Goal: Task Accomplishment & Management: Complete application form

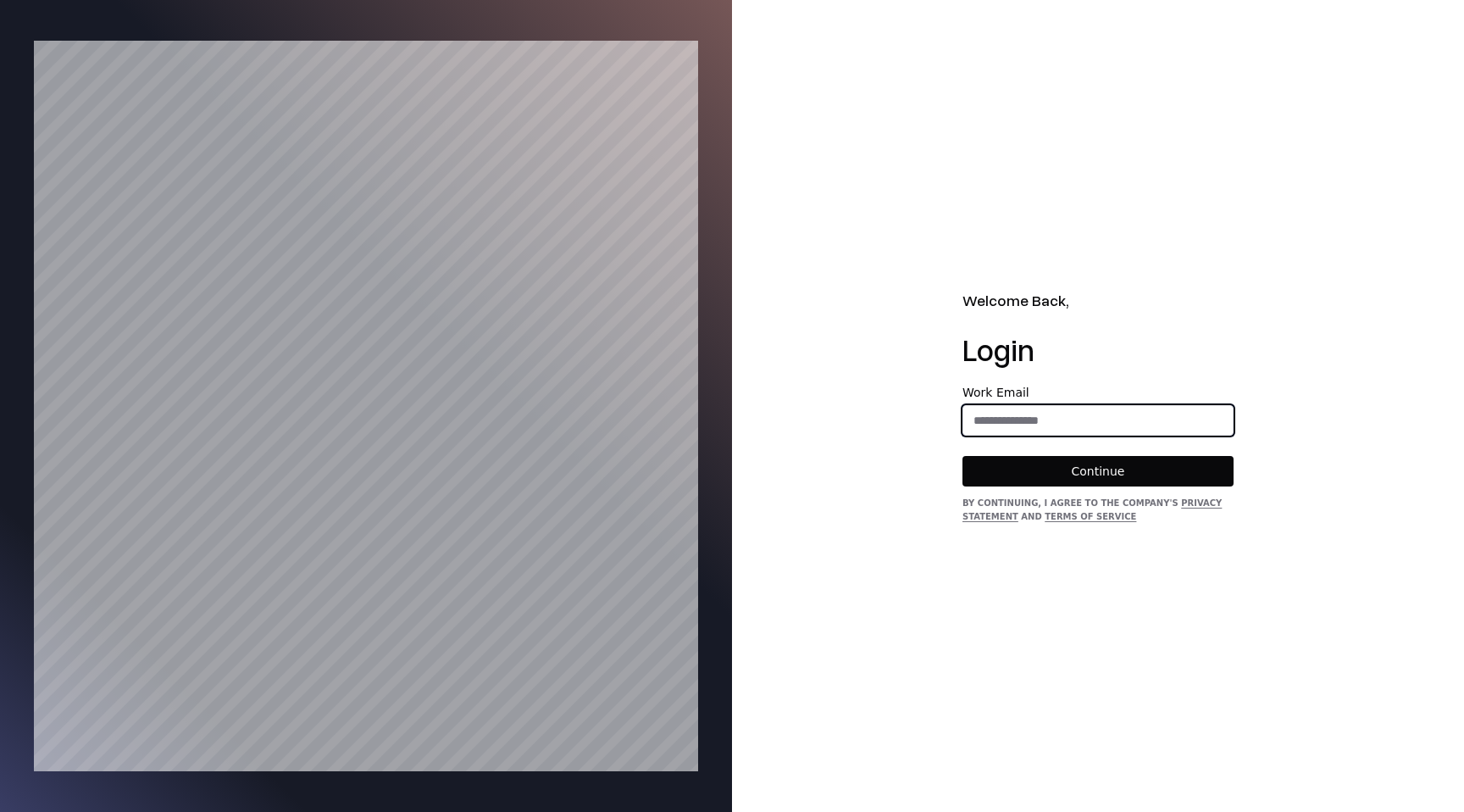
click at [998, 416] on input "email" at bounding box center [1097, 419] width 269 height 31
type input "**********"
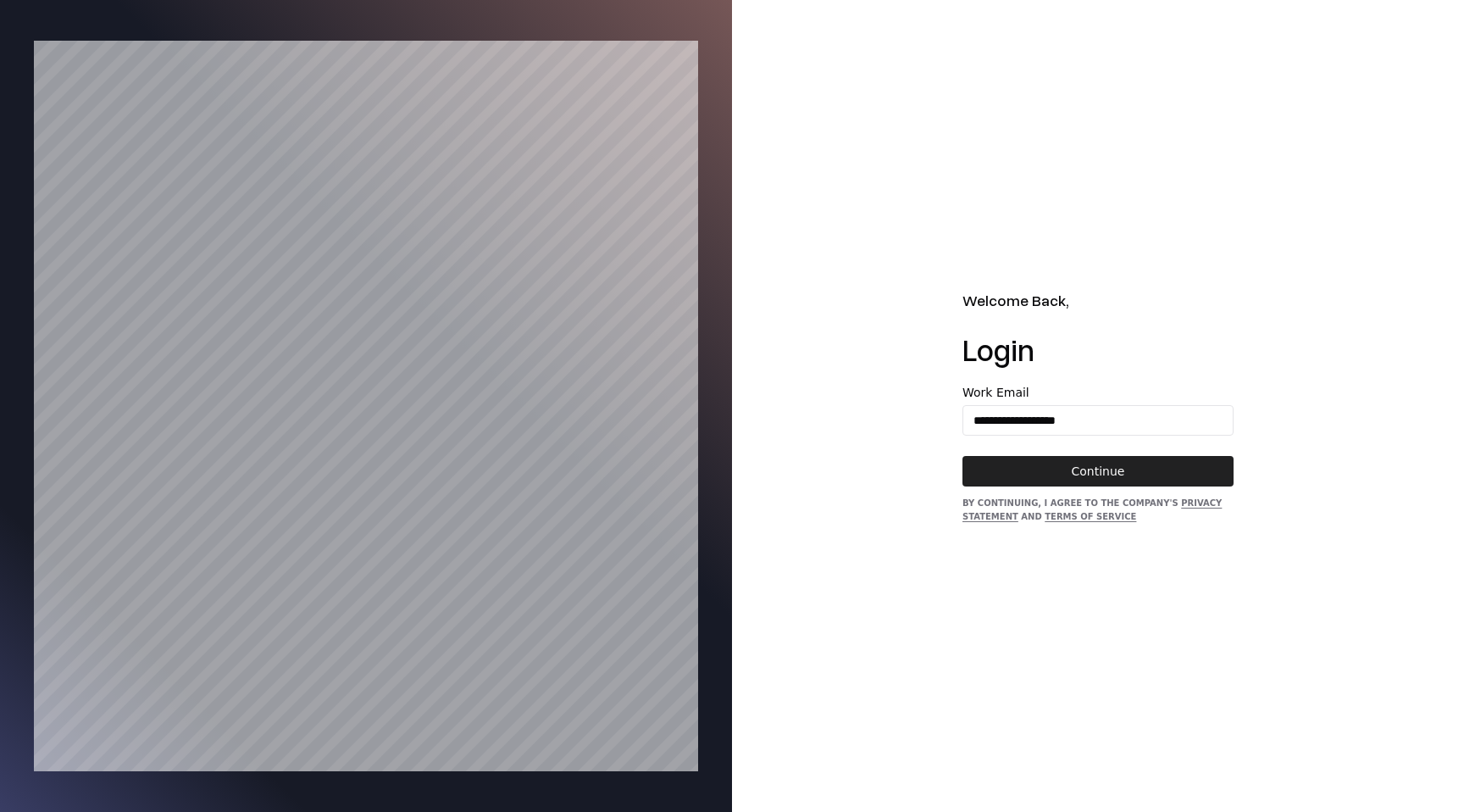
click at [1061, 470] on button "Continue" at bounding box center [1097, 471] width 271 height 31
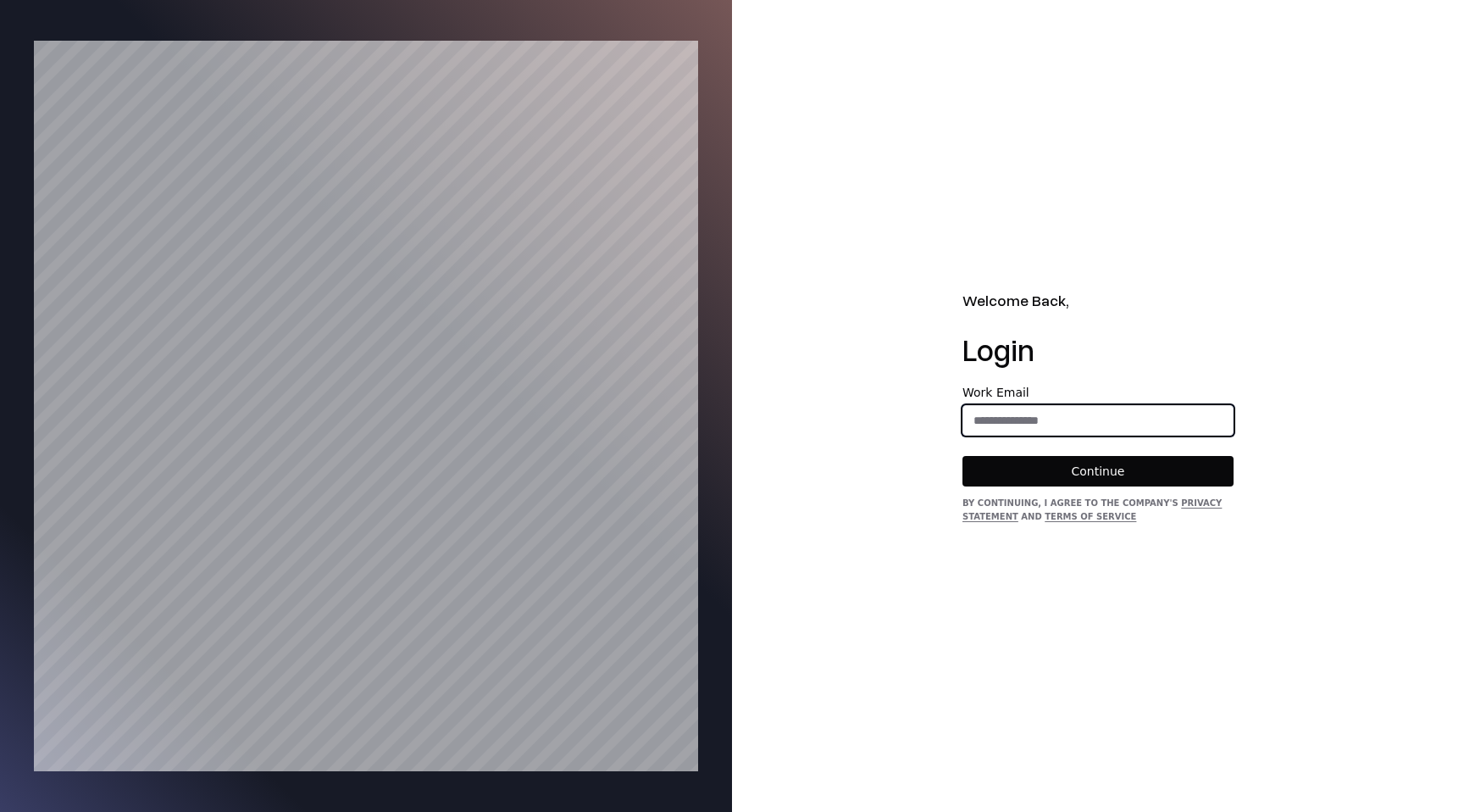
click at [1003, 415] on input "email" at bounding box center [1097, 419] width 269 height 31
type input "**********"
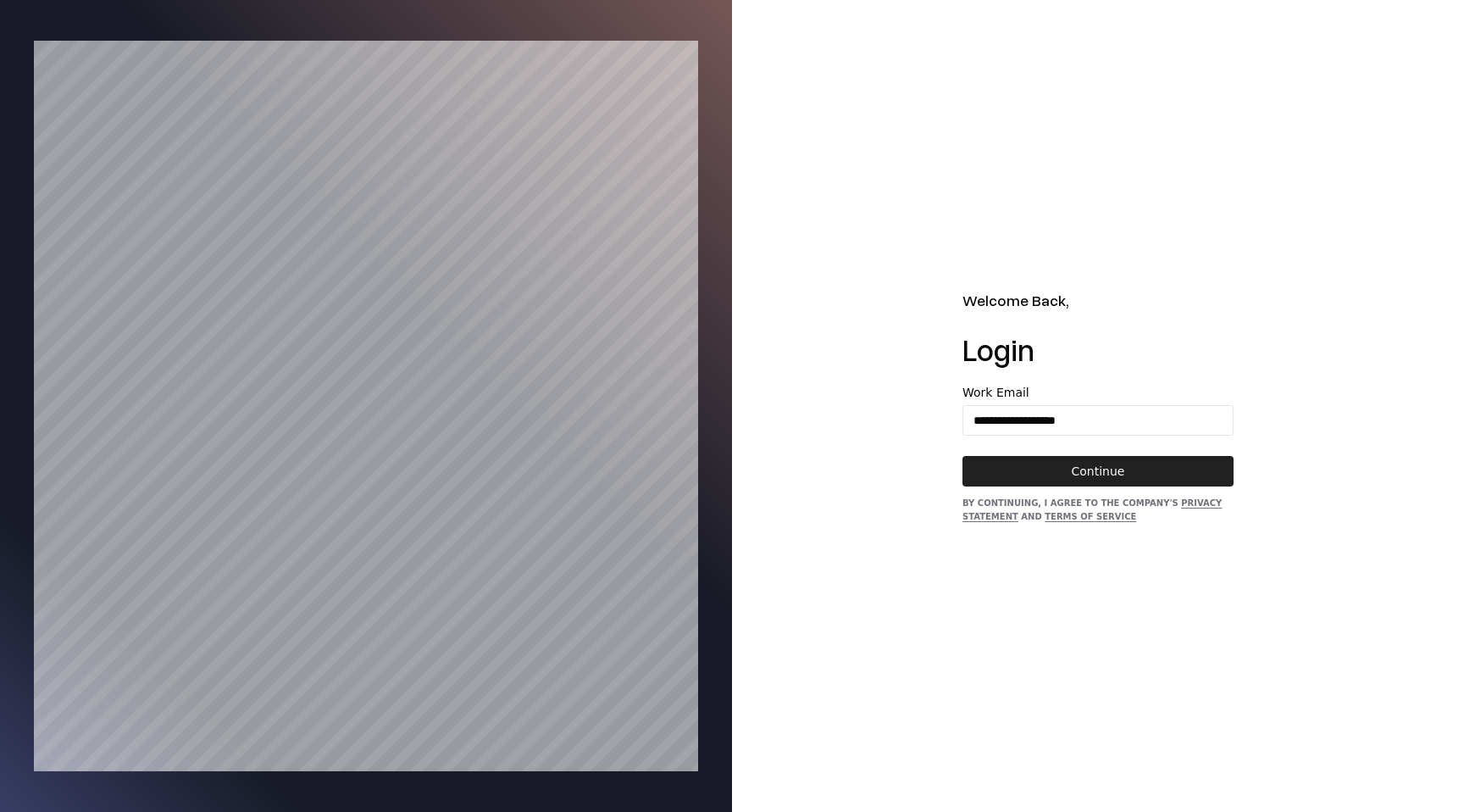
click at [1071, 483] on button "Continue" at bounding box center [1097, 471] width 271 height 31
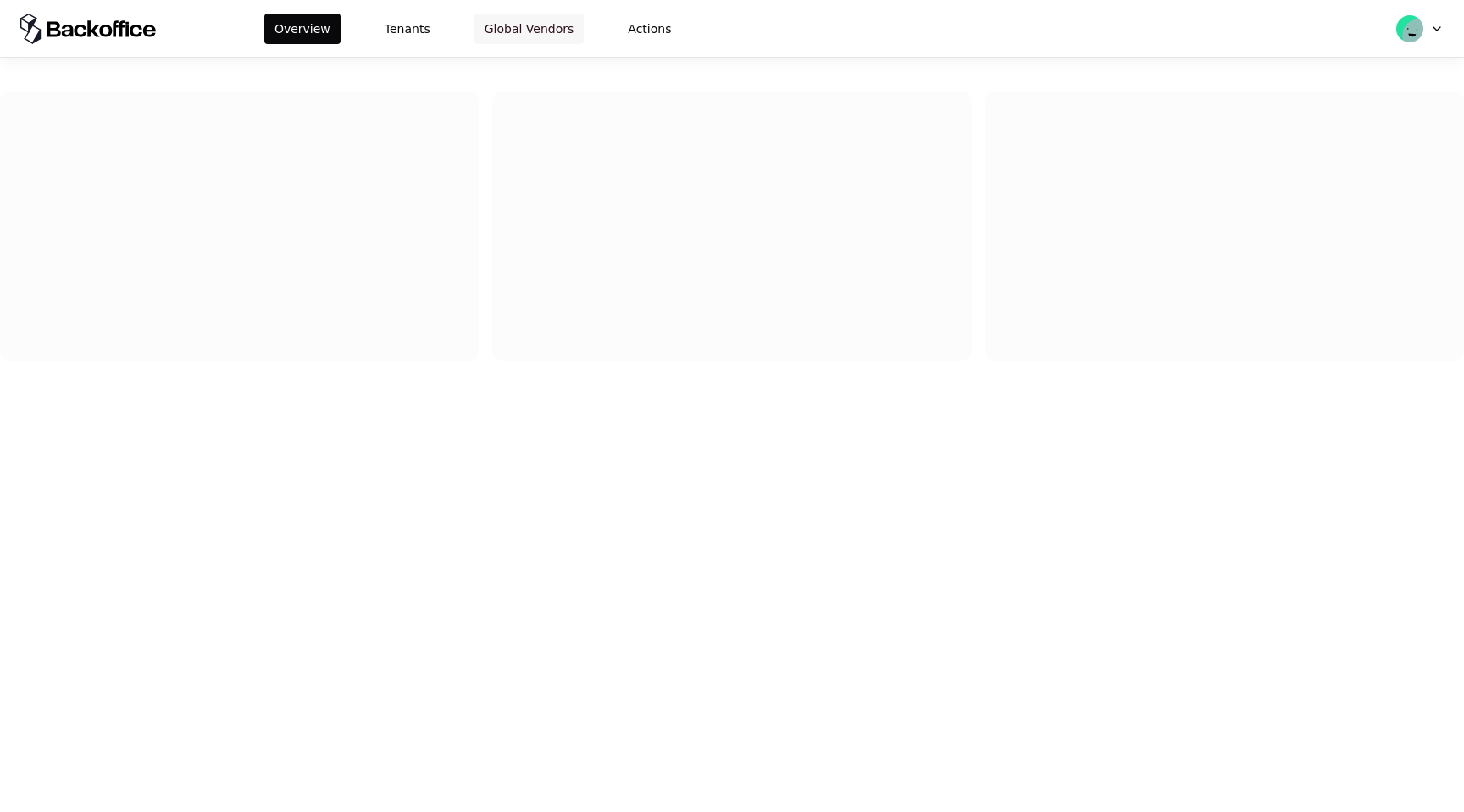
click at [517, 32] on button "Global Vendors" at bounding box center [529, 29] width 110 height 31
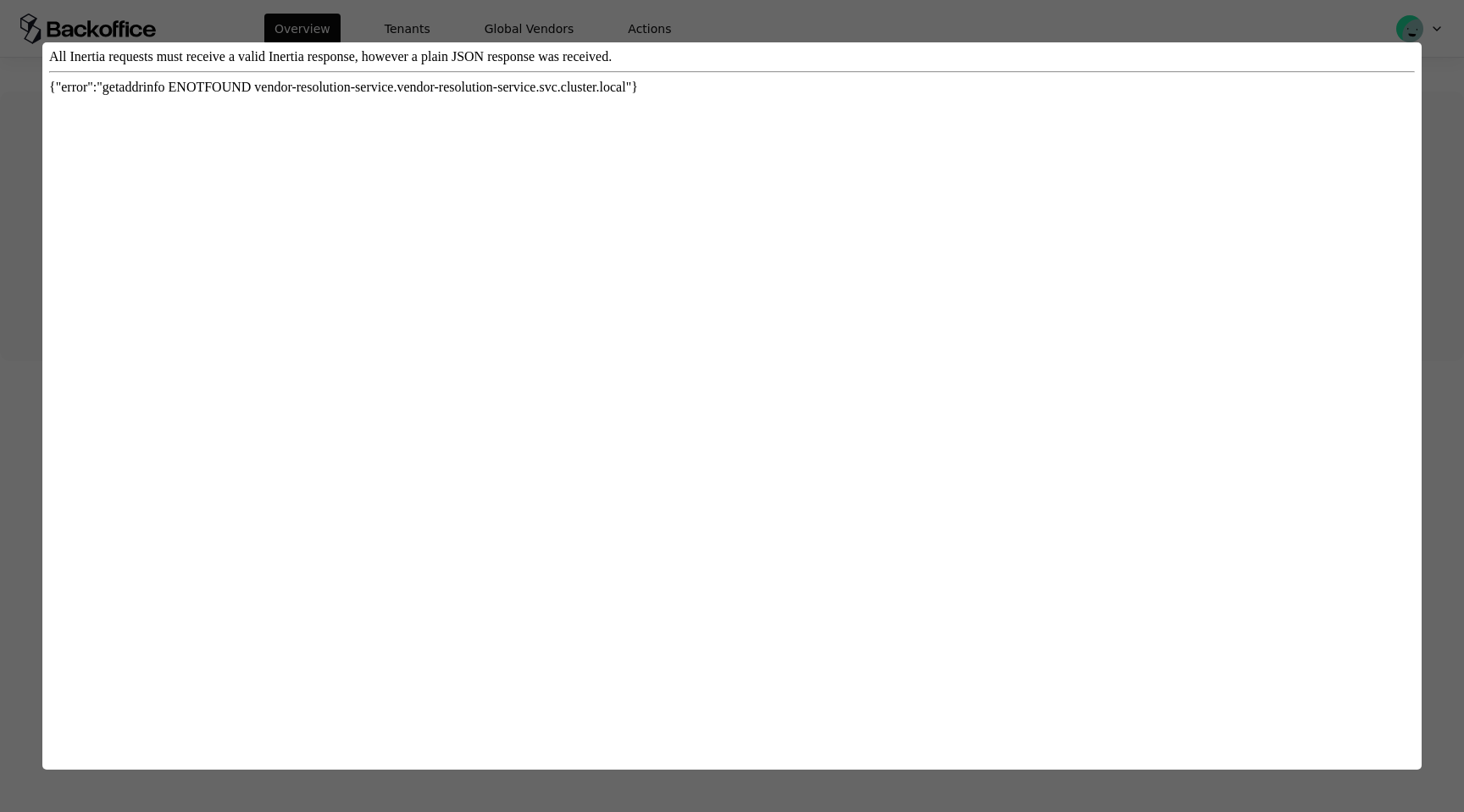
click at [1294, 26] on div at bounding box center [732, 406] width 1464 height 812
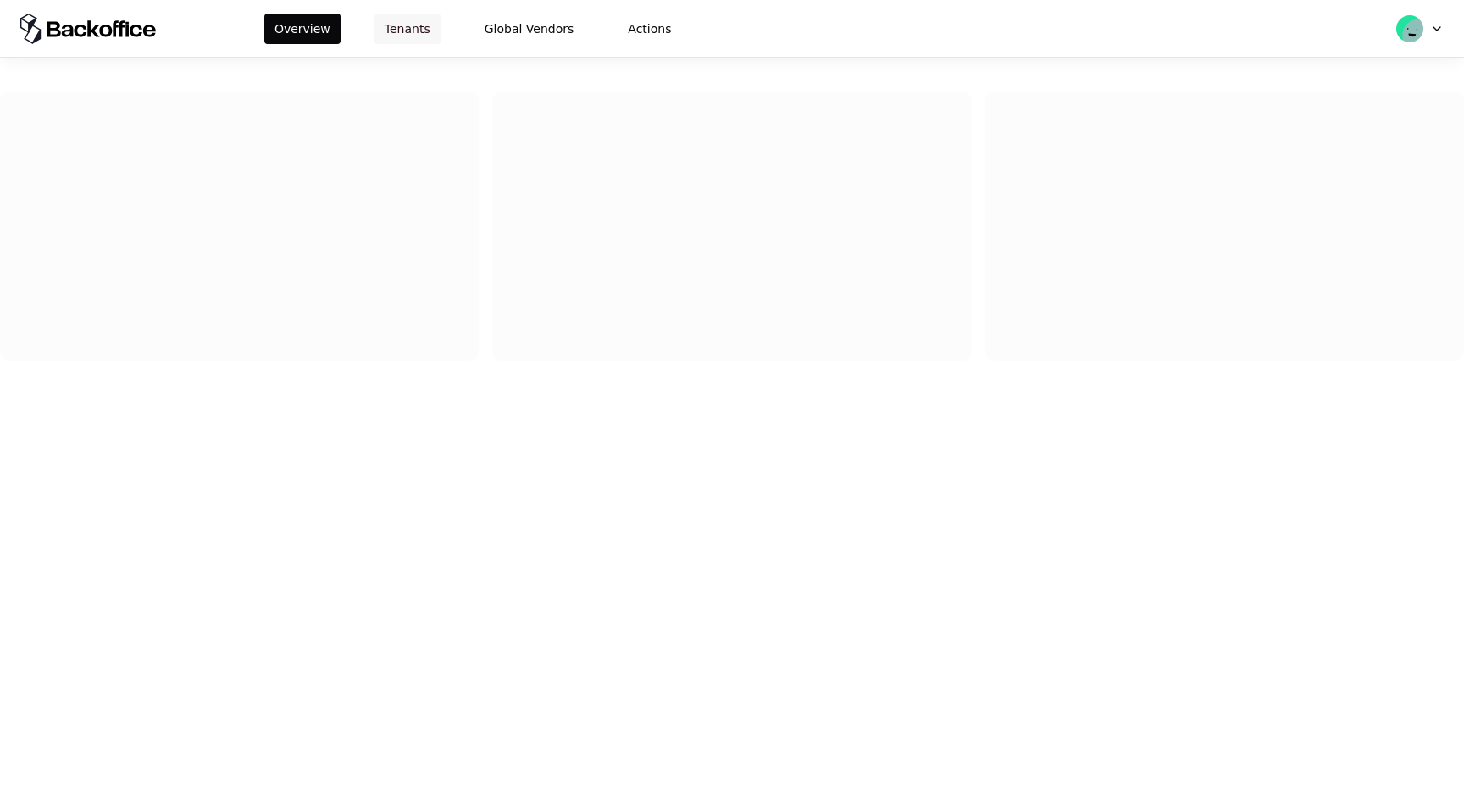
click at [414, 21] on button "Tenants" at bounding box center [407, 29] width 66 height 31
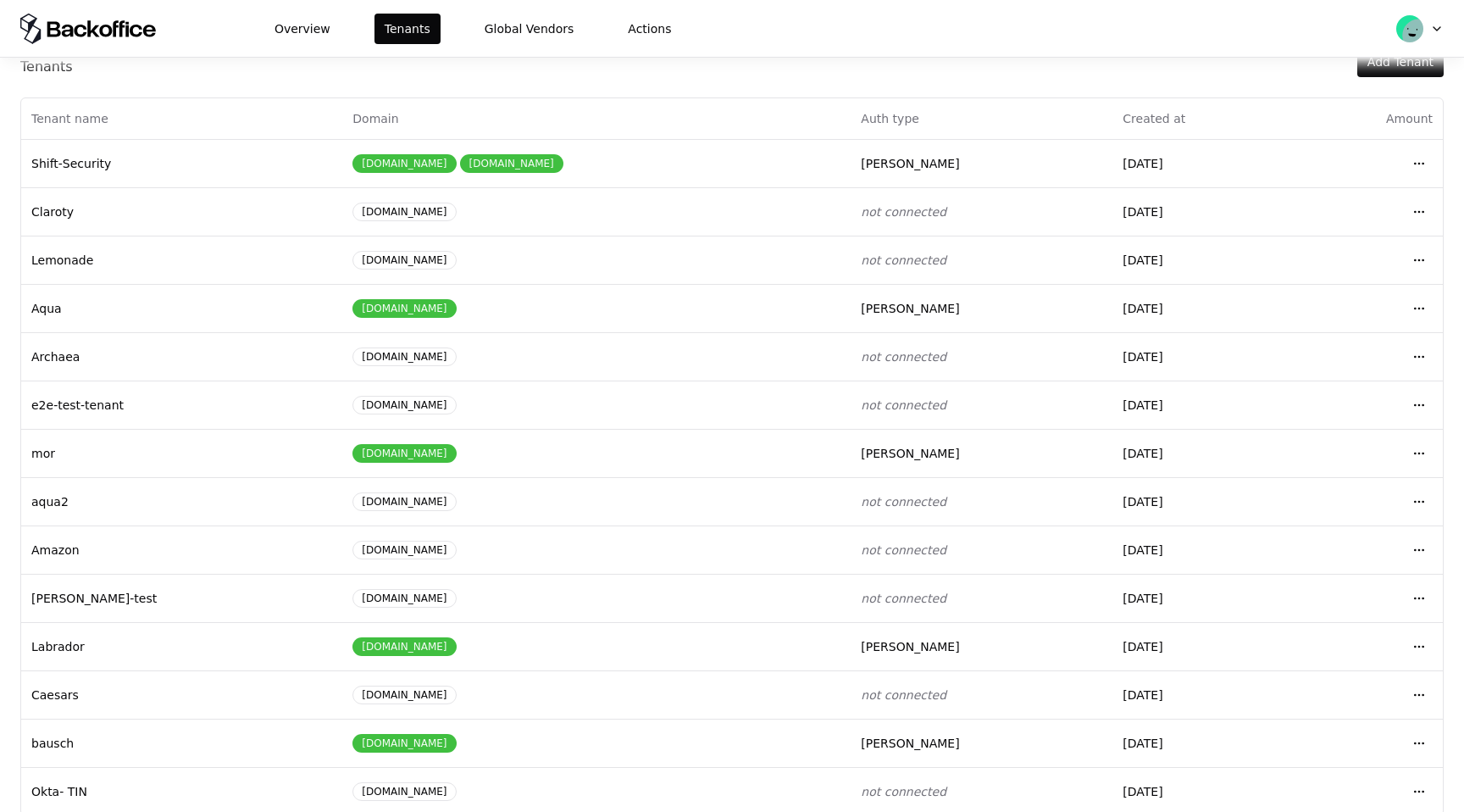
scroll to position [72, 0]
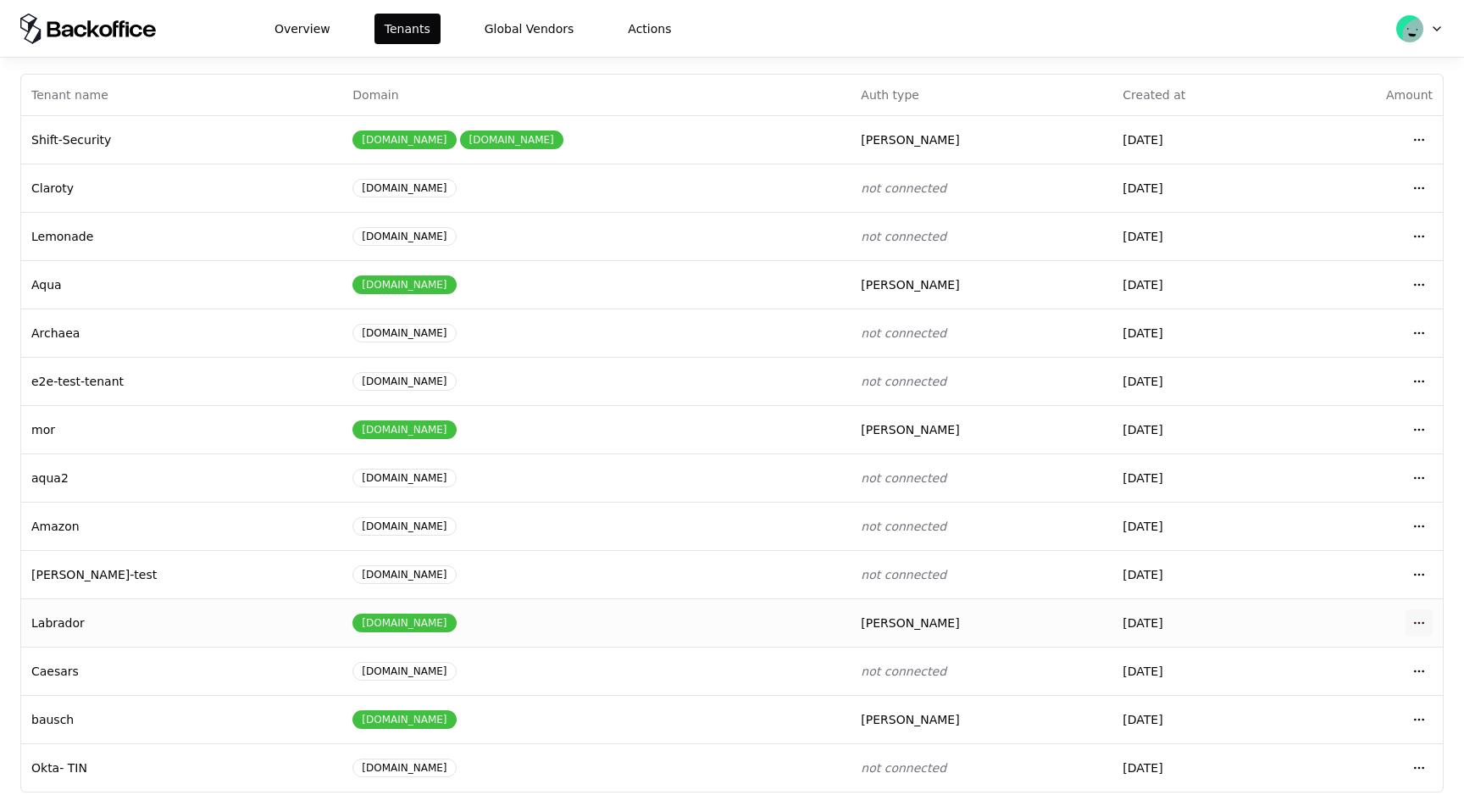
click at [1426, 622] on html "Overview Tenants Global Vendors Actions Tenants Add Tenant Tenant name Domain A…" at bounding box center [732, 406] width 1464 height 812
click at [1328, 550] on div "Login to tenant" at bounding box center [1345, 550] width 193 height 34
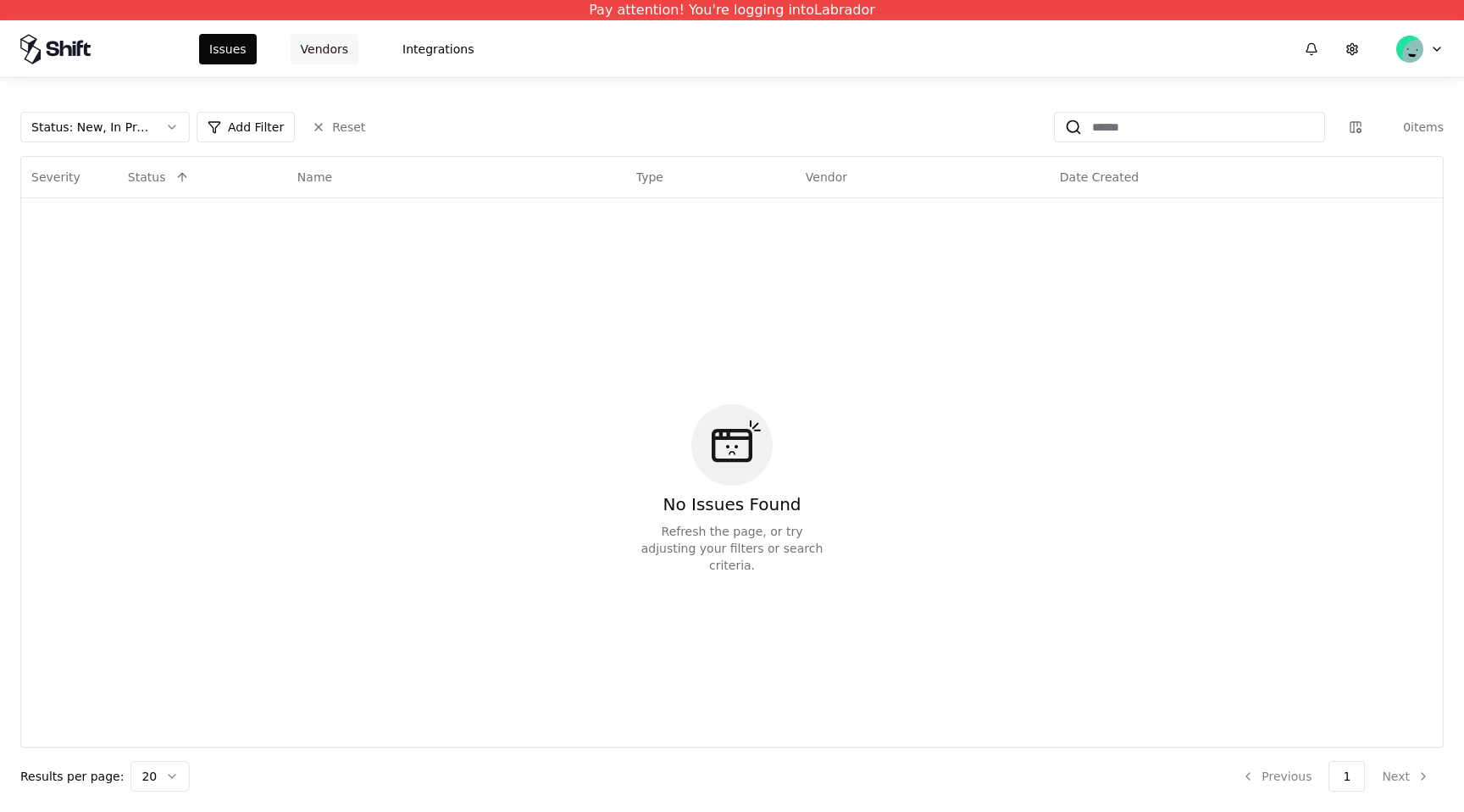
click at [340, 35] on button "Vendors" at bounding box center [324, 49] width 68 height 31
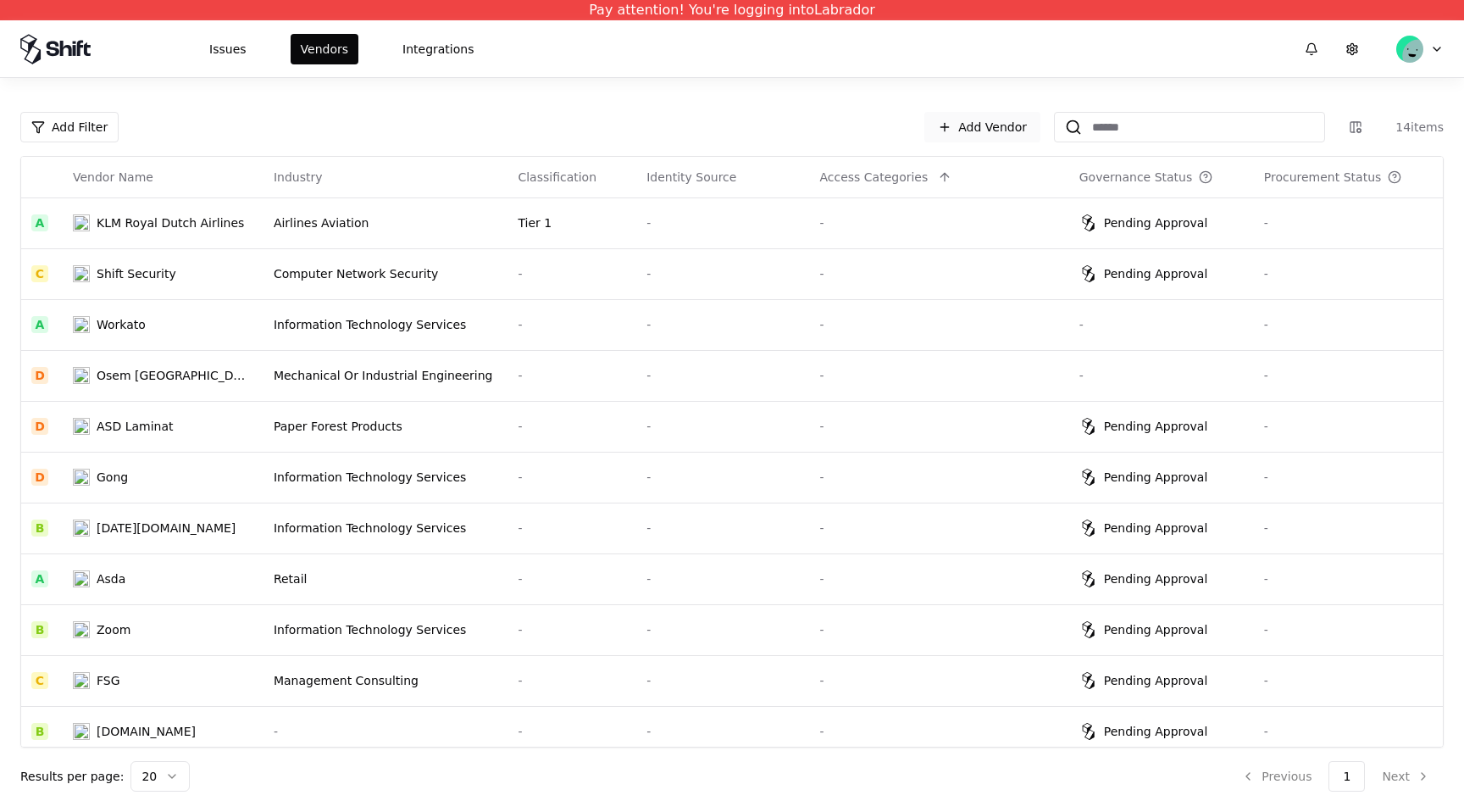
click at [979, 134] on link "Add Vendor" at bounding box center [982, 127] width 116 height 31
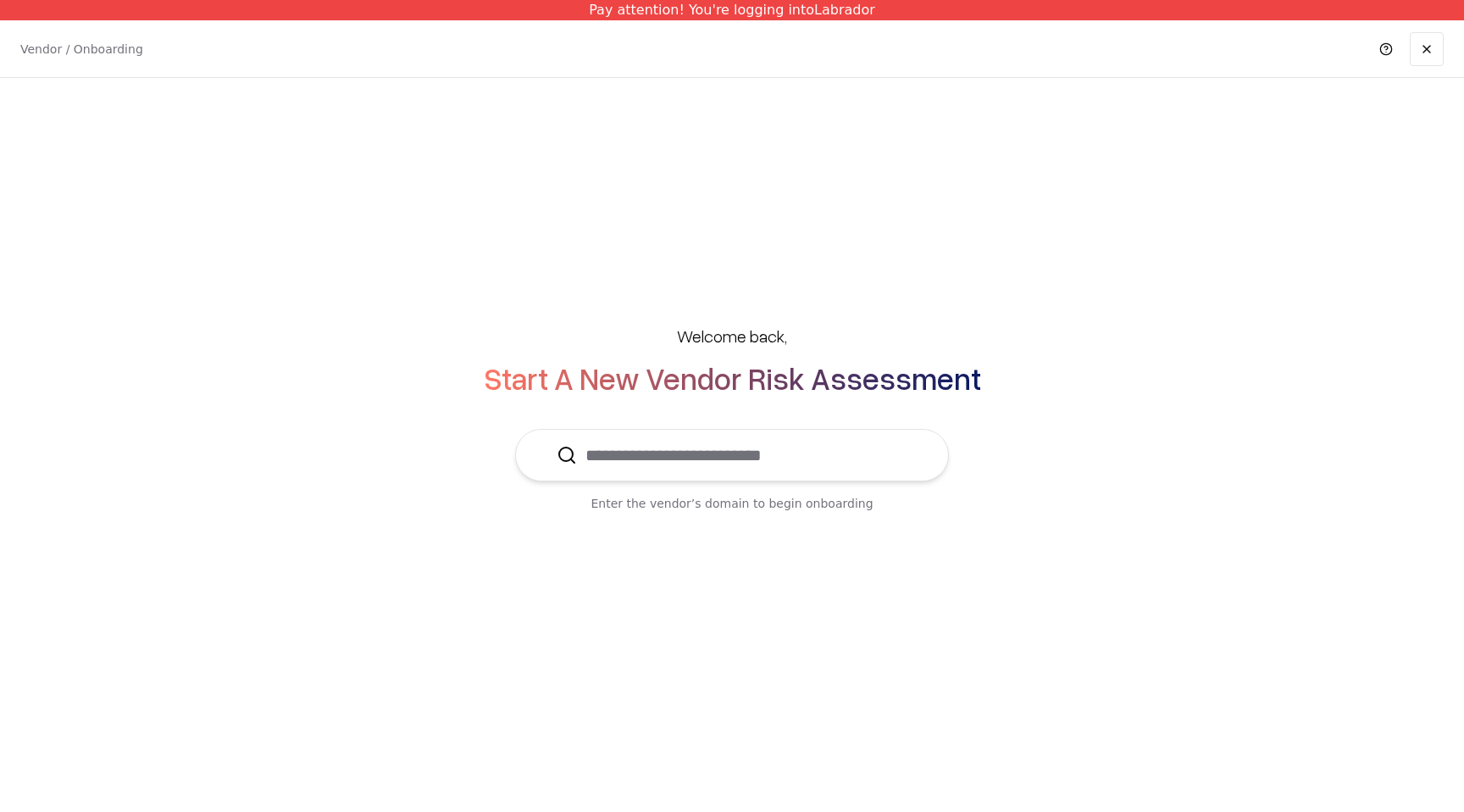
click at [767, 447] on input "text" at bounding box center [742, 454] width 330 height 51
click at [740, 459] on input "text" at bounding box center [742, 454] width 330 height 51
click at [671, 459] on input "text" at bounding box center [742, 454] width 330 height 51
type input "*"
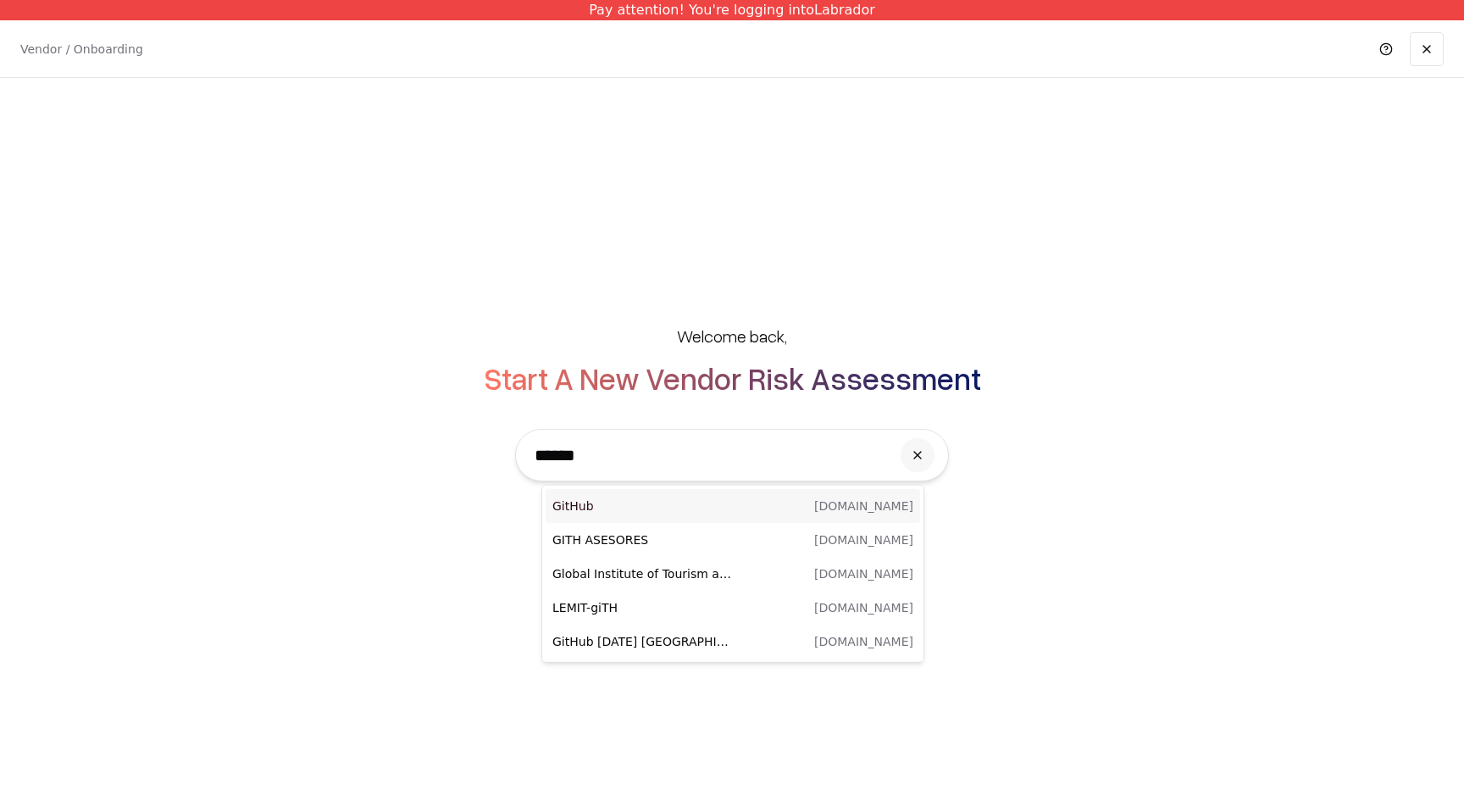
type input "*******"
click at [869, 507] on p "sixsenses.com" at bounding box center [864, 505] width 99 height 17
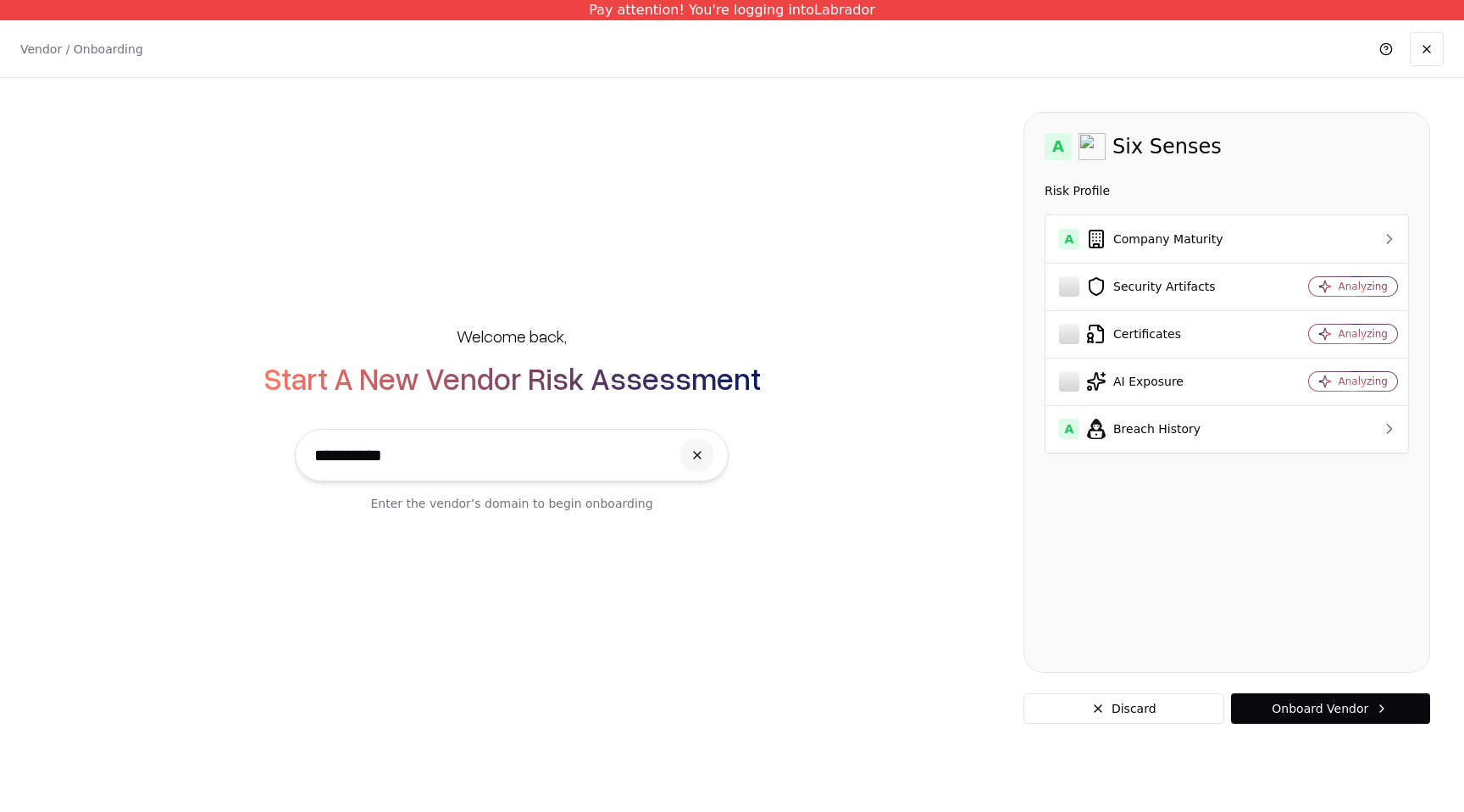
click at [612, 460] on input "**********" at bounding box center [488, 454] width 365 height 51
type input "**********"
click at [1101, 711] on button "Discard" at bounding box center [1124, 708] width 201 height 31
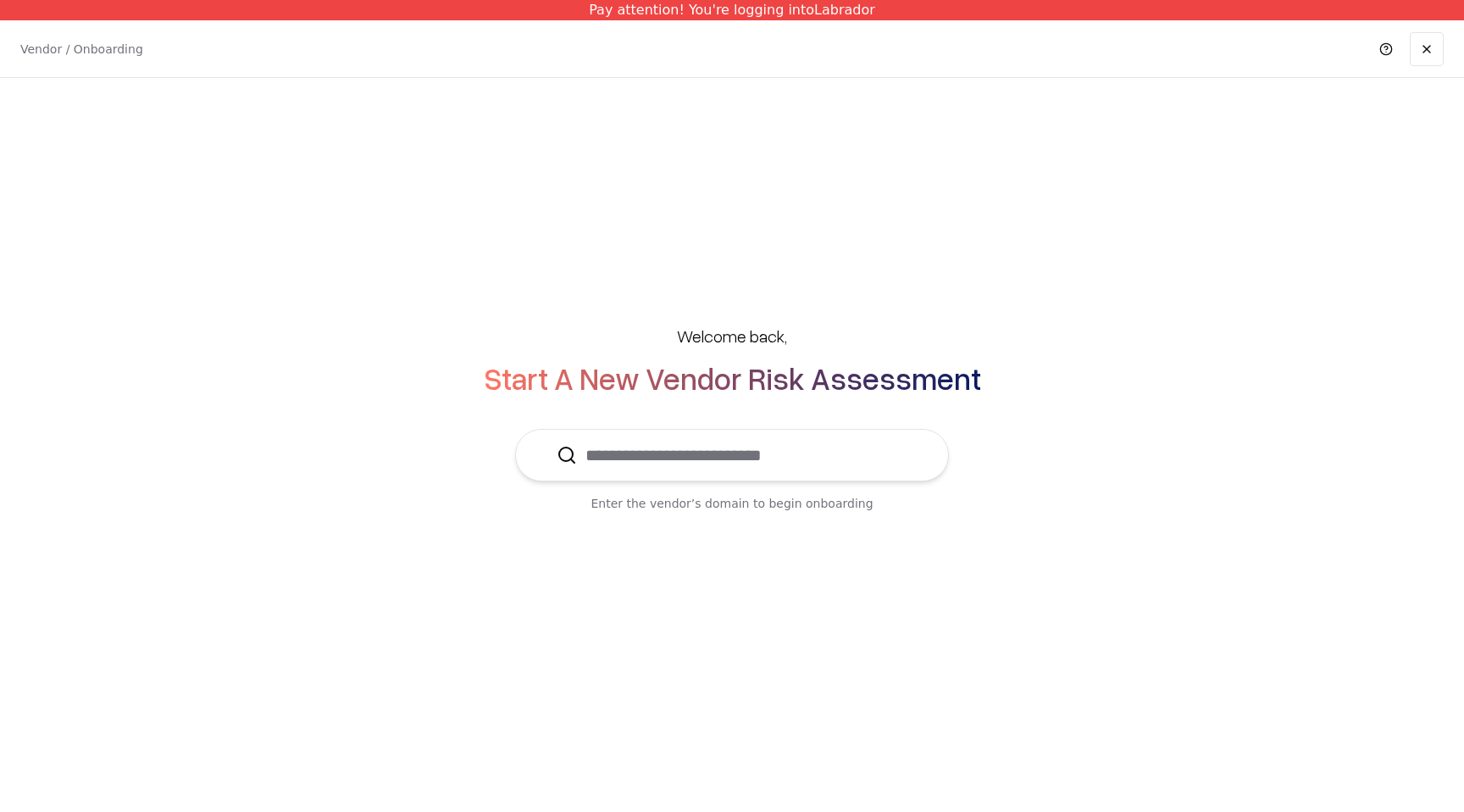
click at [709, 456] on input "text" at bounding box center [742, 454] width 330 height 51
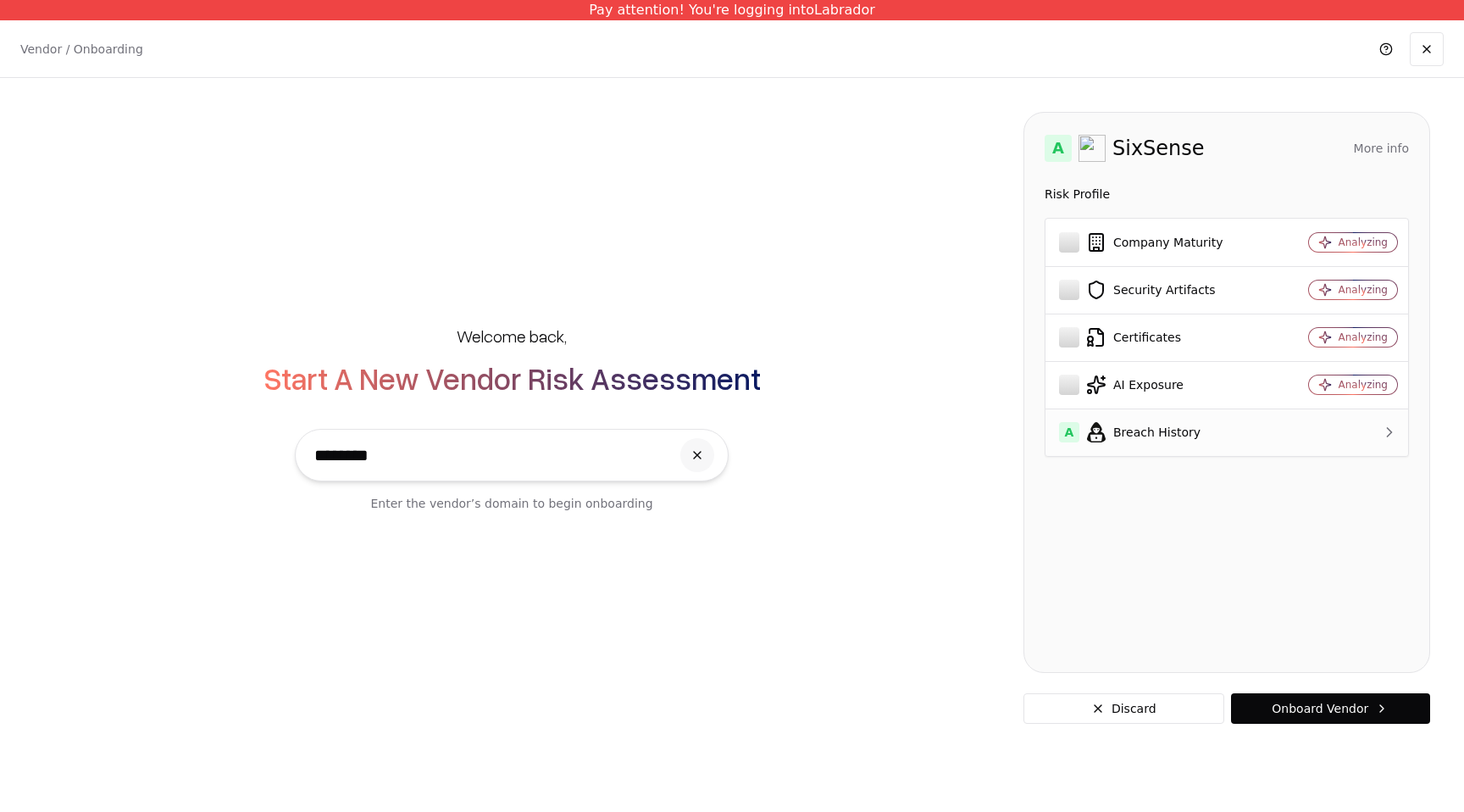
type input "********"
click at [1240, 435] on div "A Breach History" at bounding box center [1161, 432] width 203 height 20
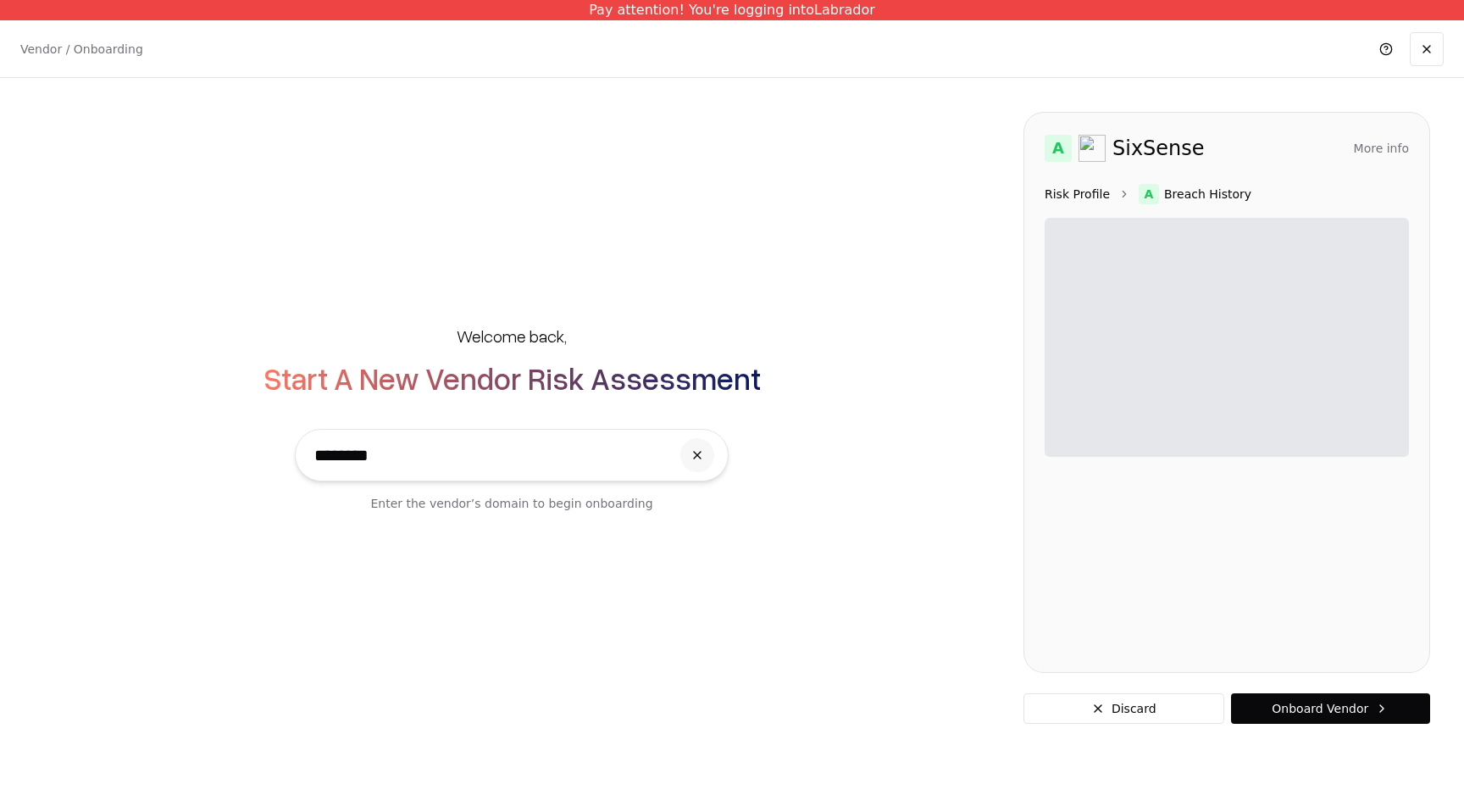
click at [1098, 193] on link "Risk Profile" at bounding box center [1077, 194] width 66 height 17
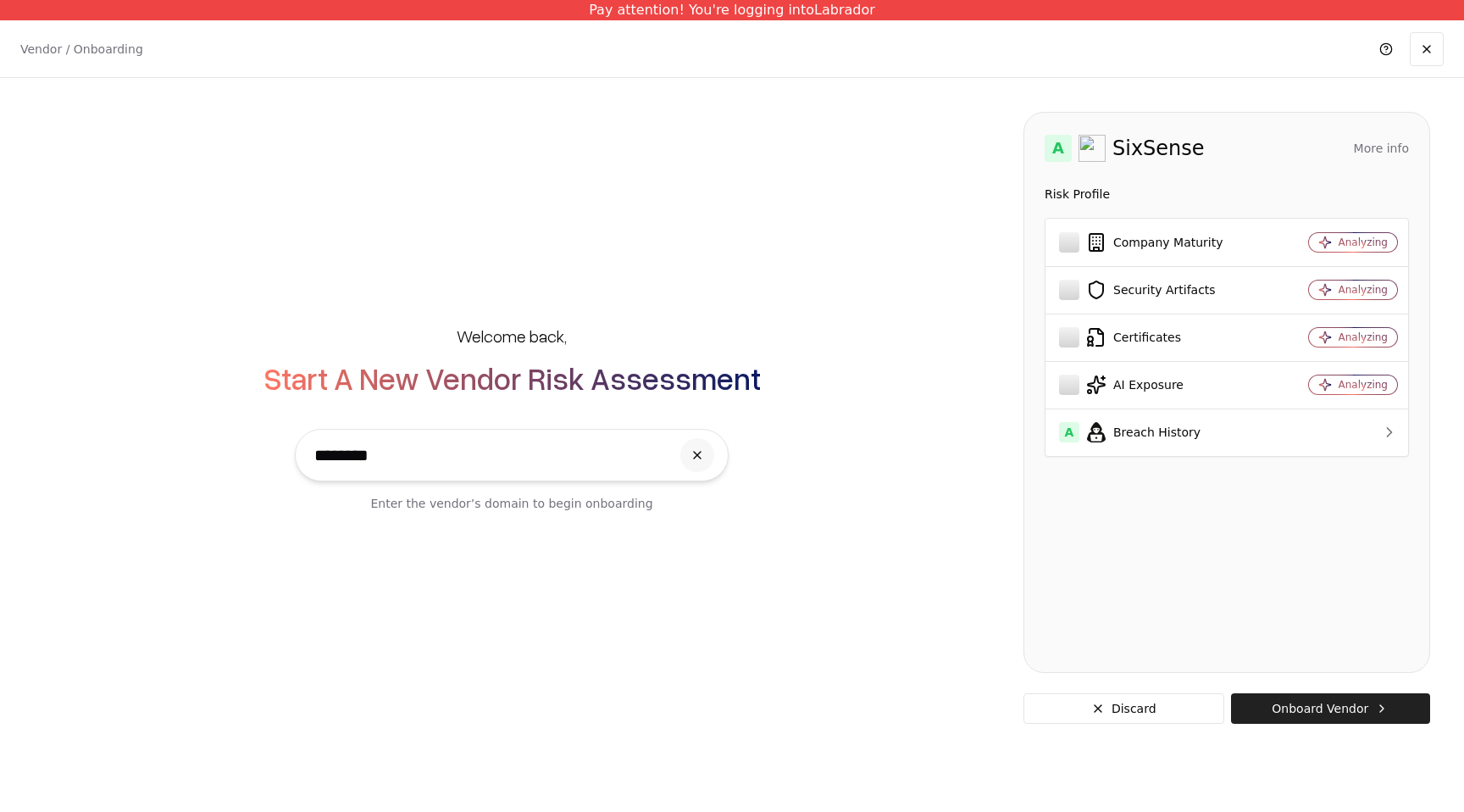
click at [1301, 702] on button "Onboard Vendor" at bounding box center [1331, 708] width 199 height 31
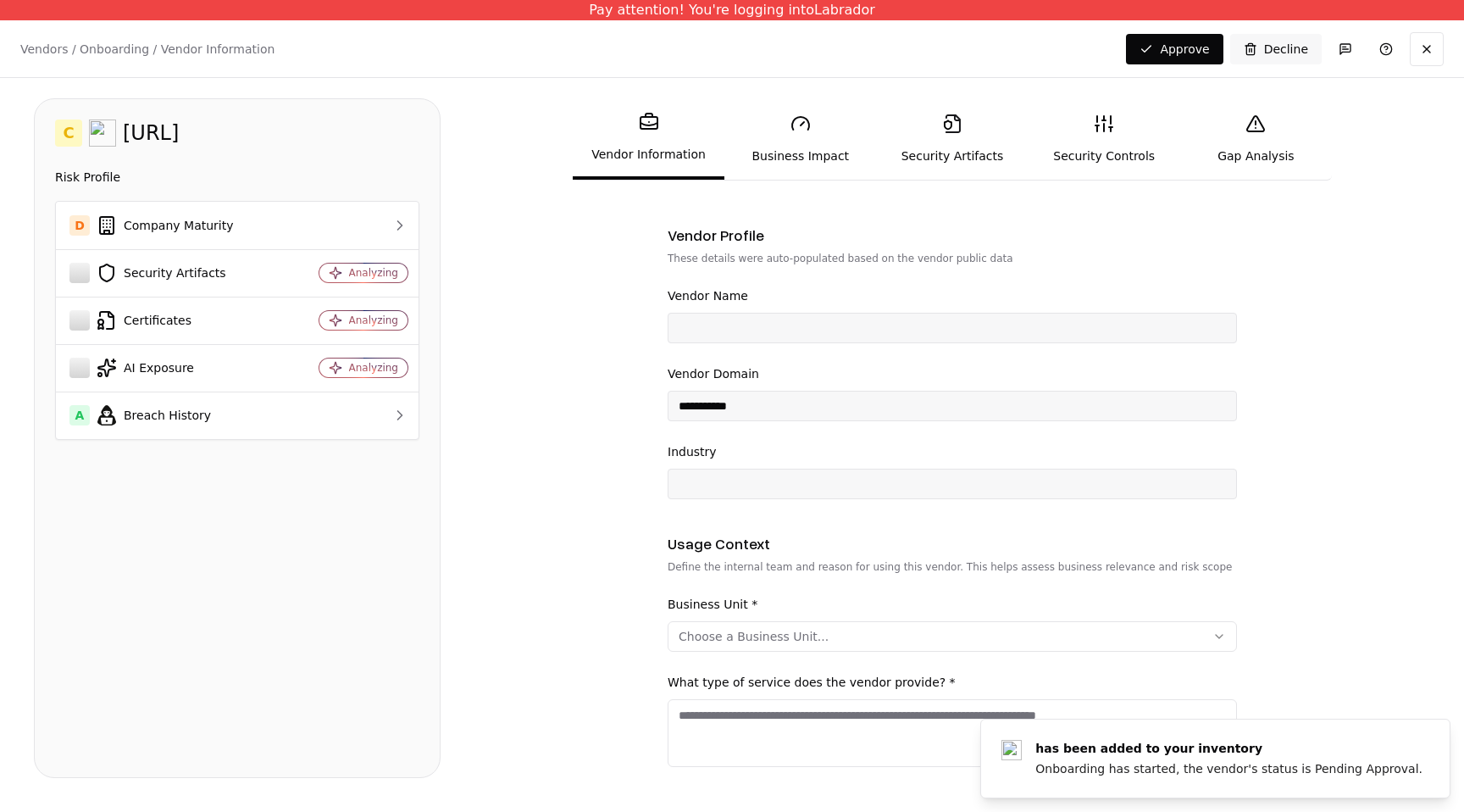
scroll to position [48, 0]
click at [249, 415] on div "A Breach History" at bounding box center [171, 414] width 203 height 20
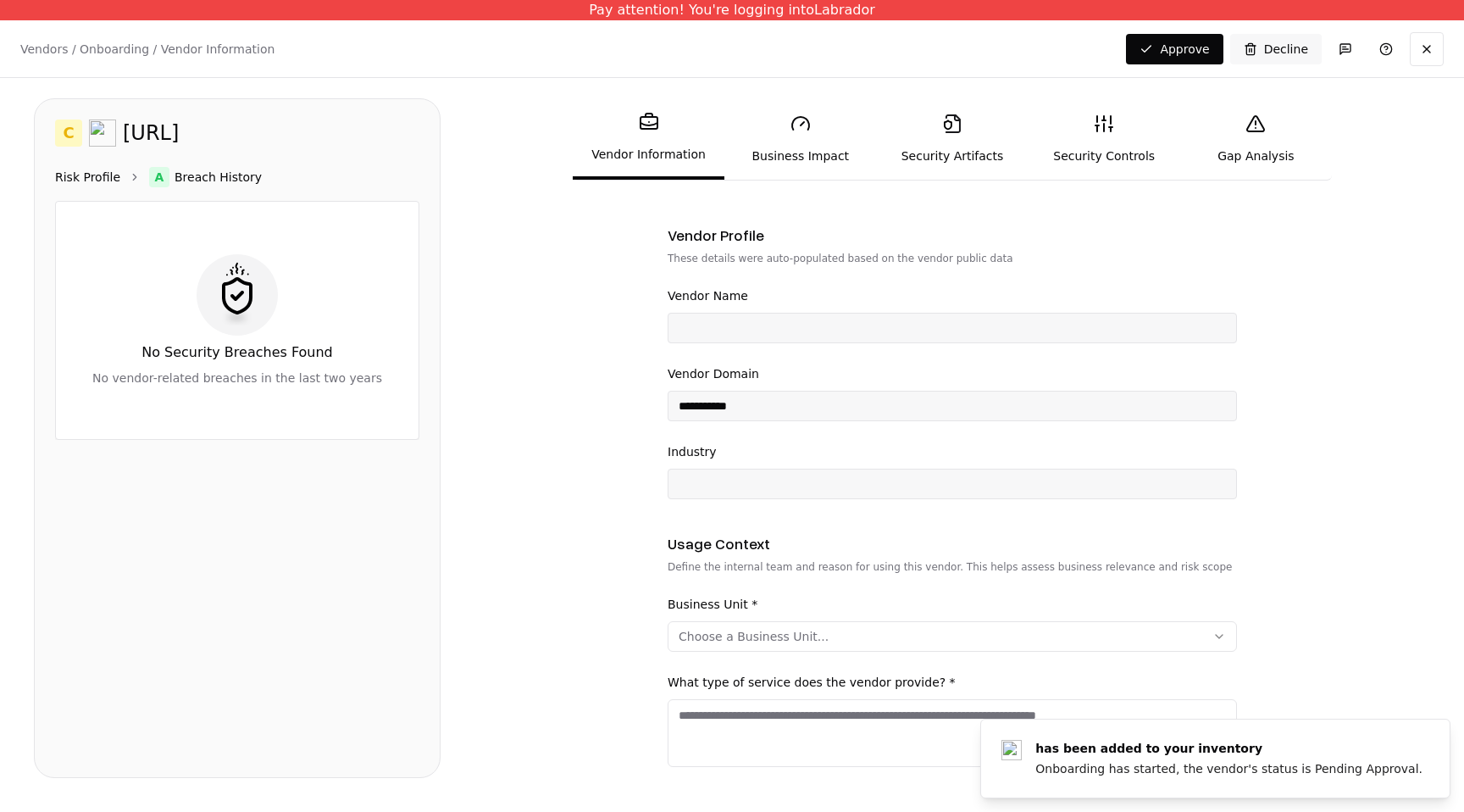
click at [109, 174] on link "Risk Profile" at bounding box center [87, 177] width 66 height 17
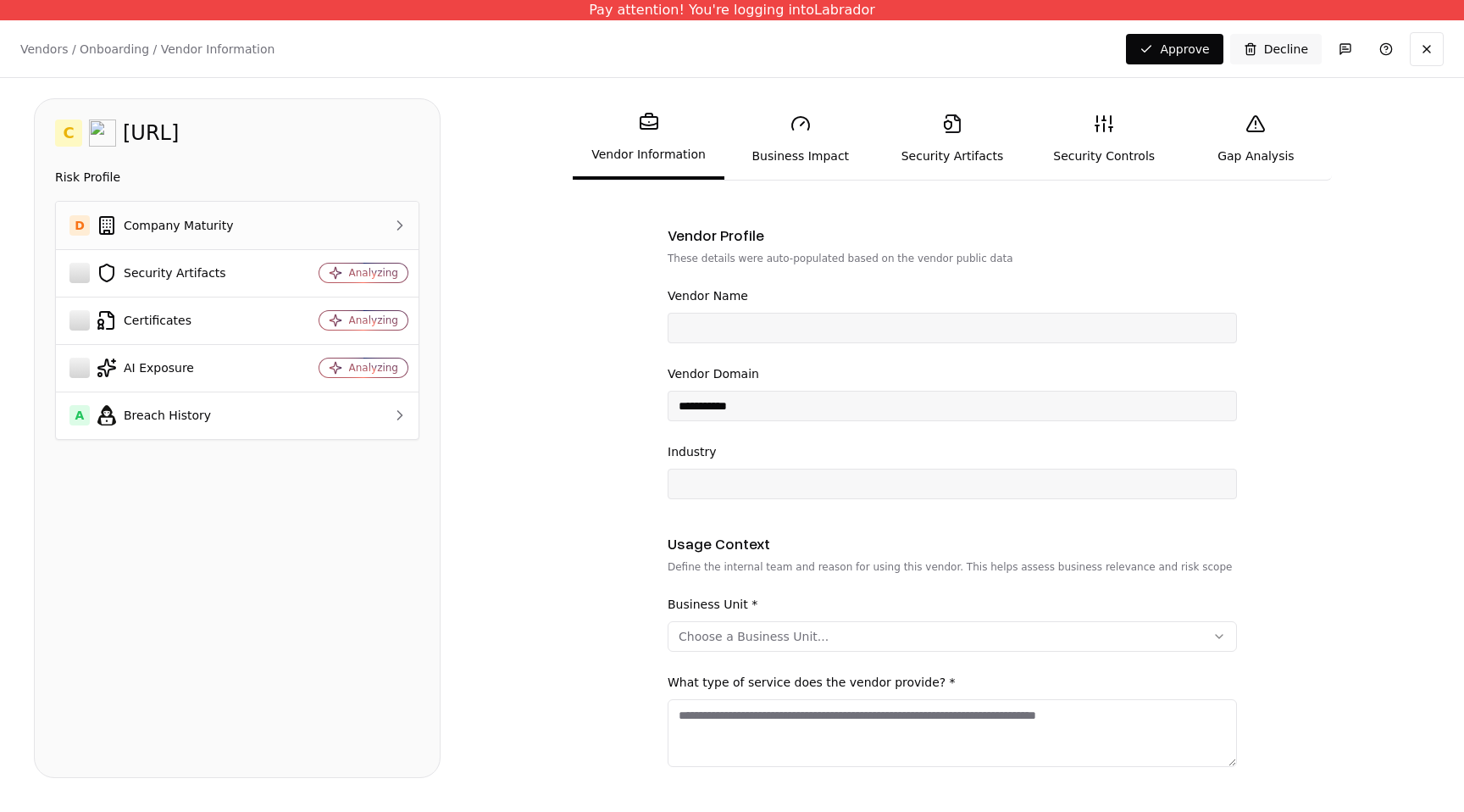
click at [186, 230] on div "D Company Maturity" at bounding box center [171, 226] width 203 height 20
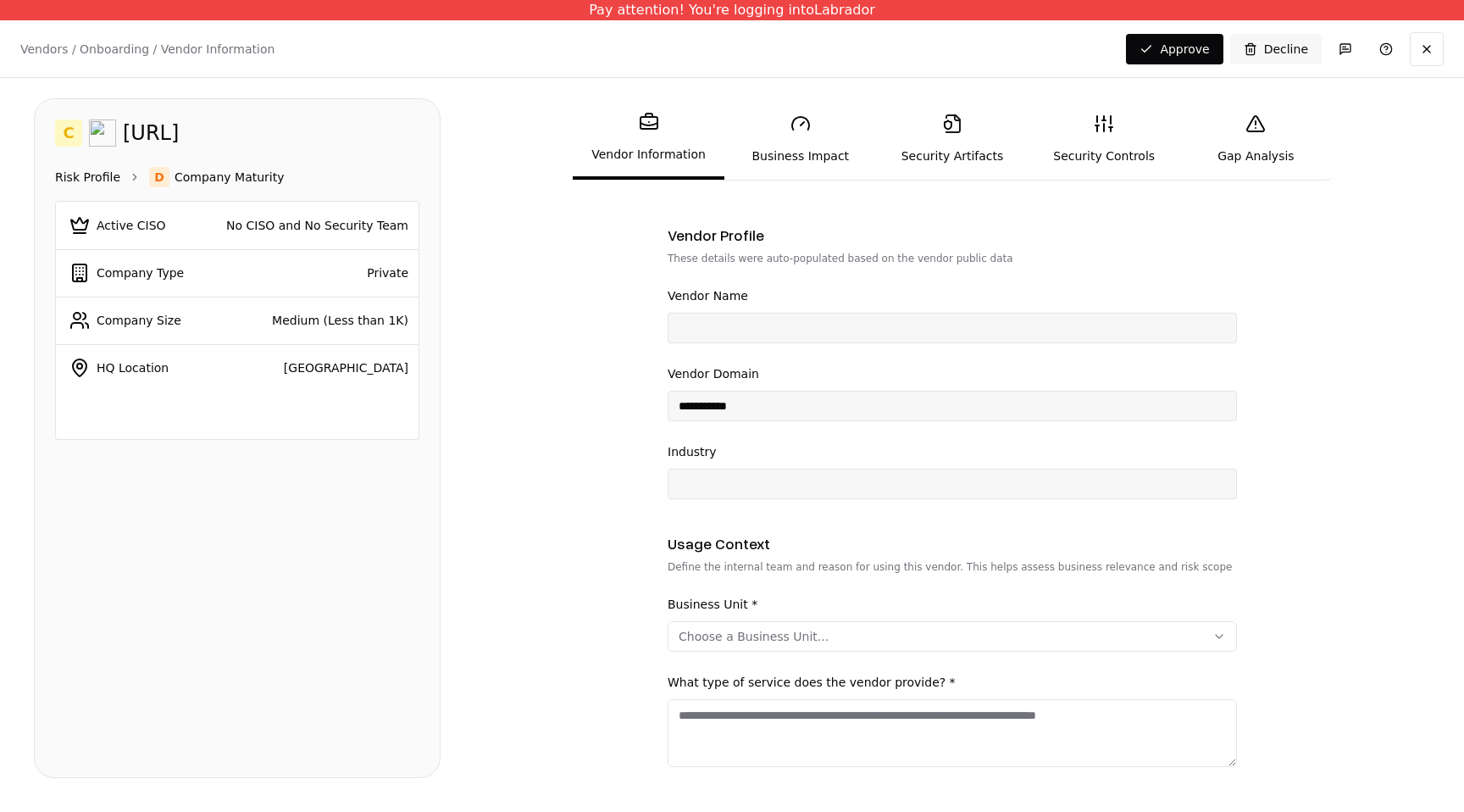
click at [101, 175] on link "Risk Profile" at bounding box center [87, 177] width 66 height 17
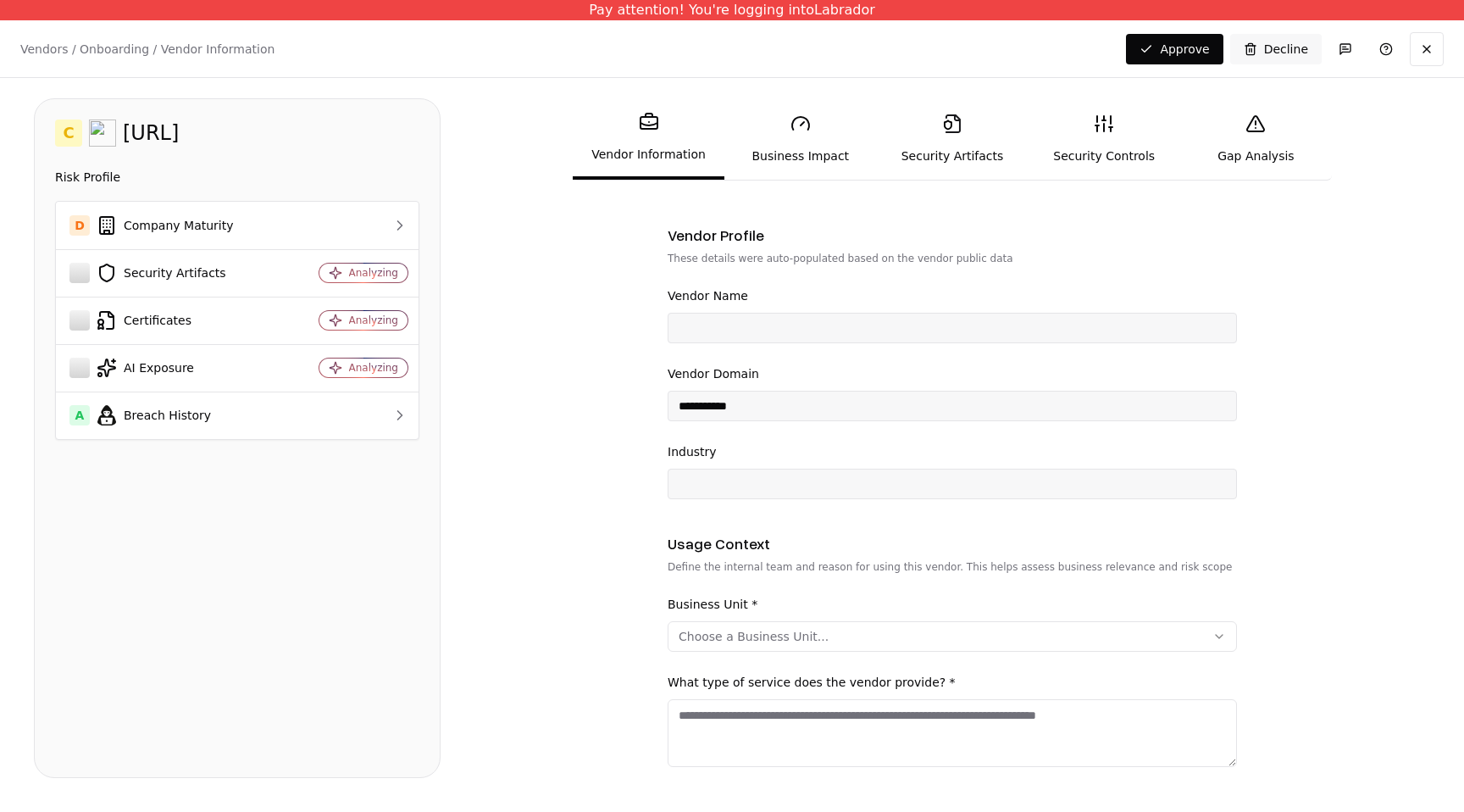
click at [1262, 146] on link "Gap Analysis" at bounding box center [1256, 139] width 152 height 78
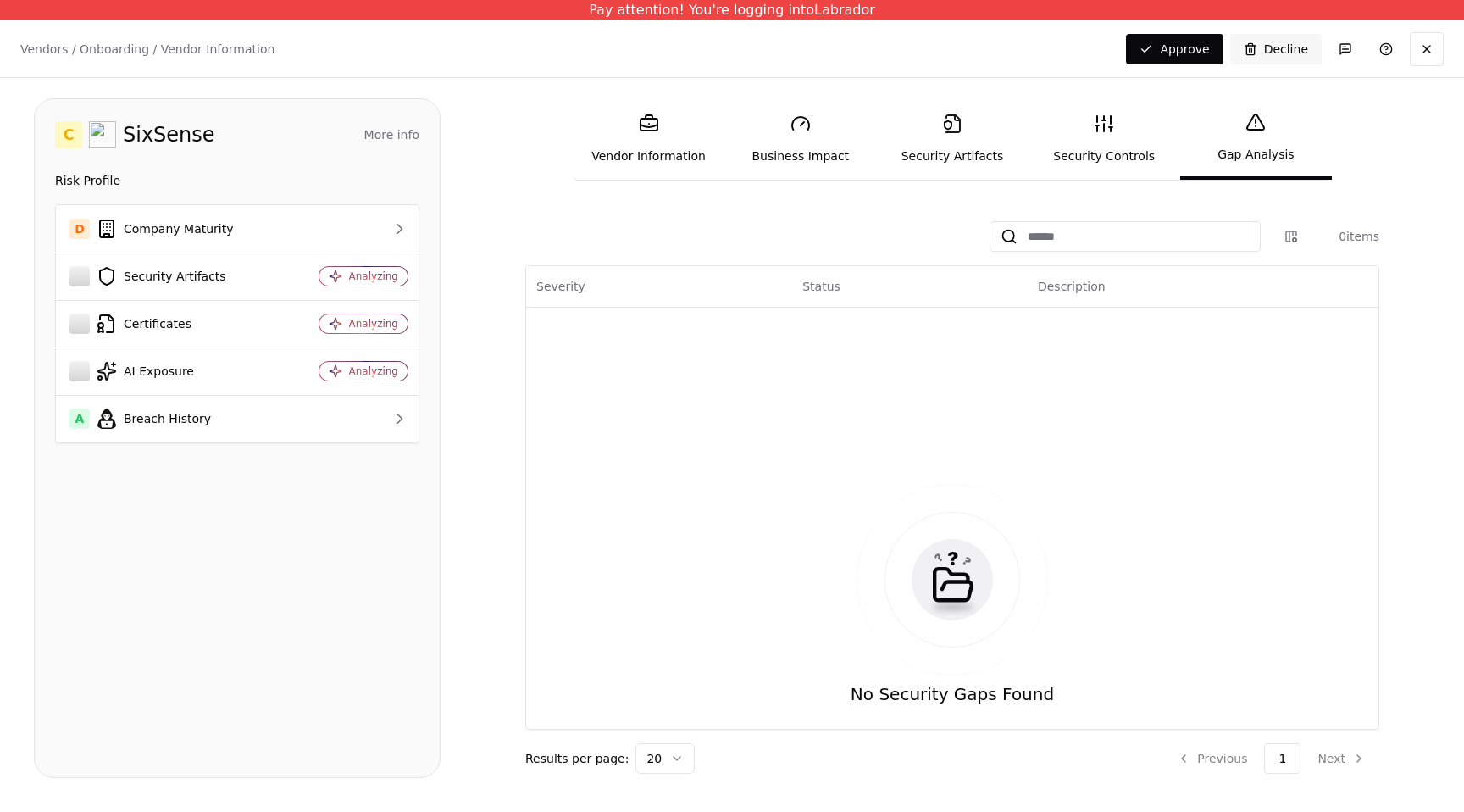
click at [1091, 131] on link "Security Controls" at bounding box center [1104, 139] width 152 height 78
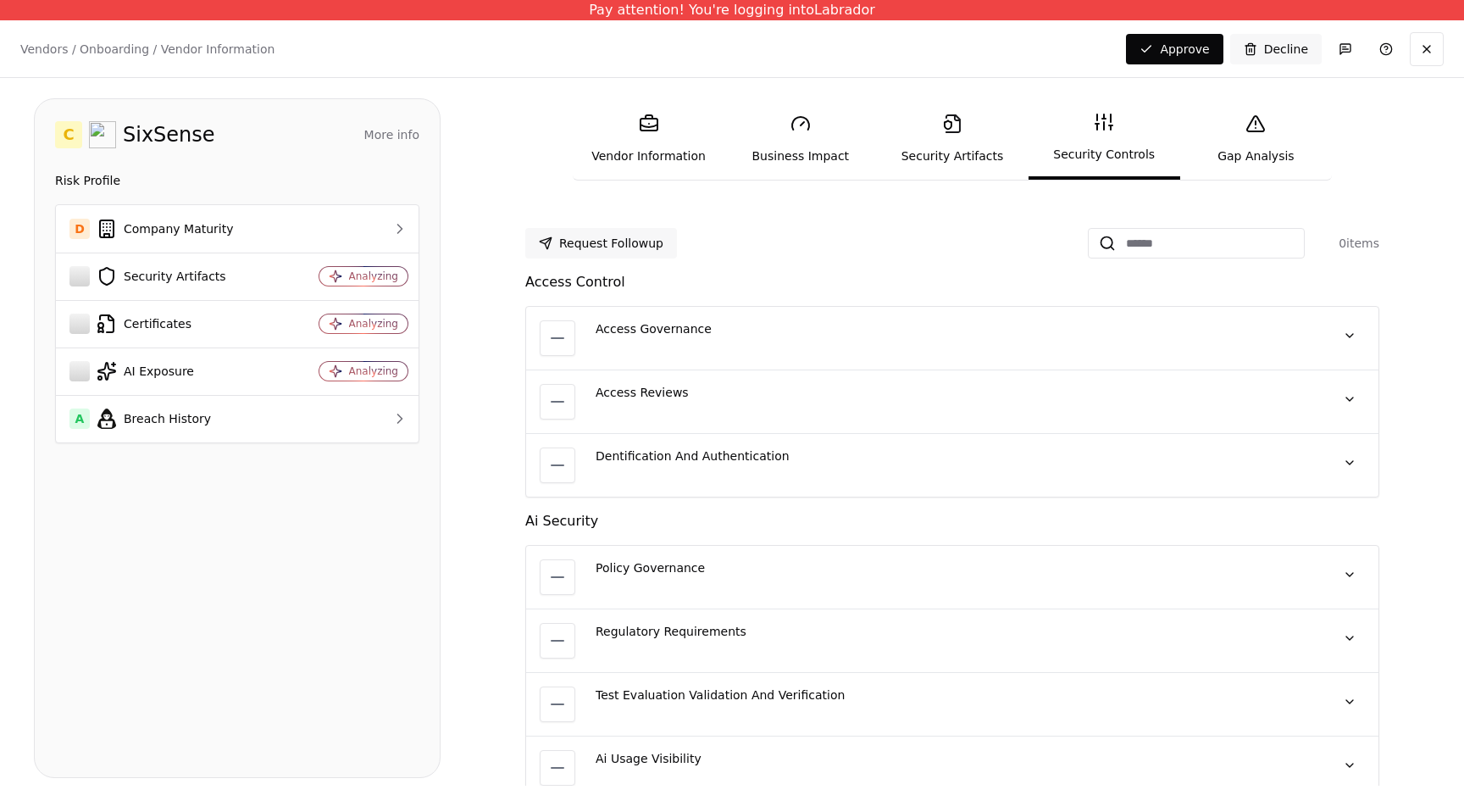
click at [628, 159] on link "Vendor Information" at bounding box center [648, 139] width 152 height 78
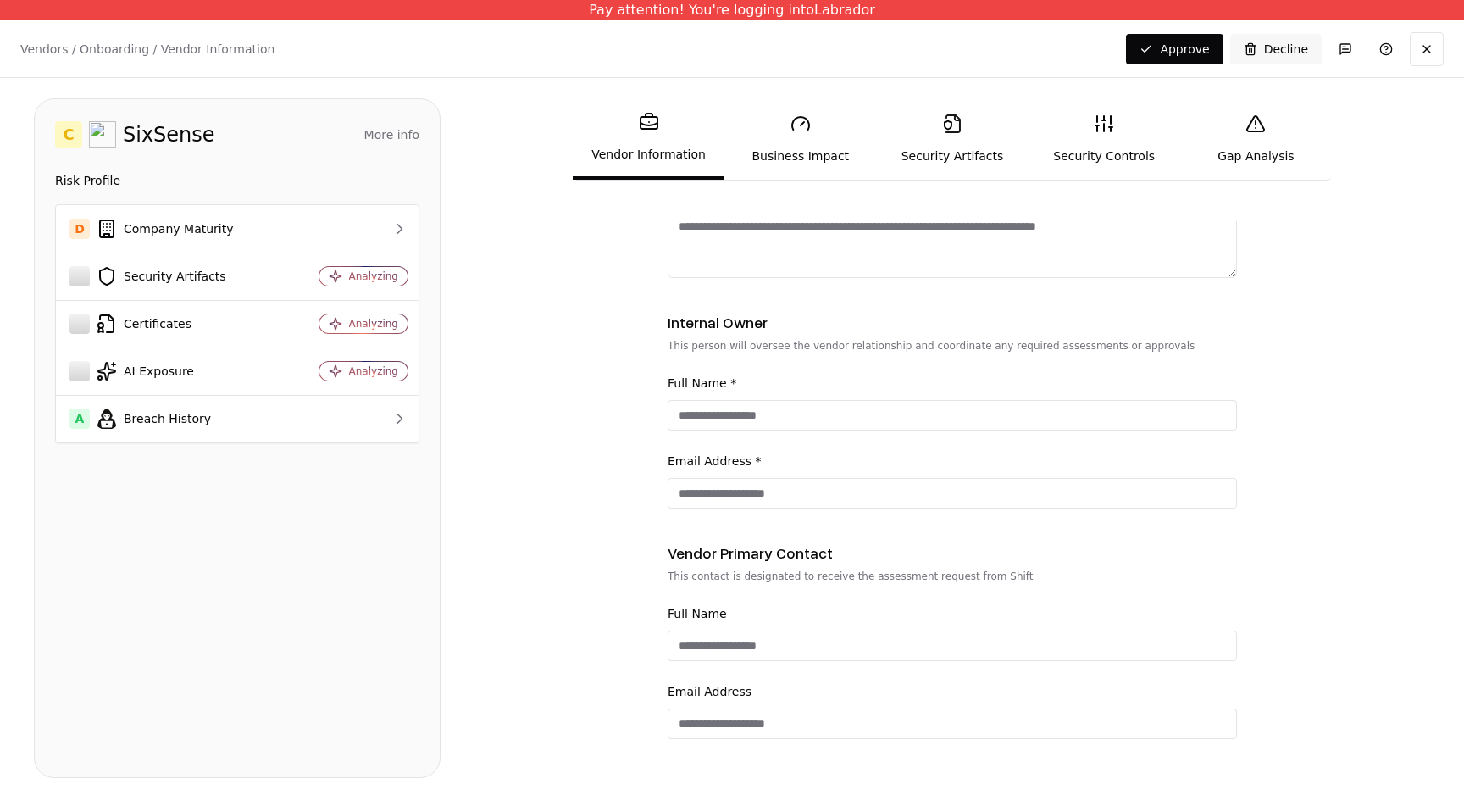
scroll to position [541, 0]
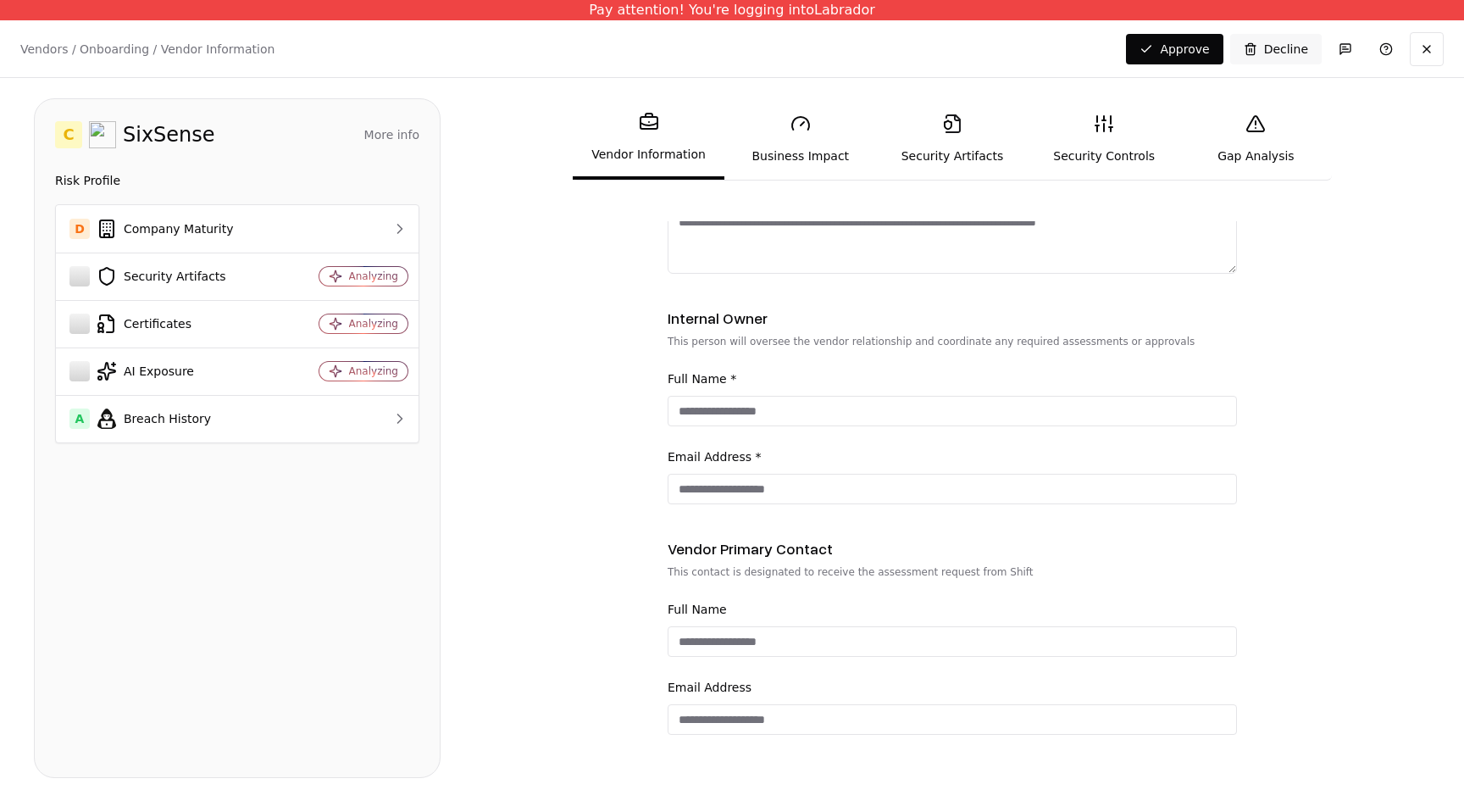
click at [773, 148] on link "Business Impact" at bounding box center [800, 139] width 152 height 78
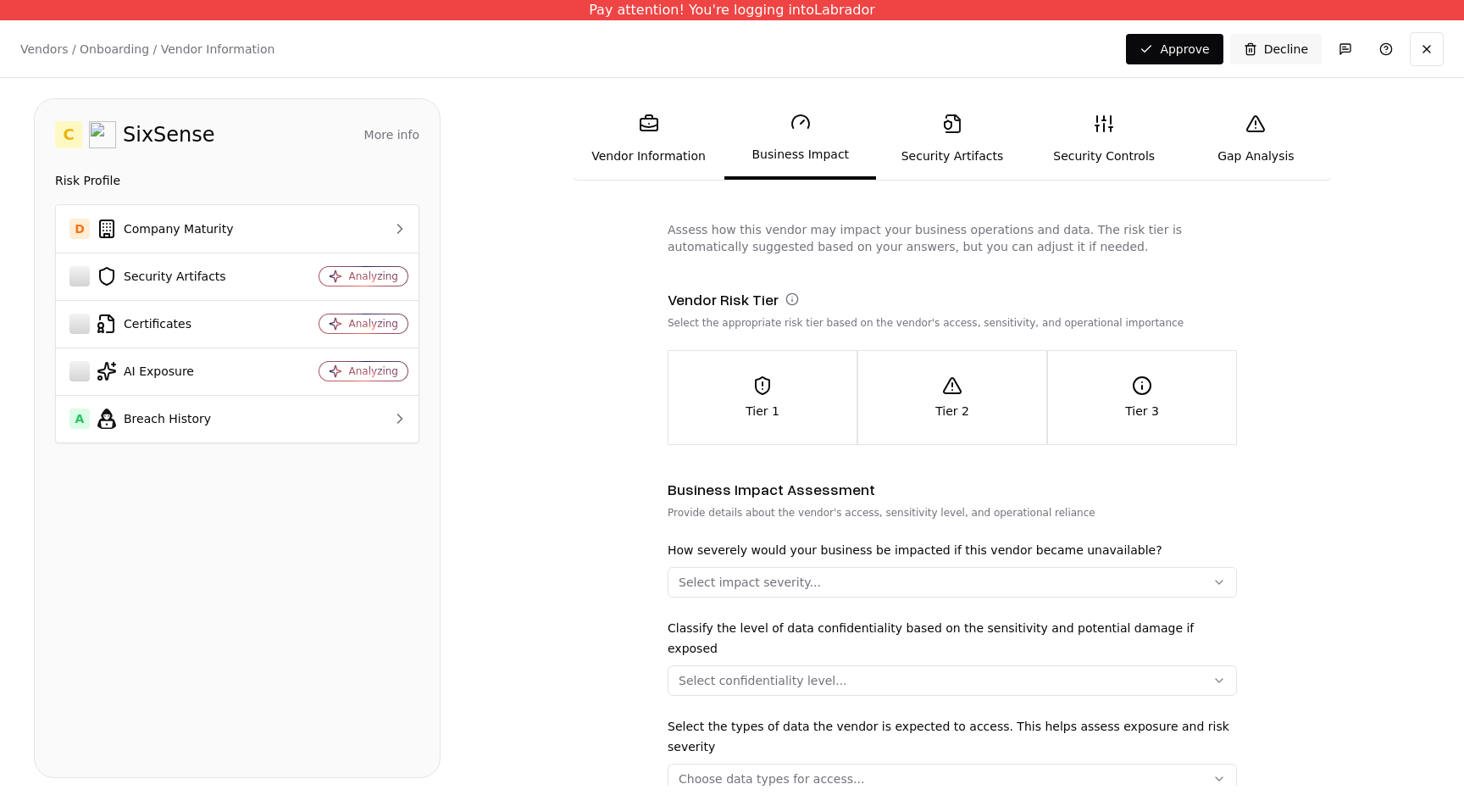
click at [656, 155] on link "Vendor Information" at bounding box center [648, 139] width 152 height 78
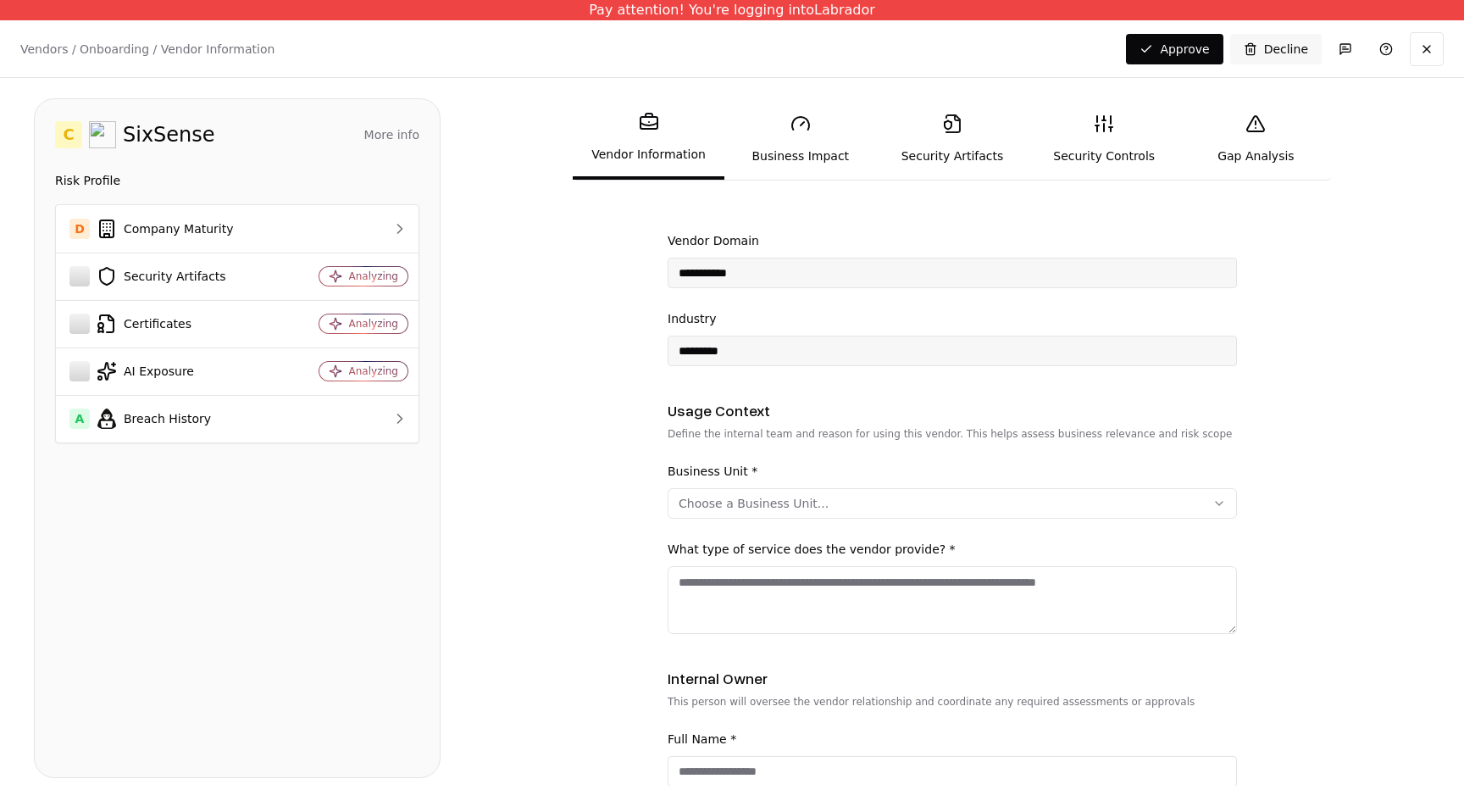
scroll to position [353, 0]
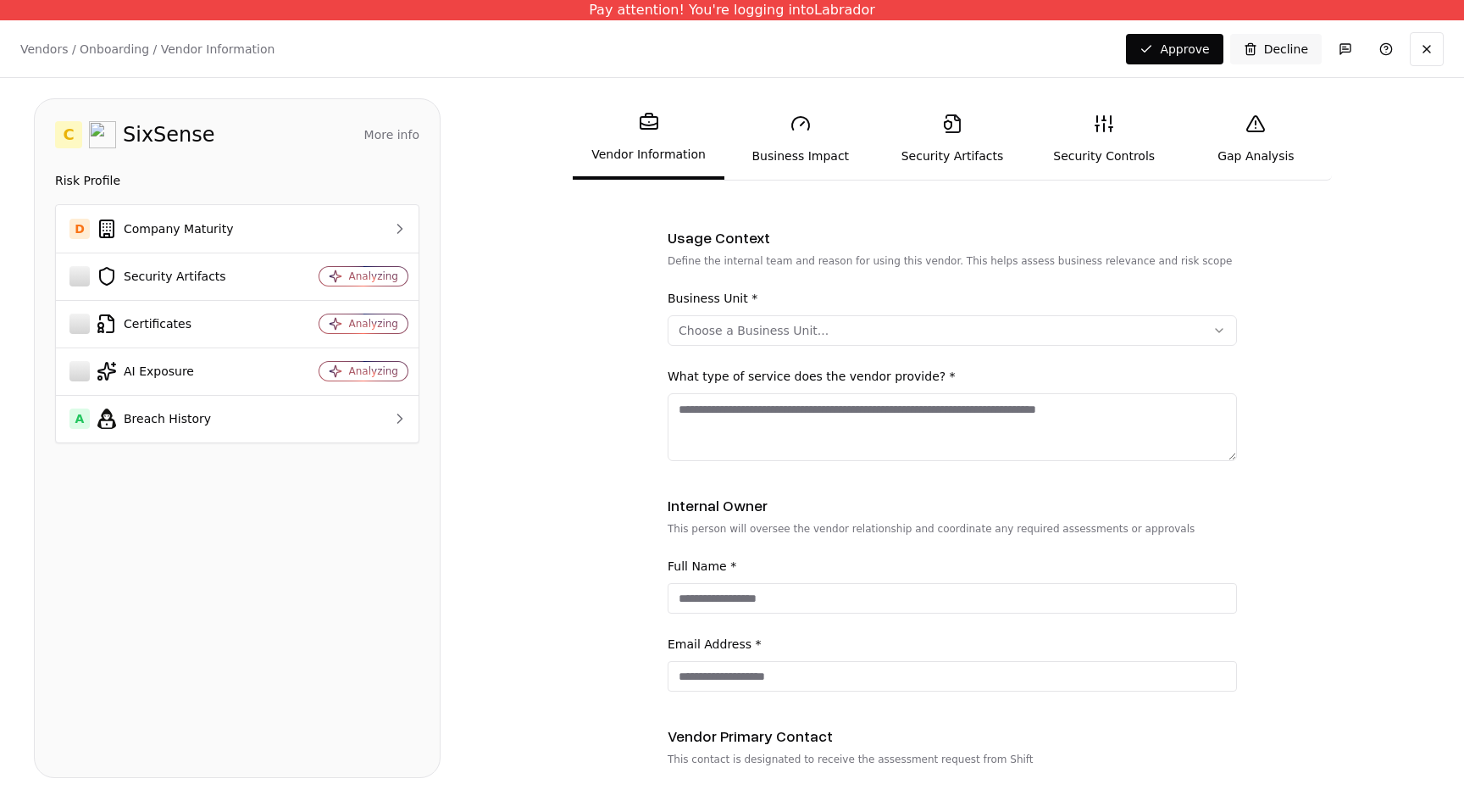
click at [769, 322] on div "Choose a Business Unit..." at bounding box center [753, 330] width 150 height 17
click at [728, 586] on div "Other" at bounding box center [752, 583] width 161 height 34
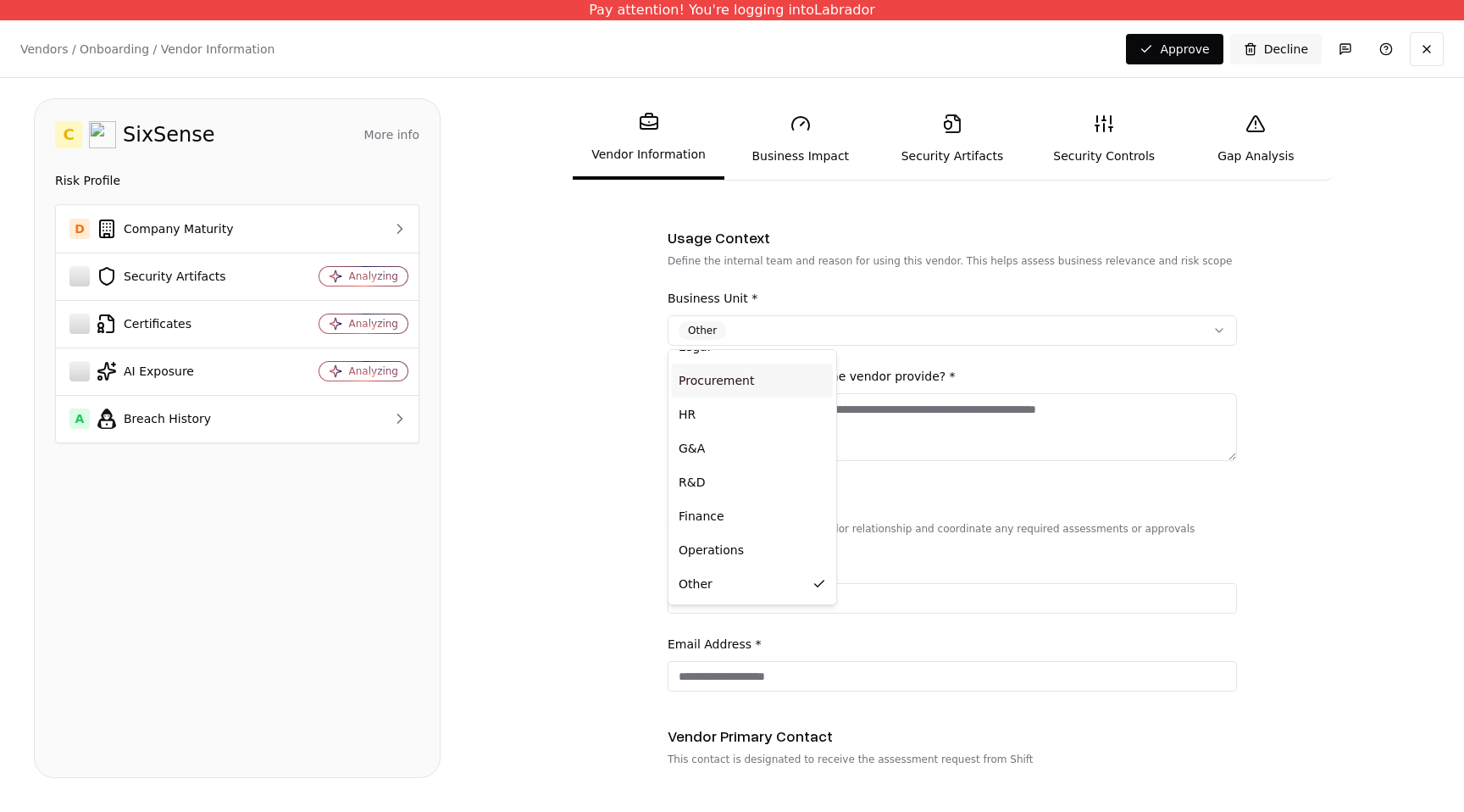
click at [932, 410] on html "**********" at bounding box center [732, 406] width 1464 height 812
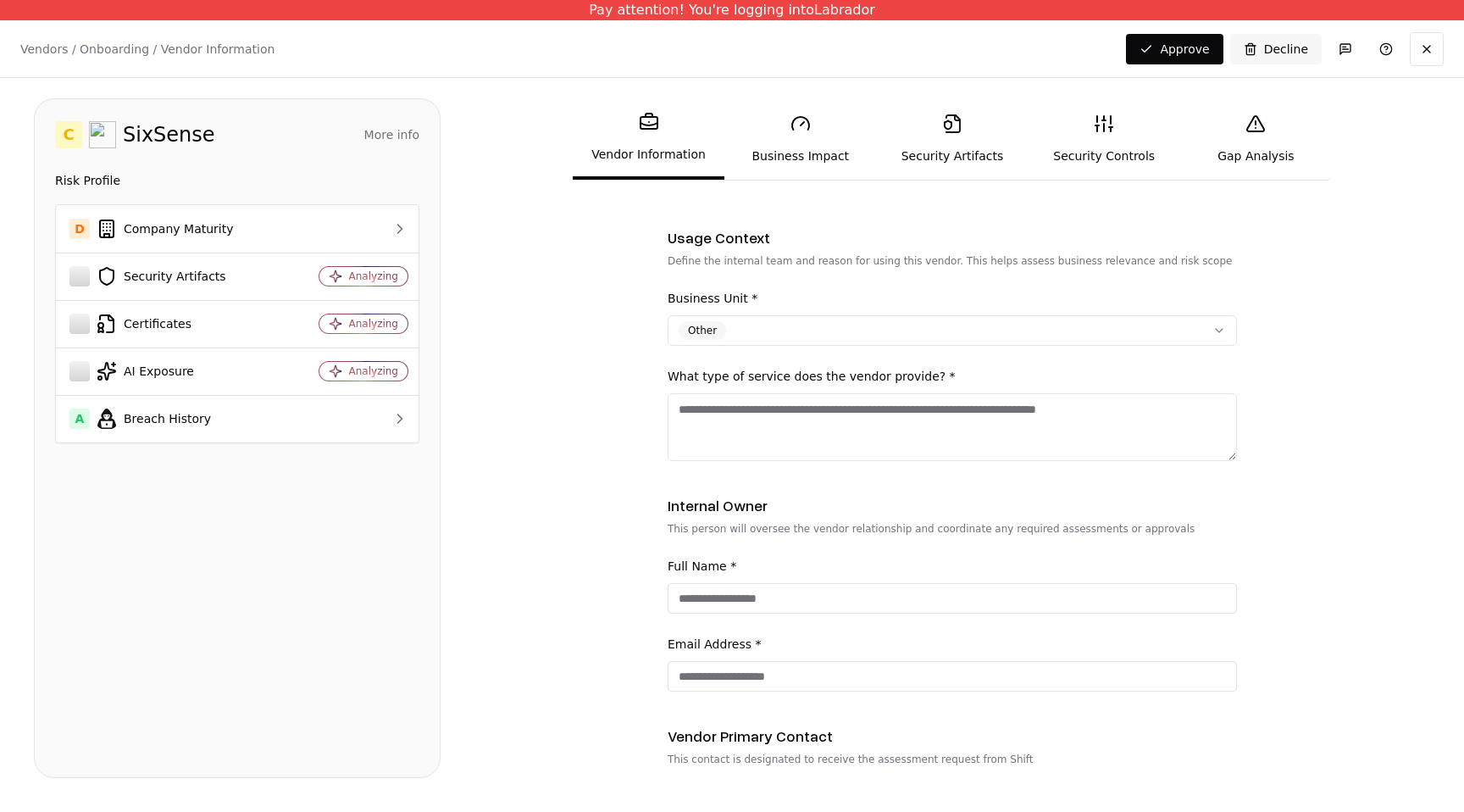
click at [909, 431] on textarea "What type of service does the vendor provide? *" at bounding box center [952, 427] width 569 height 68
type textarea "*"
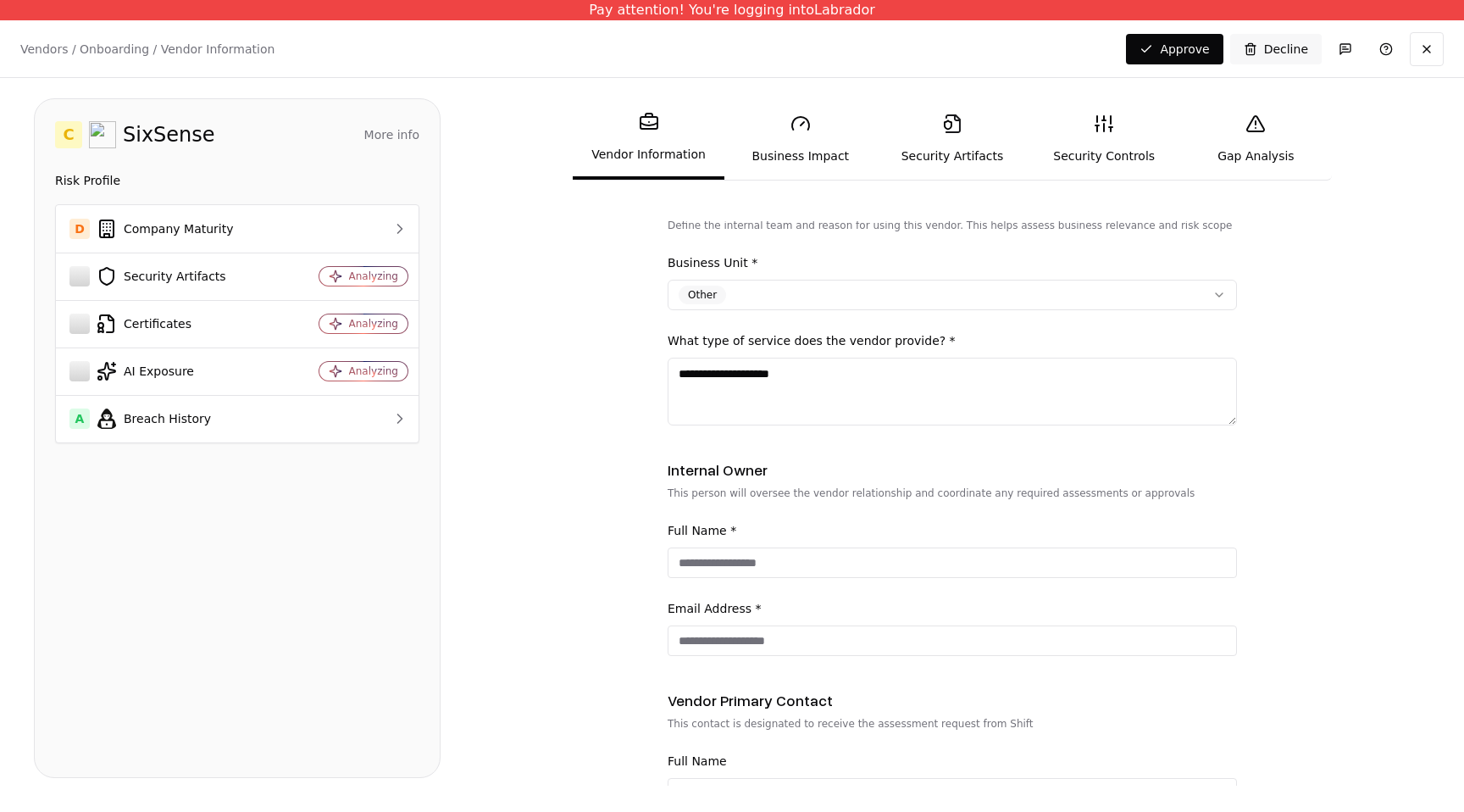
scroll to position [388, 0]
type textarea "**********"
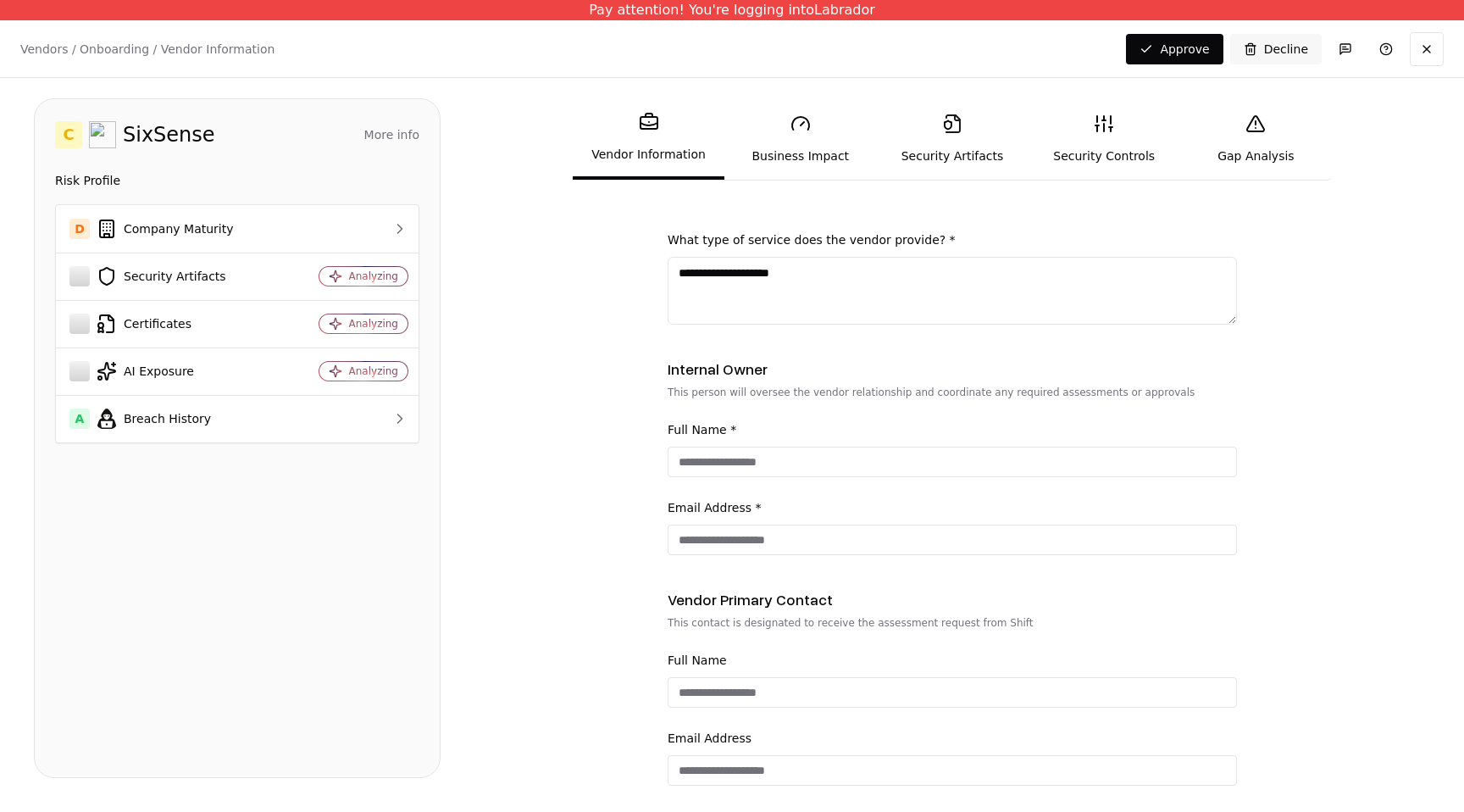
scroll to position [501, 0]
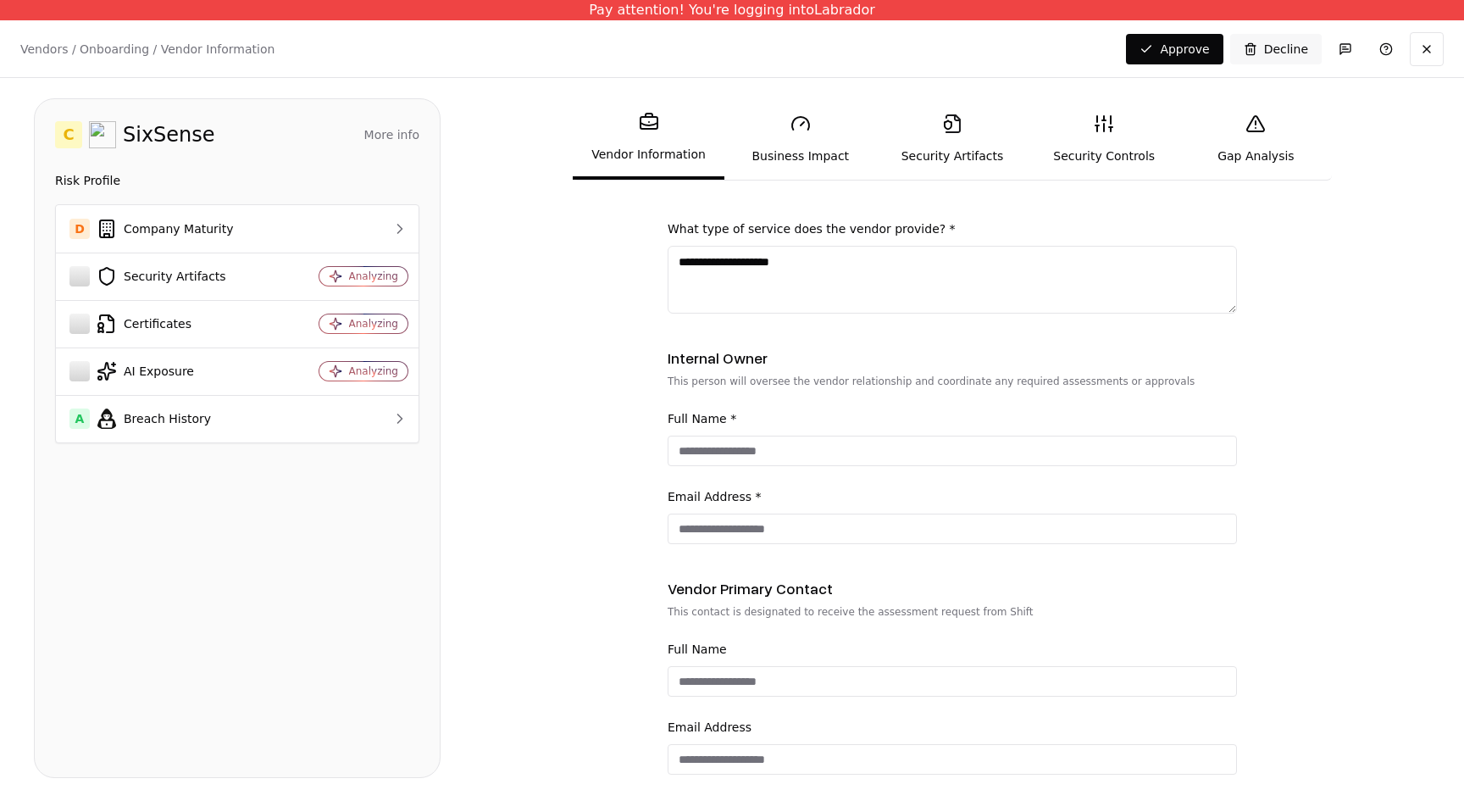
click at [749, 430] on div "Full Name *" at bounding box center [952, 437] width 569 height 58
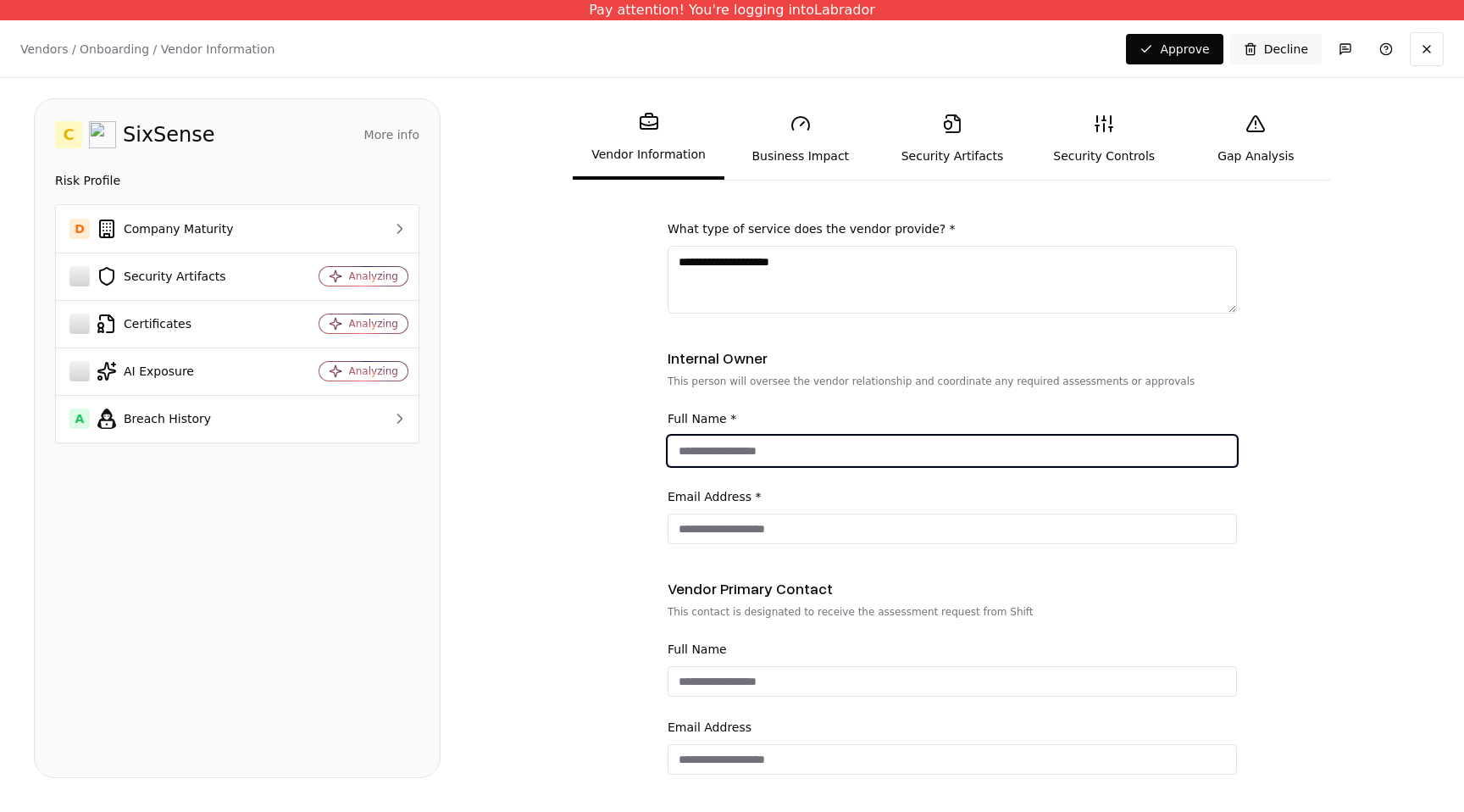
click at [749, 445] on input "Full Name *" at bounding box center [952, 450] width 568 height 31
type input "****"
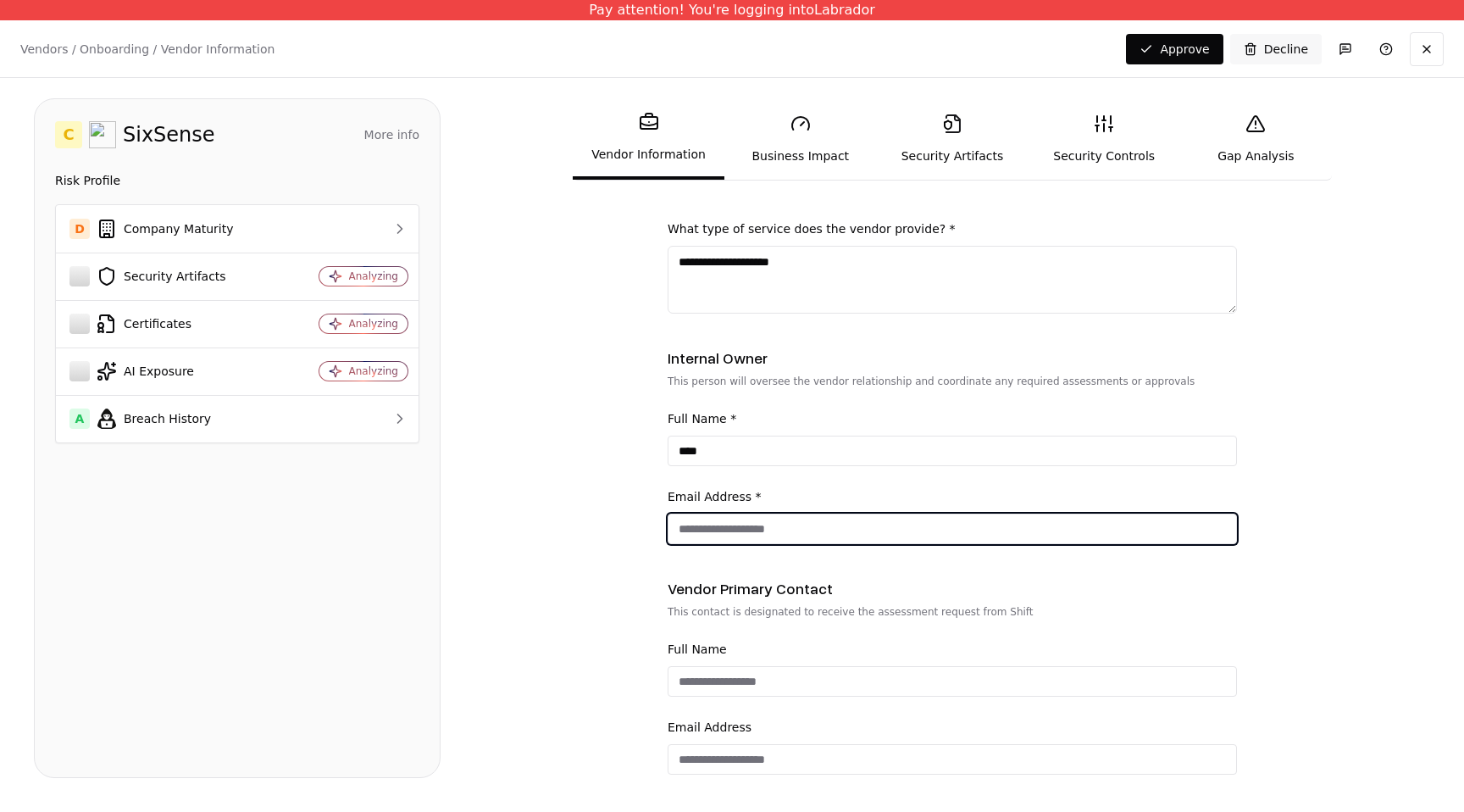
click at [790, 527] on input "Email Address *" at bounding box center [952, 529] width 568 height 31
type input "**********"
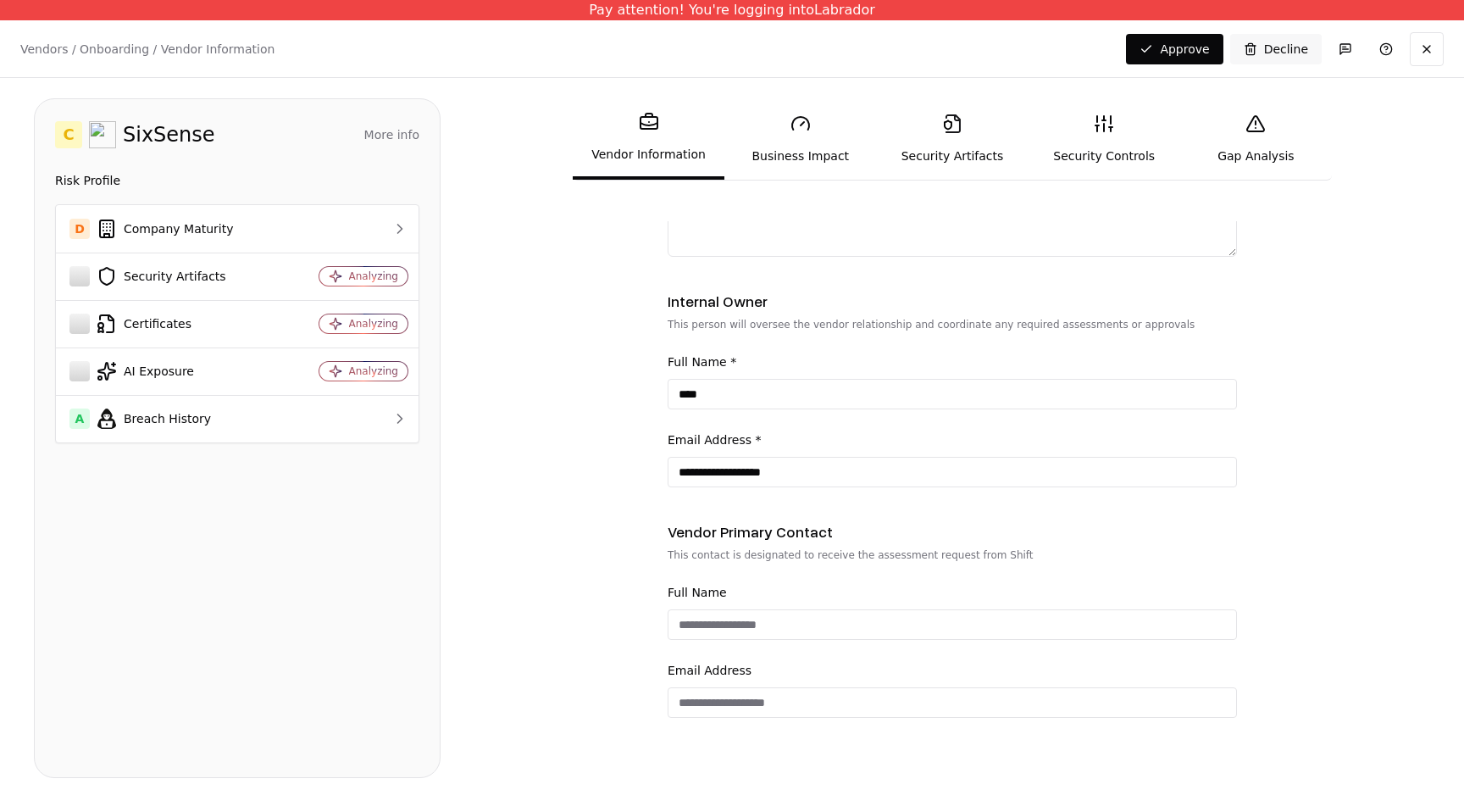
click at [784, 608] on div "Full Name" at bounding box center [952, 611] width 569 height 58
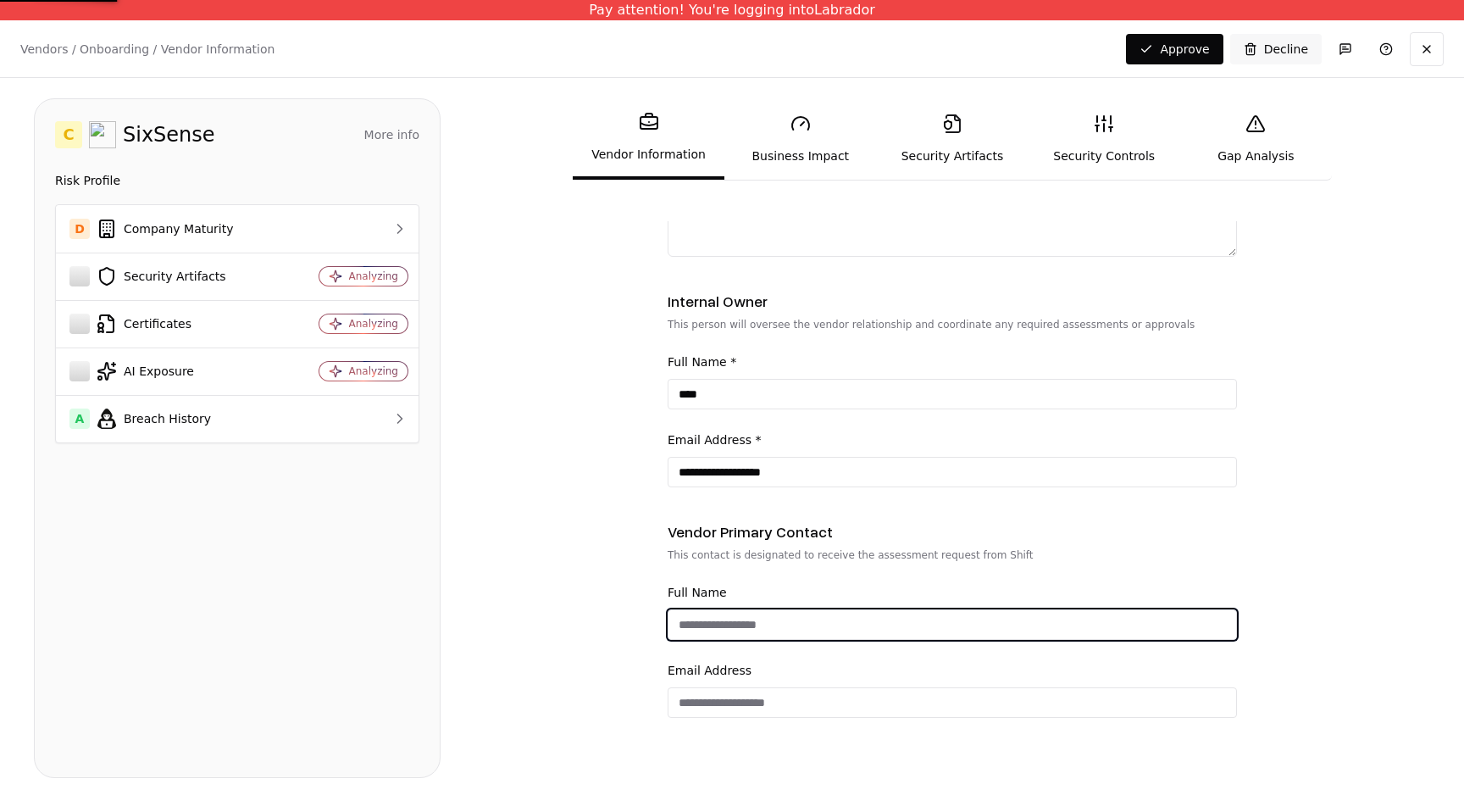
click at [783, 631] on input "Full Name" at bounding box center [952, 624] width 568 height 31
type input "****"
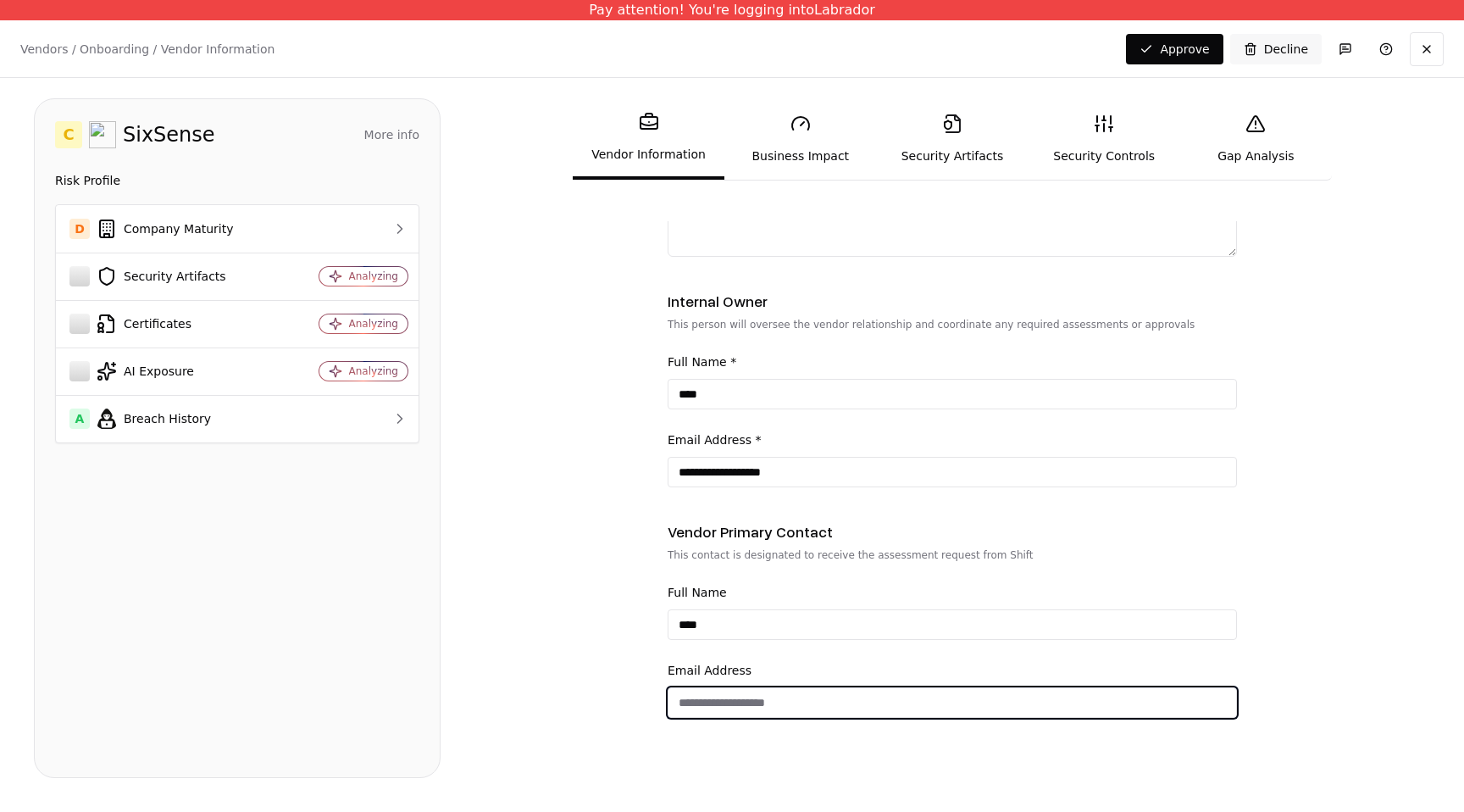
click at [751, 692] on input "email" at bounding box center [952, 702] width 568 height 31
type input "**********"
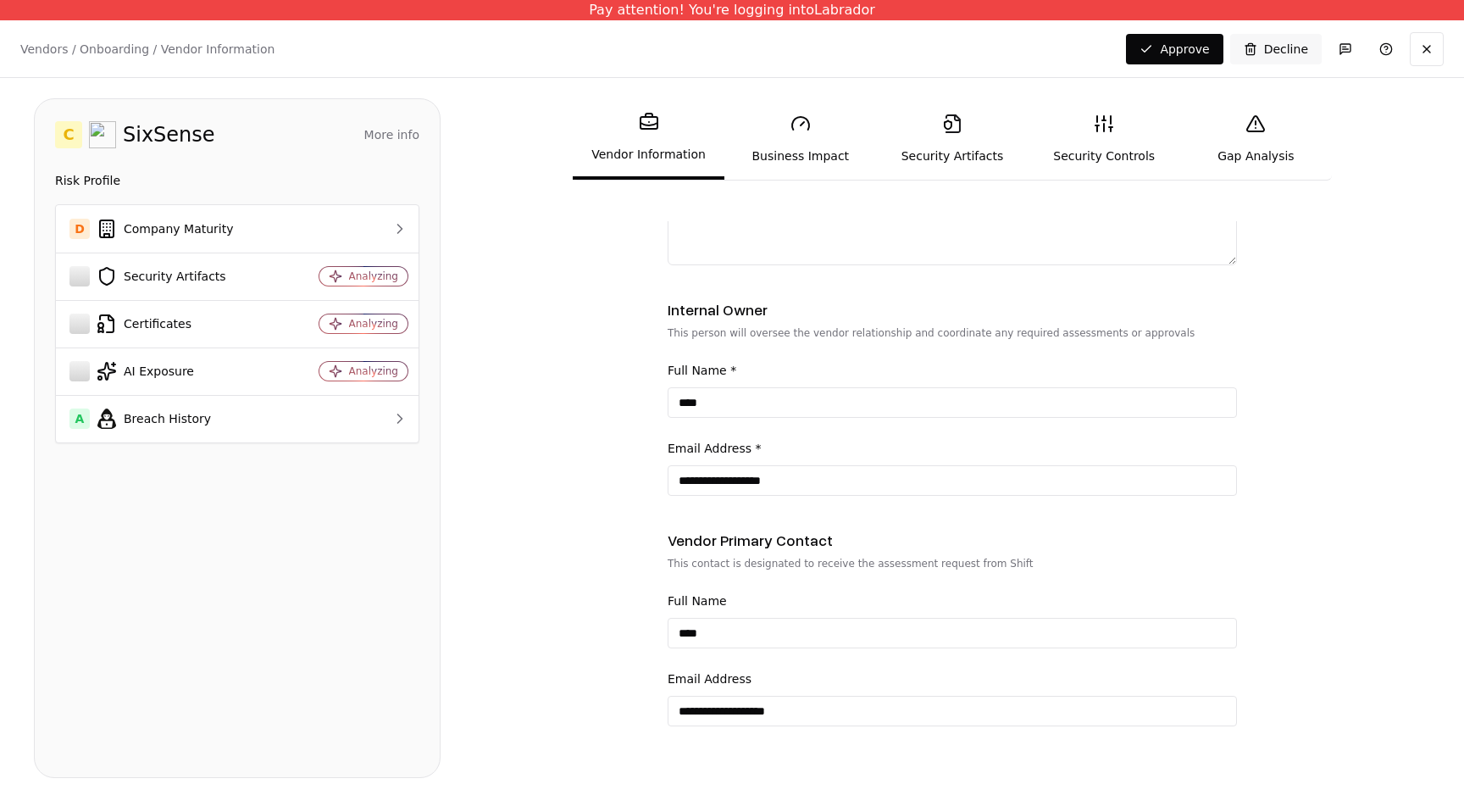
click at [815, 147] on link "Business Impact" at bounding box center [800, 139] width 152 height 78
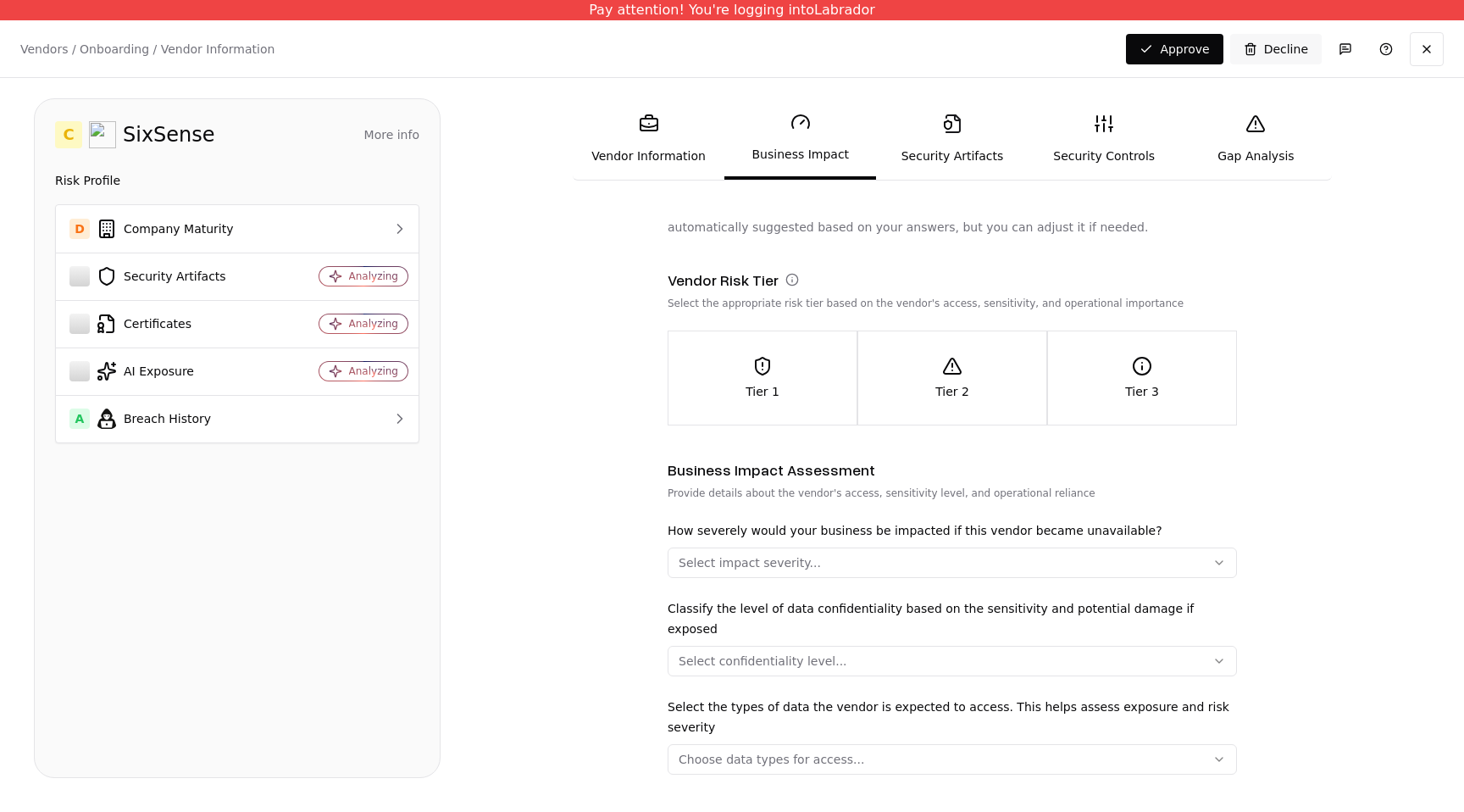
scroll to position [16, 0]
click at [709, 431] on div "Assess how this vendor may impact your business operations and data. The risk t…" at bounding box center [952, 602] width 569 height 796
click at [729, 392] on div "Tier 1" at bounding box center [762, 381] width 188 height 44
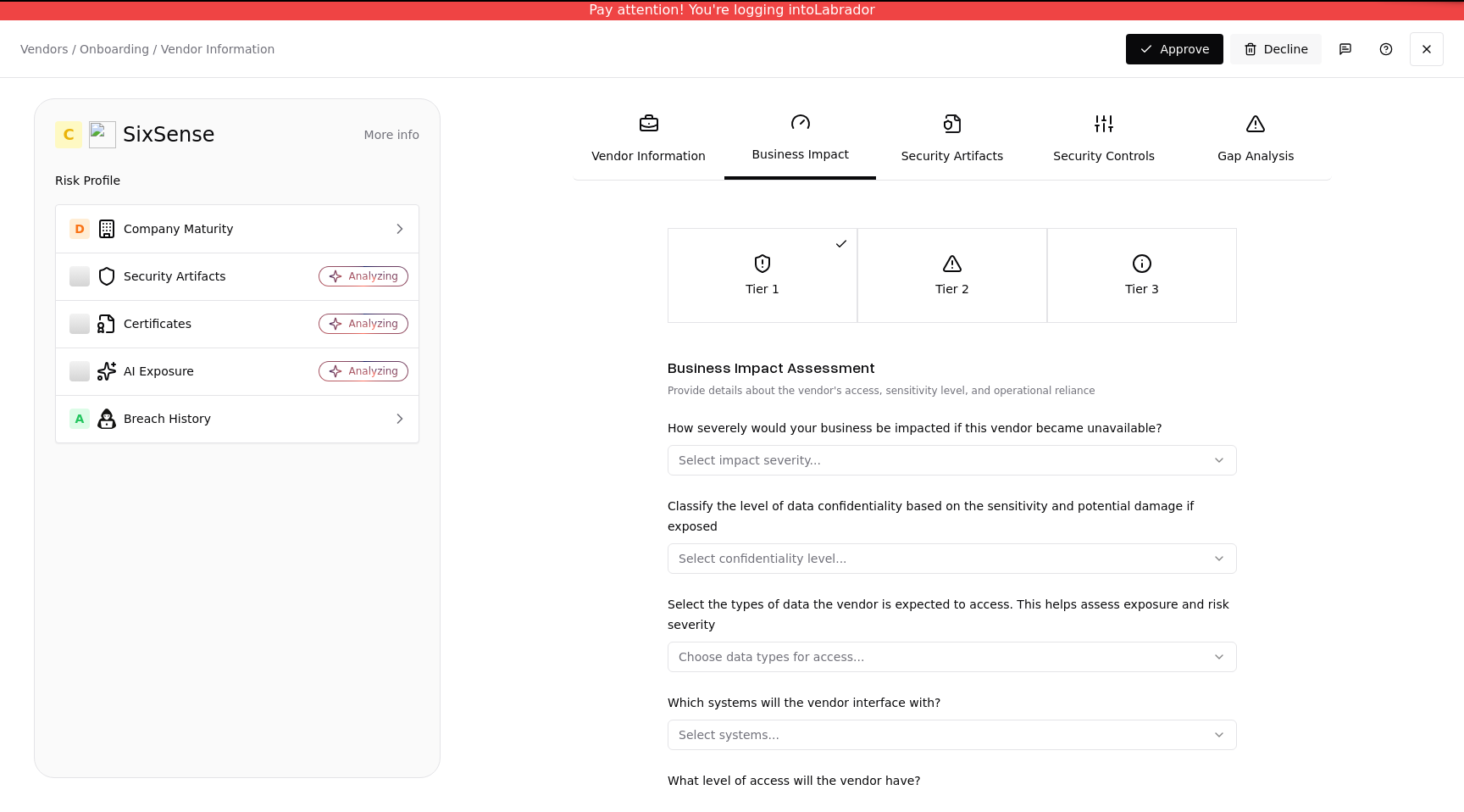
click at [807, 463] on div "Select impact severity..." at bounding box center [749, 459] width 142 height 17
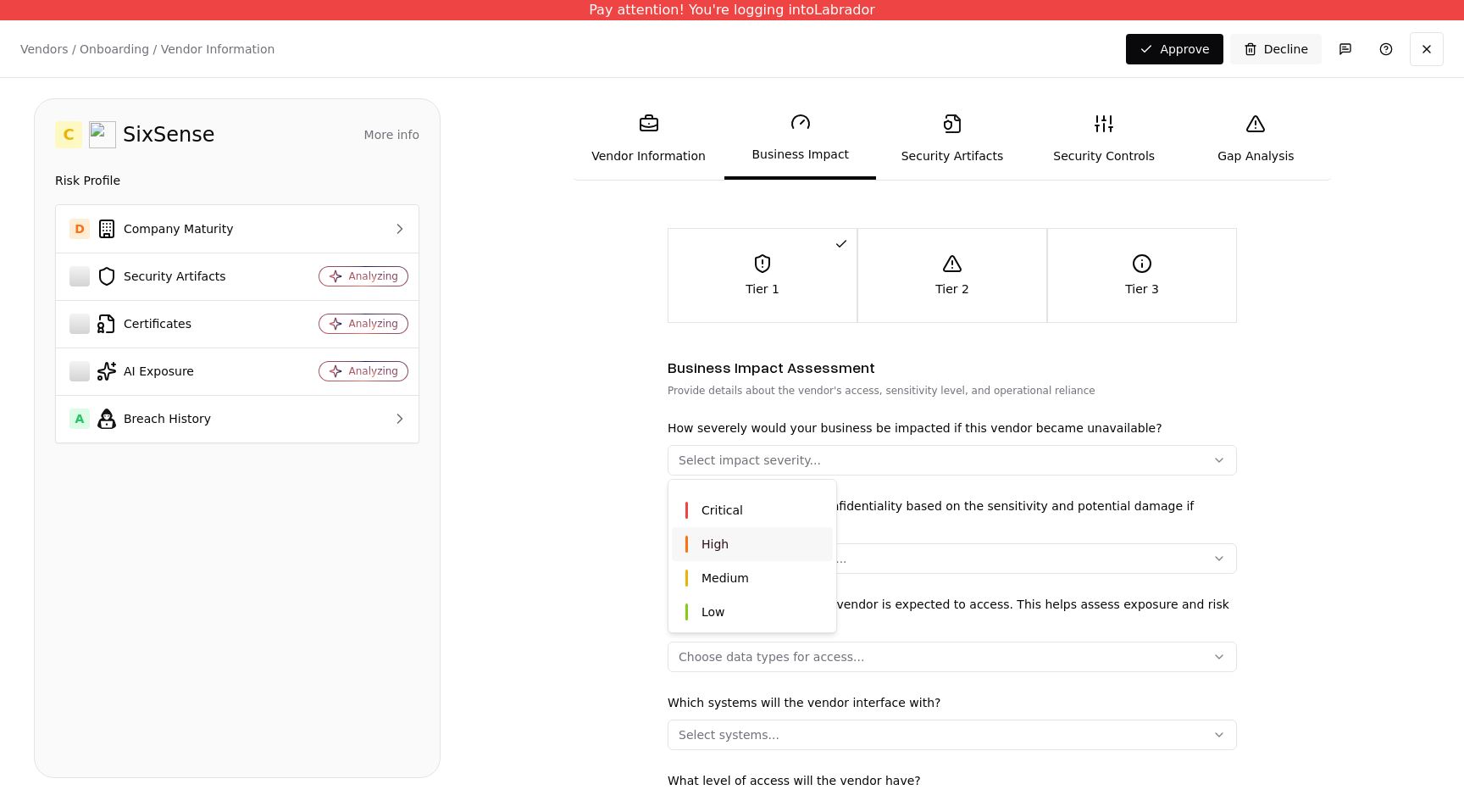
click at [762, 553] on div "High" at bounding box center [752, 544] width 161 height 34
click at [618, 578] on html "Pay attention! You're logging into Labrador Vendors / Onboarding / Vendor Infor…" at bounding box center [732, 406] width 1464 height 812
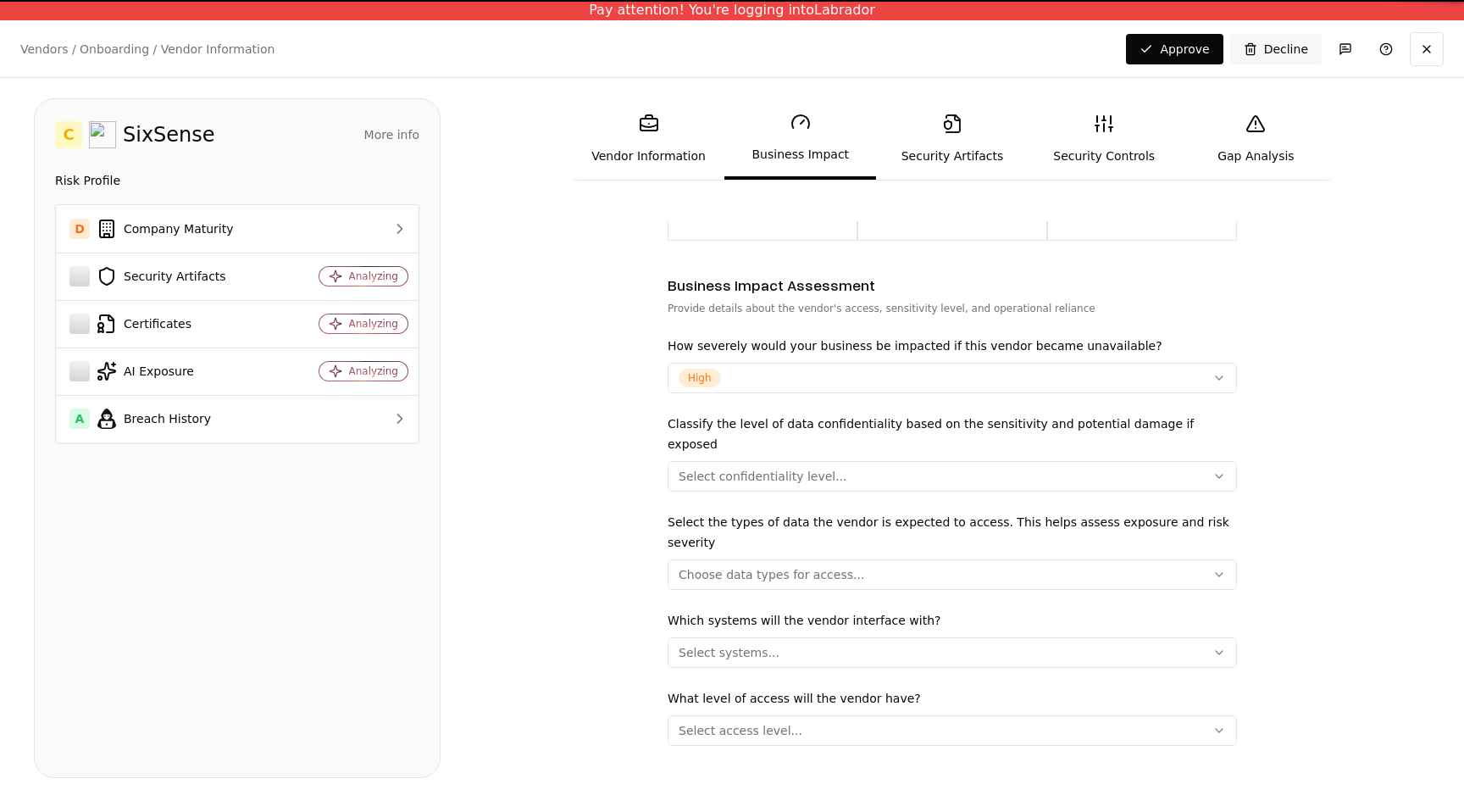
scroll to position [212, 0]
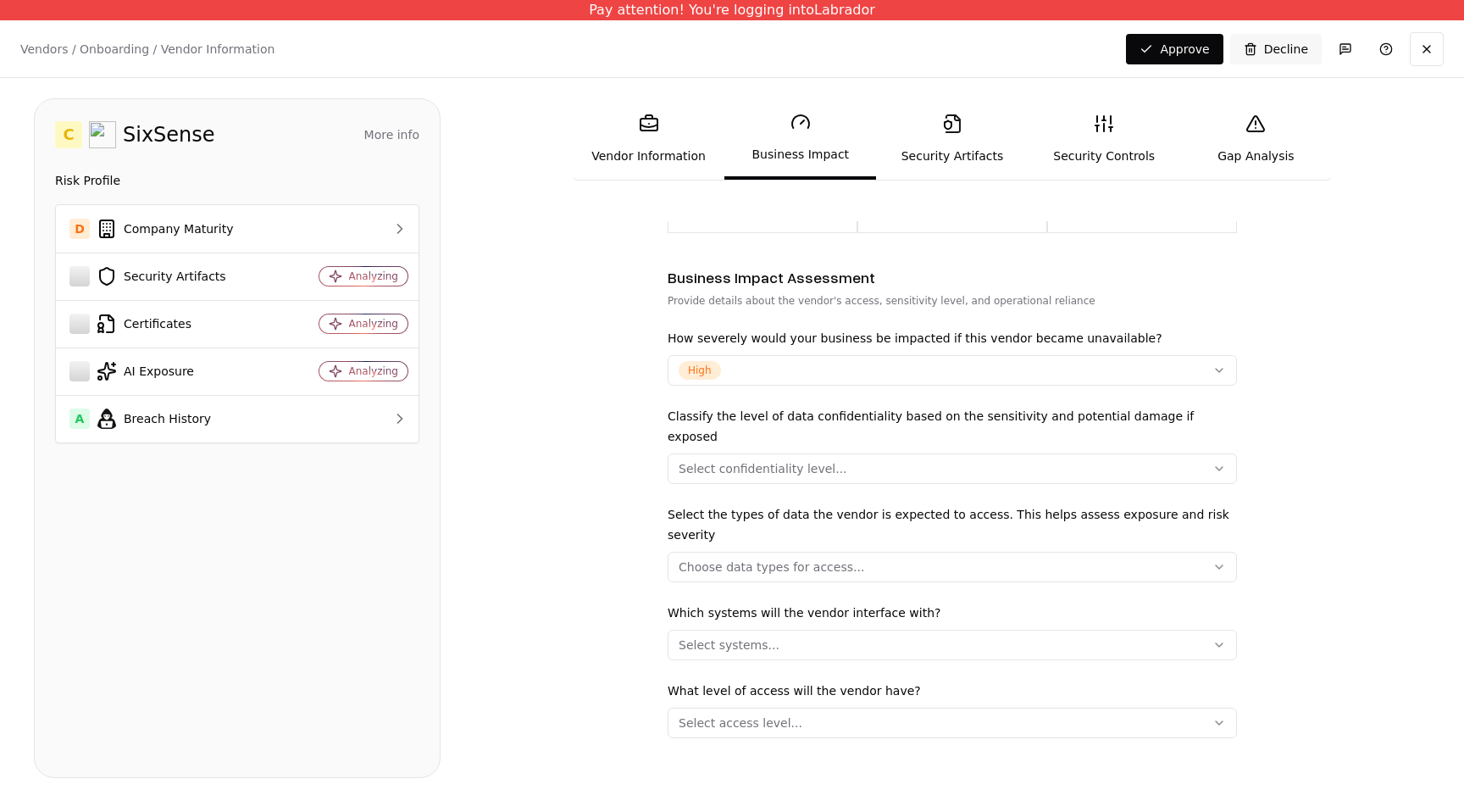
click at [811, 423] on div "Classify the level of data confidentiality based on the sensitivity and potenti…" at bounding box center [952, 444] width 569 height 78
click at [811, 453] on button "Select confidentiality level..." at bounding box center [952, 468] width 569 height 31
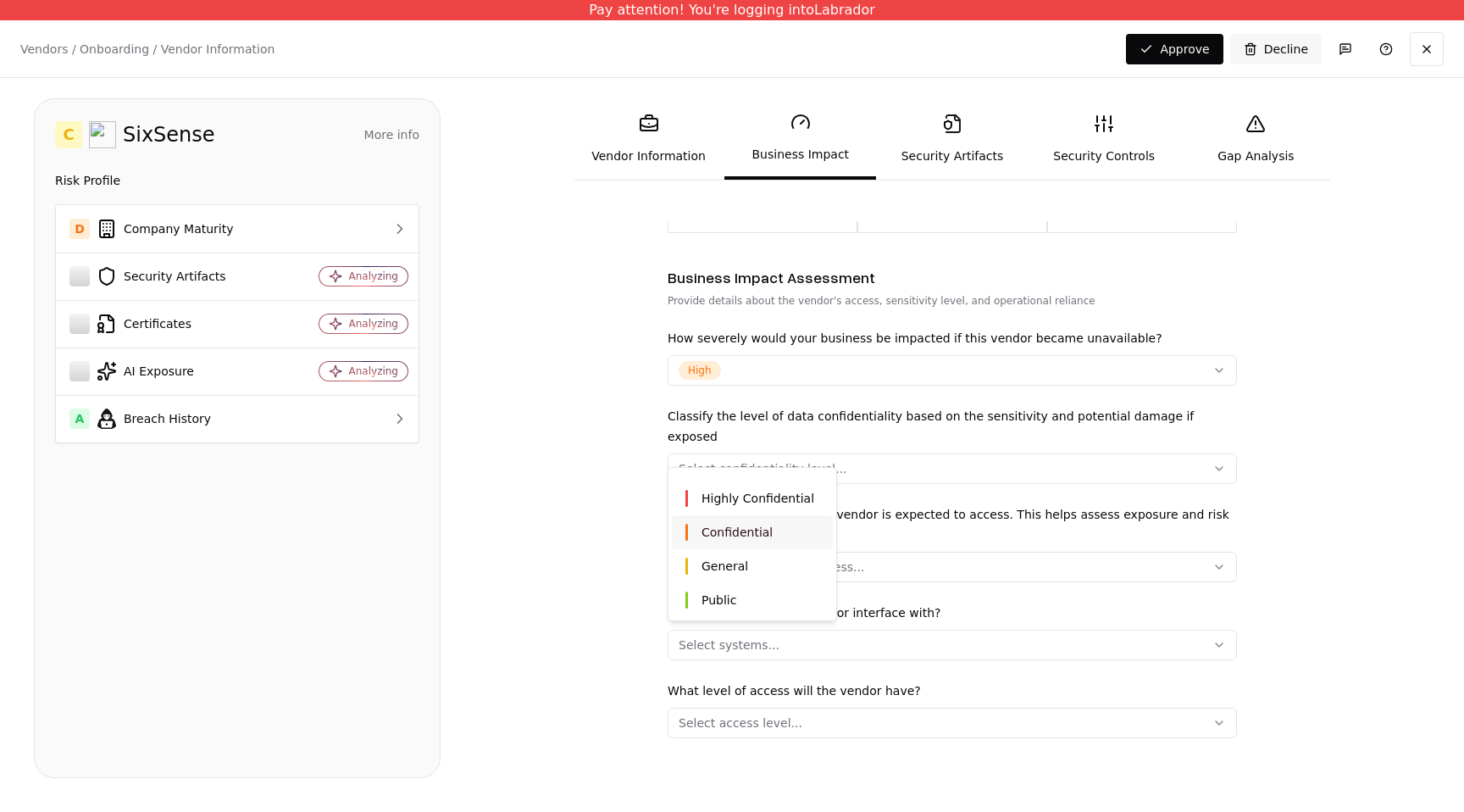
click at [775, 570] on div "General" at bounding box center [752, 566] width 161 height 34
click at [772, 313] on html "Pay attention! You're logging into Labrador Vendors / Onboarding / Vendor Infor…" at bounding box center [732, 406] width 1464 height 812
click at [744, 552] on button "Choose data types for access..." at bounding box center [952, 567] width 569 height 31
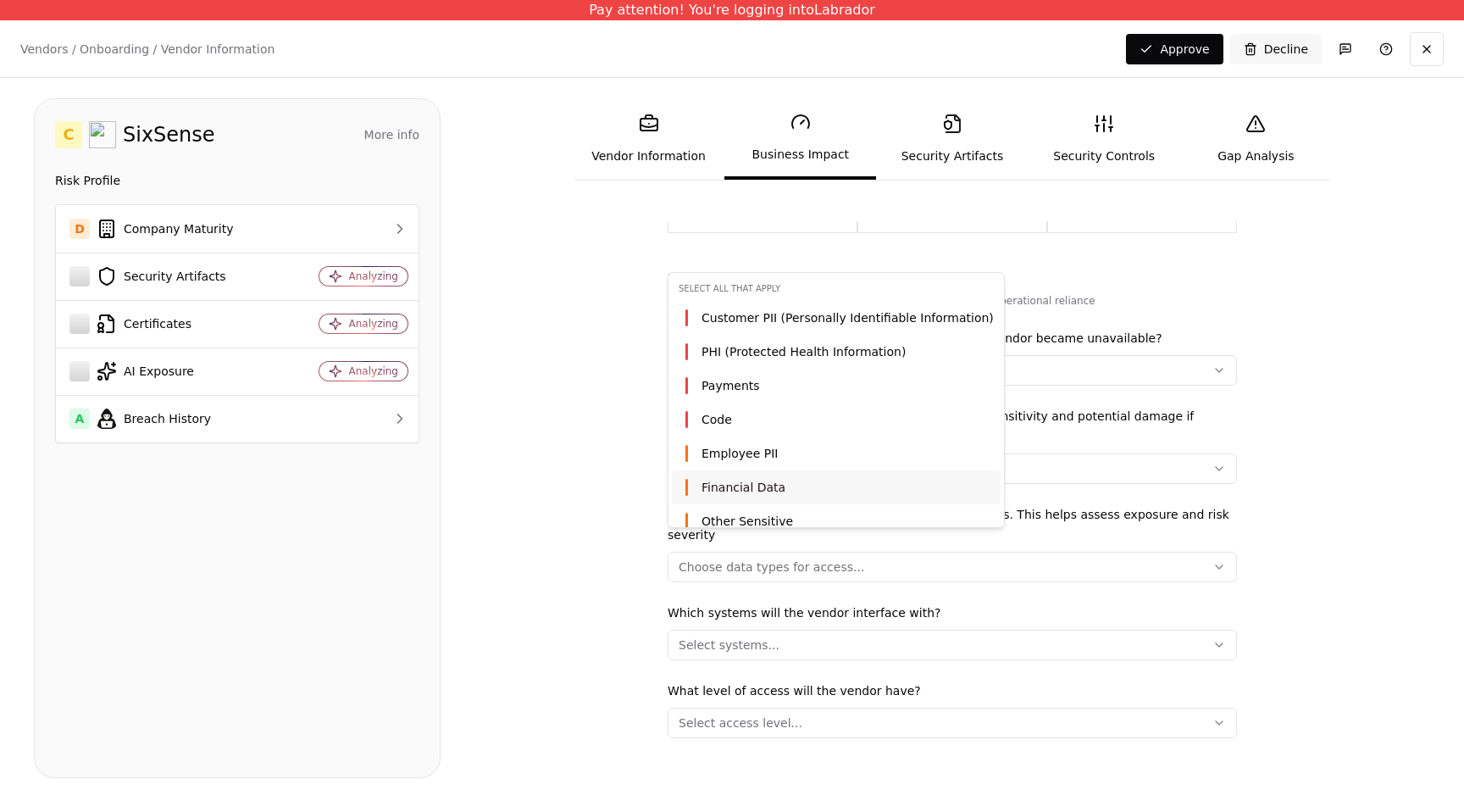
click at [751, 480] on span "Financial Data" at bounding box center [743, 487] width 83 height 17
click at [732, 583] on html "Pay attention! You're logging into Labrador Vendors / Onboarding / Vendor Infor…" at bounding box center [732, 406] width 1464 height 812
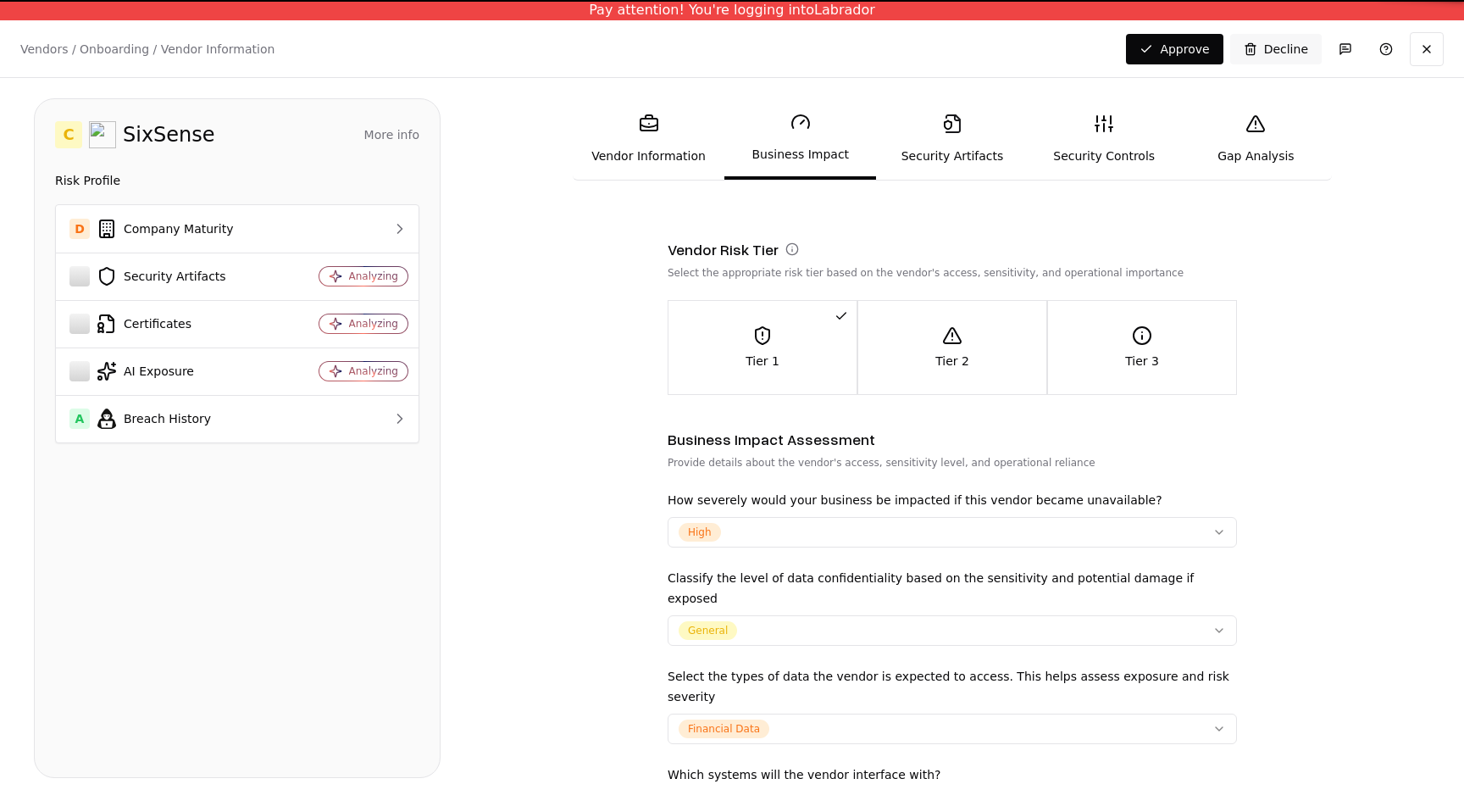
scroll to position [0, 0]
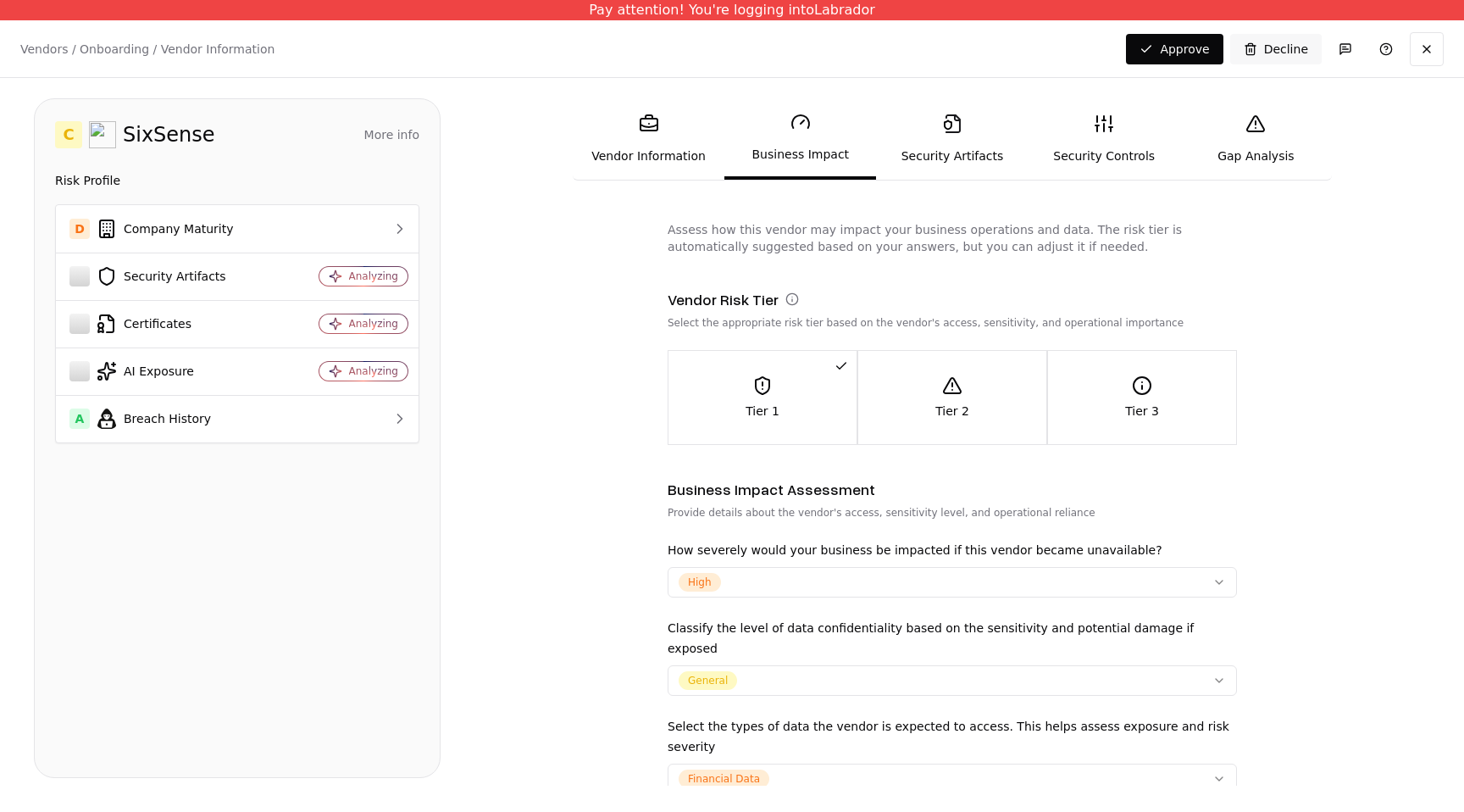
click at [689, 164] on link "Vendor Information" at bounding box center [648, 139] width 152 height 78
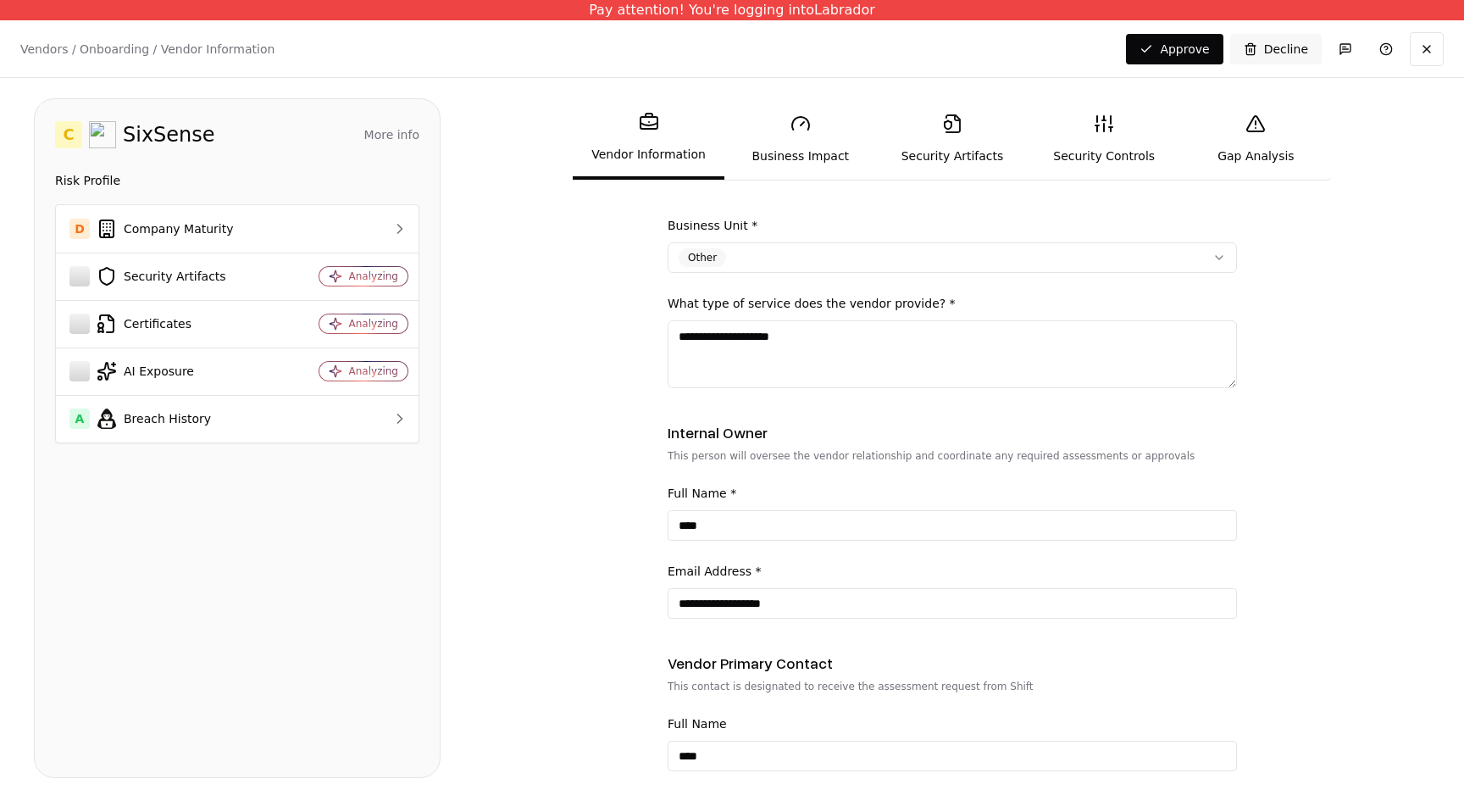
scroll to position [558, 0]
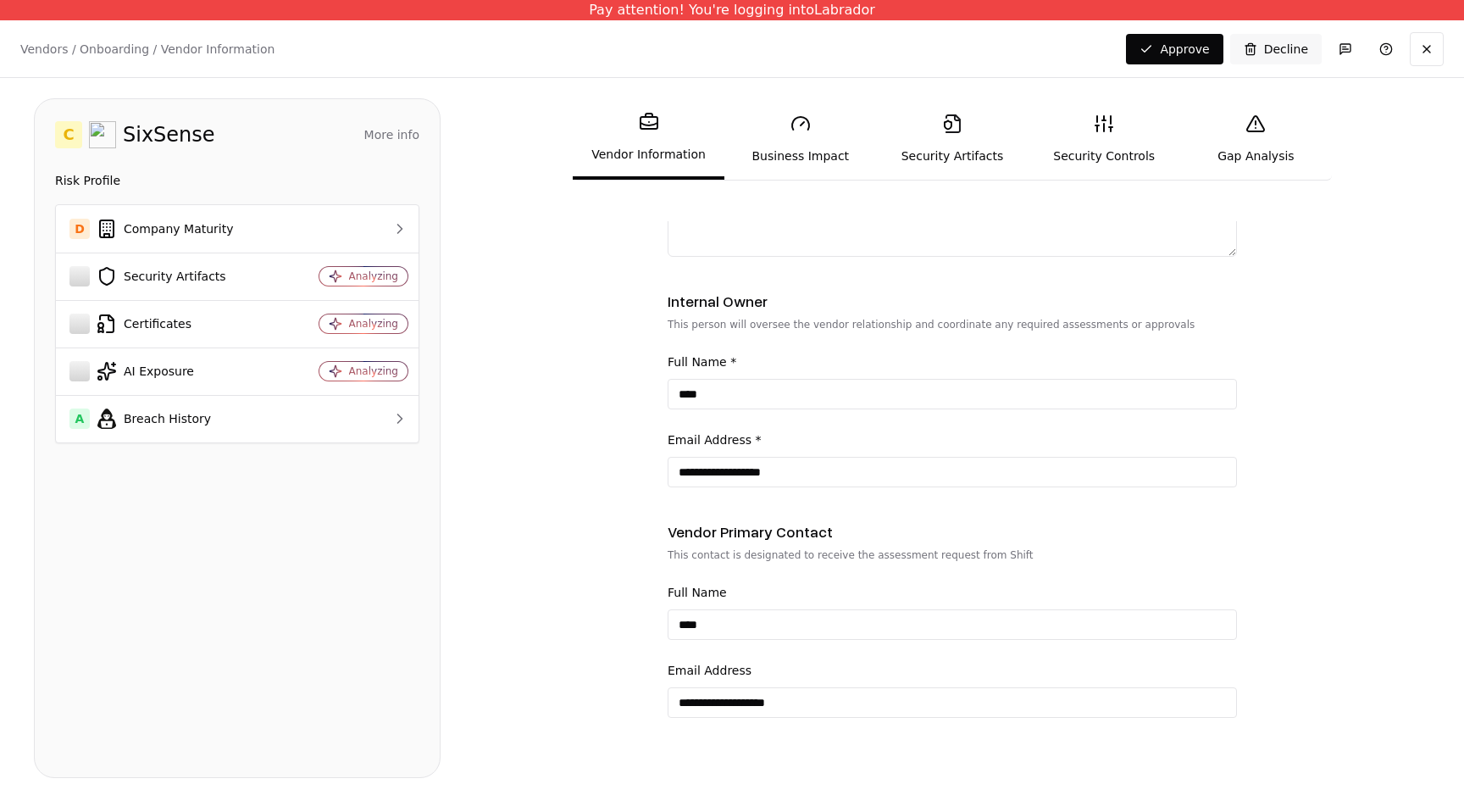
click at [804, 136] on link "Business Impact" at bounding box center [800, 139] width 152 height 78
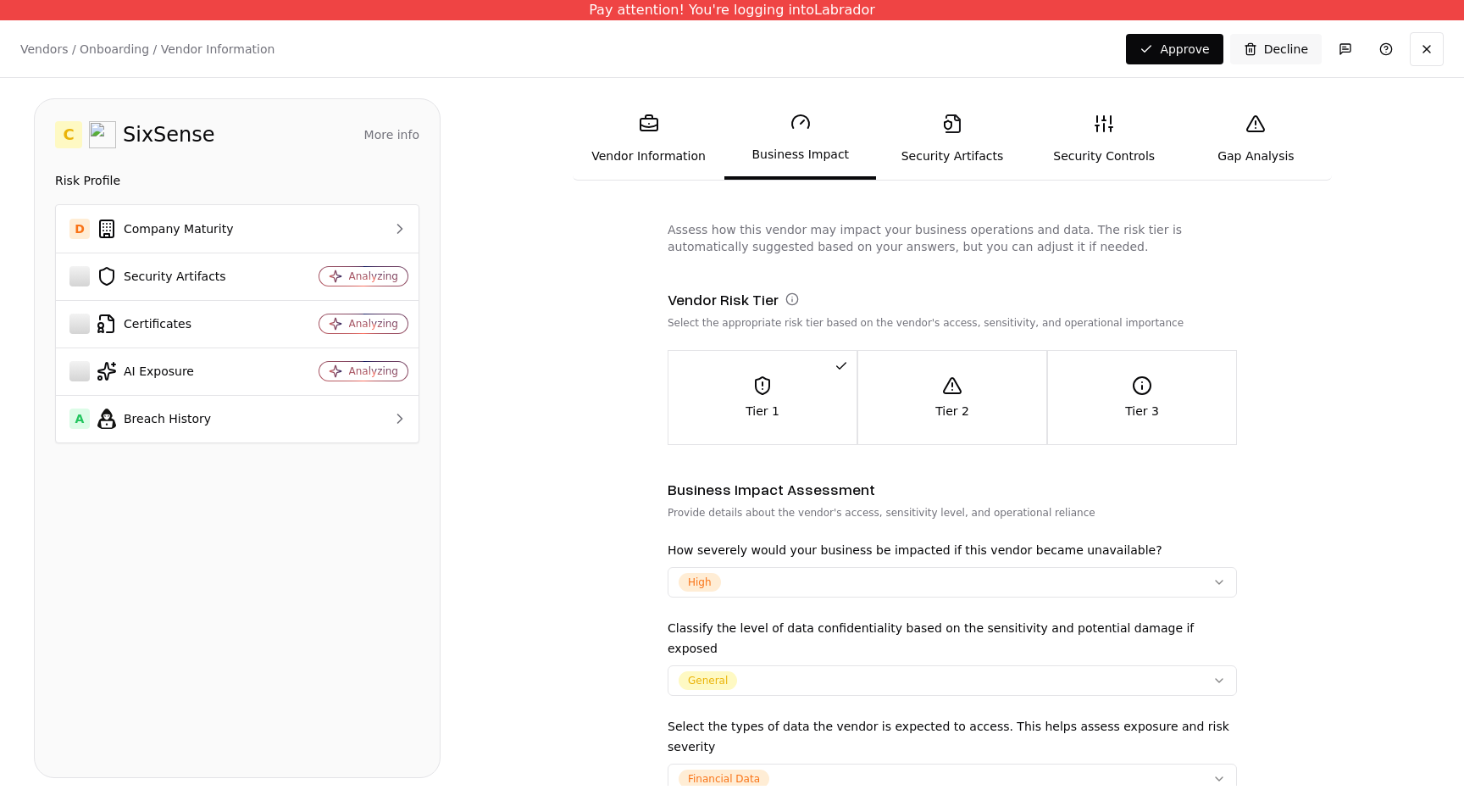
scroll to position [212, 0]
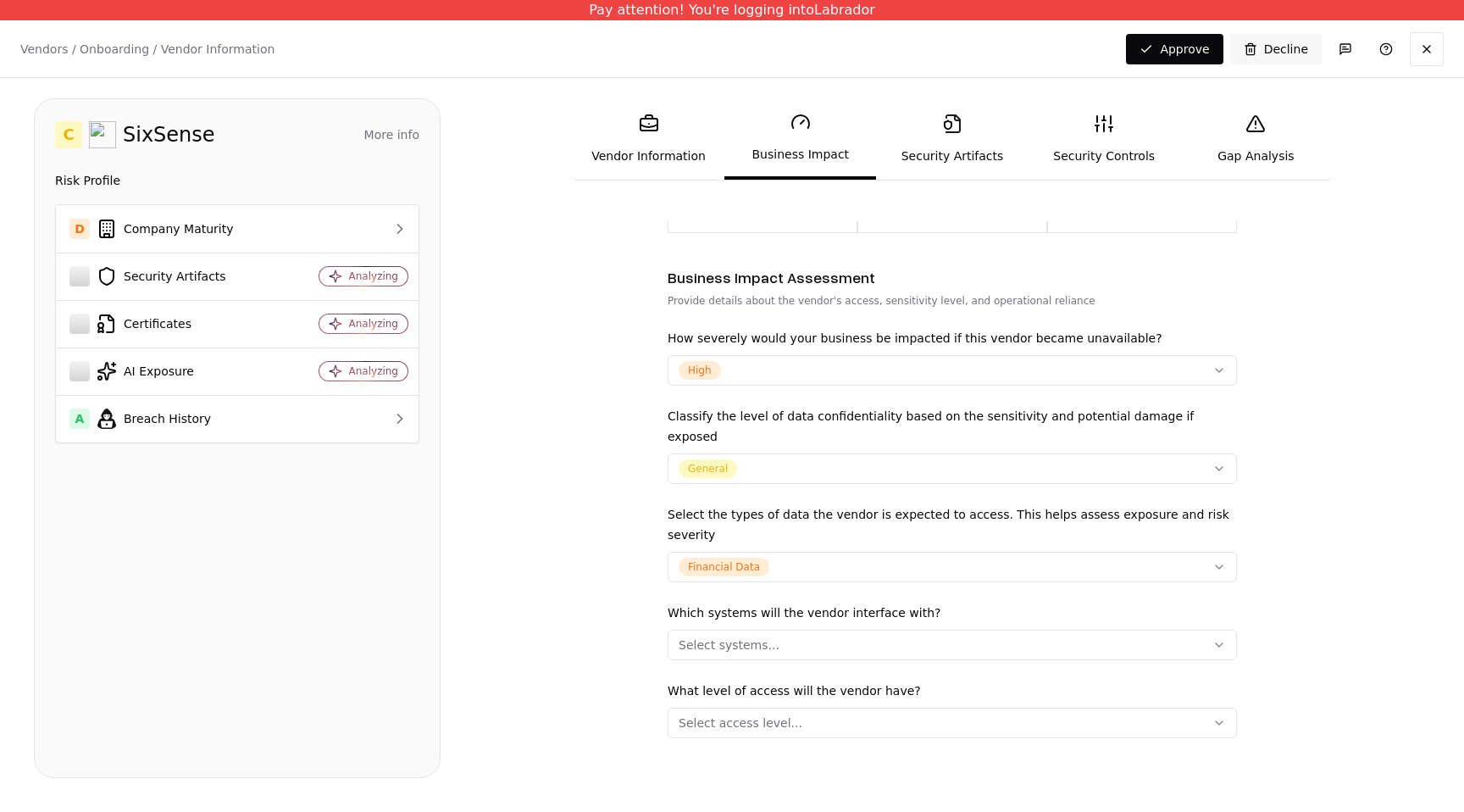
click at [960, 164] on link "Security Artifacts" at bounding box center [951, 139] width 152 height 78
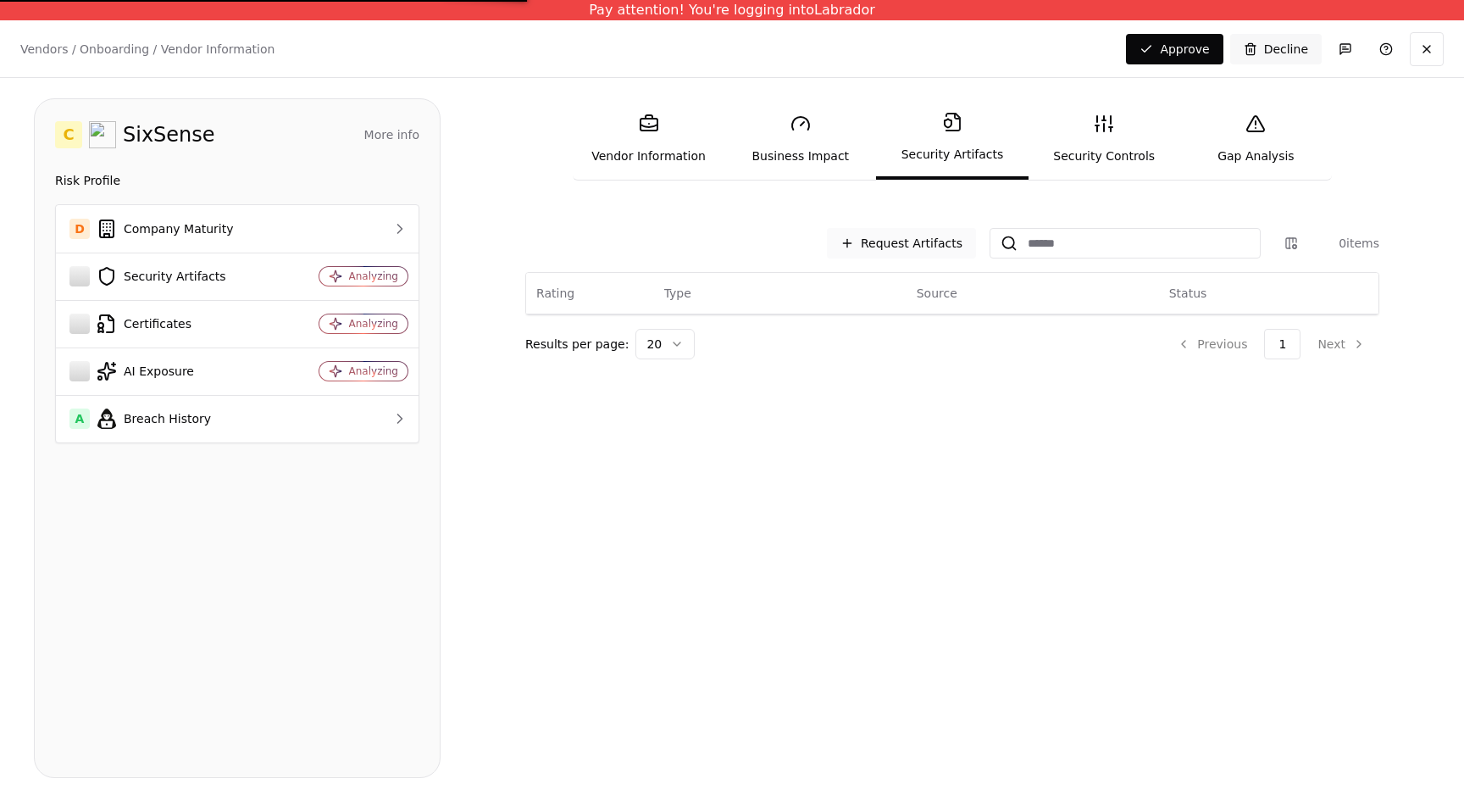
click at [935, 249] on button "Request Artifacts" at bounding box center [901, 243] width 149 height 31
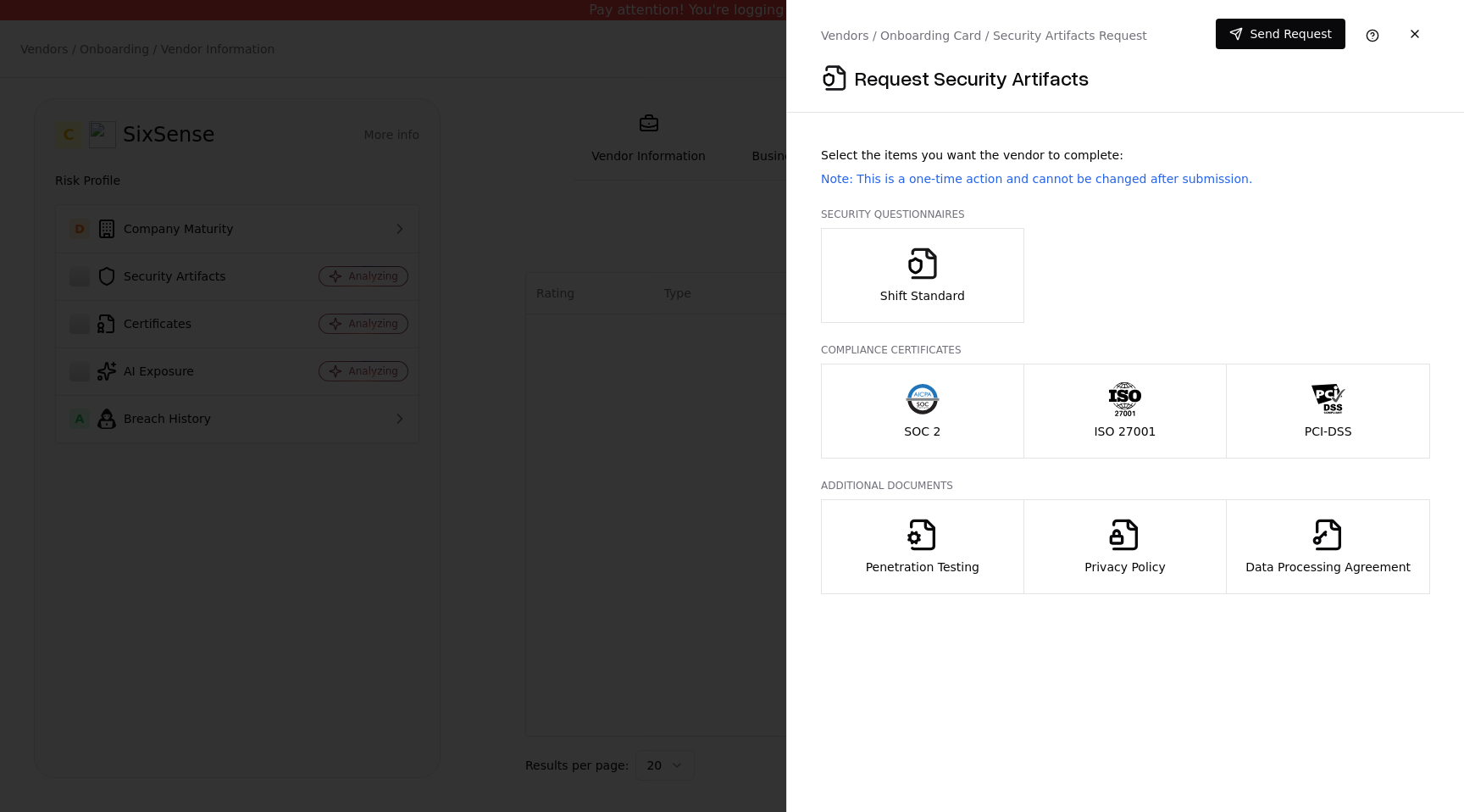
click at [1074, 551] on button "Privacy Policy" at bounding box center [1125, 546] width 204 height 94
click at [965, 429] on button "SOC 2" at bounding box center [922, 410] width 204 height 94
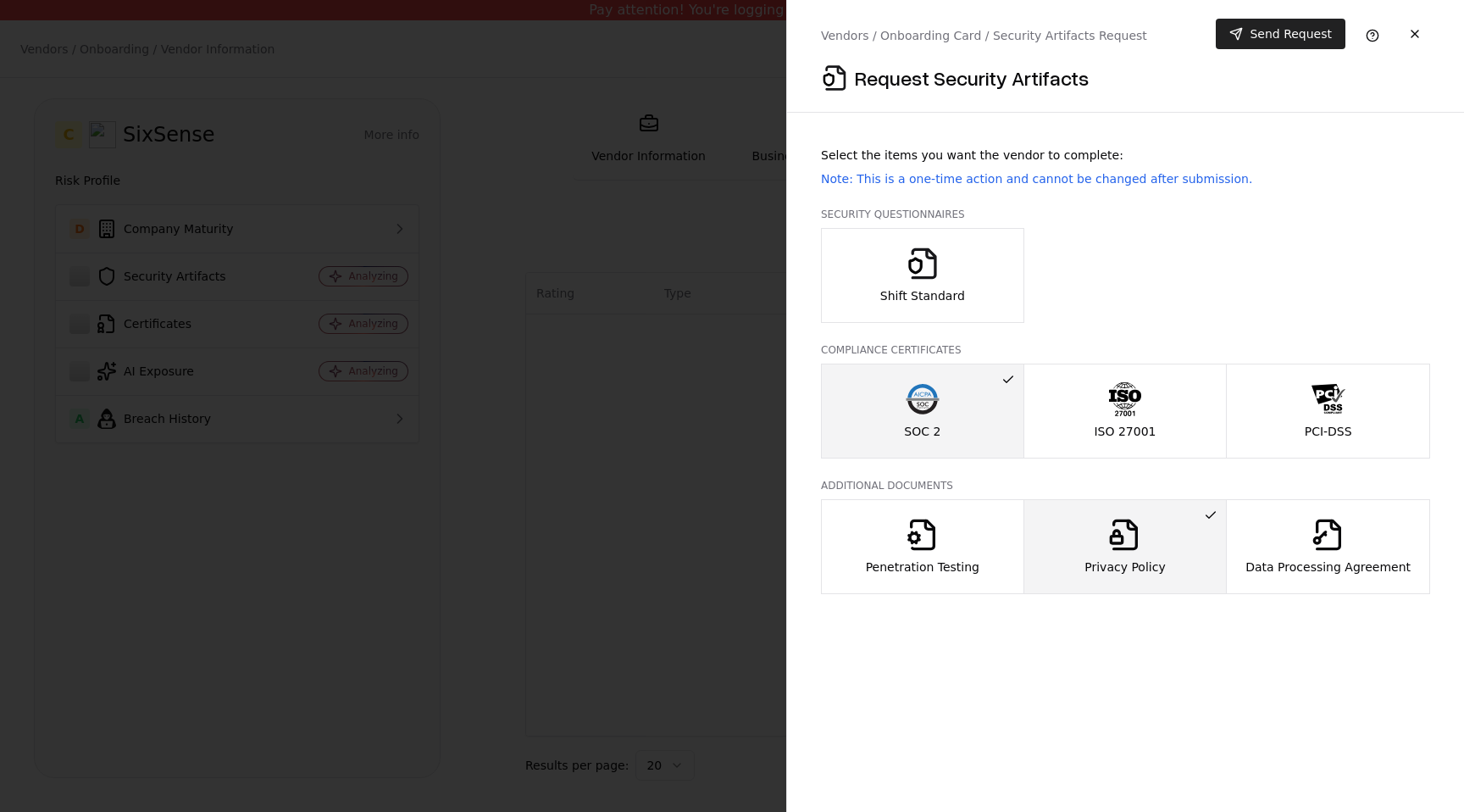
click at [1285, 29] on button "Send Request" at bounding box center [1280, 34] width 129 height 31
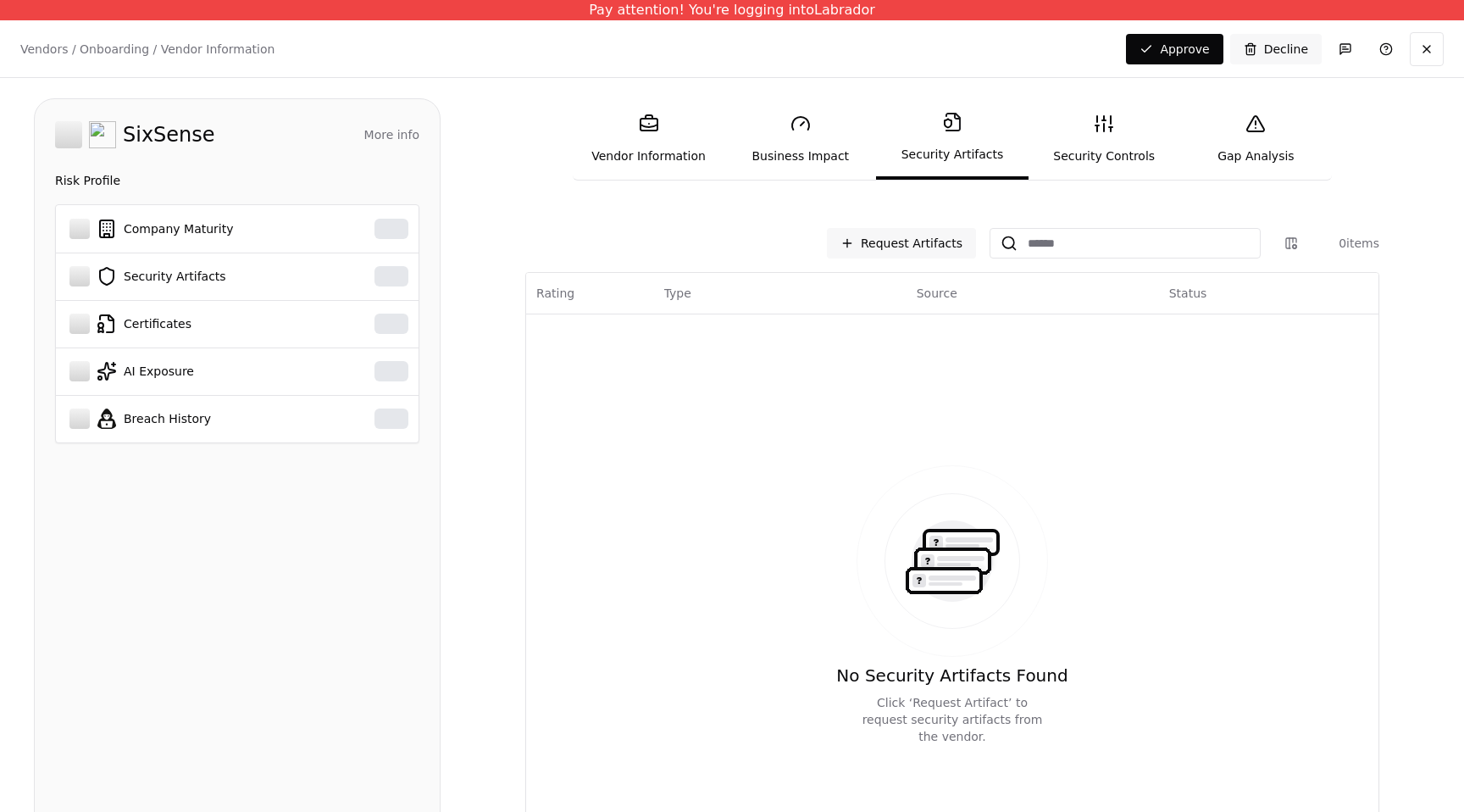
click at [806, 154] on link "Business Impact" at bounding box center [800, 139] width 152 height 78
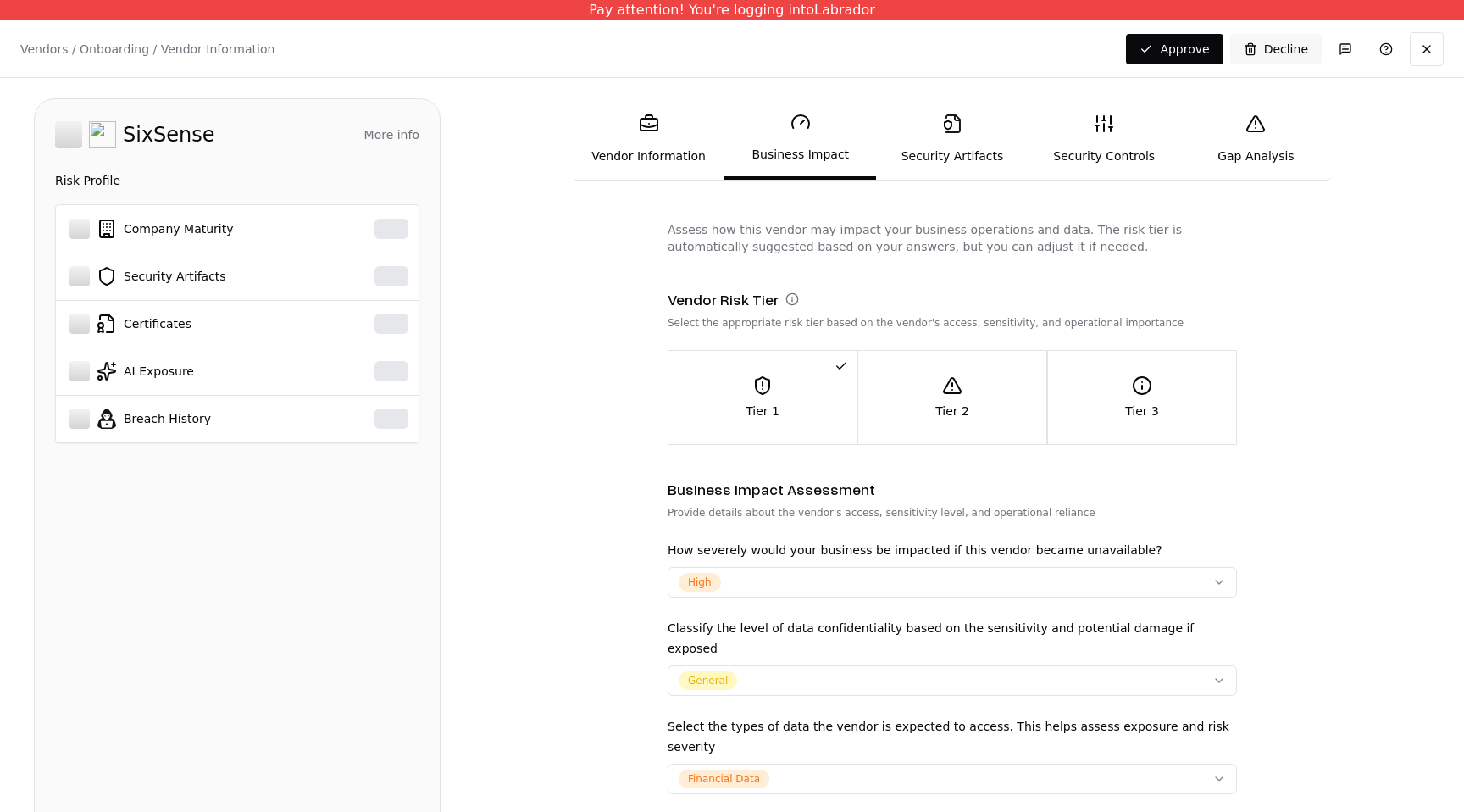
click at [964, 153] on link "Security Artifacts" at bounding box center [951, 139] width 152 height 78
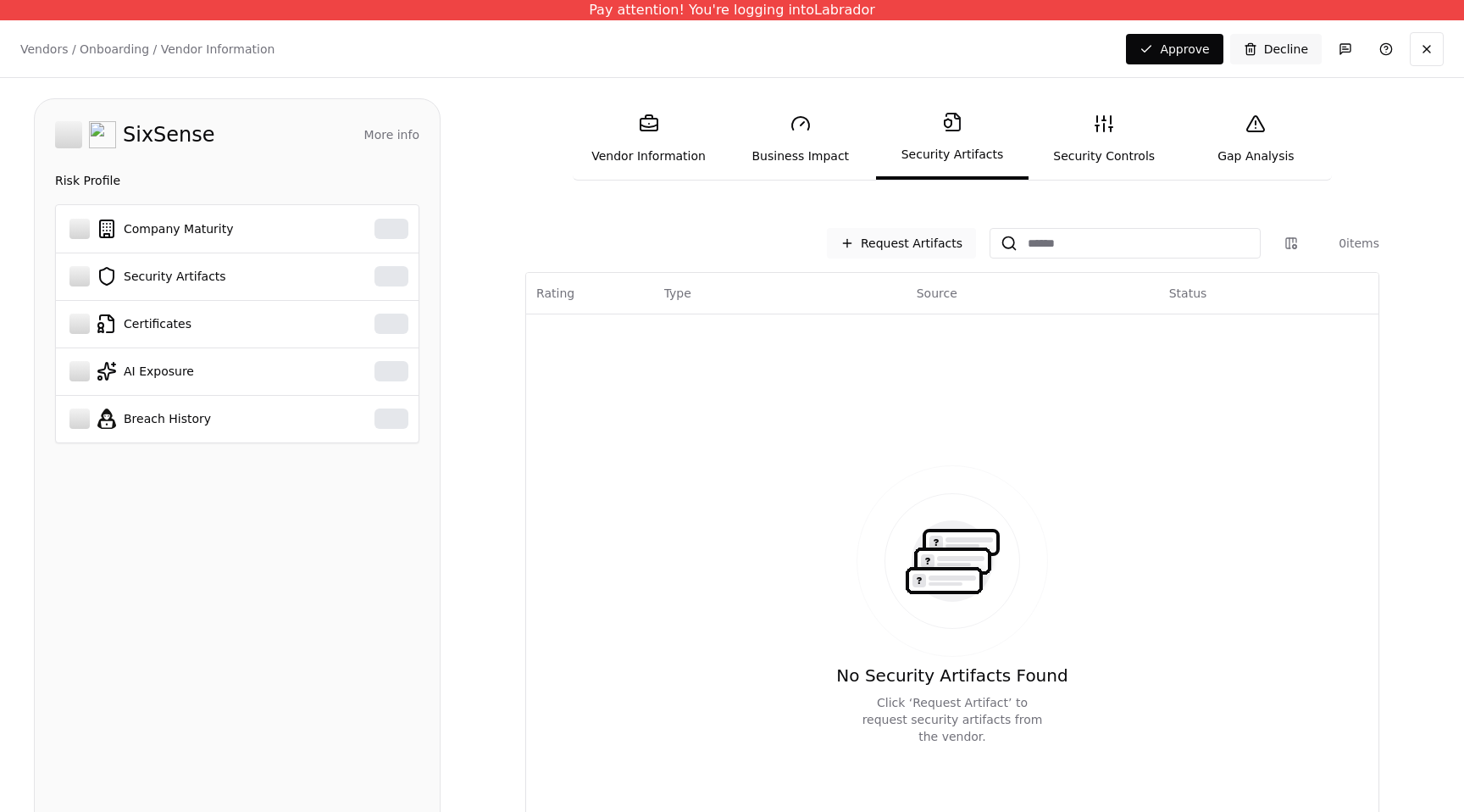
click at [928, 248] on button "Request Artifacts" at bounding box center [901, 243] width 149 height 31
click at [925, 244] on button "Request Artifacts" at bounding box center [901, 243] width 149 height 31
click at [971, 144] on link "Security Artifacts" at bounding box center [951, 139] width 152 height 81
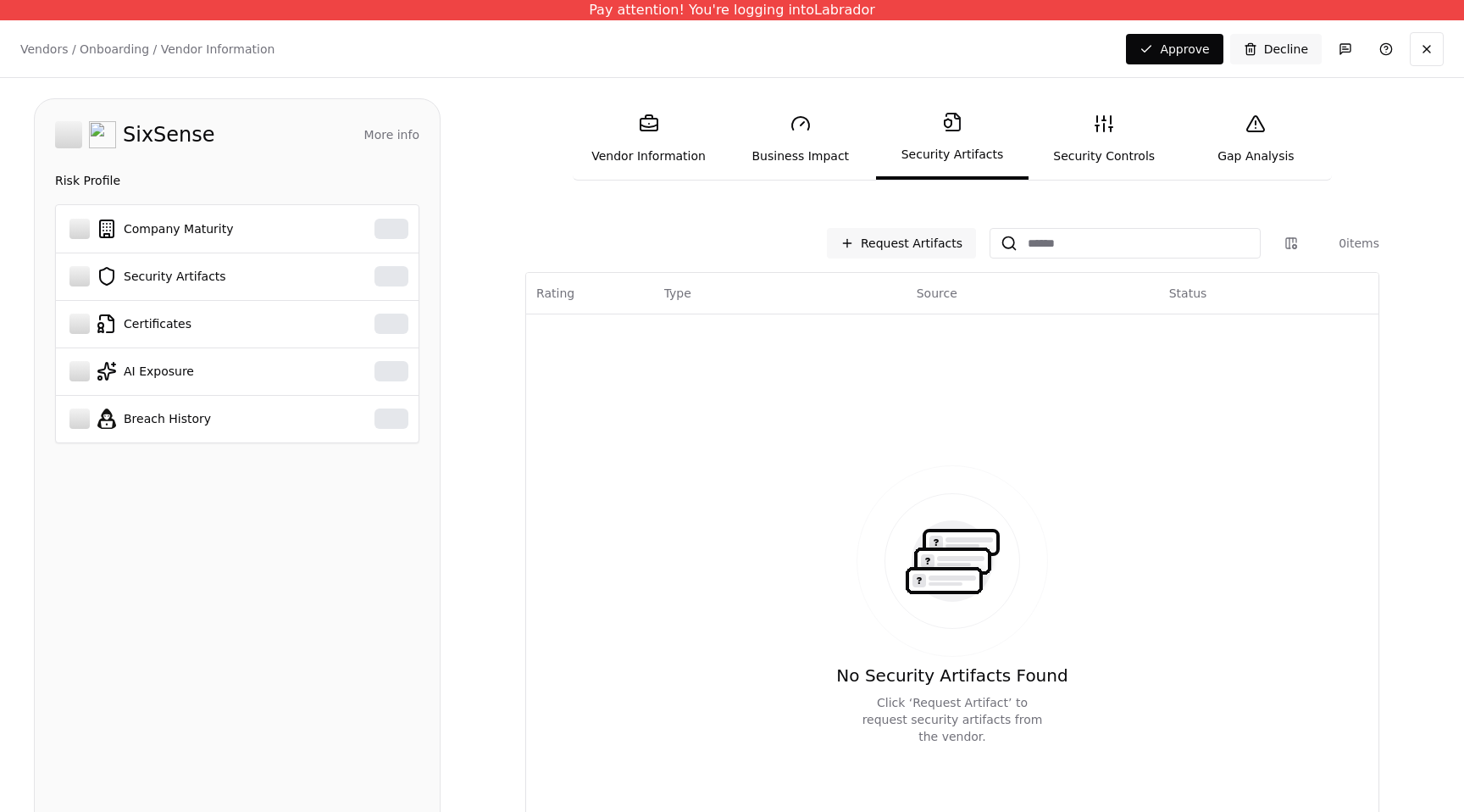
click at [1127, 158] on link "Security Controls" at bounding box center [1104, 139] width 152 height 78
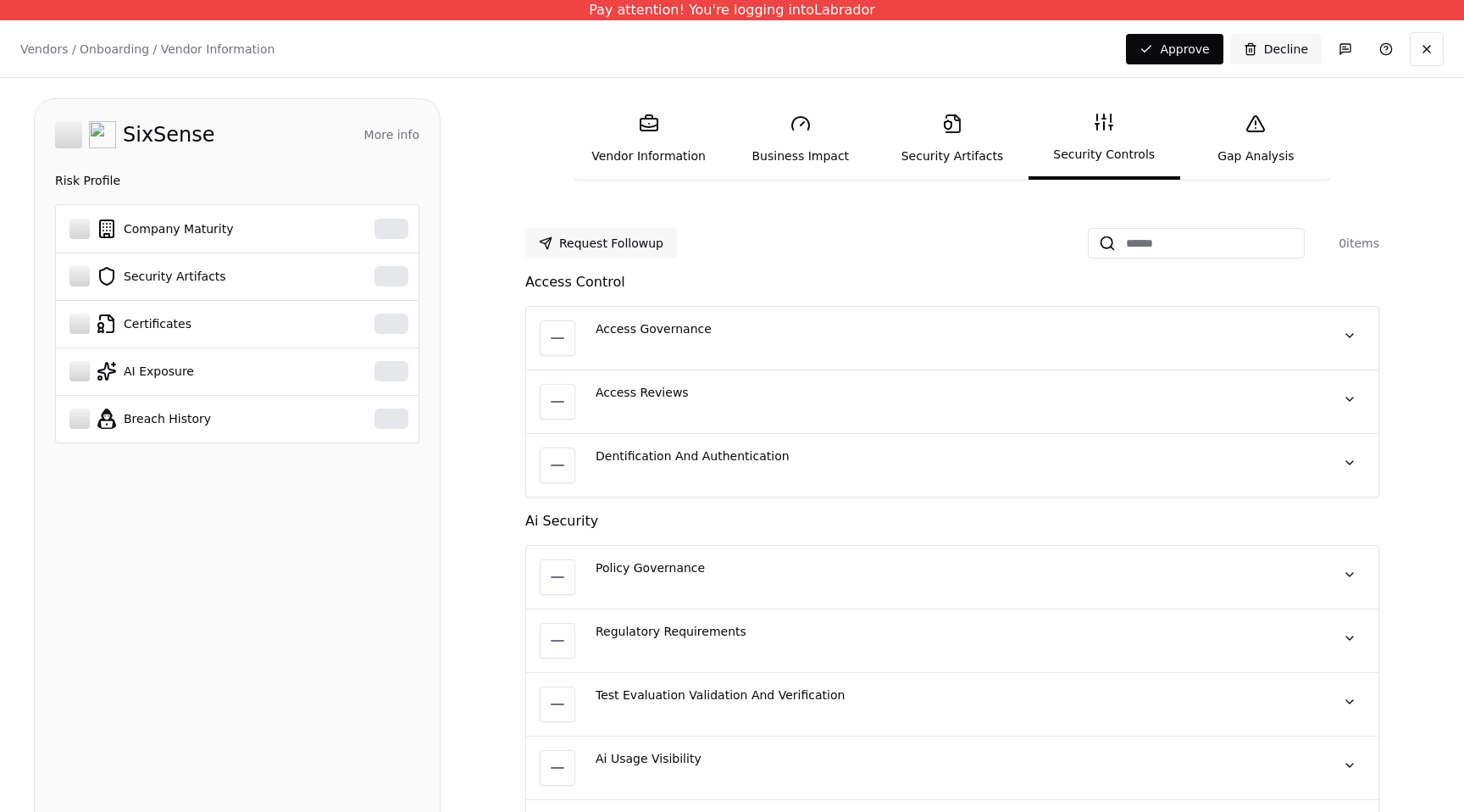
click at [967, 156] on link "Security Artifacts" at bounding box center [951, 139] width 152 height 78
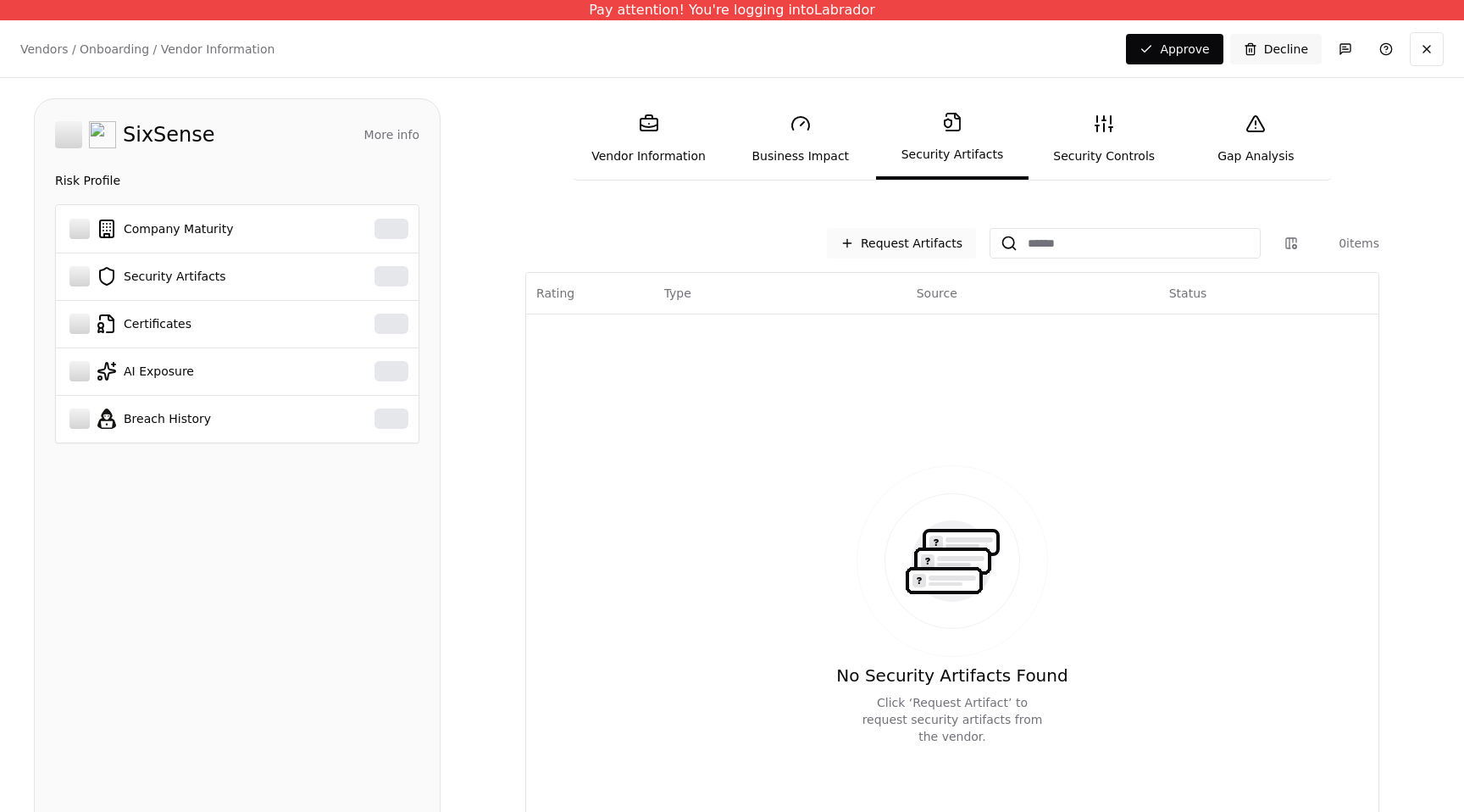
click at [929, 233] on button "Request Artifacts" at bounding box center [901, 243] width 149 height 31
click at [933, 249] on button "Request Artifacts" at bounding box center [901, 243] width 149 height 31
click at [888, 246] on button "Request Artifacts" at bounding box center [901, 243] width 149 height 31
click at [880, 248] on button "Request Artifacts" at bounding box center [901, 243] width 149 height 31
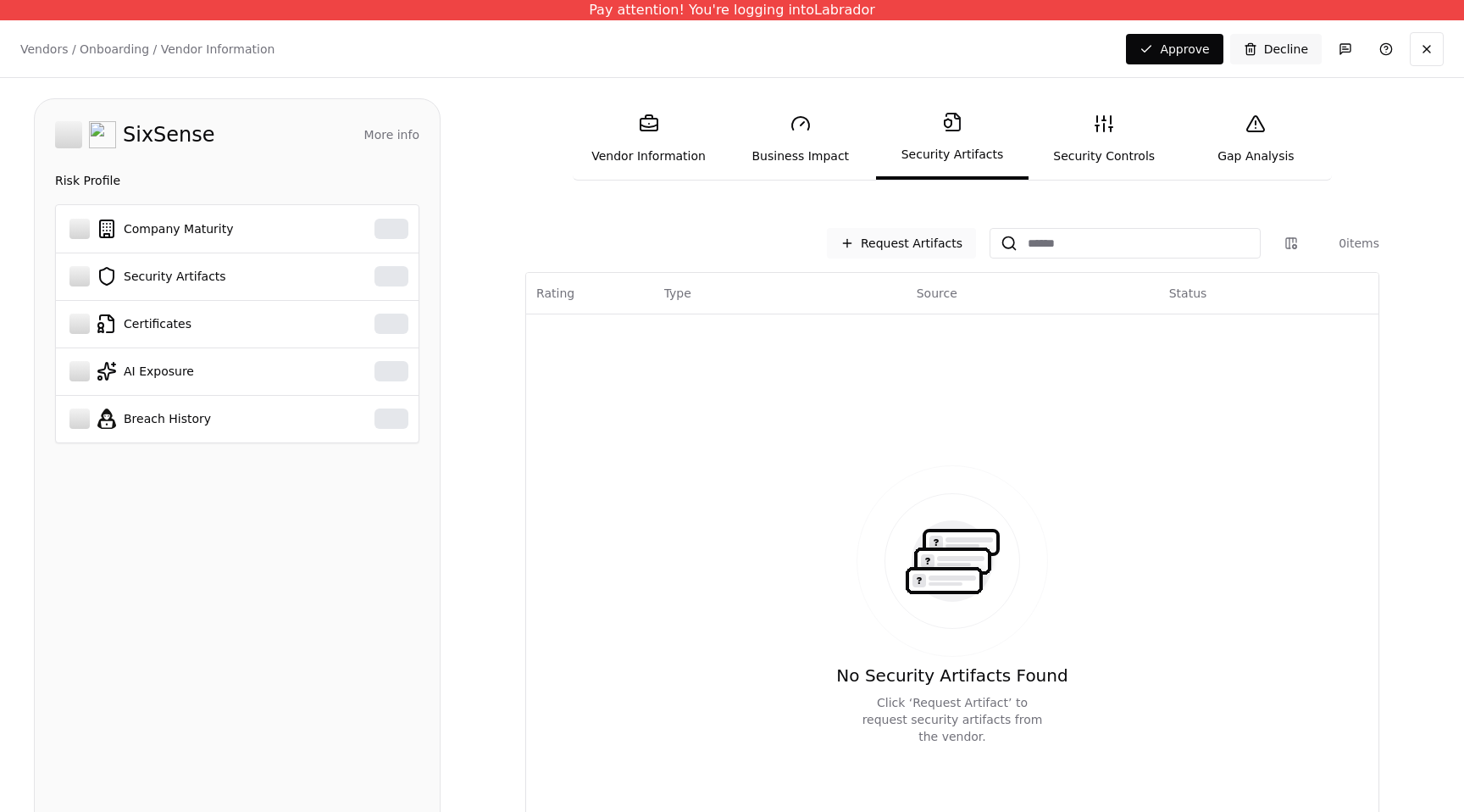
click at [880, 248] on button "Request Artifacts" at bounding box center [901, 243] width 149 height 31
click at [749, 359] on div "No Security Artifacts Found Click ‘Request Artifact’ to request security artifa…" at bounding box center [952, 605] width 832 height 562
click at [917, 245] on button "Request Artifacts" at bounding box center [901, 243] width 149 height 31
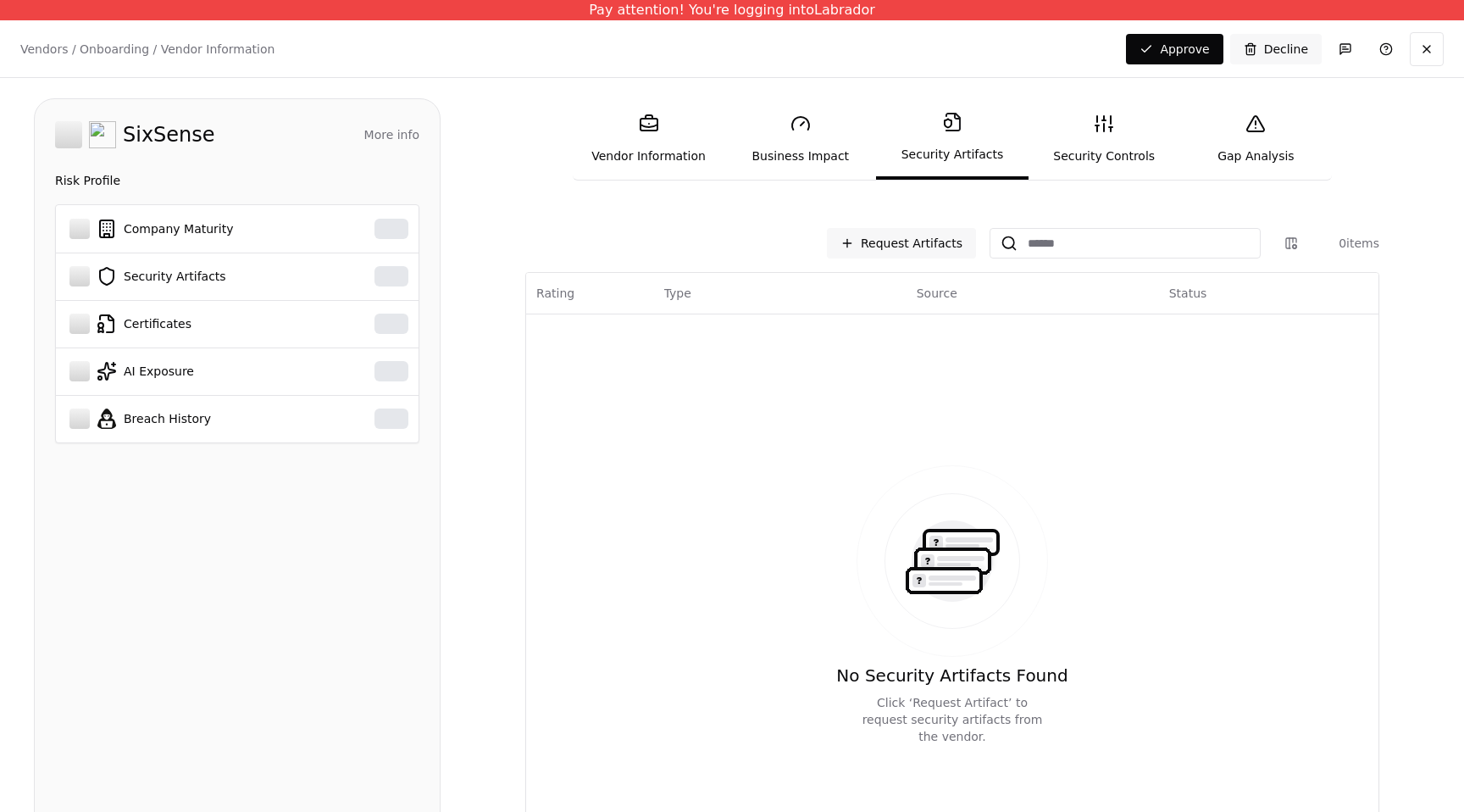
click at [1088, 161] on link "Security Controls" at bounding box center [1104, 139] width 152 height 78
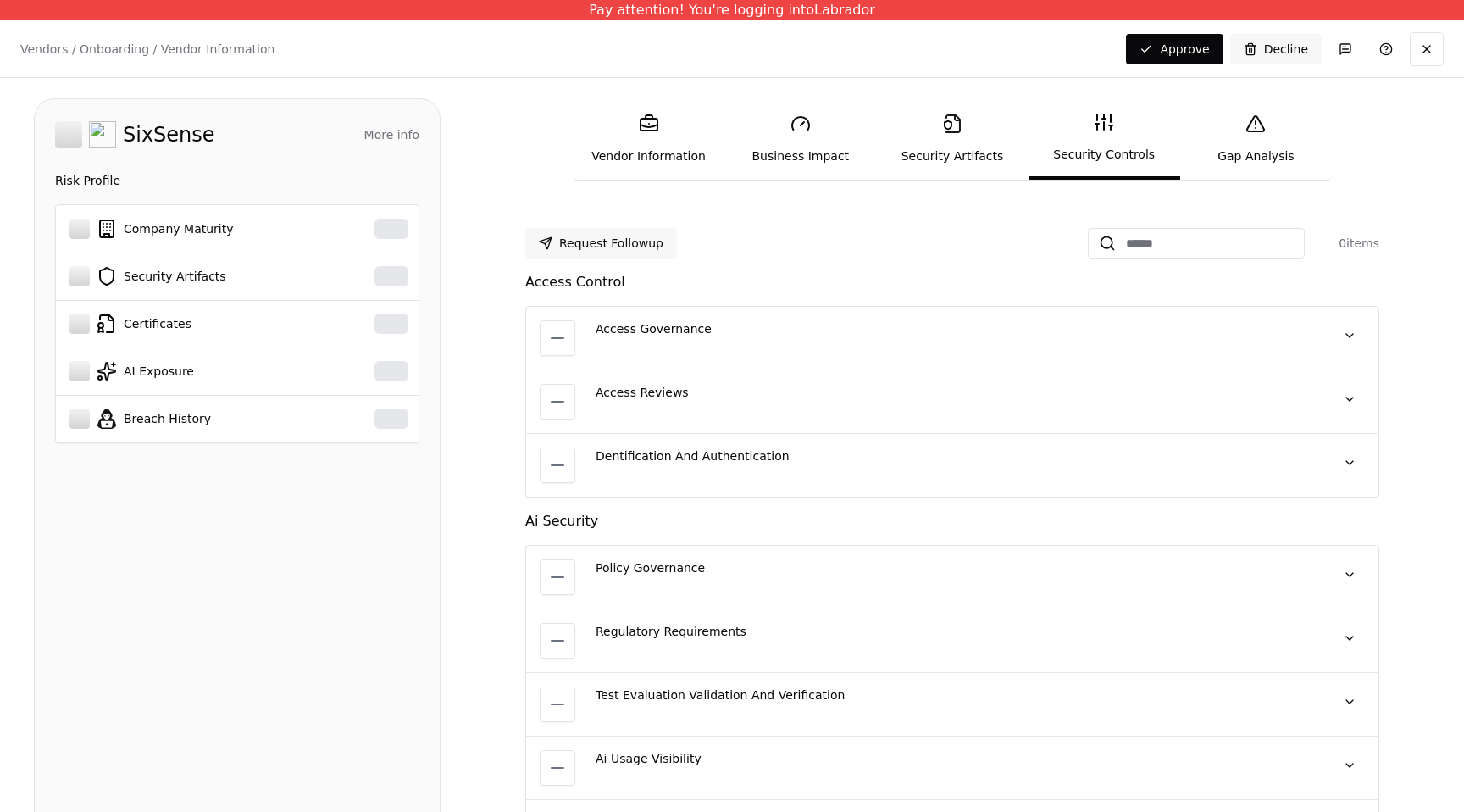
click at [983, 141] on link "Security Artifacts" at bounding box center [951, 139] width 152 height 78
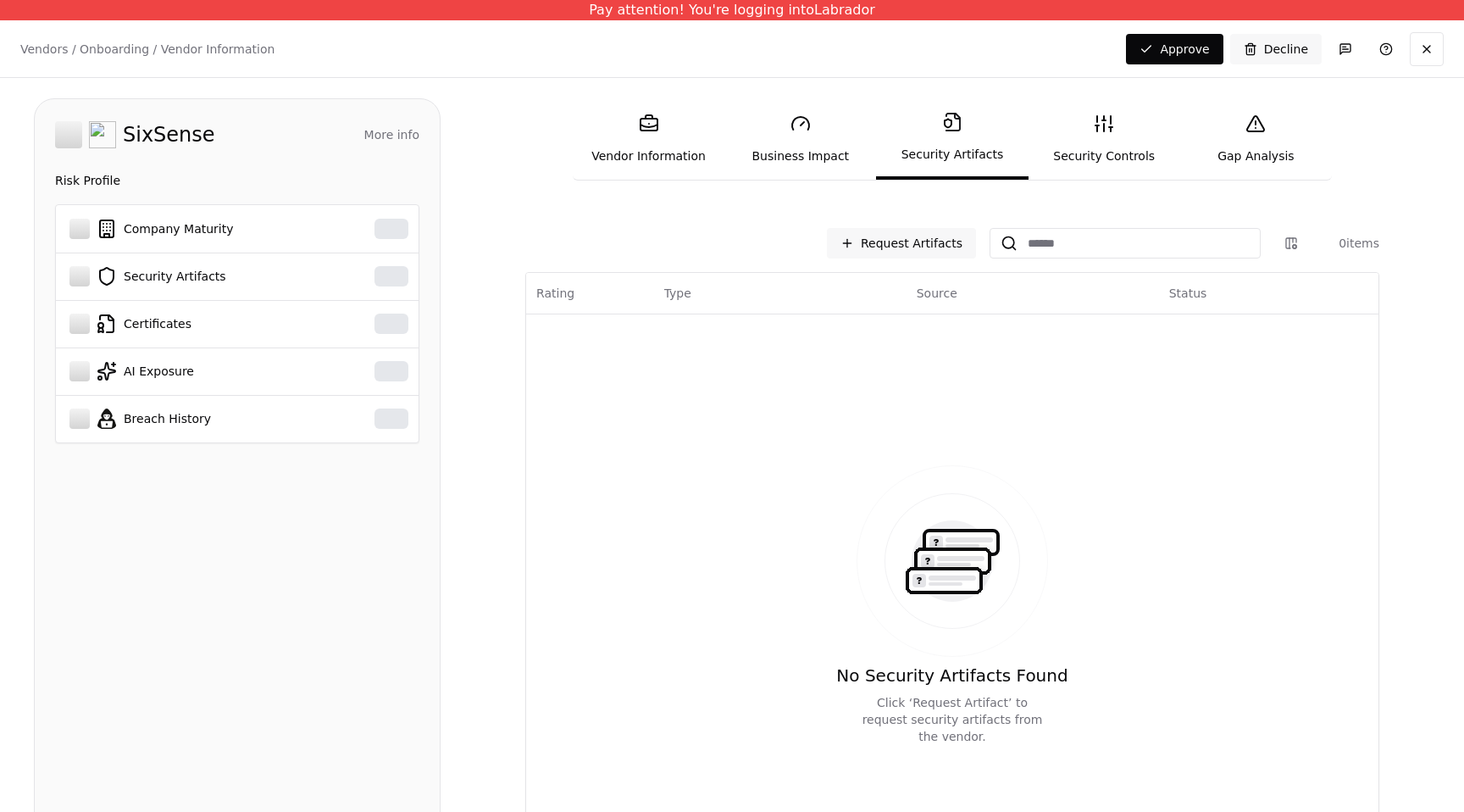
click at [971, 141] on link "Security Artifacts" at bounding box center [951, 139] width 152 height 81
click at [1081, 164] on link "Security Controls" at bounding box center [1104, 139] width 152 height 78
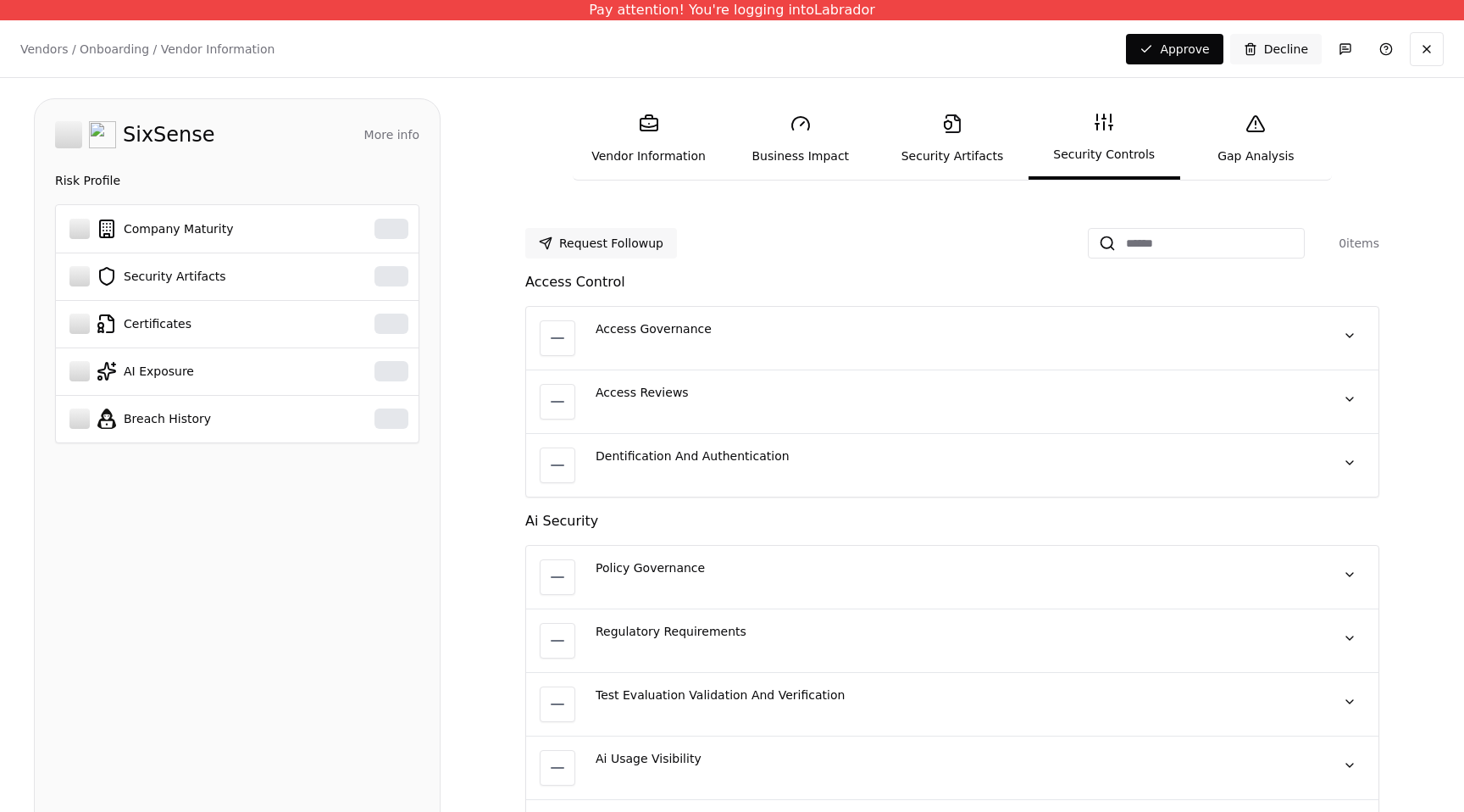
click at [967, 137] on link "Security Artifacts" at bounding box center [951, 139] width 152 height 78
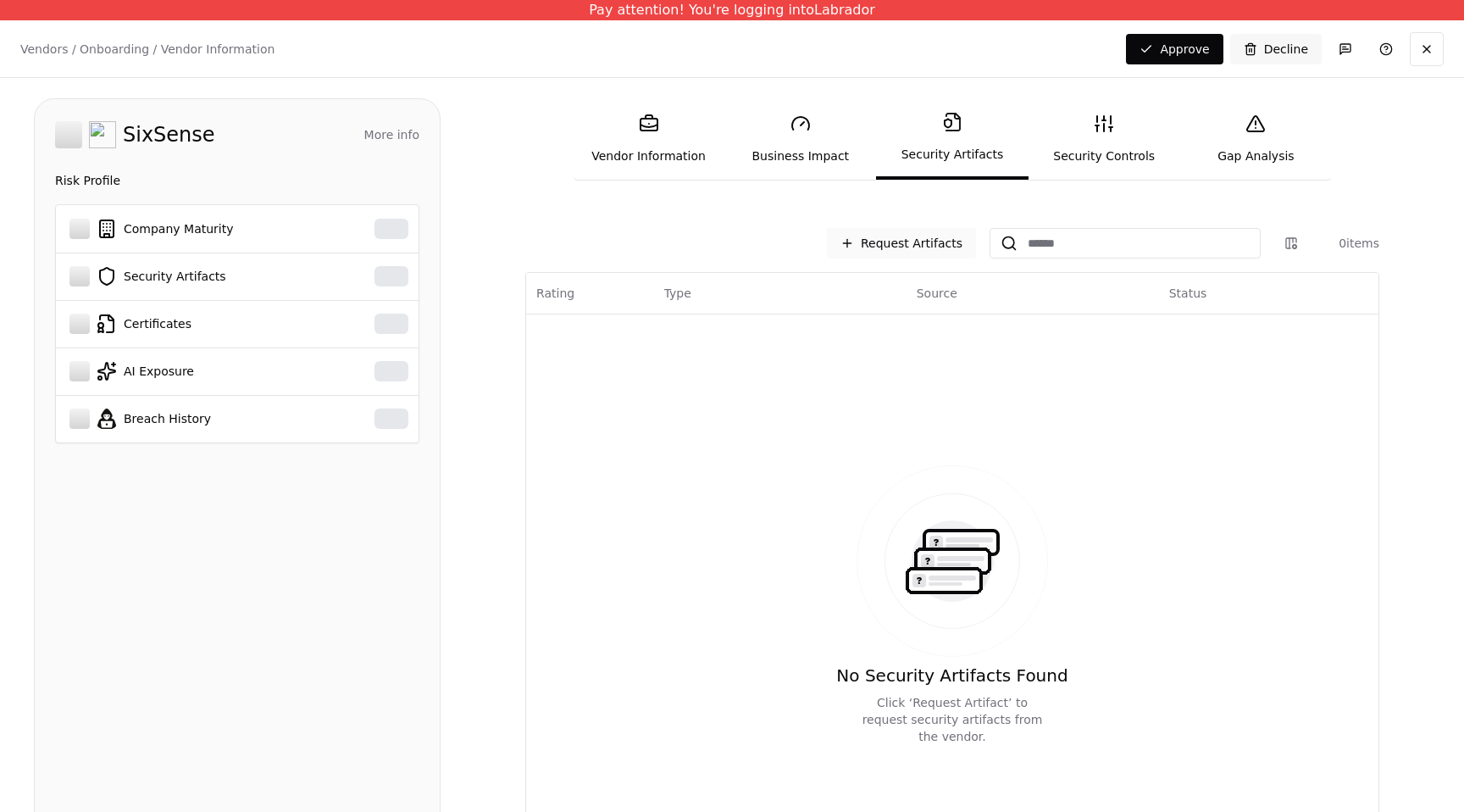
click at [922, 237] on button "Request Artifacts" at bounding box center [901, 243] width 149 height 31
drag, startPoint x: 922, startPoint y: 237, endPoint x: 235, endPoint y: 153, distance: 692.1
click at [918, 237] on button "Request Artifacts" at bounding box center [901, 243] width 149 height 31
click at [43, 52] on p "Vendors / Onboarding / Vendor Information" at bounding box center [147, 49] width 254 height 17
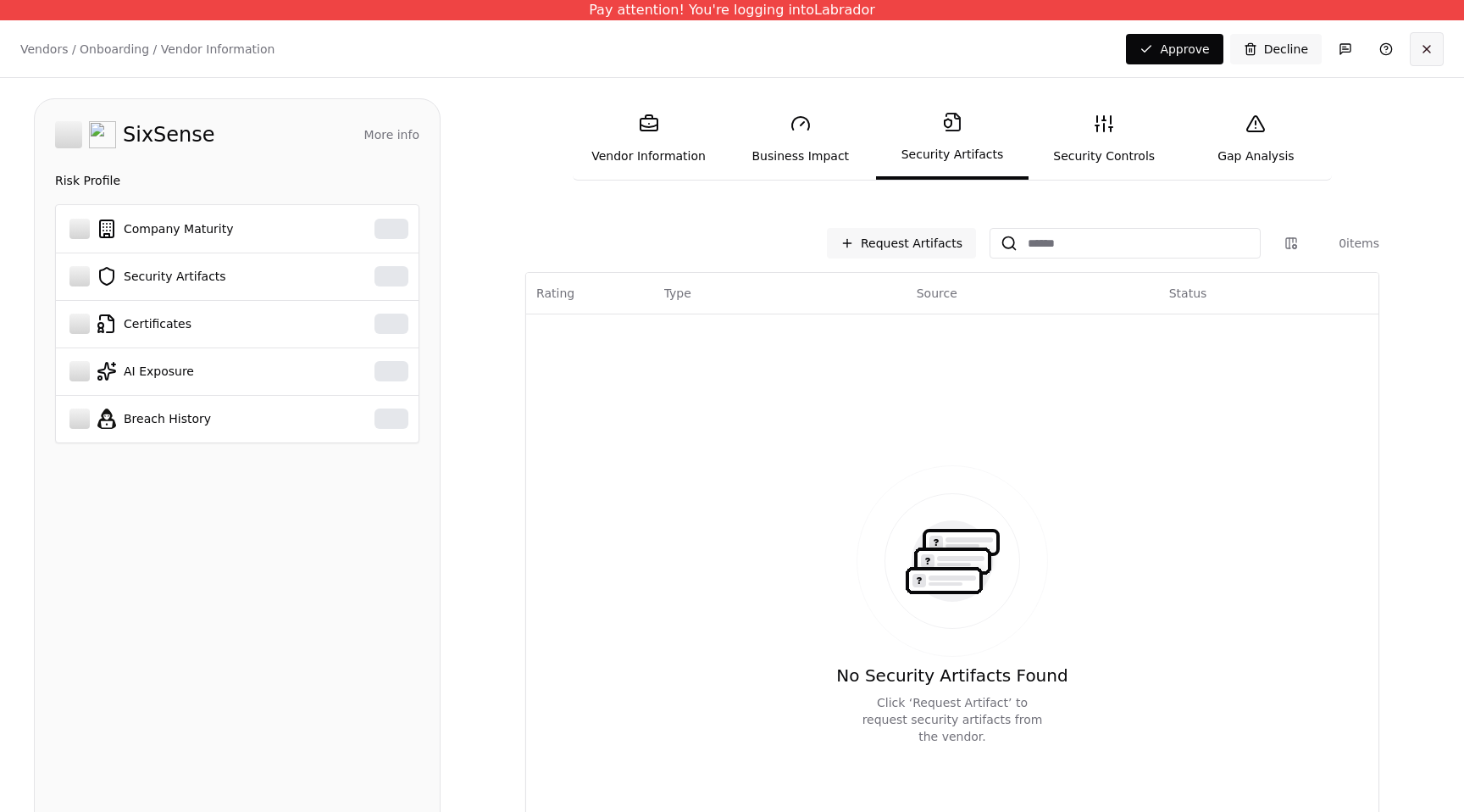
click at [1430, 56] on button at bounding box center [1427, 49] width 34 height 34
click at [1433, 45] on button at bounding box center [1427, 49] width 34 height 34
click at [1432, 45] on button at bounding box center [1427, 49] width 34 height 34
click at [1431, 45] on button at bounding box center [1427, 49] width 34 height 34
click at [1433, 26] on div "Vendors / Onboarding / Vendor Information Changes Saved Approve Decline" at bounding box center [732, 48] width 1464 height 57
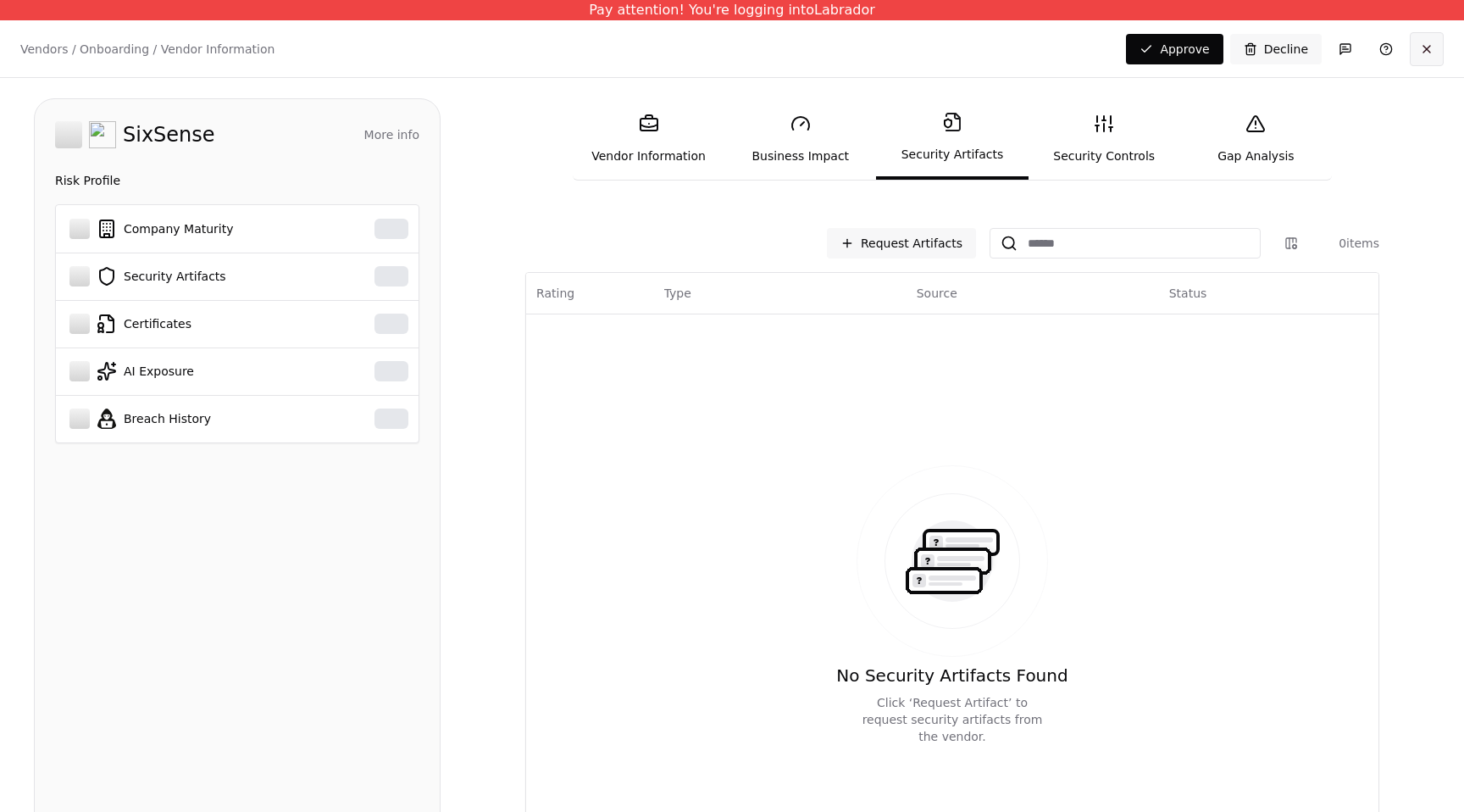
click at [1433, 37] on button at bounding box center [1427, 49] width 34 height 34
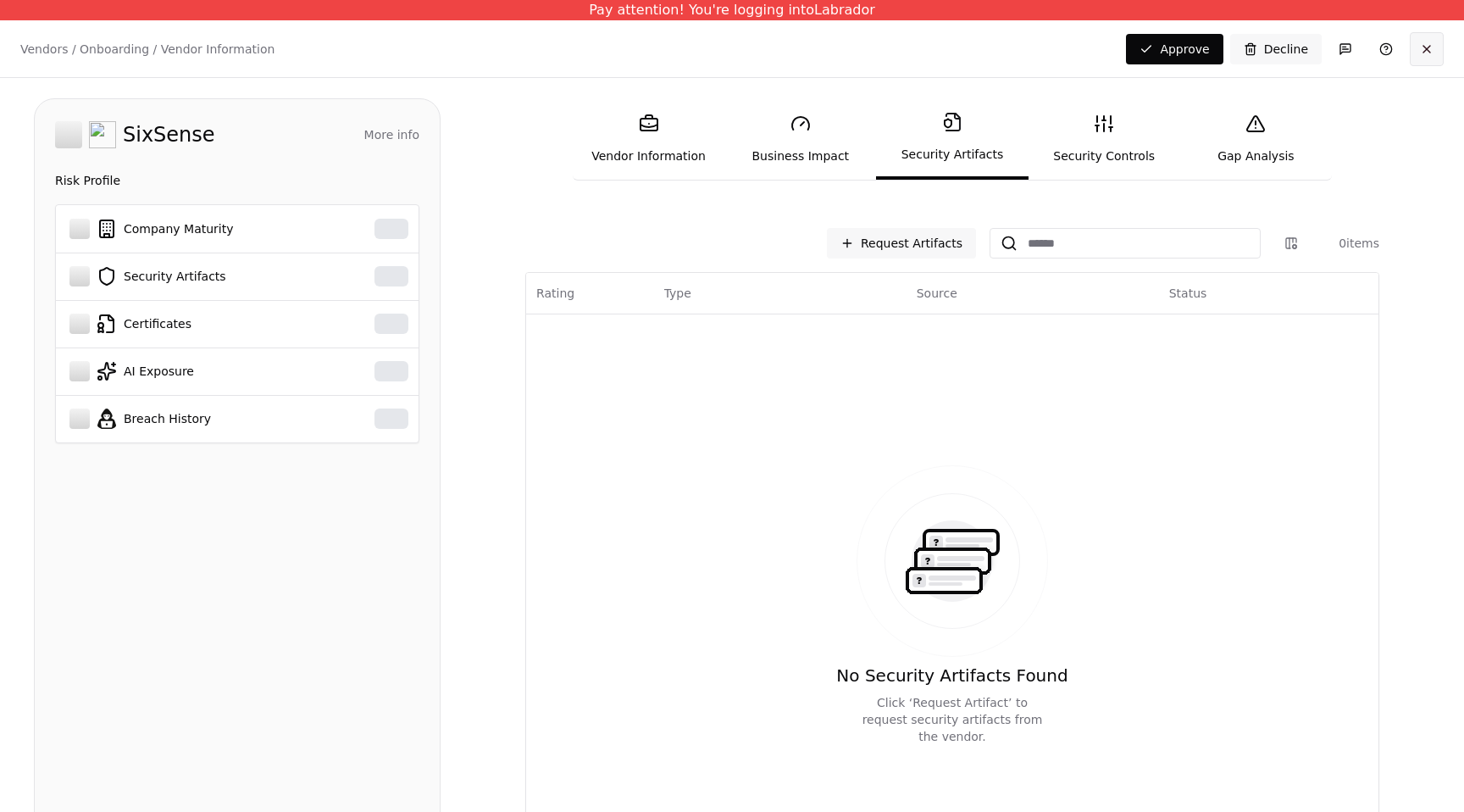
click at [1433, 37] on button at bounding box center [1427, 49] width 34 height 34
drag, startPoint x: 1433, startPoint y: 37, endPoint x: 100, endPoint y: -6, distance: 1333.7
click at [100, 0] on html "Pay attention! You're logging into Labrador Vendors / Onboarding / Vendor Infor…" at bounding box center [732, 406] width 1464 height 812
click at [109, 26] on div "Vendors / Onboarding / Vendor Information Changes Saved Approve Decline" at bounding box center [732, 48] width 1464 height 57
click at [109, 41] on p "Vendors / Onboarding / Vendor Information" at bounding box center [147, 49] width 254 height 17
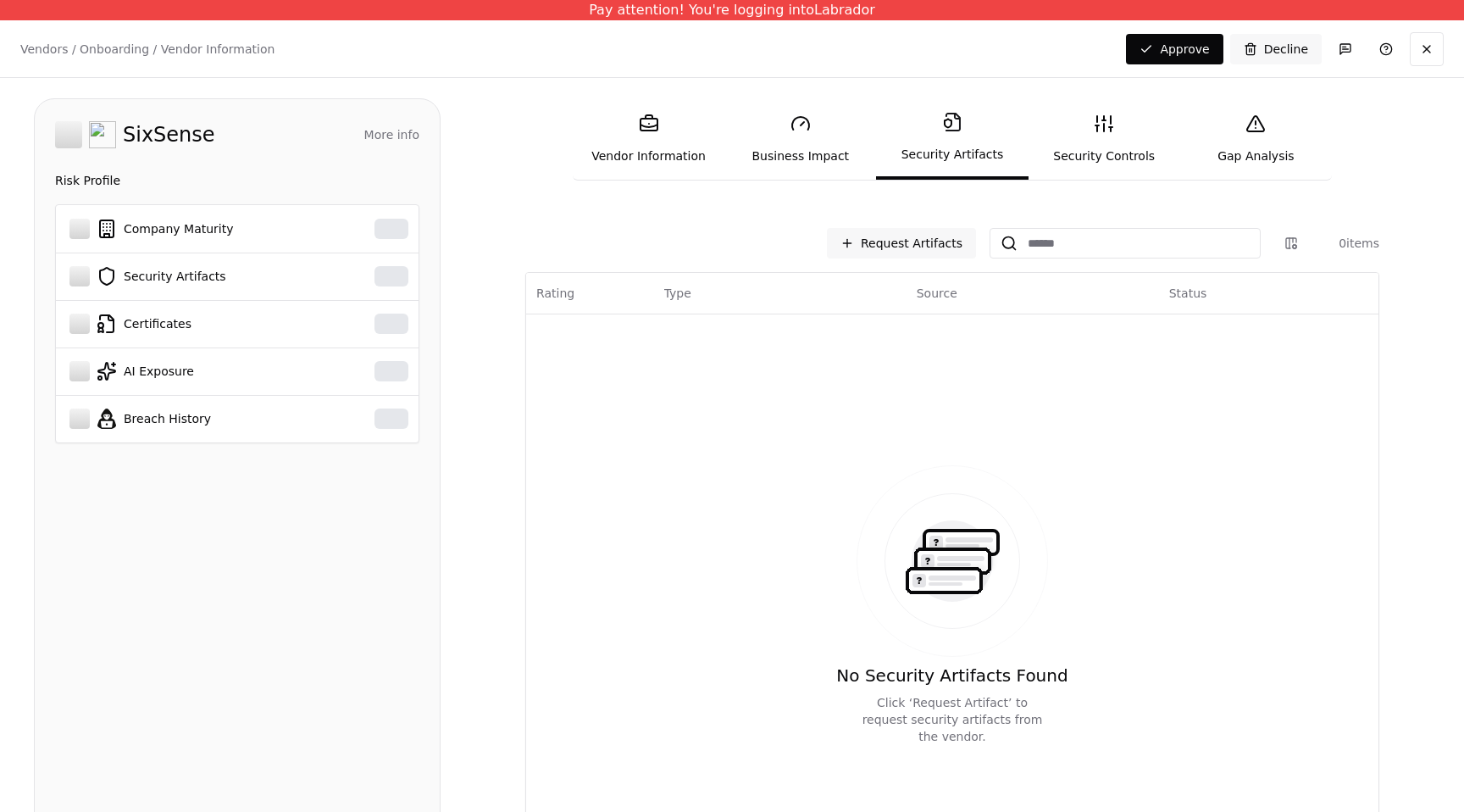
click at [109, 43] on p "Vendors / Onboarding / Vendor Information" at bounding box center [147, 49] width 254 height 17
click at [181, 43] on p "Vendors / Onboarding / Vendor Information" at bounding box center [147, 49] width 254 height 17
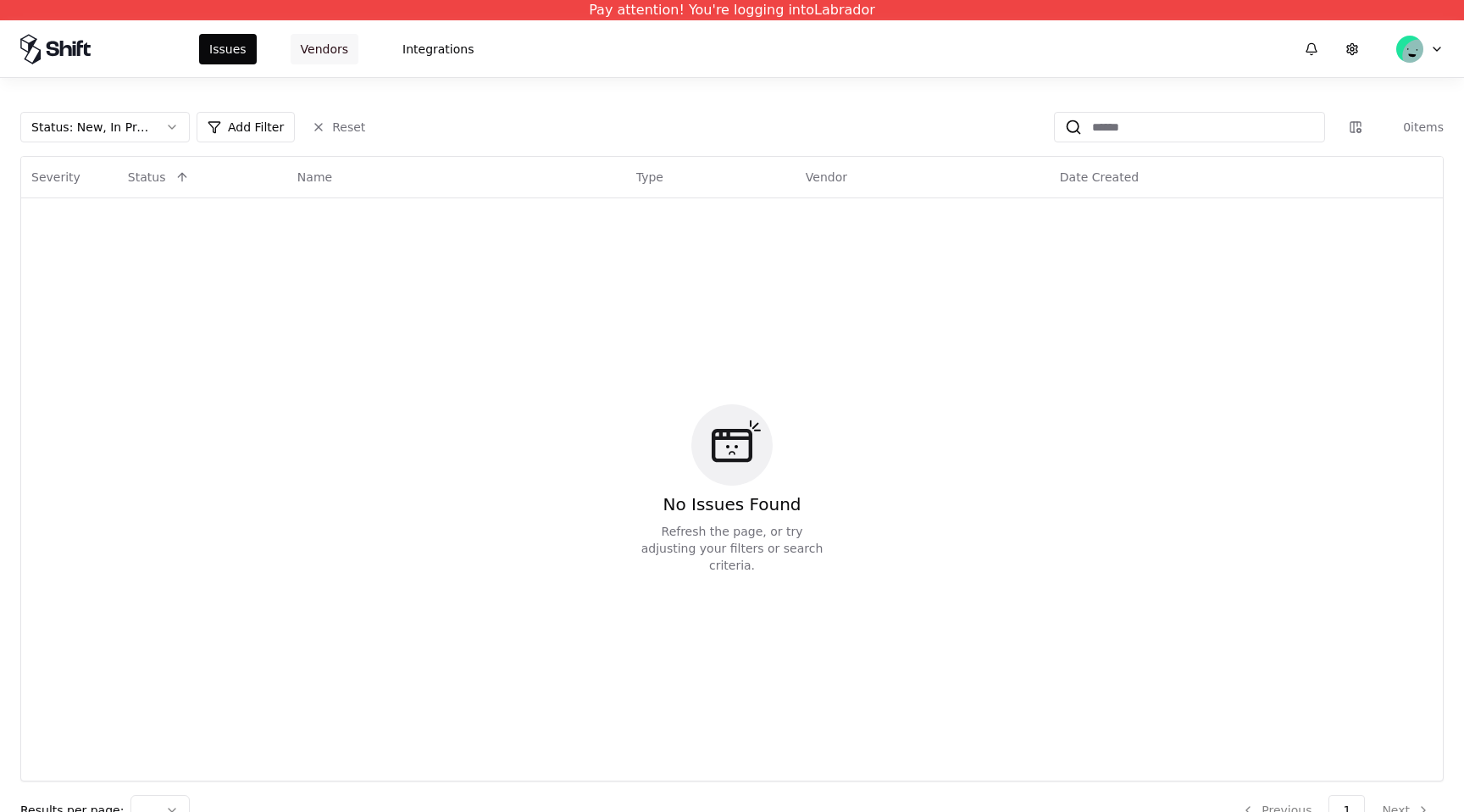
click at [314, 60] on button "Vendors" at bounding box center [324, 49] width 68 height 31
click at [313, 55] on button "Vendors" at bounding box center [324, 49] width 68 height 31
click at [331, 55] on button "Vendors" at bounding box center [324, 49] width 68 height 31
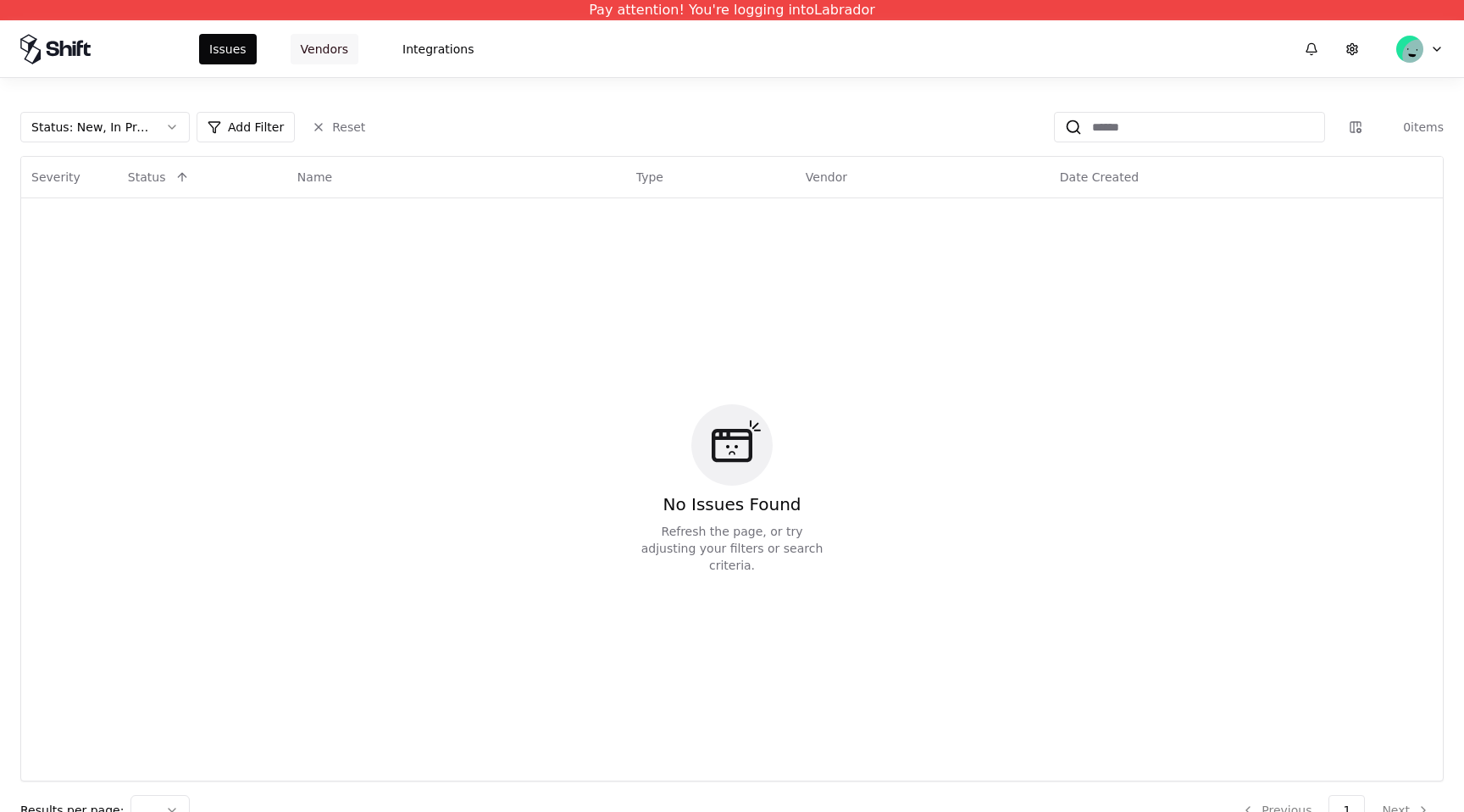
click at [331, 55] on button "Vendors" at bounding box center [324, 49] width 68 height 31
click at [344, 47] on button "Vendors" at bounding box center [324, 49] width 68 height 31
click at [343, 45] on button "Vendors" at bounding box center [324, 49] width 68 height 31
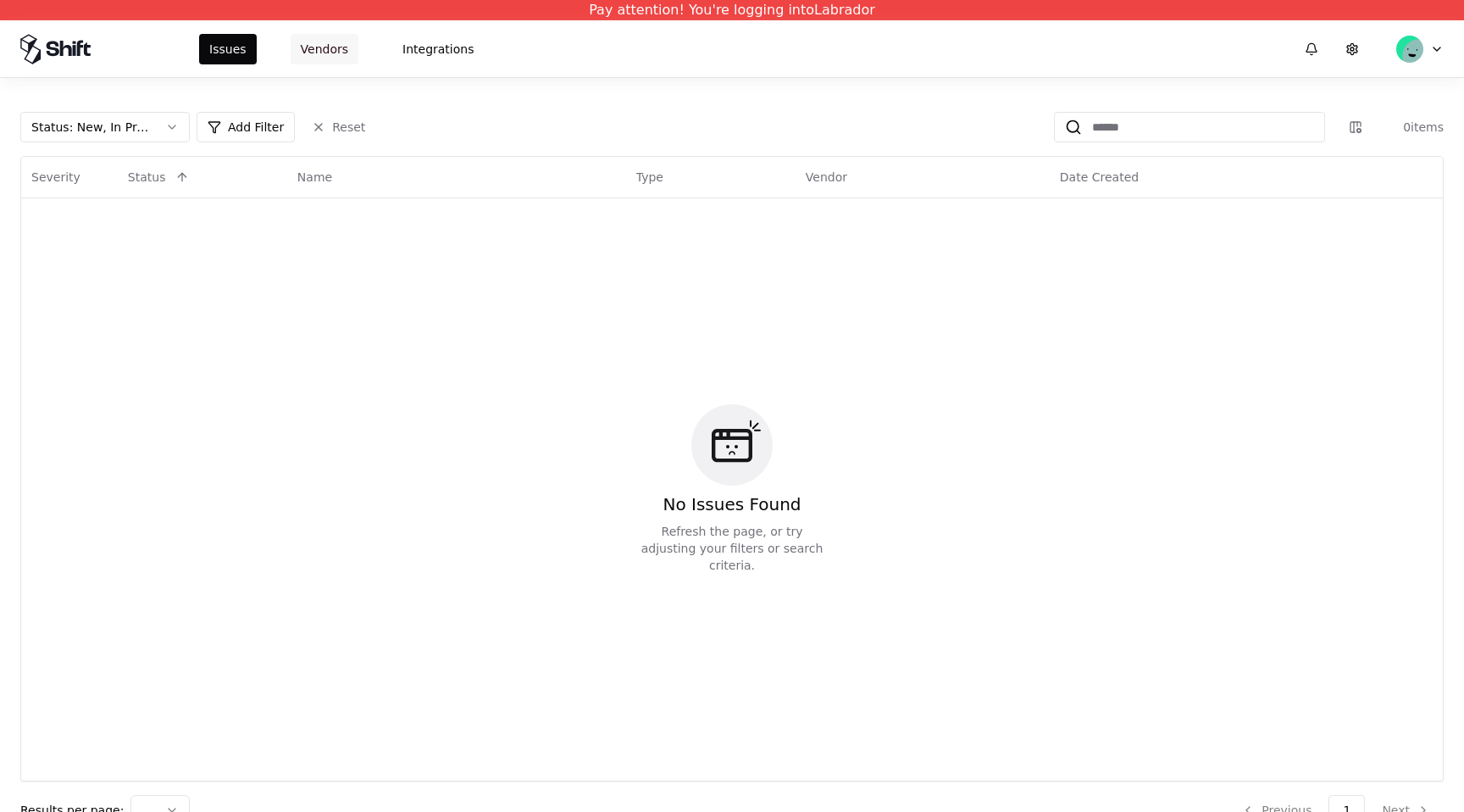
click at [343, 45] on button "Vendors" at bounding box center [324, 49] width 68 height 31
click at [342, 45] on button "Vendors" at bounding box center [324, 49] width 68 height 31
click at [341, 45] on button "Vendors" at bounding box center [324, 49] width 68 height 31
click at [340, 45] on button "Vendors" at bounding box center [324, 49] width 68 height 31
click at [322, 52] on button "Vendors" at bounding box center [324, 49] width 68 height 31
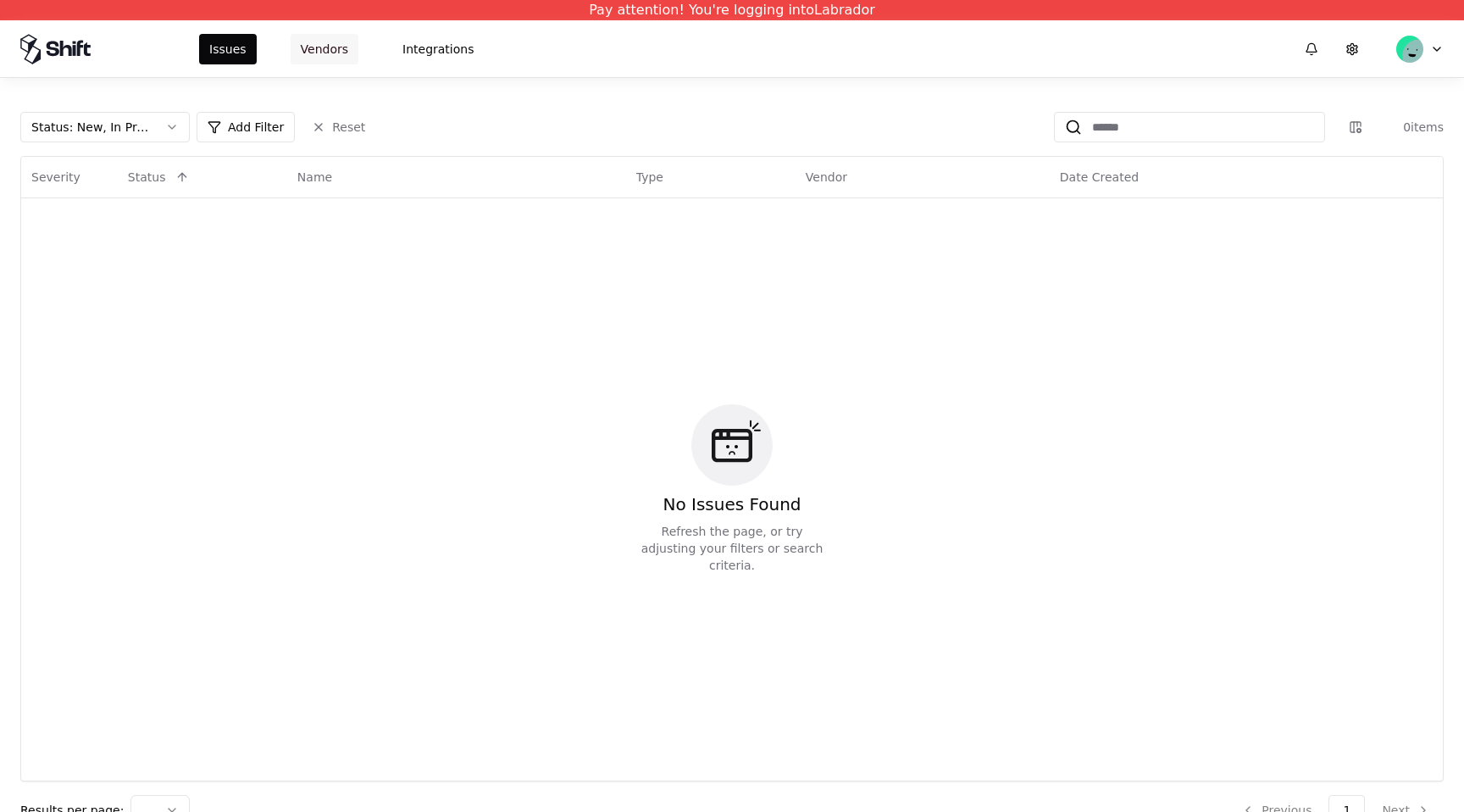
click at [322, 52] on button "Vendors" at bounding box center [324, 49] width 68 height 31
click at [329, 66] on div "Issues Vendors Integrations" at bounding box center [732, 48] width 1464 height 57
click at [329, 52] on button "Vendors" at bounding box center [324, 49] width 68 height 31
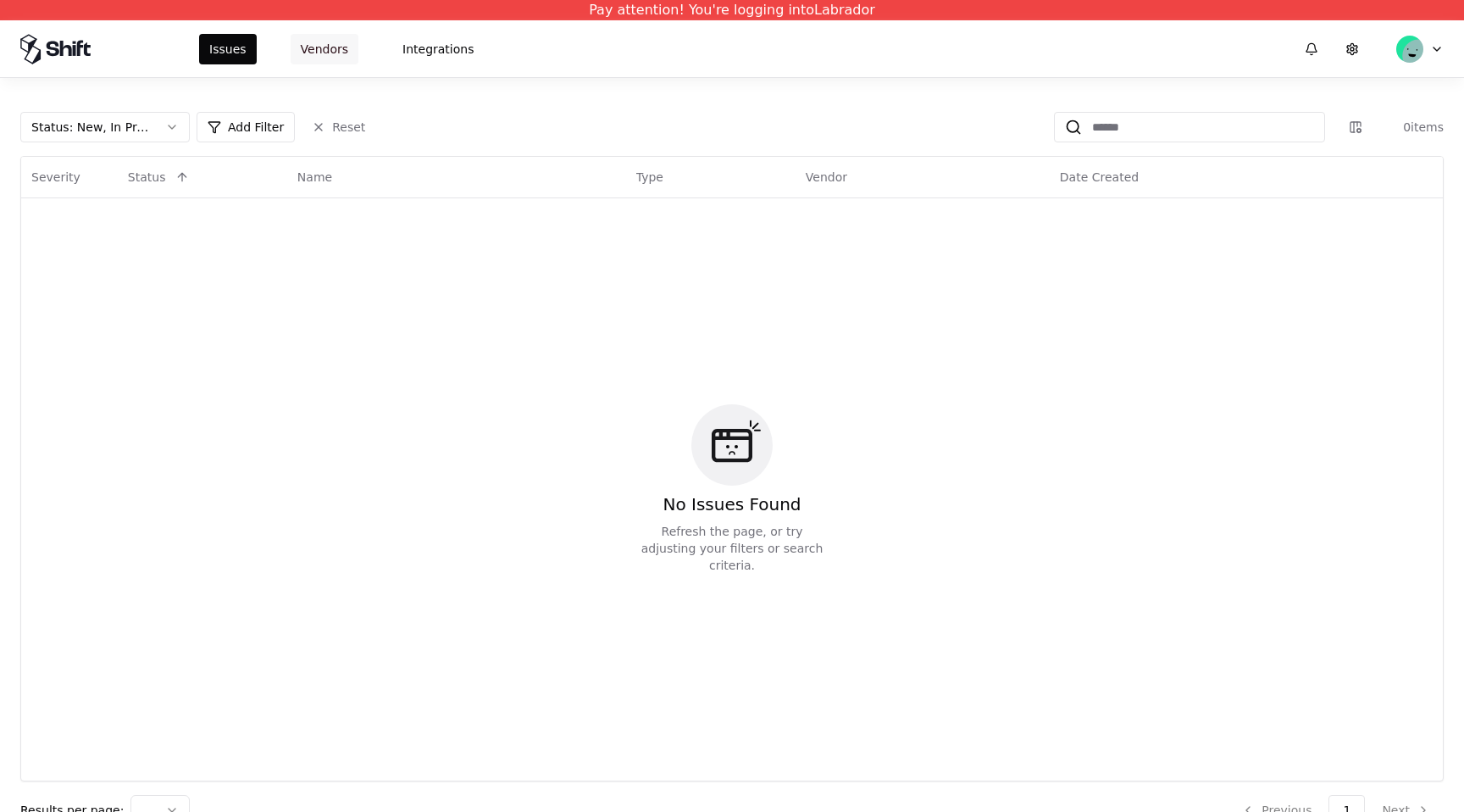
click at [329, 52] on button "Vendors" at bounding box center [324, 49] width 68 height 31
click at [321, 51] on button "Vendors" at bounding box center [324, 49] width 68 height 31
click at [325, 52] on button "Vendors" at bounding box center [324, 49] width 68 height 31
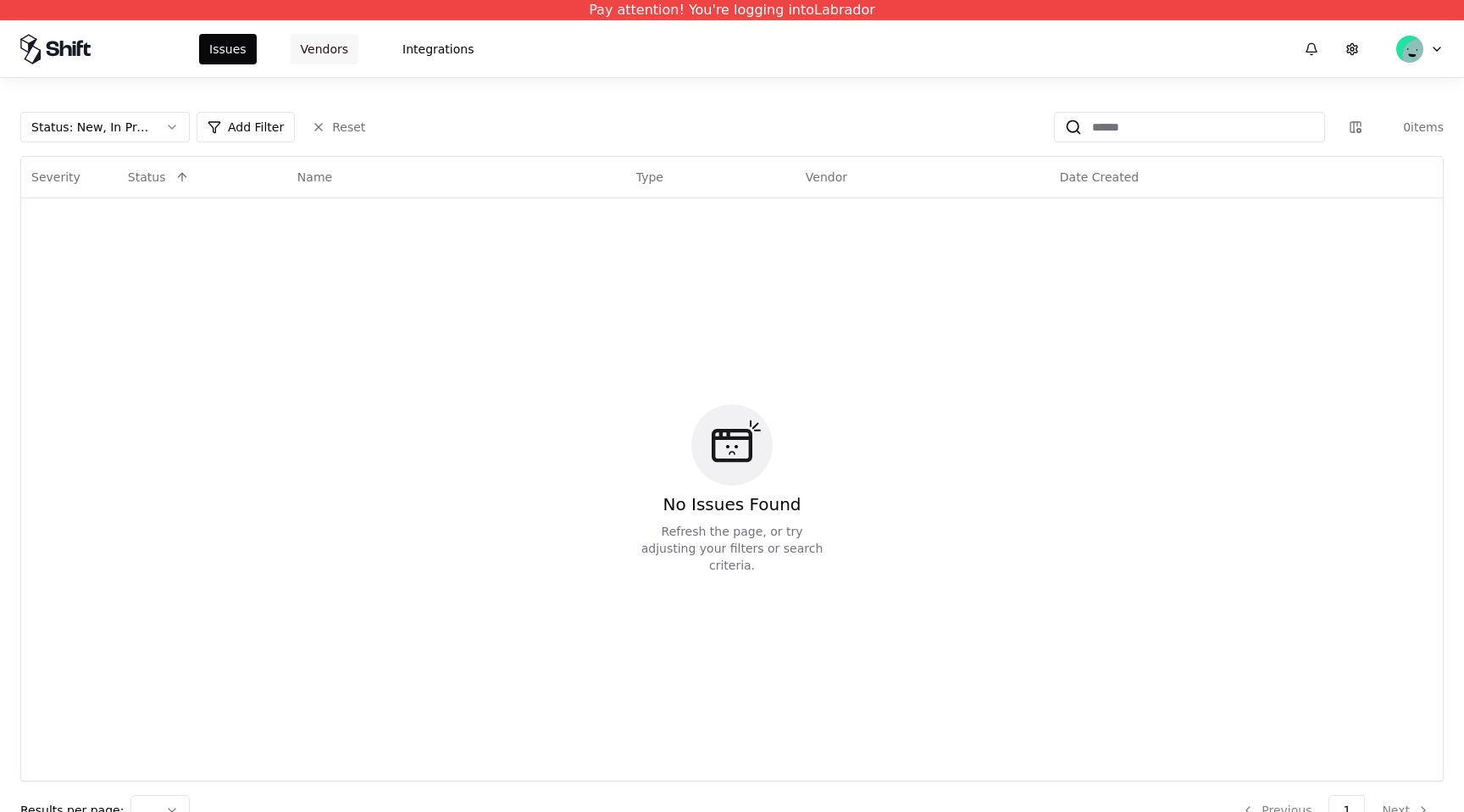
click at [325, 52] on button "Vendors" at bounding box center [324, 49] width 68 height 31
click at [288, 43] on div "Issues Vendors Integrations" at bounding box center [341, 49] width 284 height 31
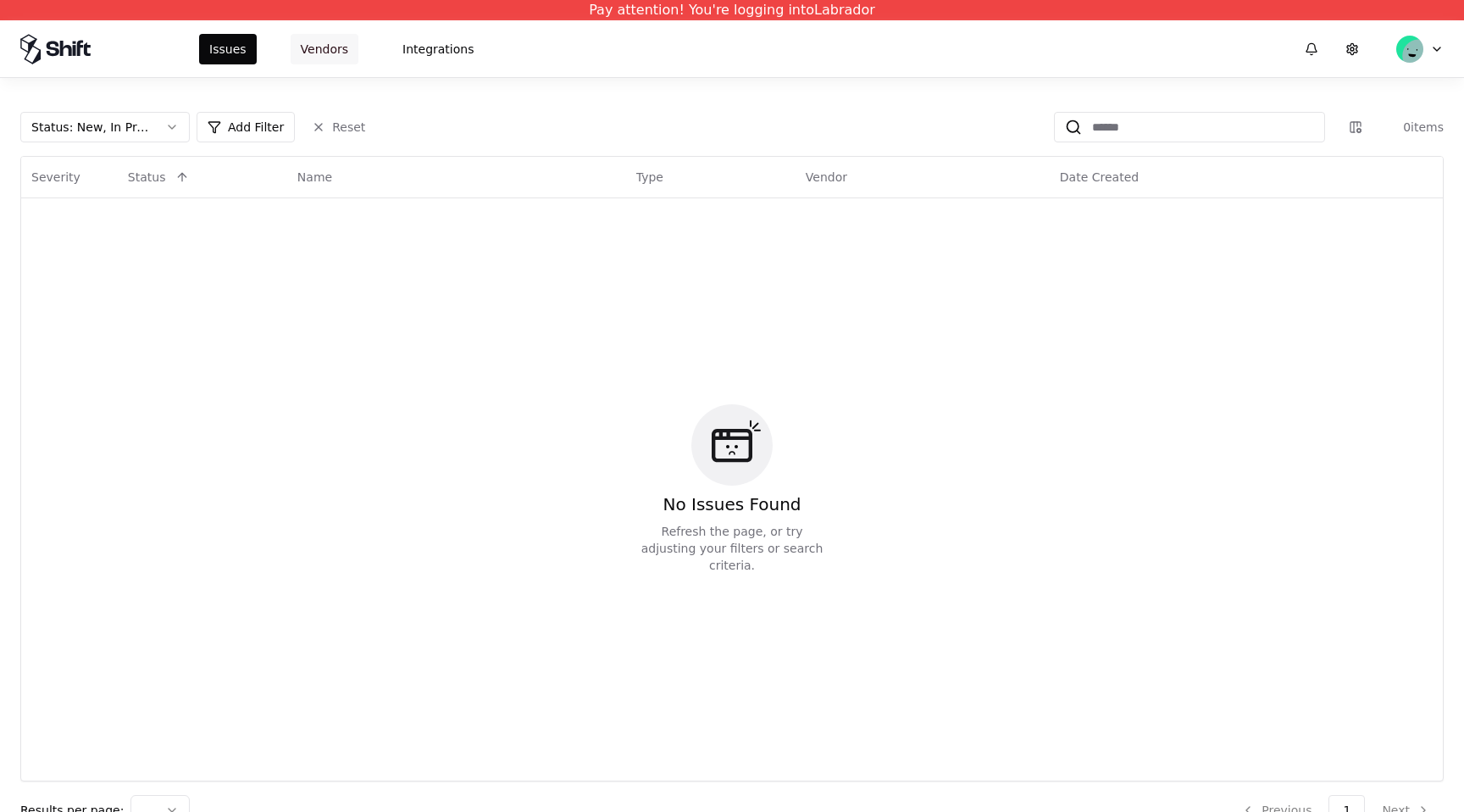
click at [325, 44] on button "Vendors" at bounding box center [324, 49] width 68 height 31
click at [338, 48] on button "Vendors" at bounding box center [324, 49] width 68 height 31
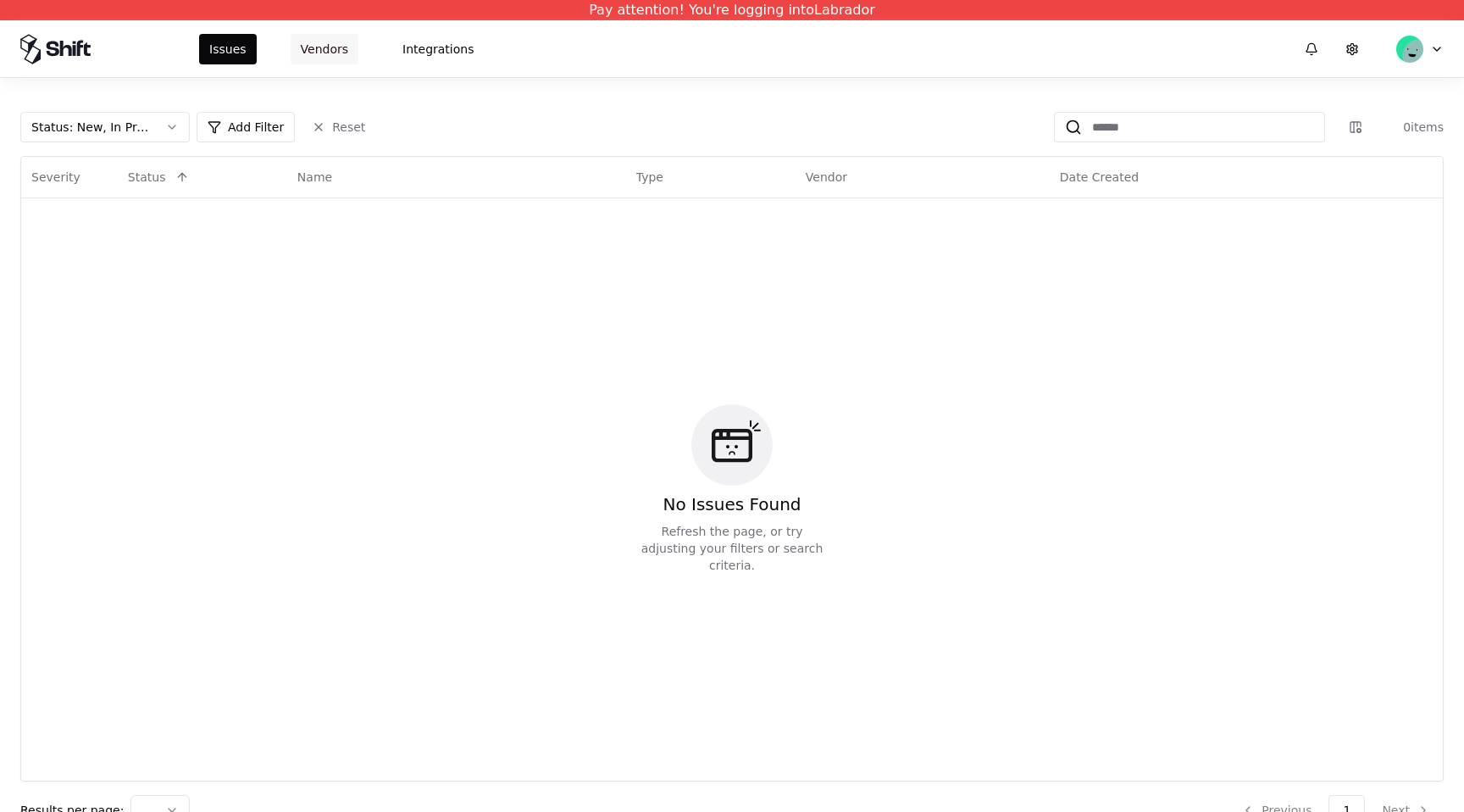
click at [338, 48] on button "Vendors" at bounding box center [324, 49] width 68 height 31
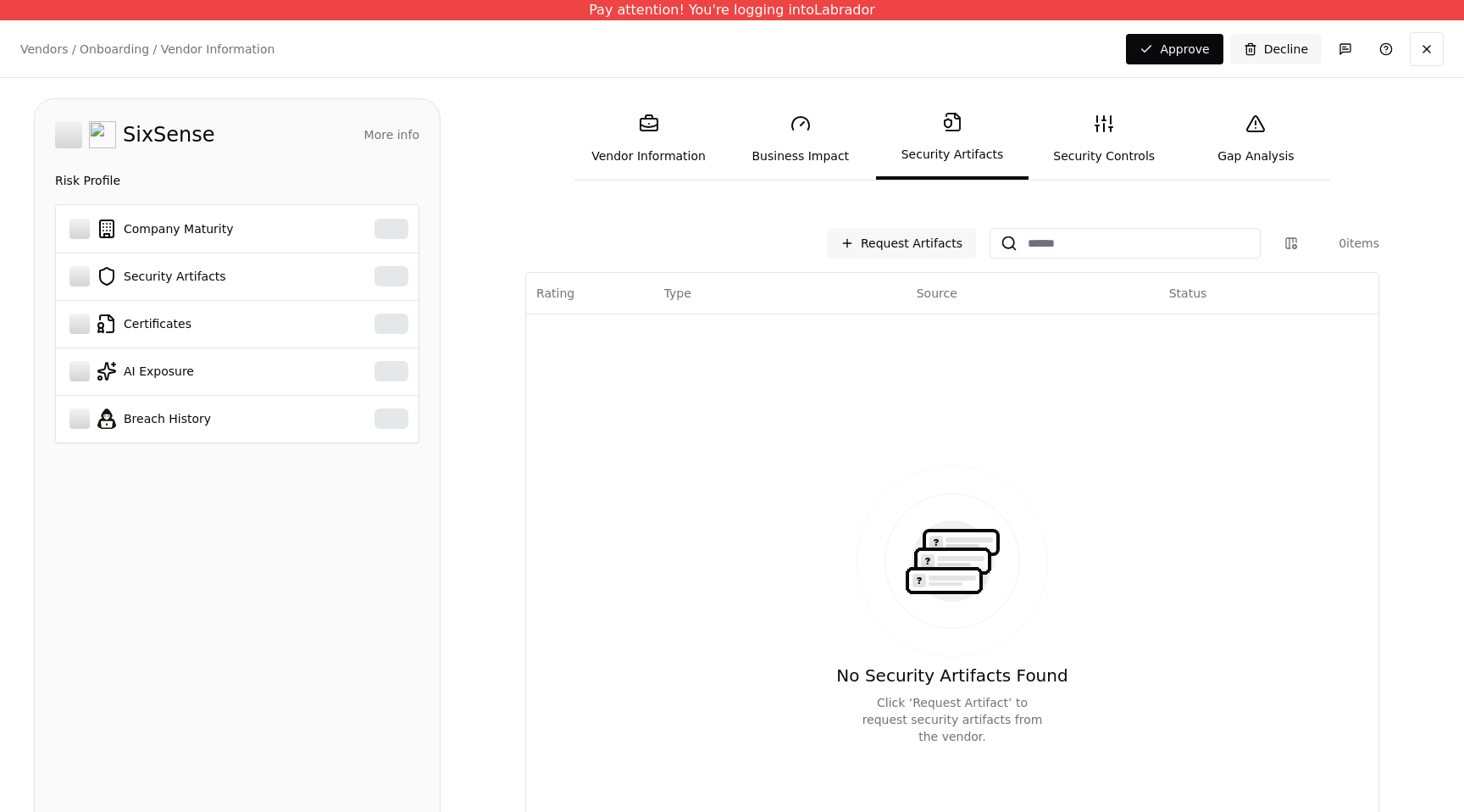
click at [158, 102] on div "SixSense More info Domain [URL] Industry machinery Description Risk Profile Com…" at bounding box center [237, 520] width 407 height 843
click at [204, 41] on p "Vendors / Onboarding / Vendor Information" at bounding box center [147, 49] width 254 height 17
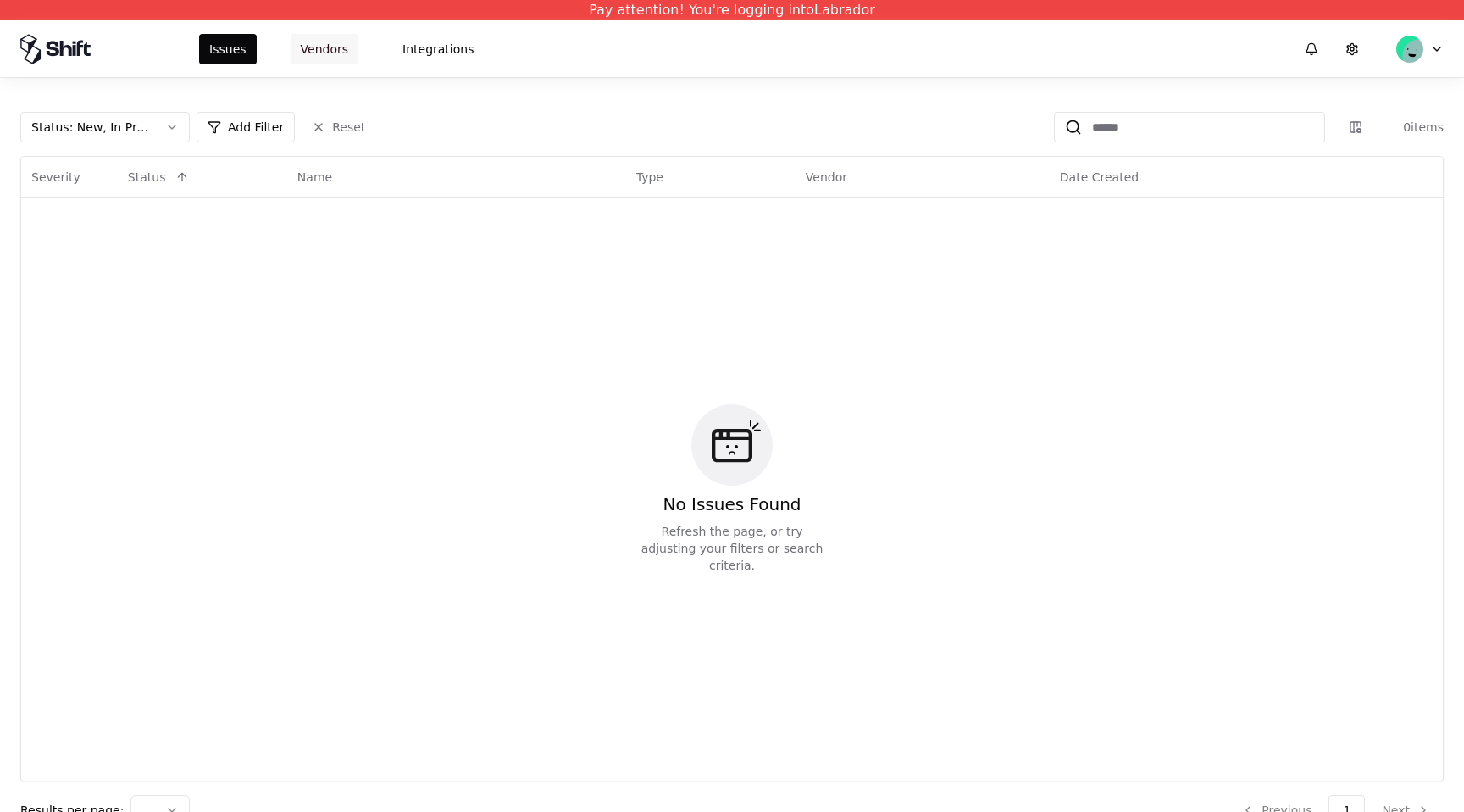
click at [323, 43] on button "Vendors" at bounding box center [324, 49] width 68 height 31
click at [329, 50] on button "Vendors" at bounding box center [324, 49] width 68 height 31
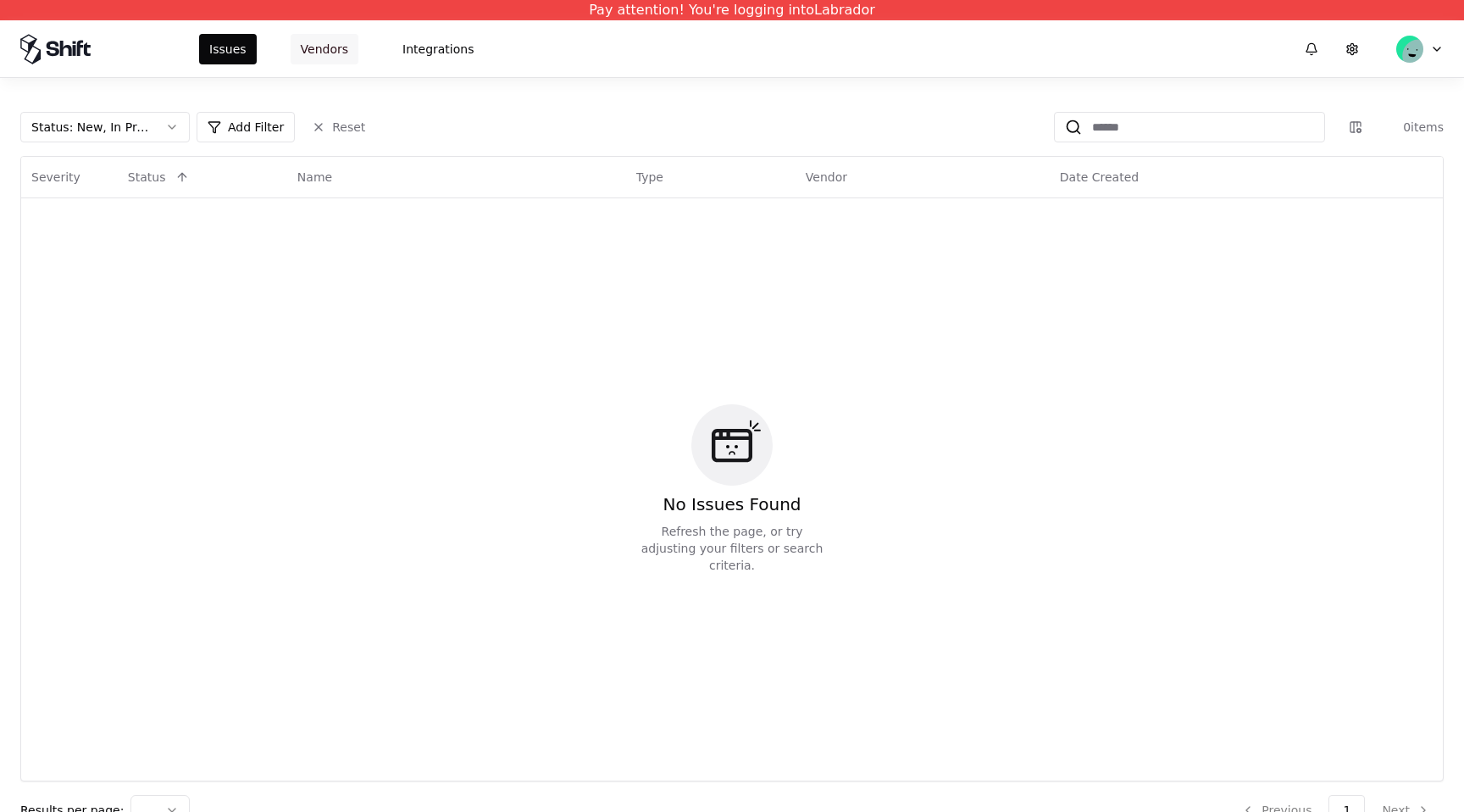
click at [329, 50] on button "Vendors" at bounding box center [324, 49] width 68 height 31
click at [416, 50] on button "Integrations" at bounding box center [438, 49] width 91 height 31
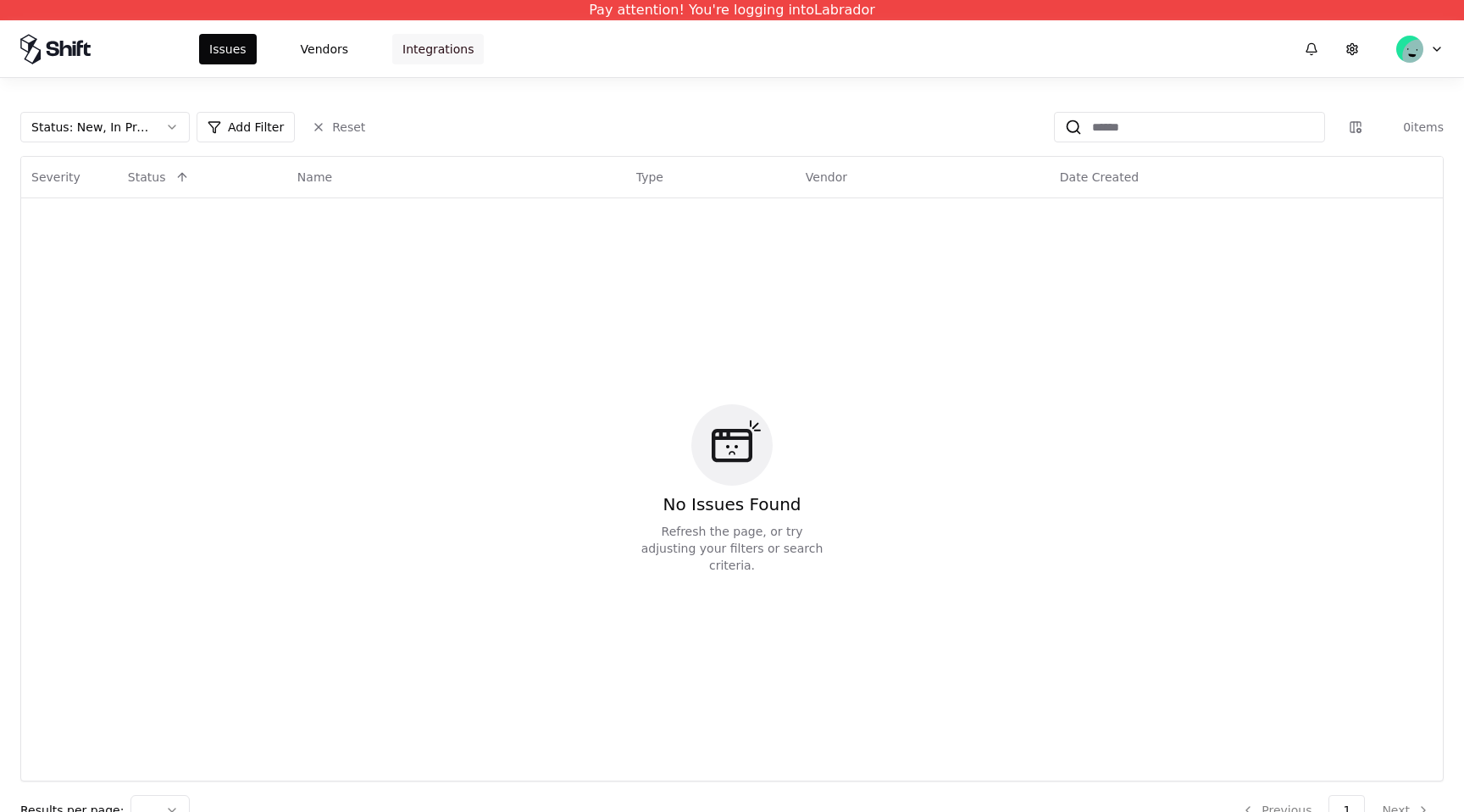
click at [416, 50] on button "Integrations" at bounding box center [438, 49] width 91 height 31
click at [258, 50] on div "Issues Vendors Integrations" at bounding box center [341, 49] width 284 height 31
click at [319, 50] on button "Vendors" at bounding box center [324, 49] width 68 height 31
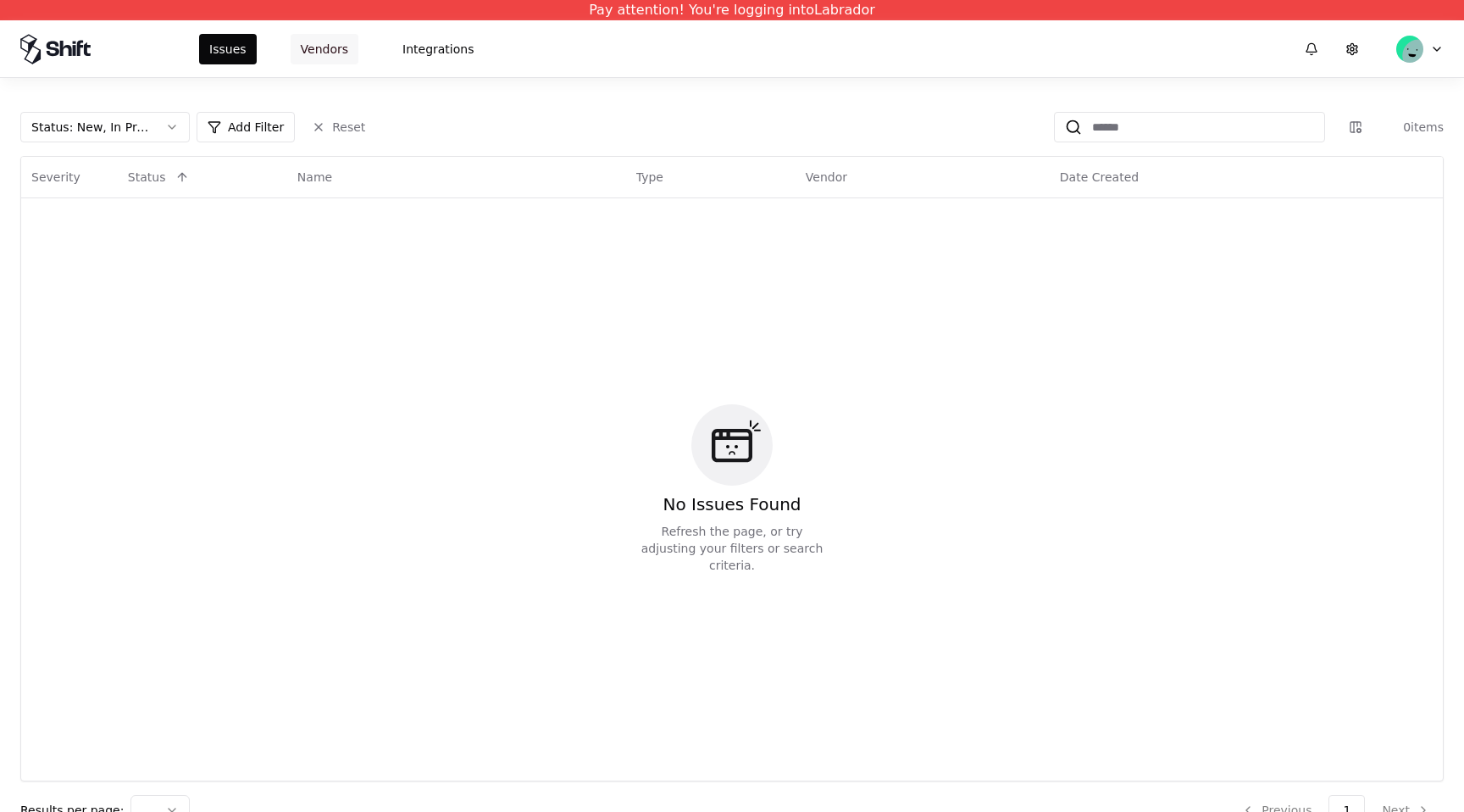
click at [319, 50] on button "Vendors" at bounding box center [324, 49] width 68 height 31
click at [319, 49] on button "Vendors" at bounding box center [324, 49] width 68 height 31
click at [1025, 304] on div "No Issues Found Refresh the page, or try adjusting your filters or search crite…" at bounding box center [732, 489] width 1401 height 562
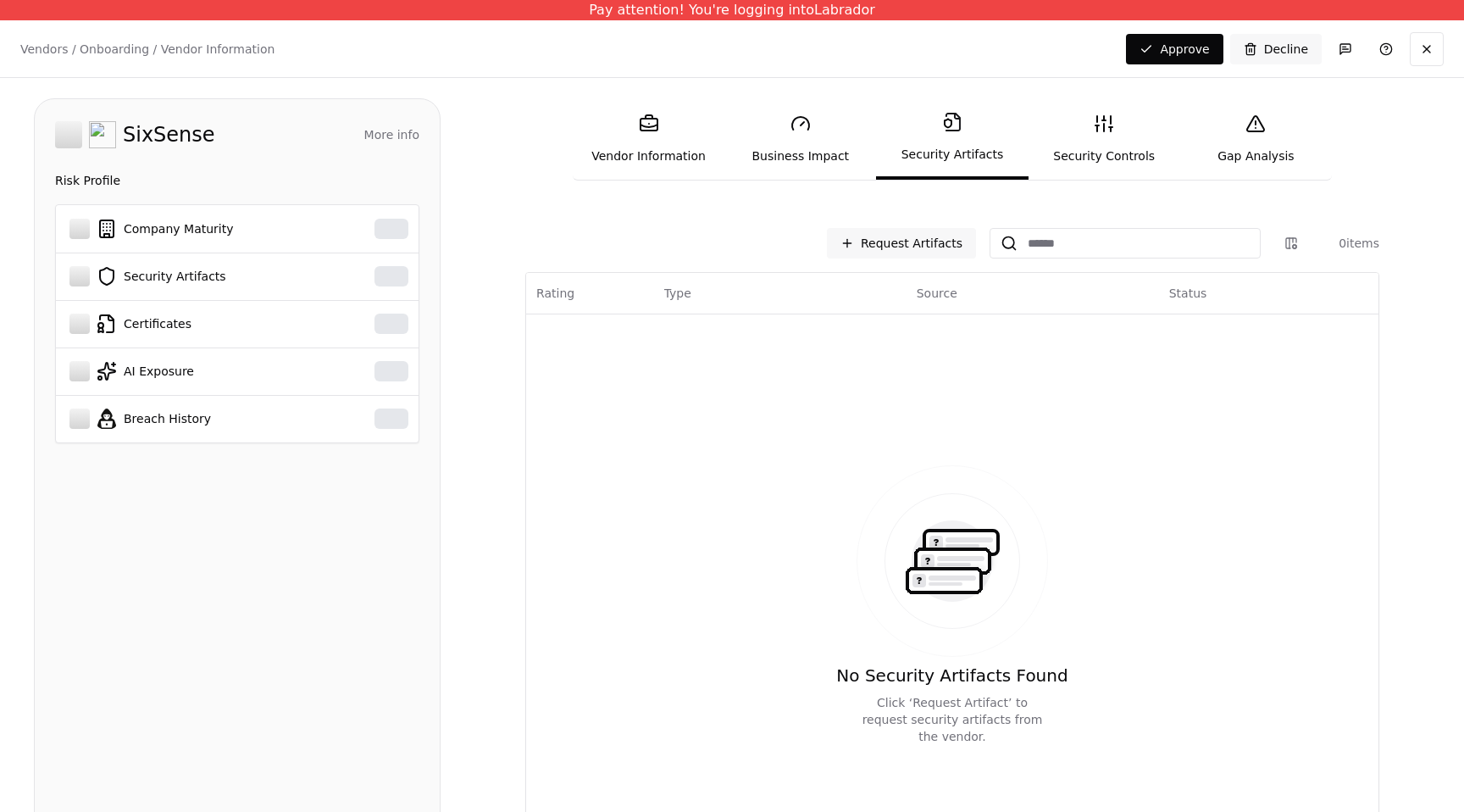
click at [798, 141] on link "Business Impact" at bounding box center [800, 139] width 152 height 78
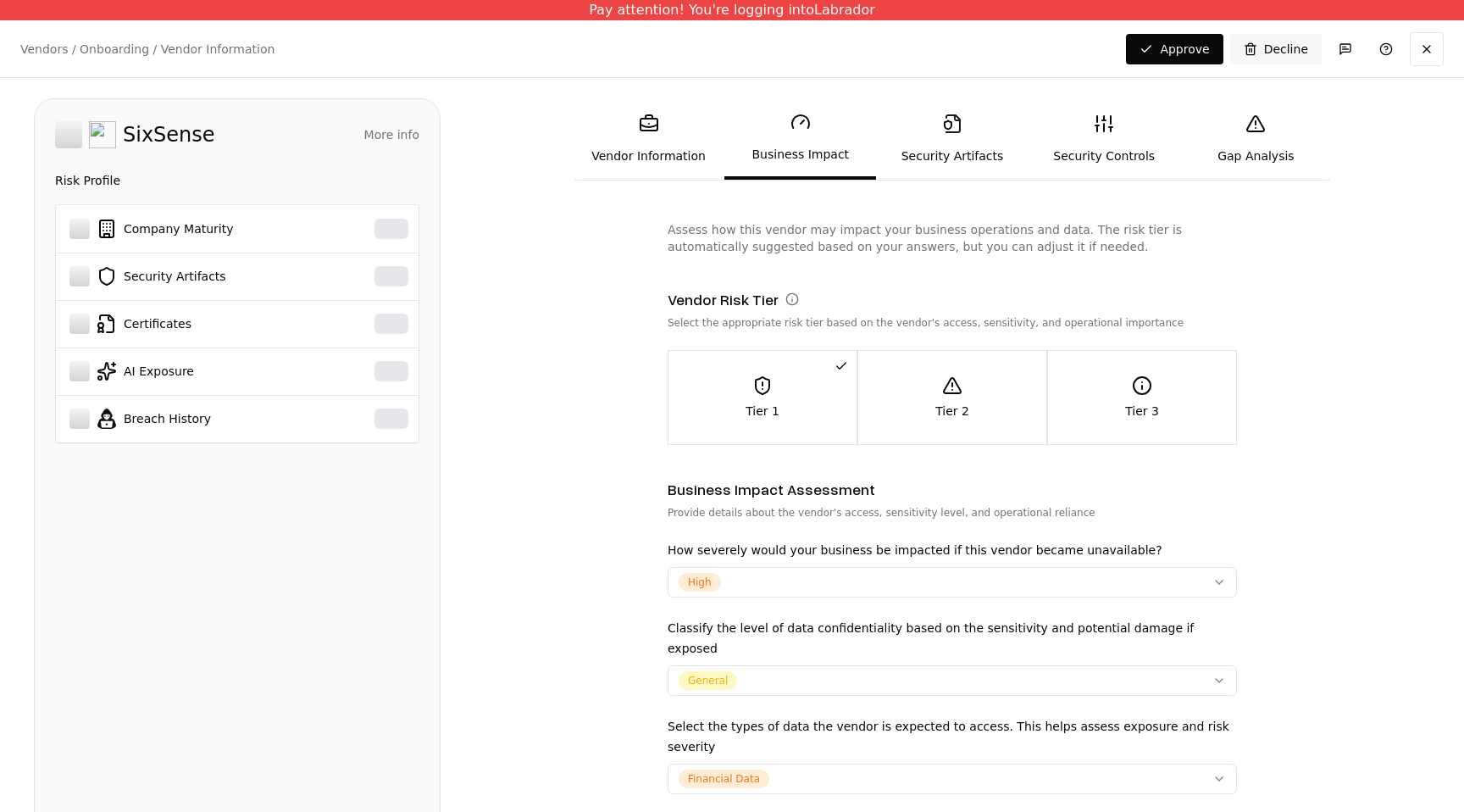
click at [647, 130] on rect at bounding box center [648, 124] width 17 height 12
click at [648, 130] on rect at bounding box center [648, 124] width 17 height 12
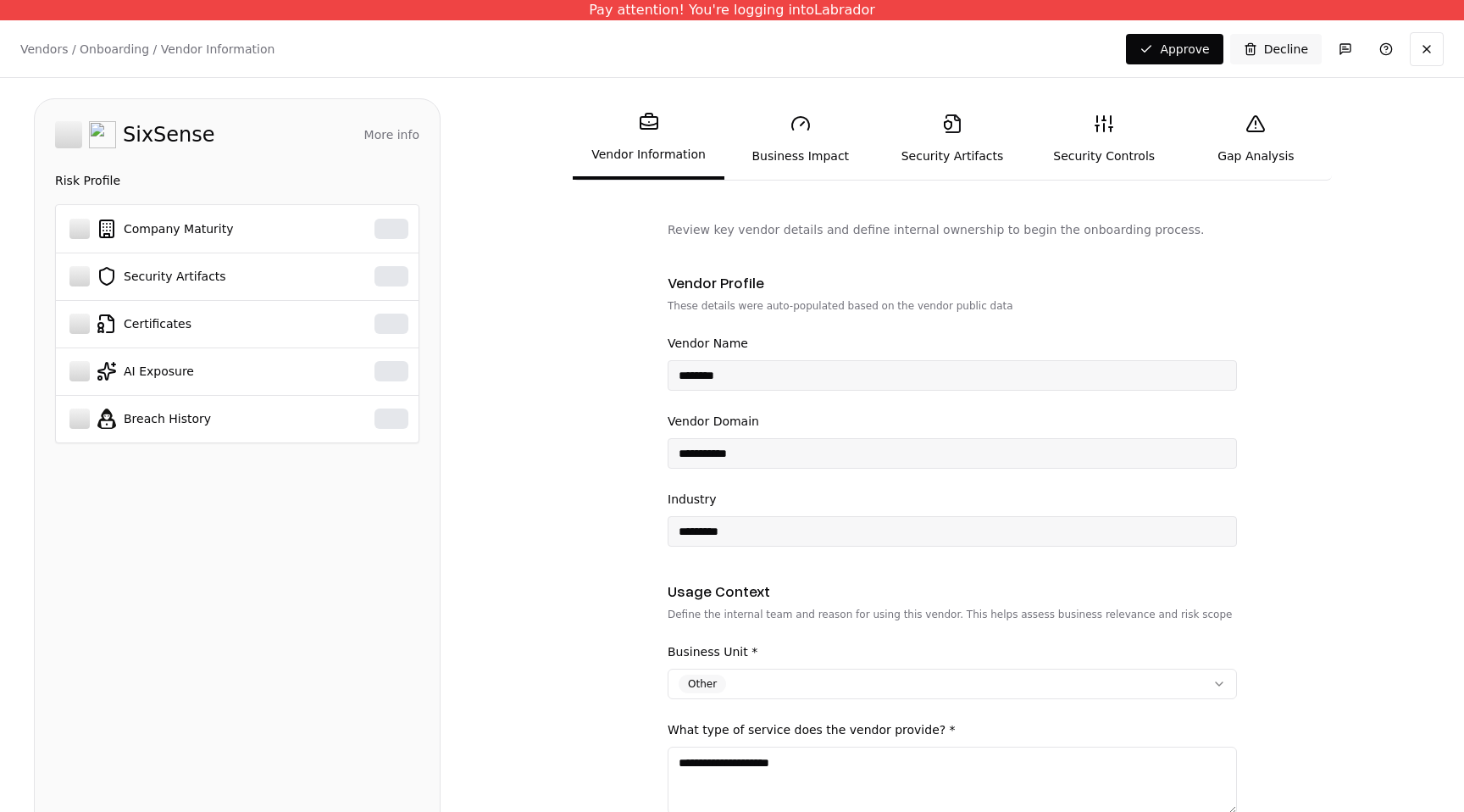
click at [648, 130] on icon at bounding box center [649, 122] width 20 height 20
click at [1421, 44] on button at bounding box center [1427, 49] width 34 height 34
click at [1428, 44] on button at bounding box center [1427, 49] width 34 height 34
click at [1428, 49] on button at bounding box center [1427, 49] width 34 height 34
click at [1428, 53] on button at bounding box center [1427, 49] width 34 height 34
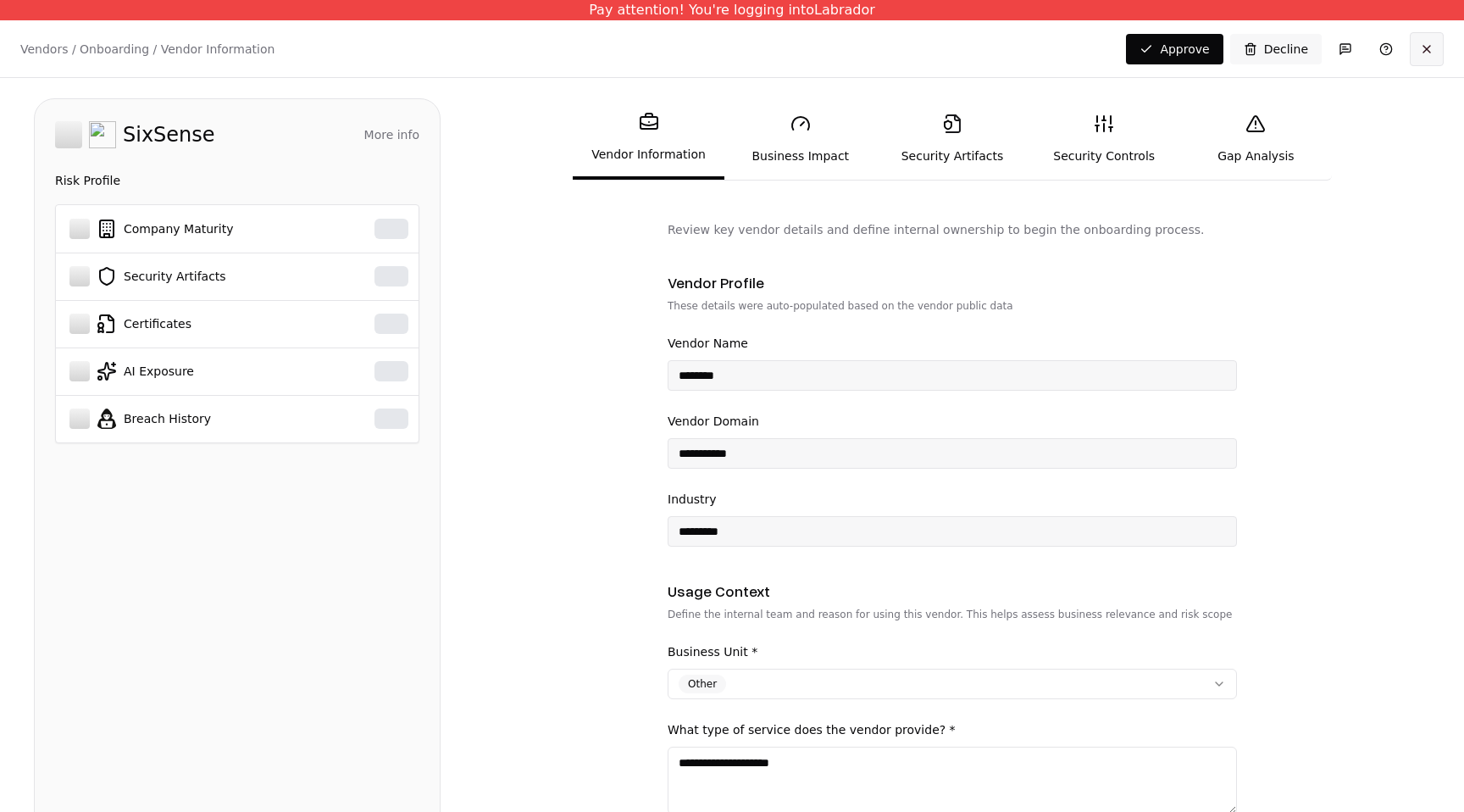
click at [1428, 53] on button at bounding box center [1427, 49] width 34 height 34
click at [1427, 52] on button at bounding box center [1427, 49] width 34 height 34
click at [1427, 51] on button at bounding box center [1427, 49] width 34 height 34
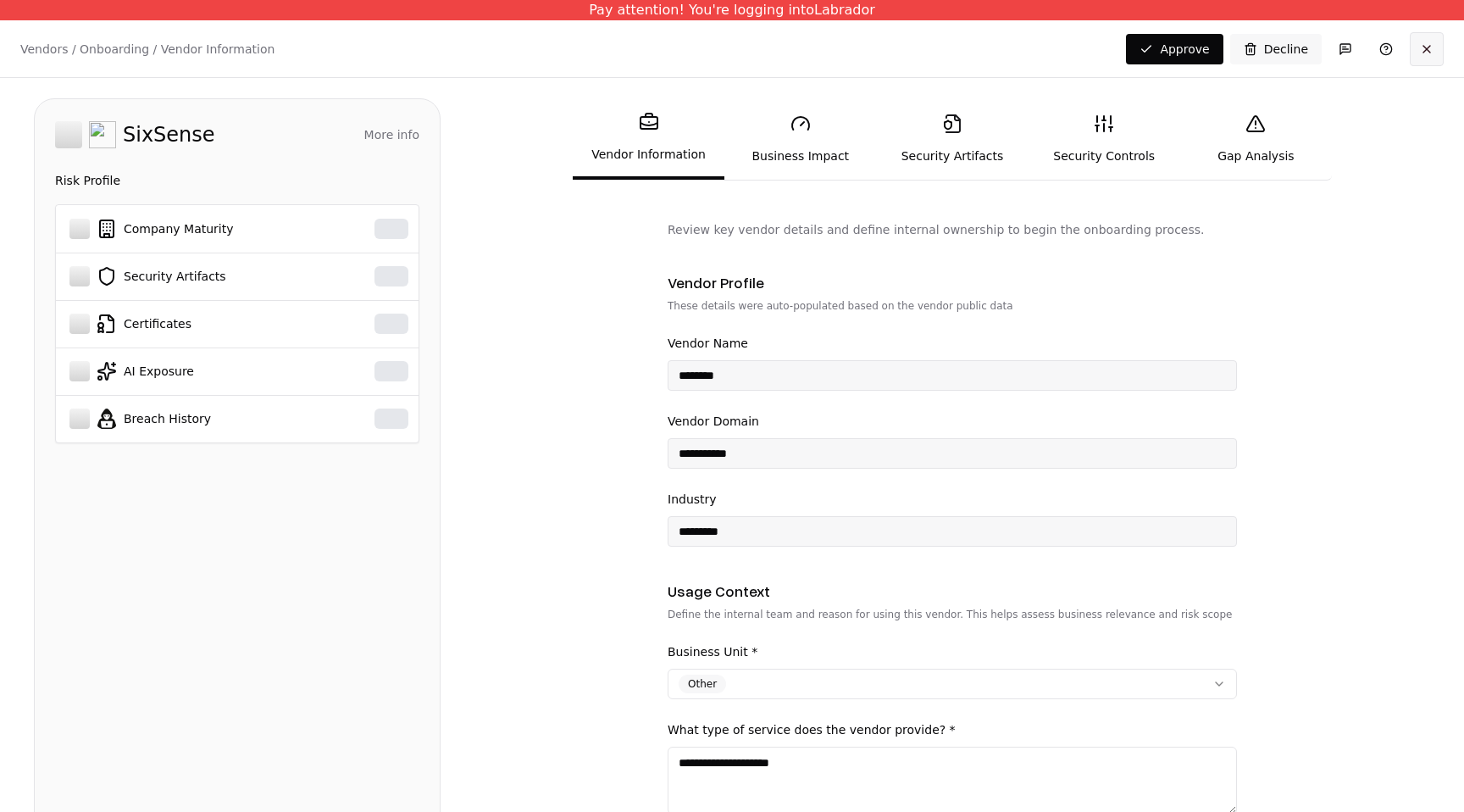
click at [1427, 51] on button at bounding box center [1427, 49] width 34 height 34
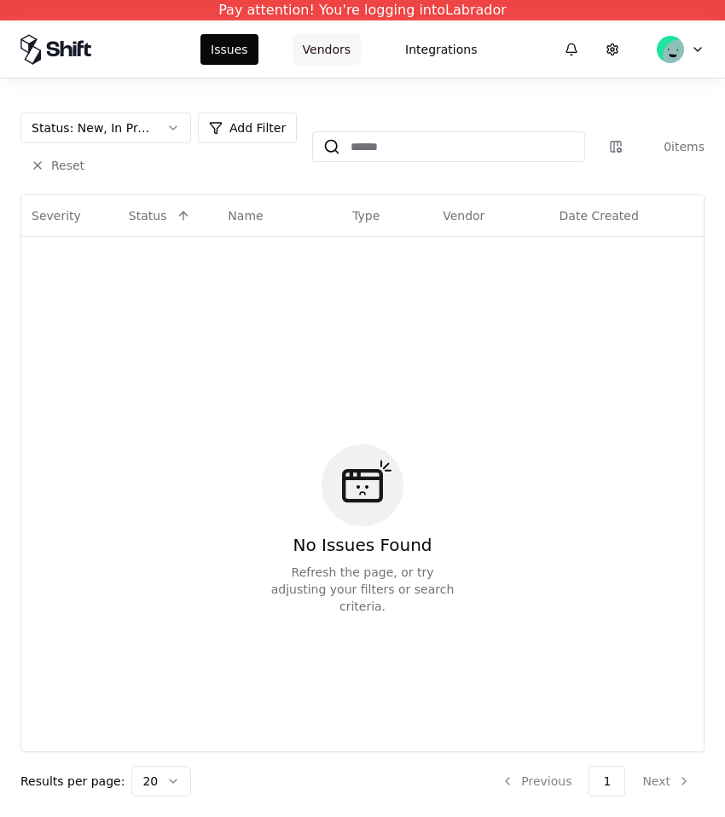
click at [327, 53] on button "Vendors" at bounding box center [326, 49] width 68 height 31
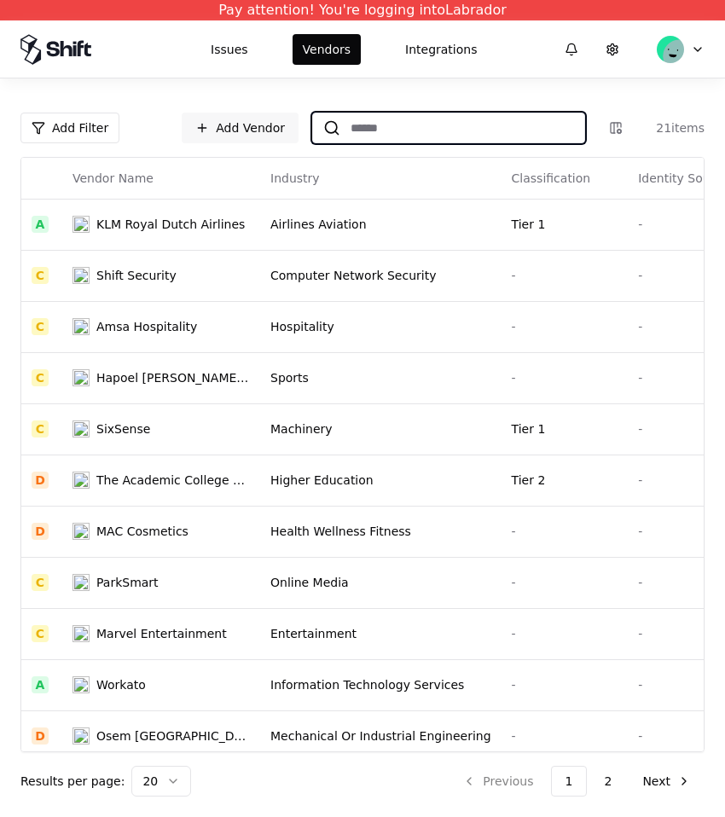
click at [494, 133] on input at bounding box center [462, 128] width 244 height 31
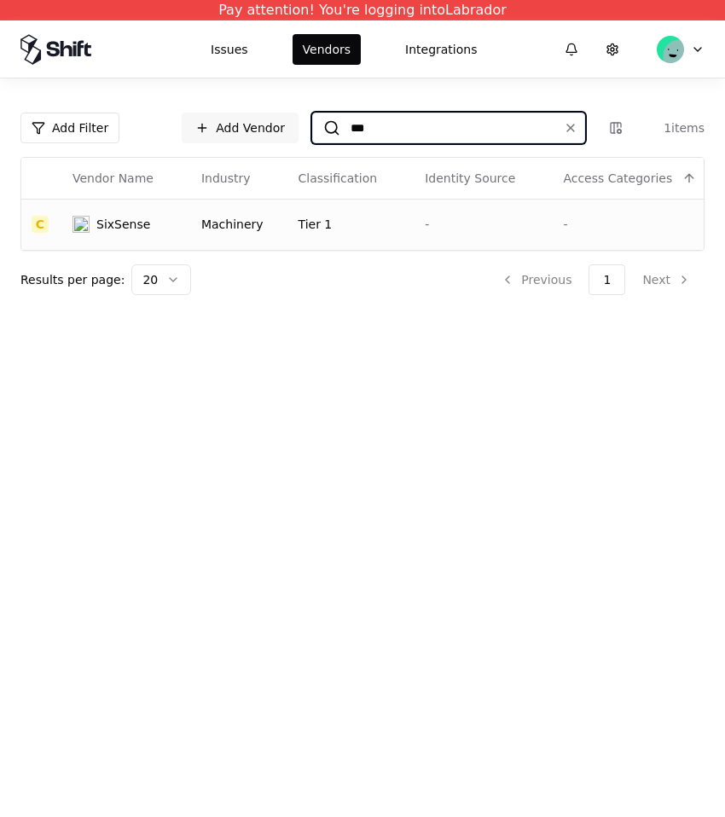
type input "***"
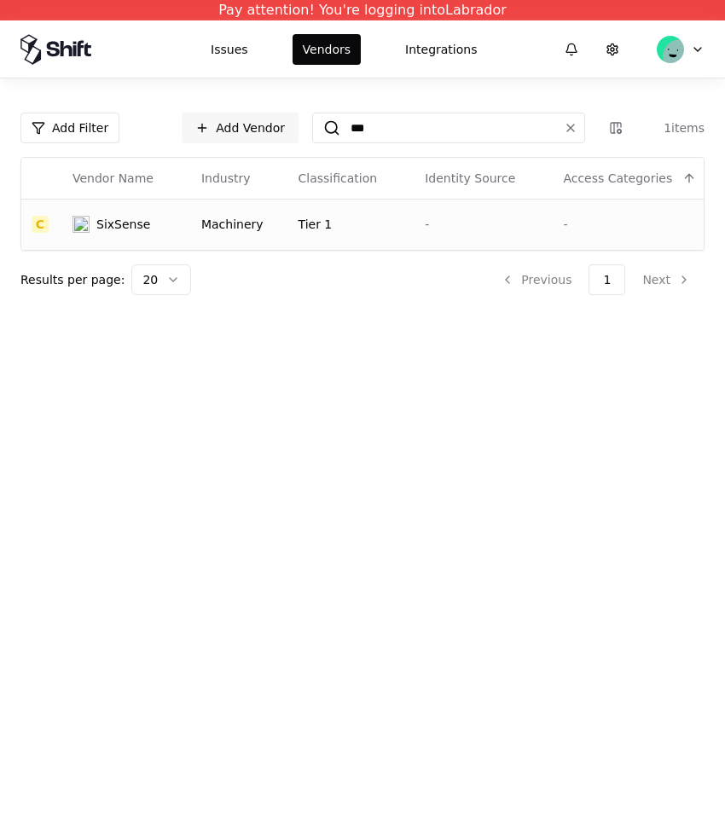
click at [396, 226] on td "Tier 1" at bounding box center [351, 224] width 127 height 51
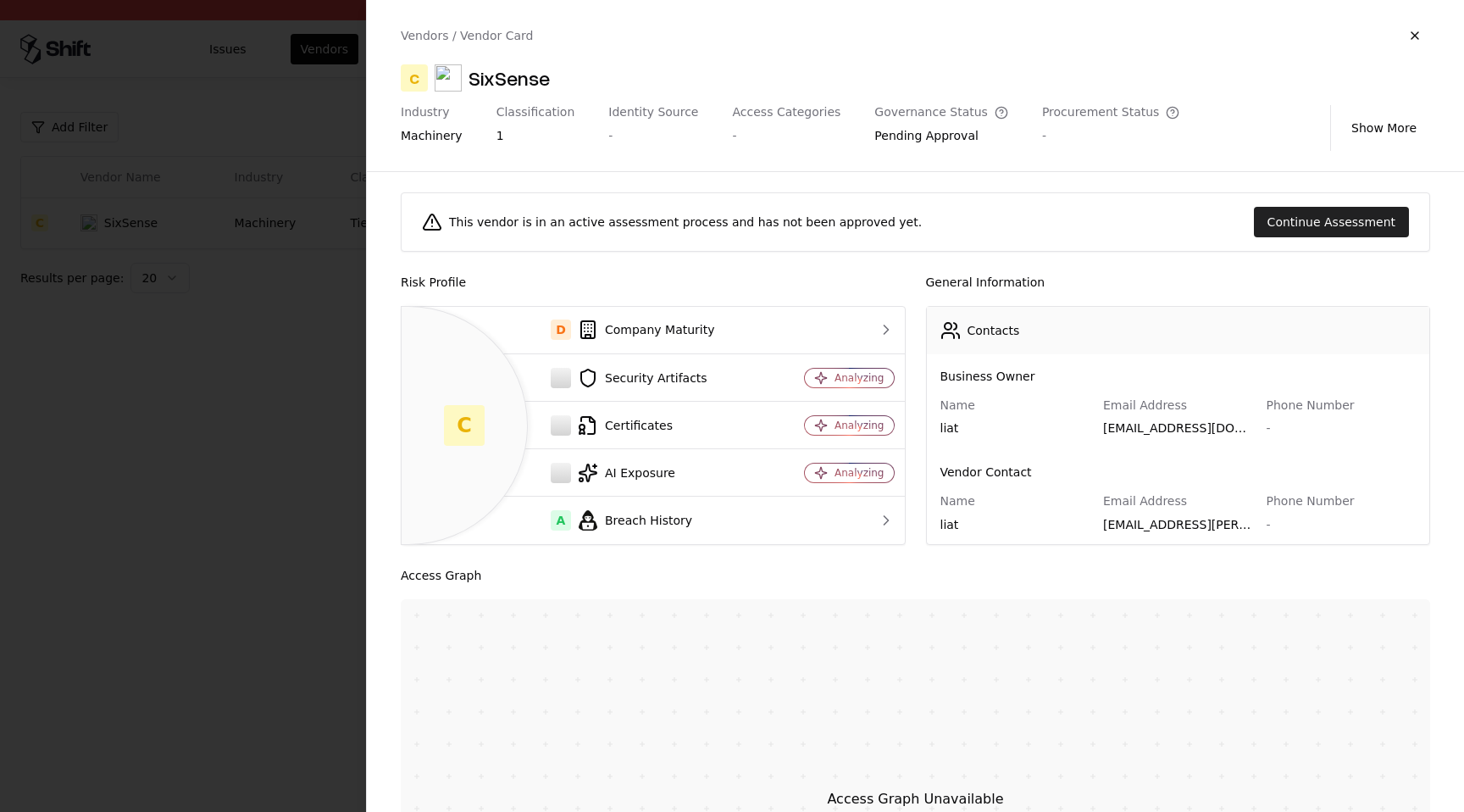
click at [720, 210] on button "Continue Assessment" at bounding box center [1332, 222] width 155 height 31
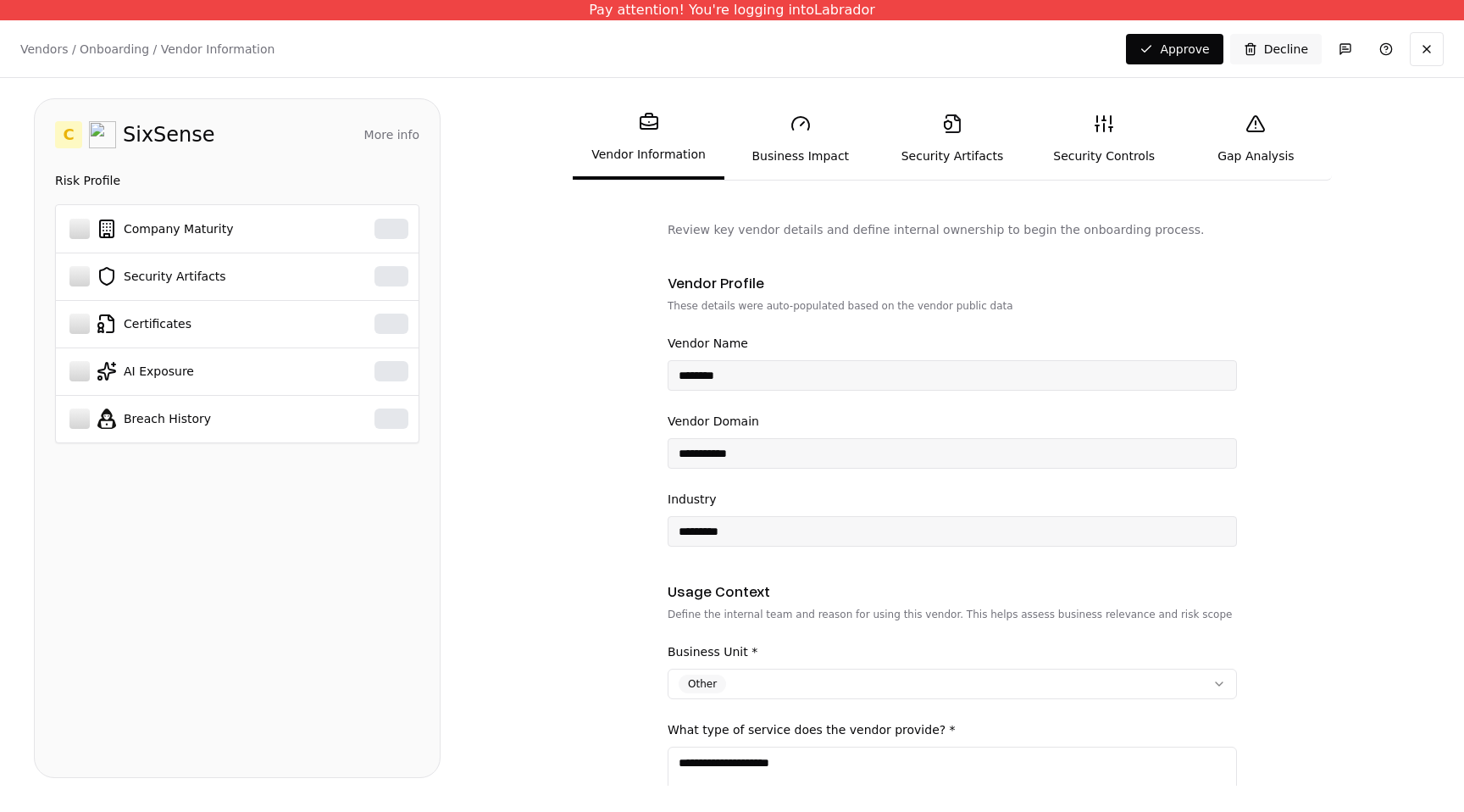
click at [720, 142] on link "Business Impact" at bounding box center [800, 139] width 152 height 78
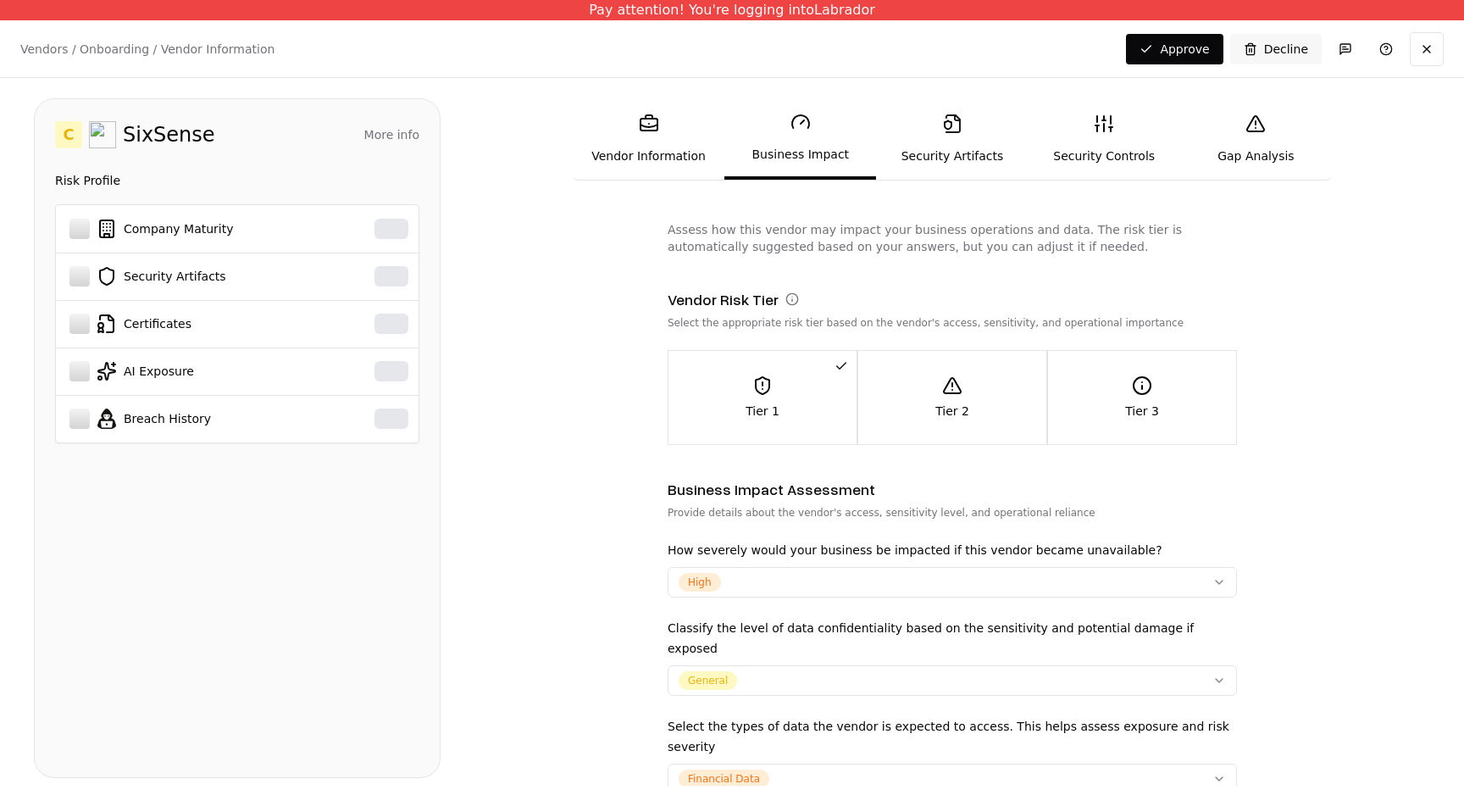
click at [720, 152] on link "Security Artifacts" at bounding box center [951, 139] width 152 height 78
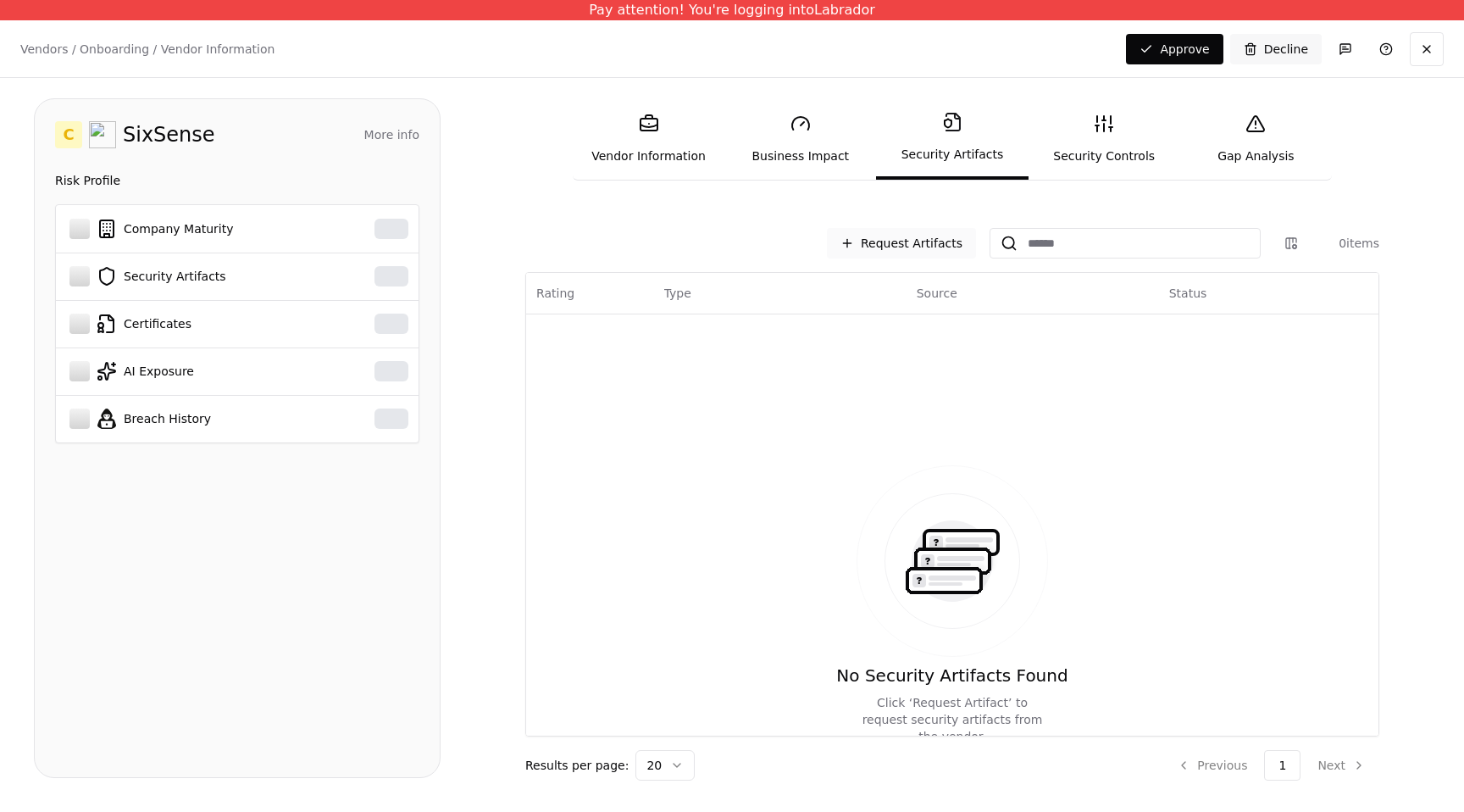
click at [720, 244] on button "Request Artifacts" at bounding box center [901, 243] width 149 height 31
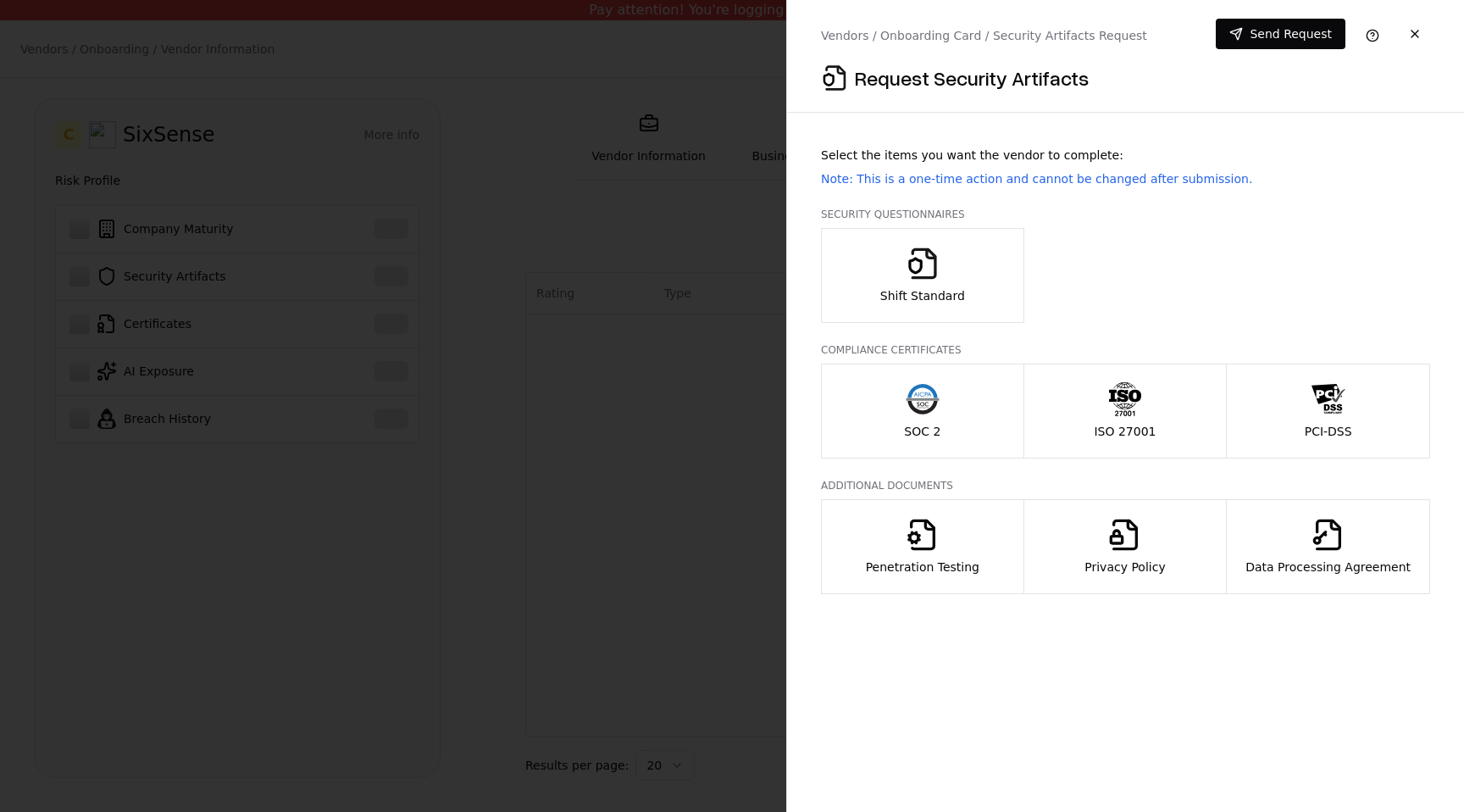
click at [720, 421] on div "SOC 2" at bounding box center [922, 410] width 37 height 58
click at [720, 433] on p "ISO 27001" at bounding box center [1125, 430] width 62 height 17
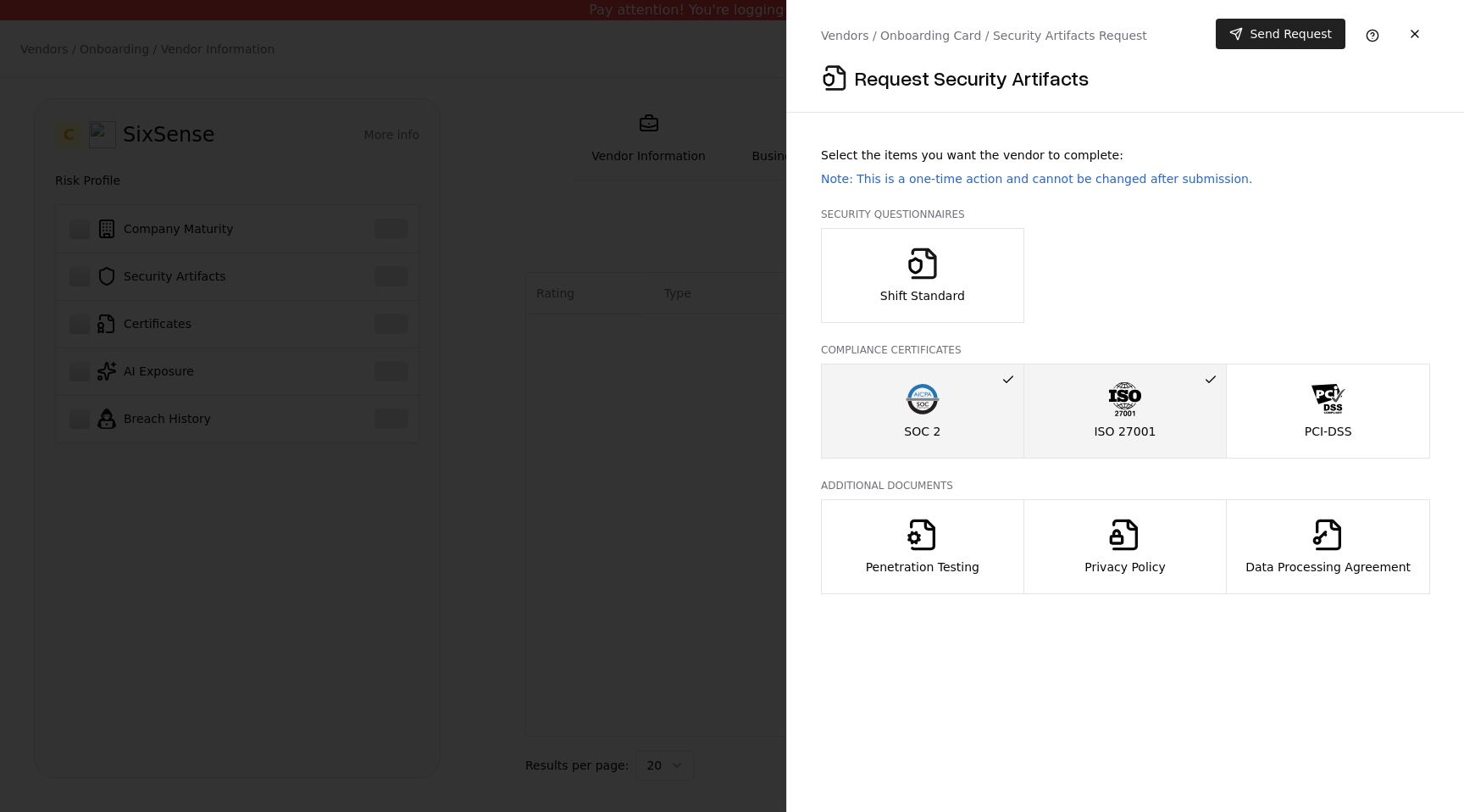
click at [720, 34] on button "Send Request" at bounding box center [1280, 34] width 129 height 31
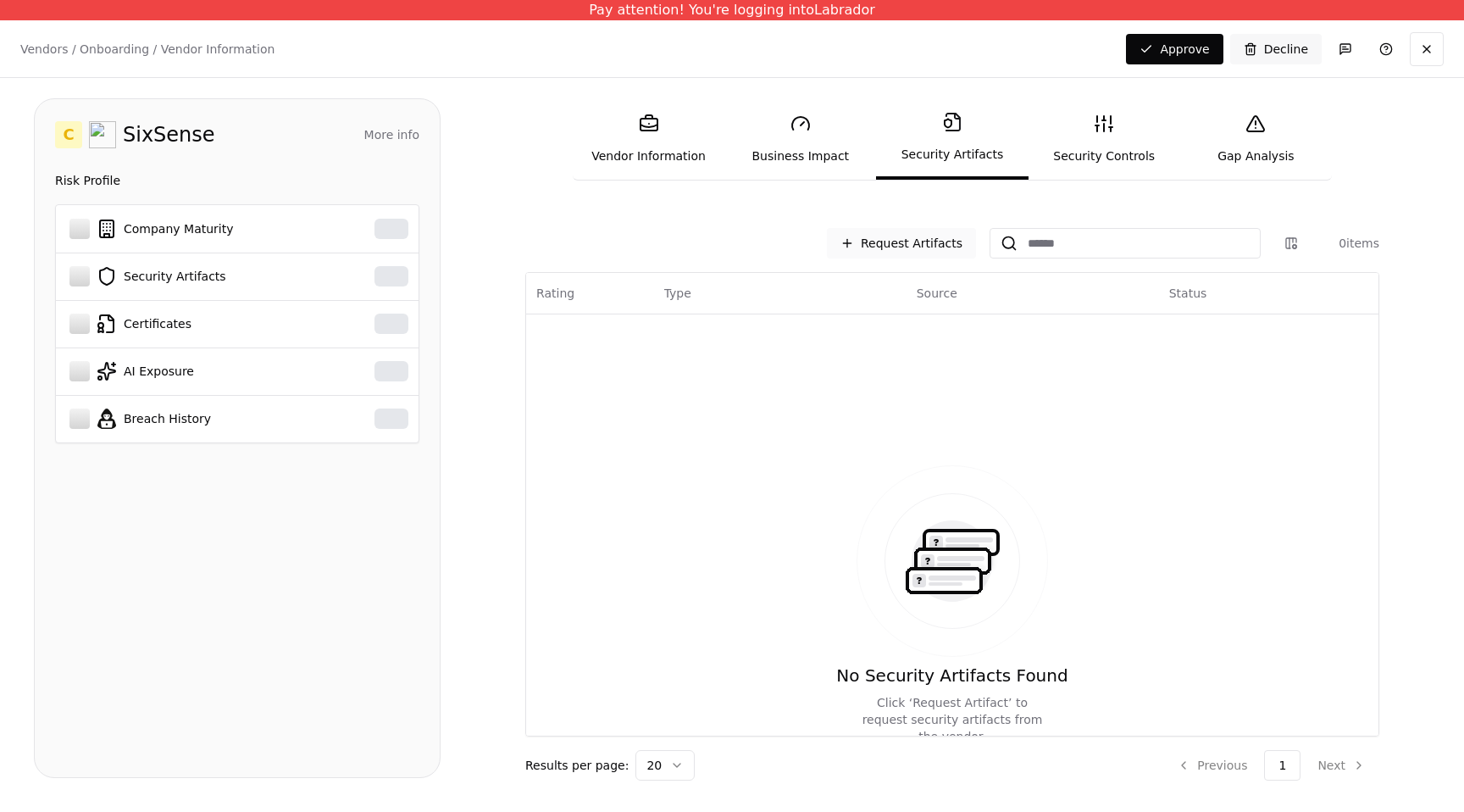
click at [945, 228] on button "Request Artifacts" at bounding box center [901, 243] width 149 height 31
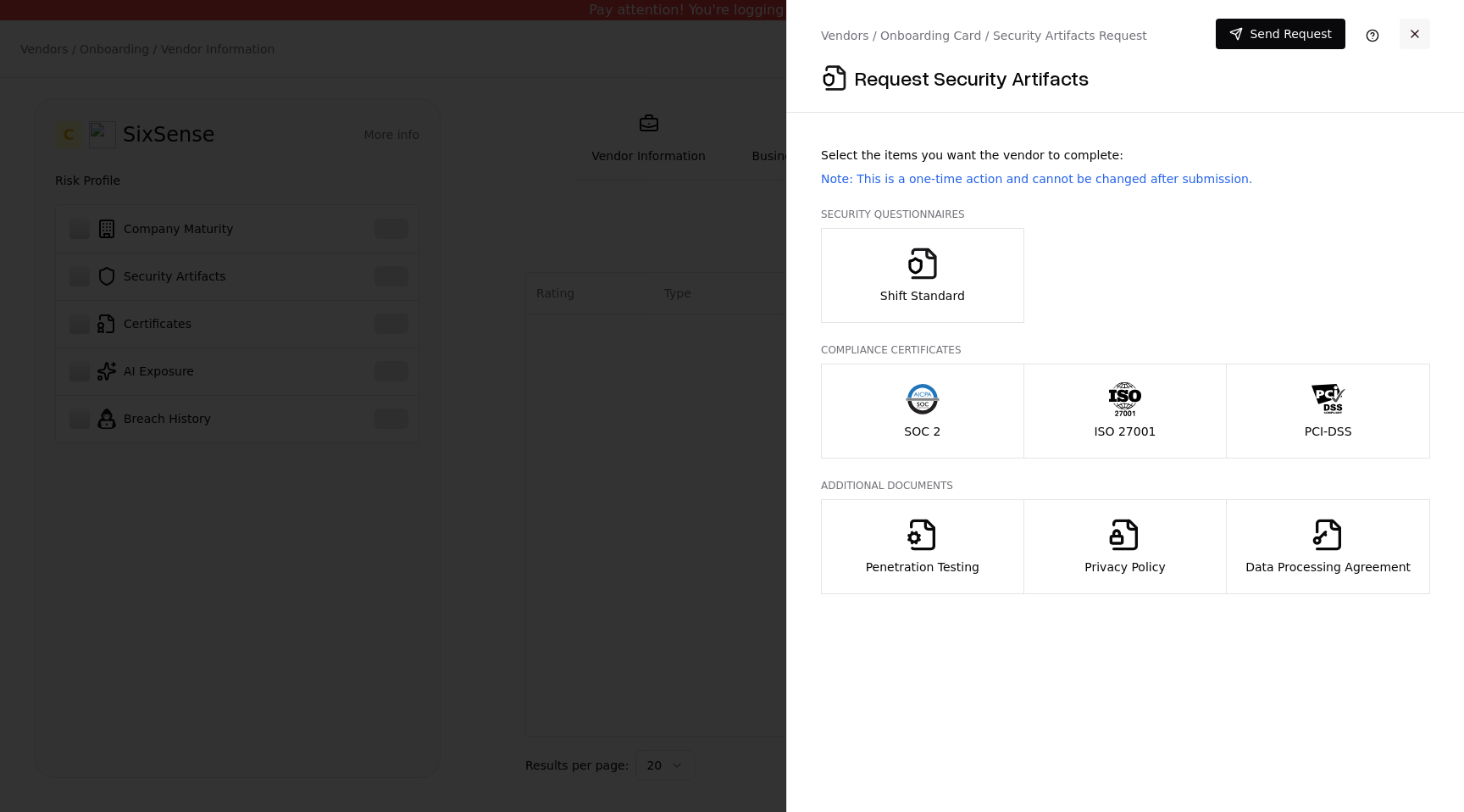
click at [1409, 33] on button "button" at bounding box center [1414, 34] width 31 height 31
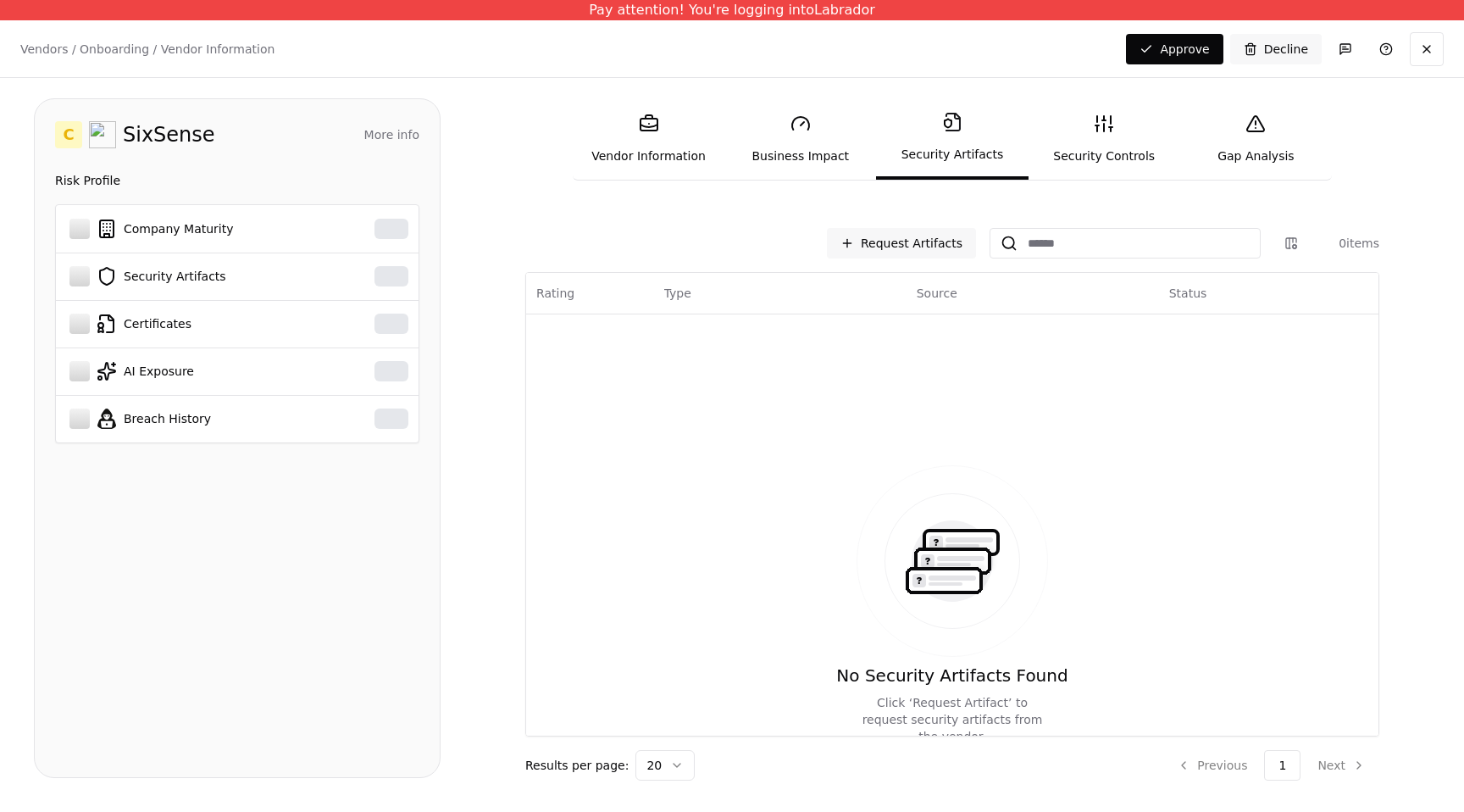
click at [828, 155] on link "Business Impact" at bounding box center [800, 139] width 152 height 78
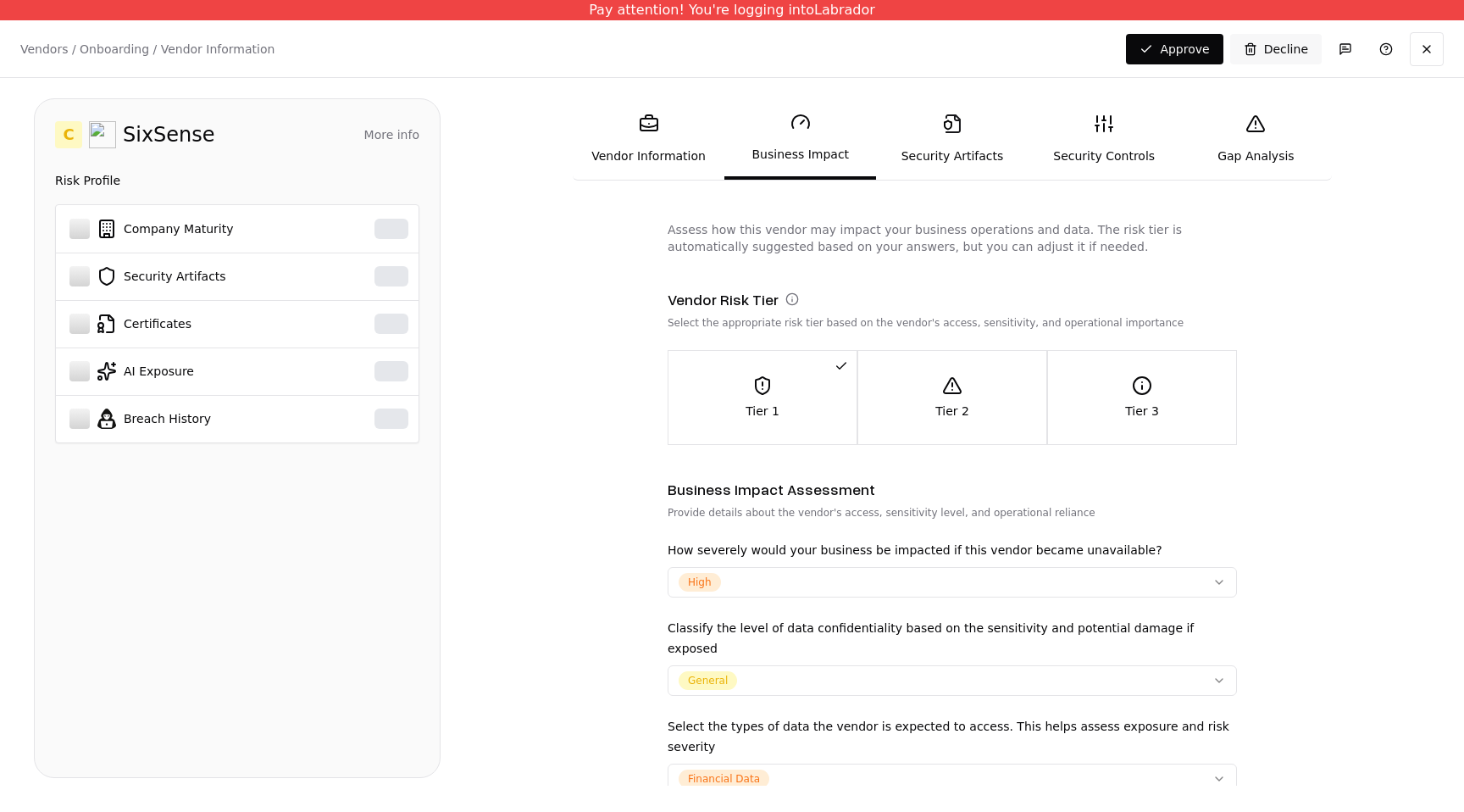
click at [676, 158] on link "Vendor Information" at bounding box center [648, 139] width 152 height 78
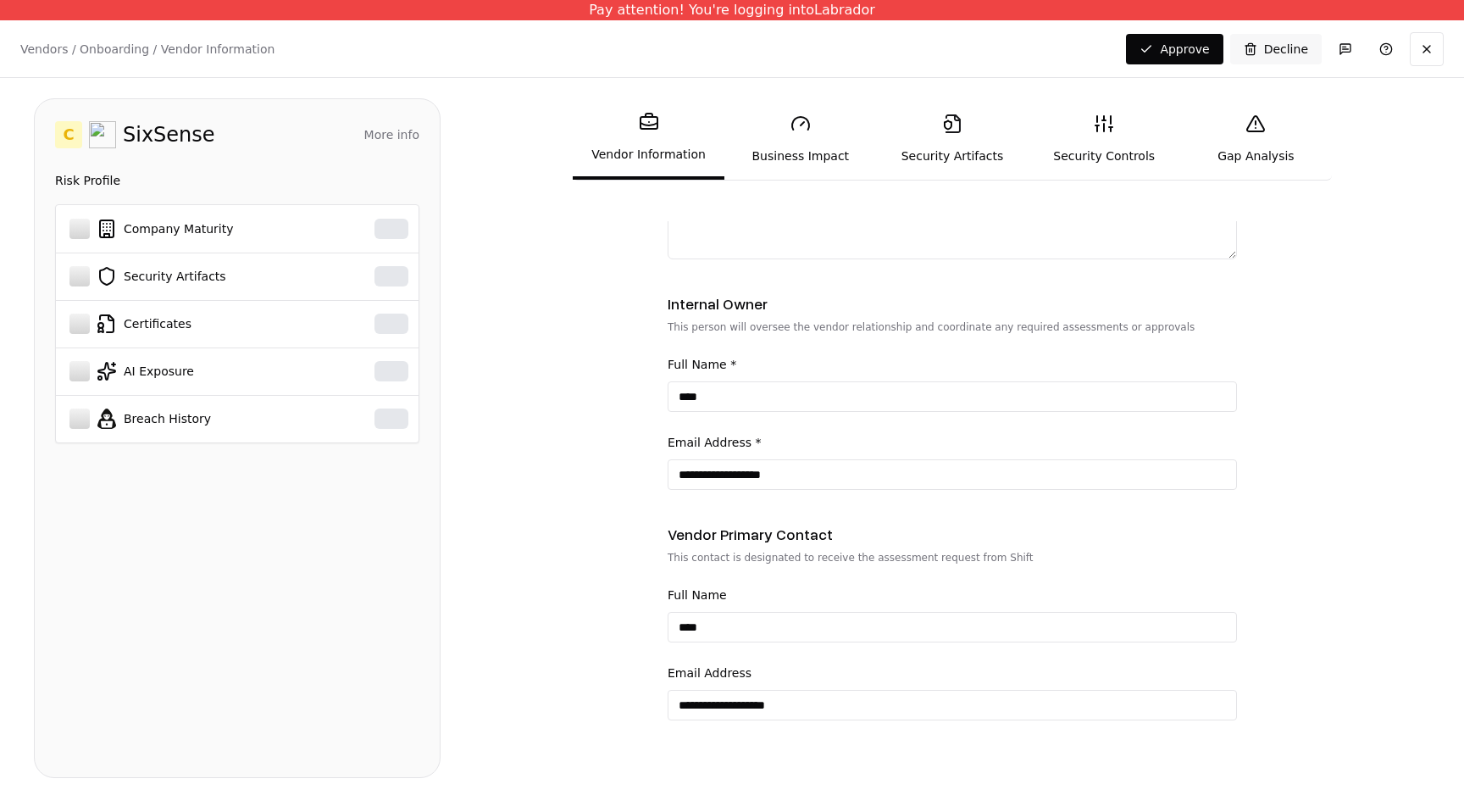
scroll to position [558, 0]
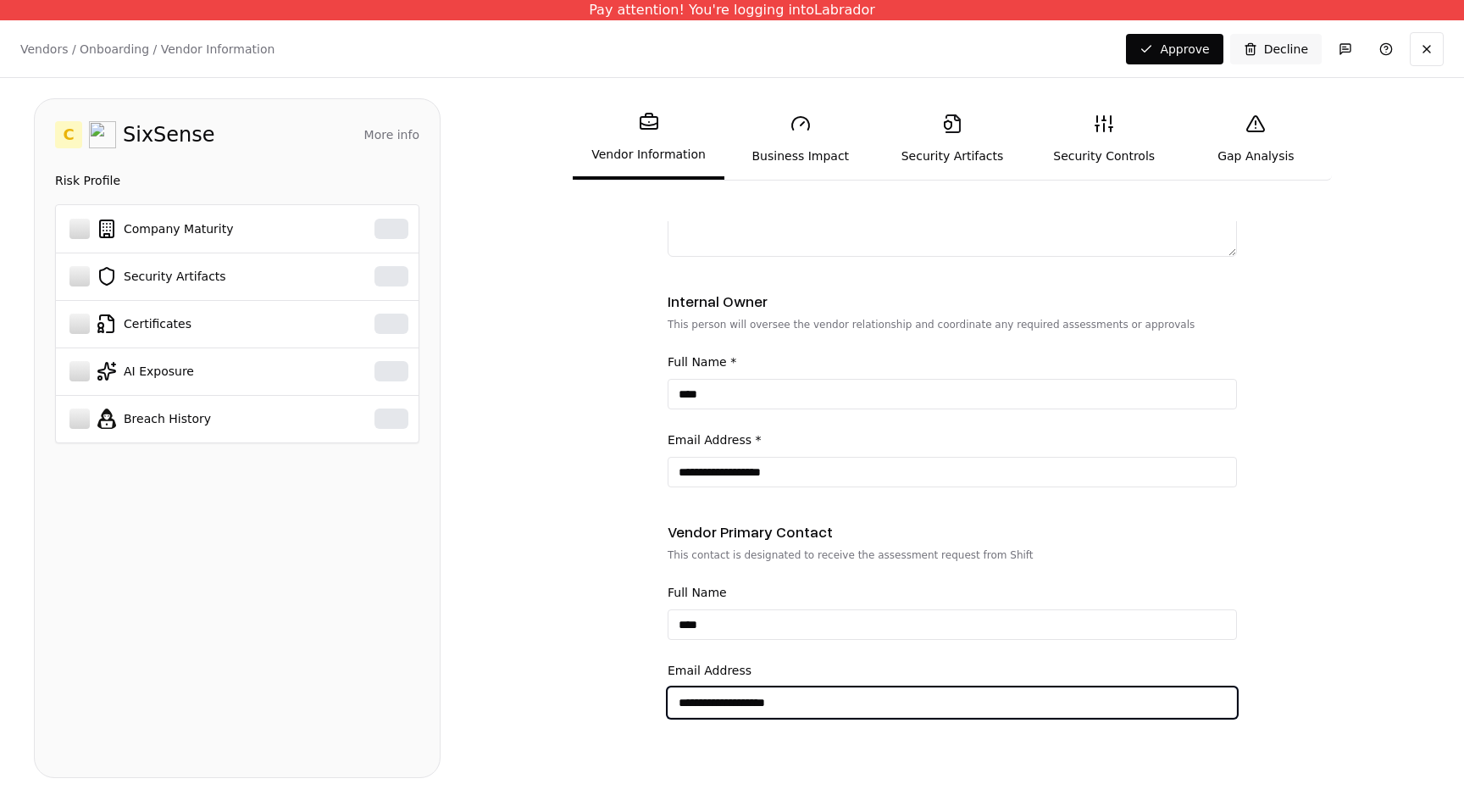
click at [819, 702] on input "**********" at bounding box center [952, 702] width 568 height 31
type input "**********"
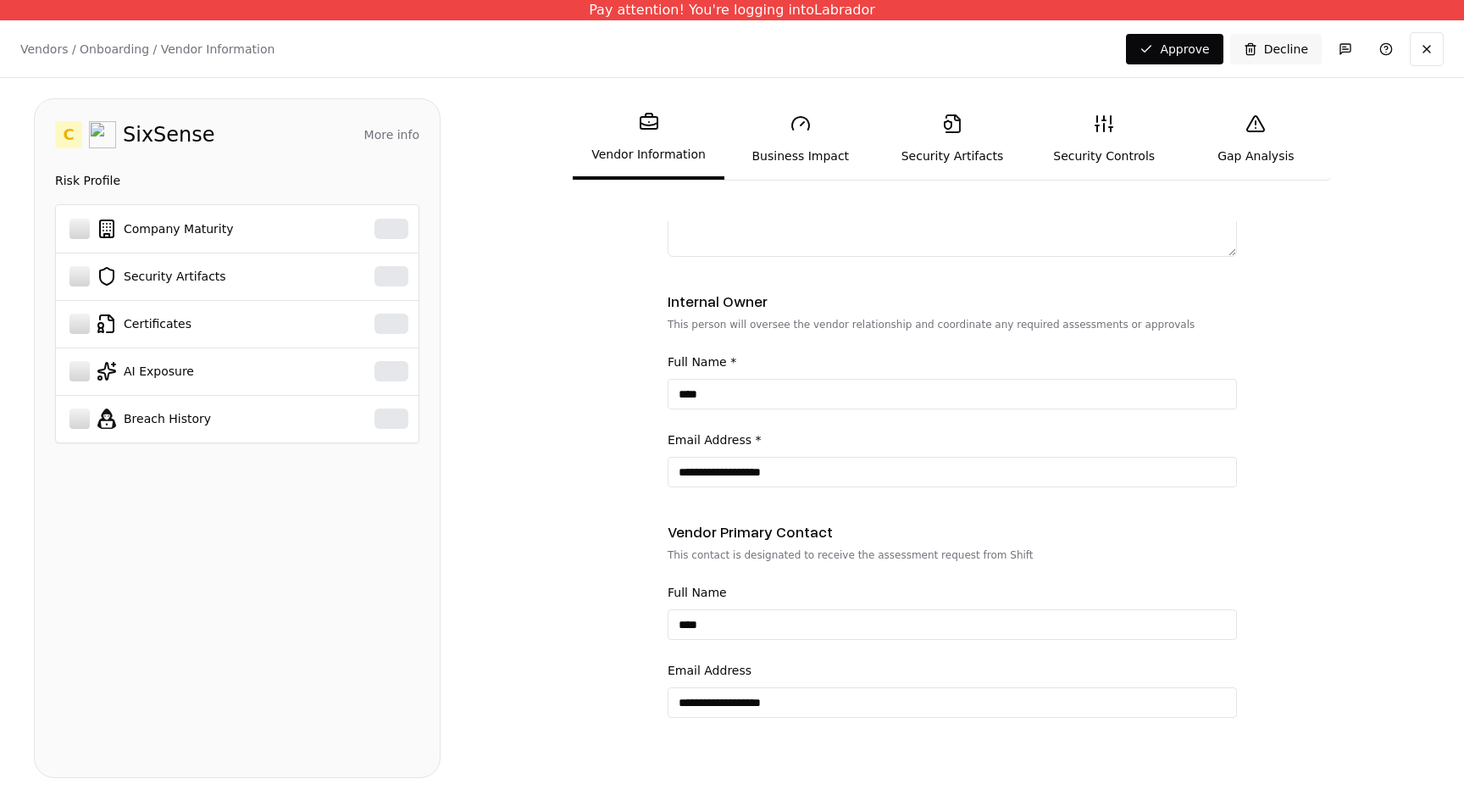
click at [810, 140] on link "Business Impact" at bounding box center [800, 139] width 152 height 78
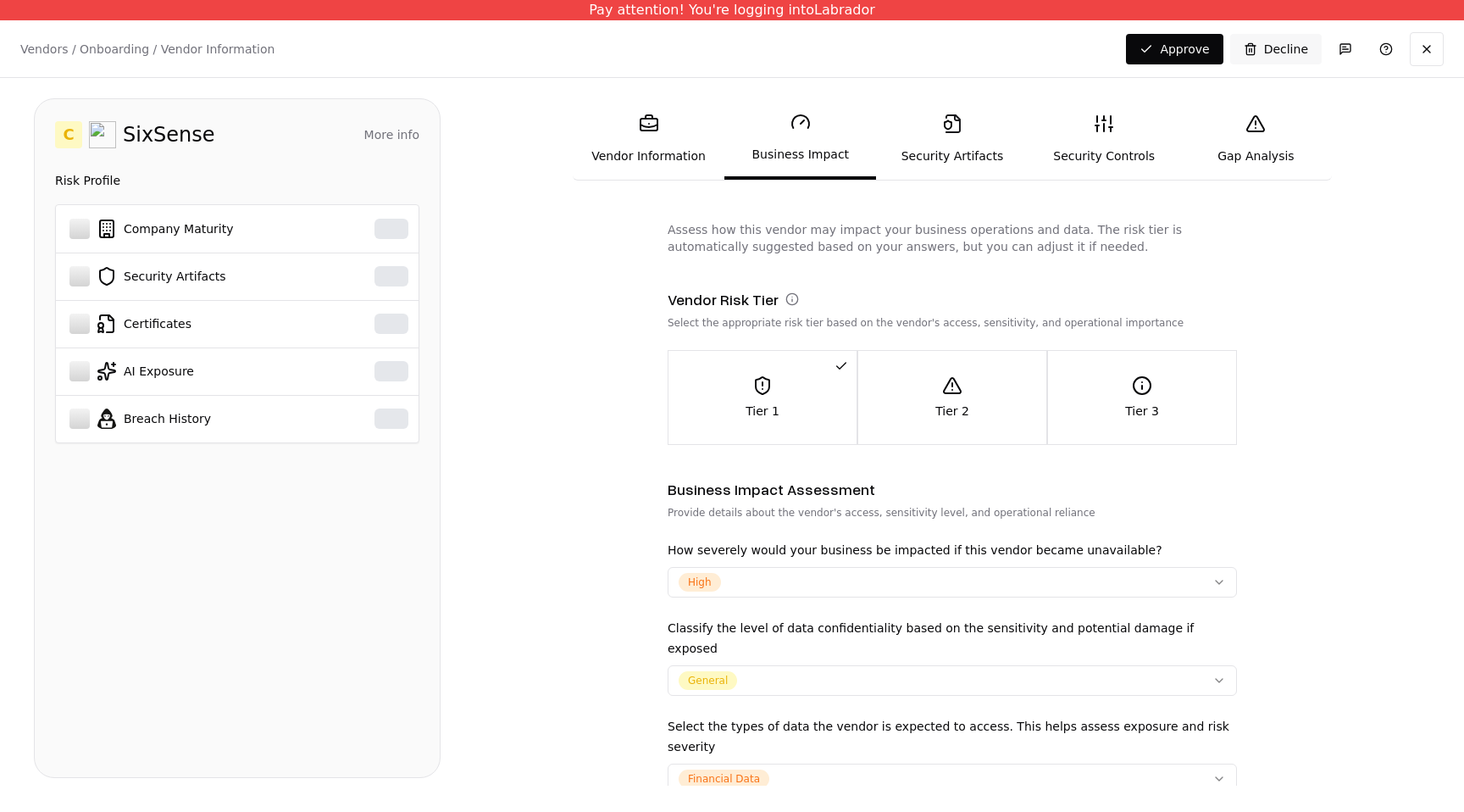
click at [924, 138] on link "Security Artifacts" at bounding box center [951, 139] width 152 height 78
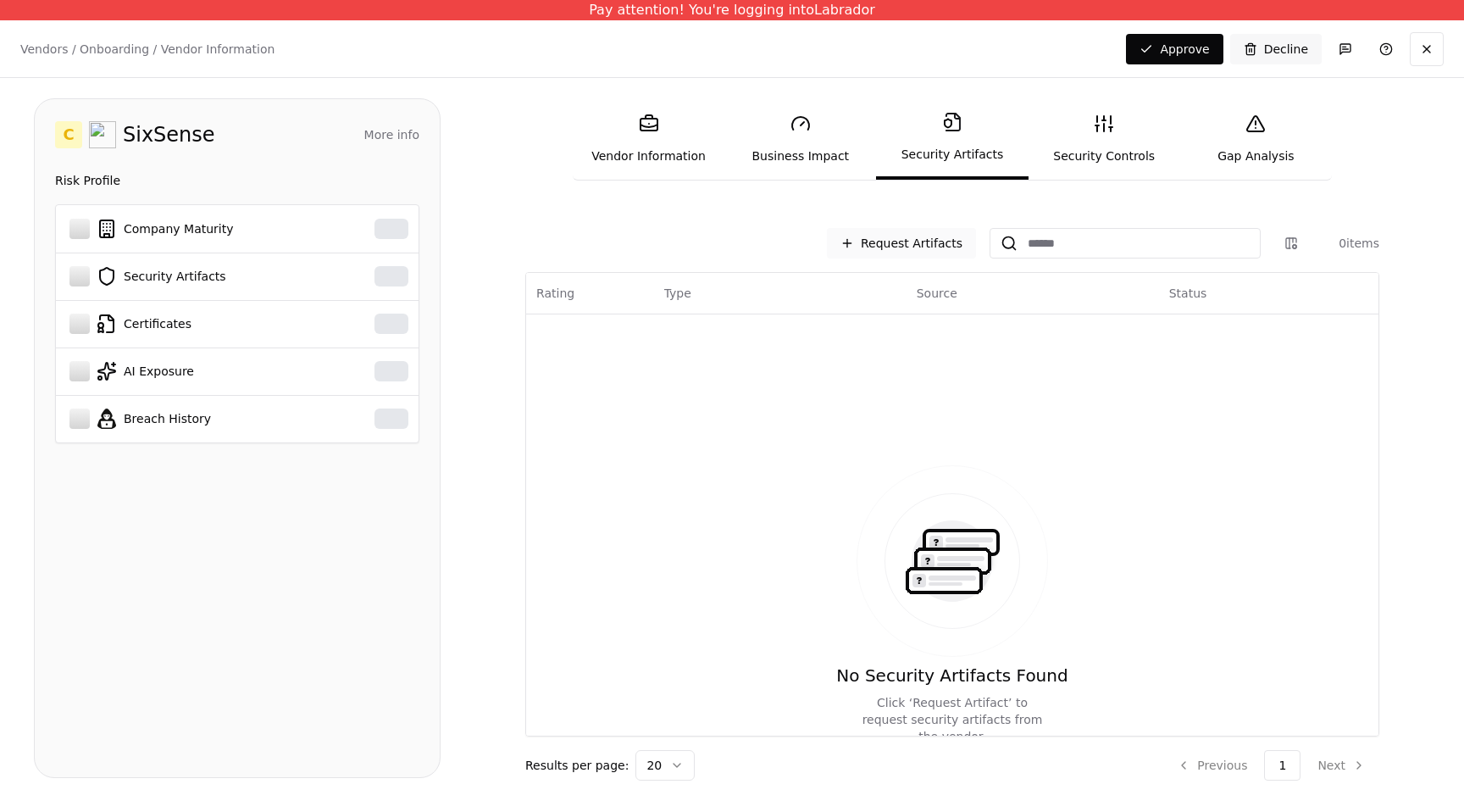
click at [910, 244] on button "Request Artifacts" at bounding box center [901, 243] width 149 height 31
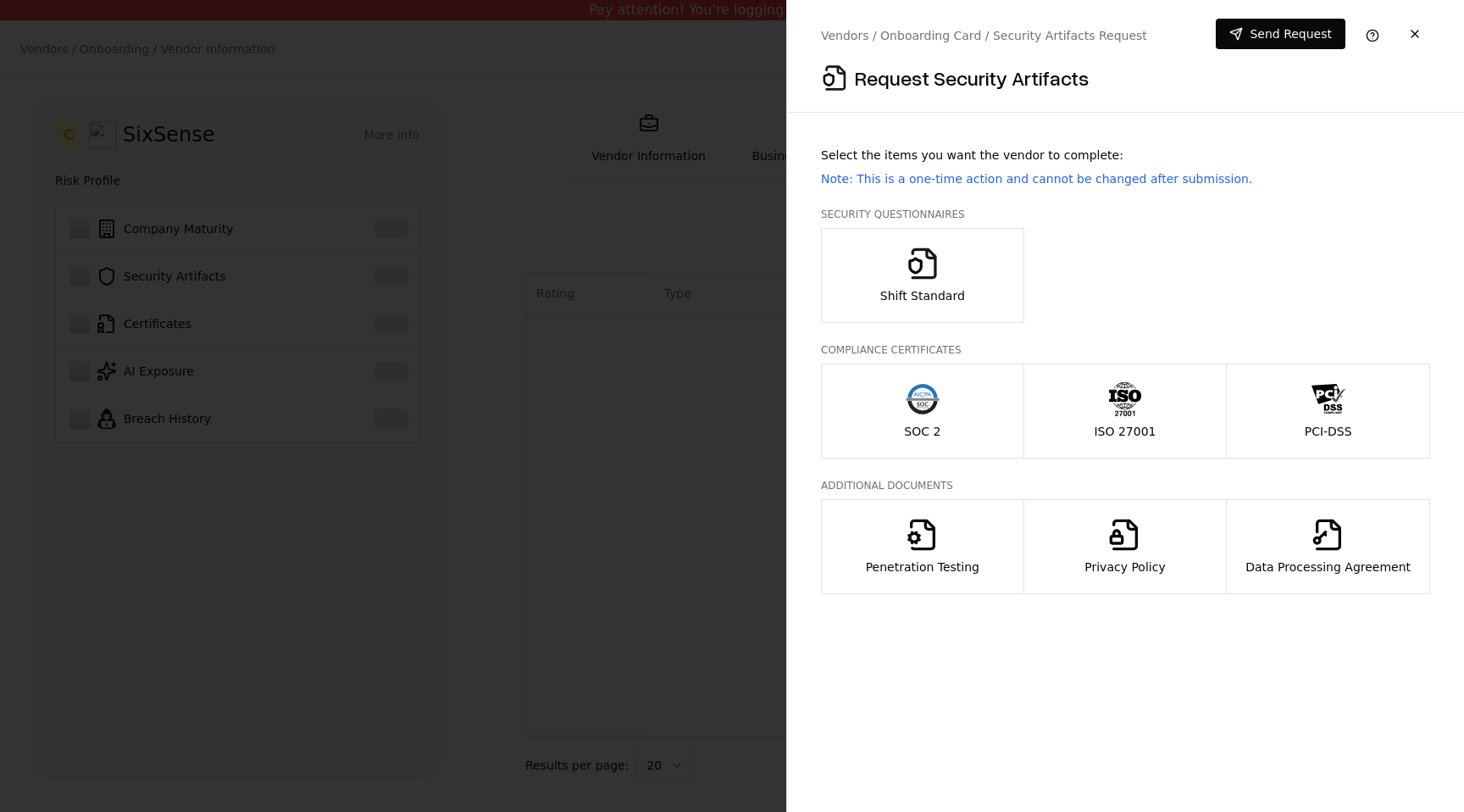
click at [1144, 399] on div "ISO 27001" at bounding box center [1125, 410] width 62 height 58
click at [932, 398] on icon "button" at bounding box center [922, 399] width 34 height 34
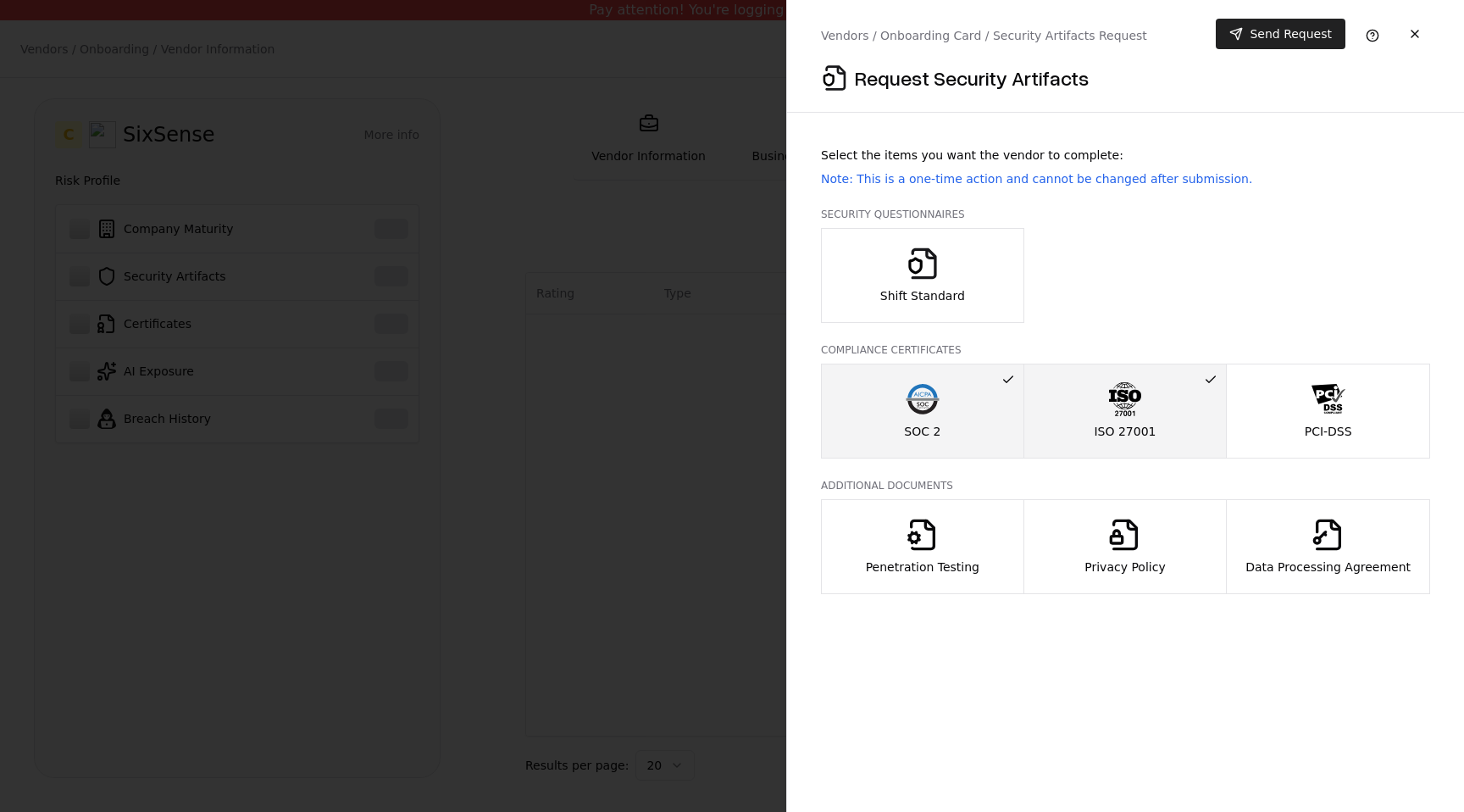
click at [1295, 42] on button "Send Request" at bounding box center [1280, 34] width 129 height 31
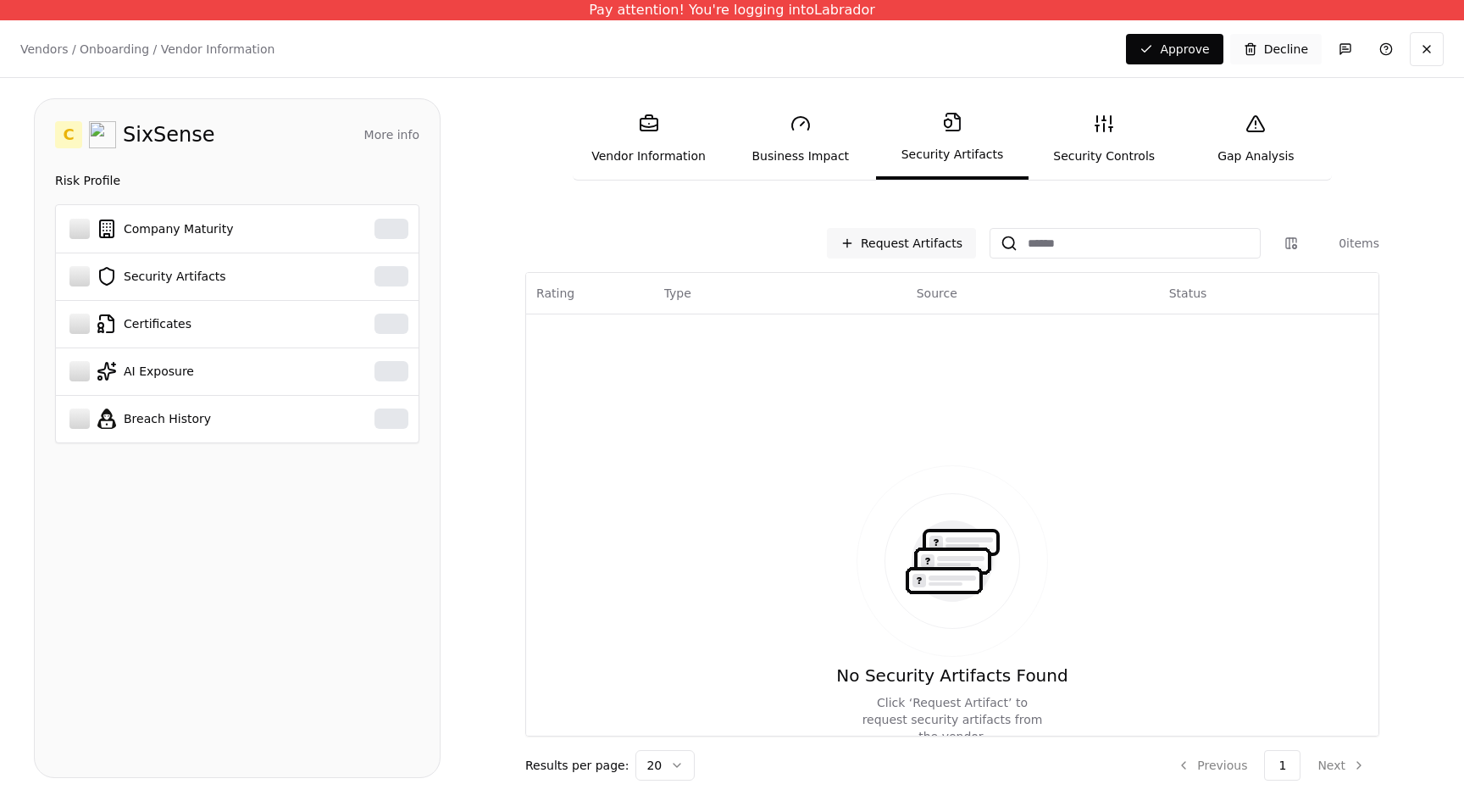
click at [1270, 45] on button "Decline" at bounding box center [1276, 49] width 91 height 31
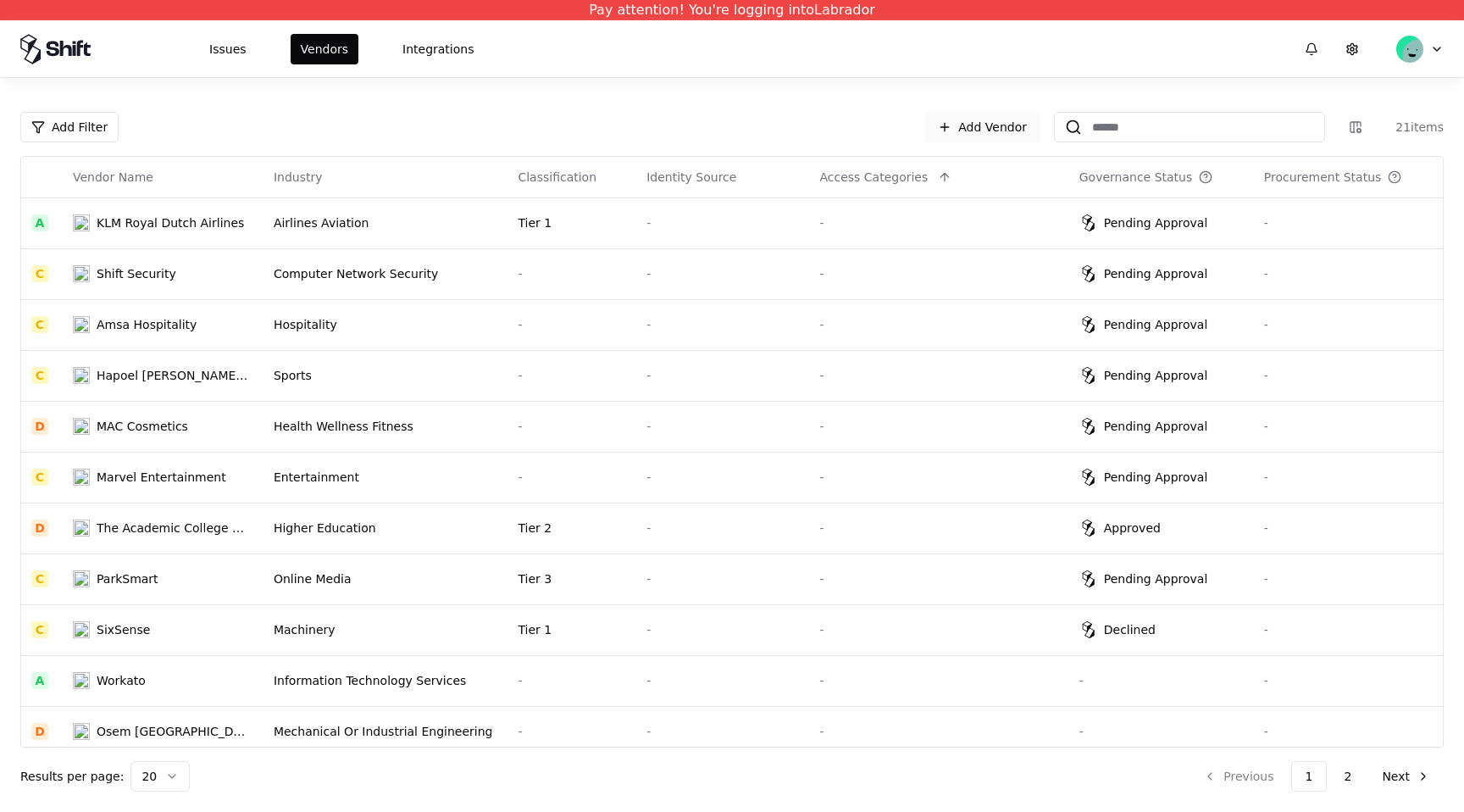
click at [979, 131] on link "Add Vendor" at bounding box center [982, 127] width 116 height 31
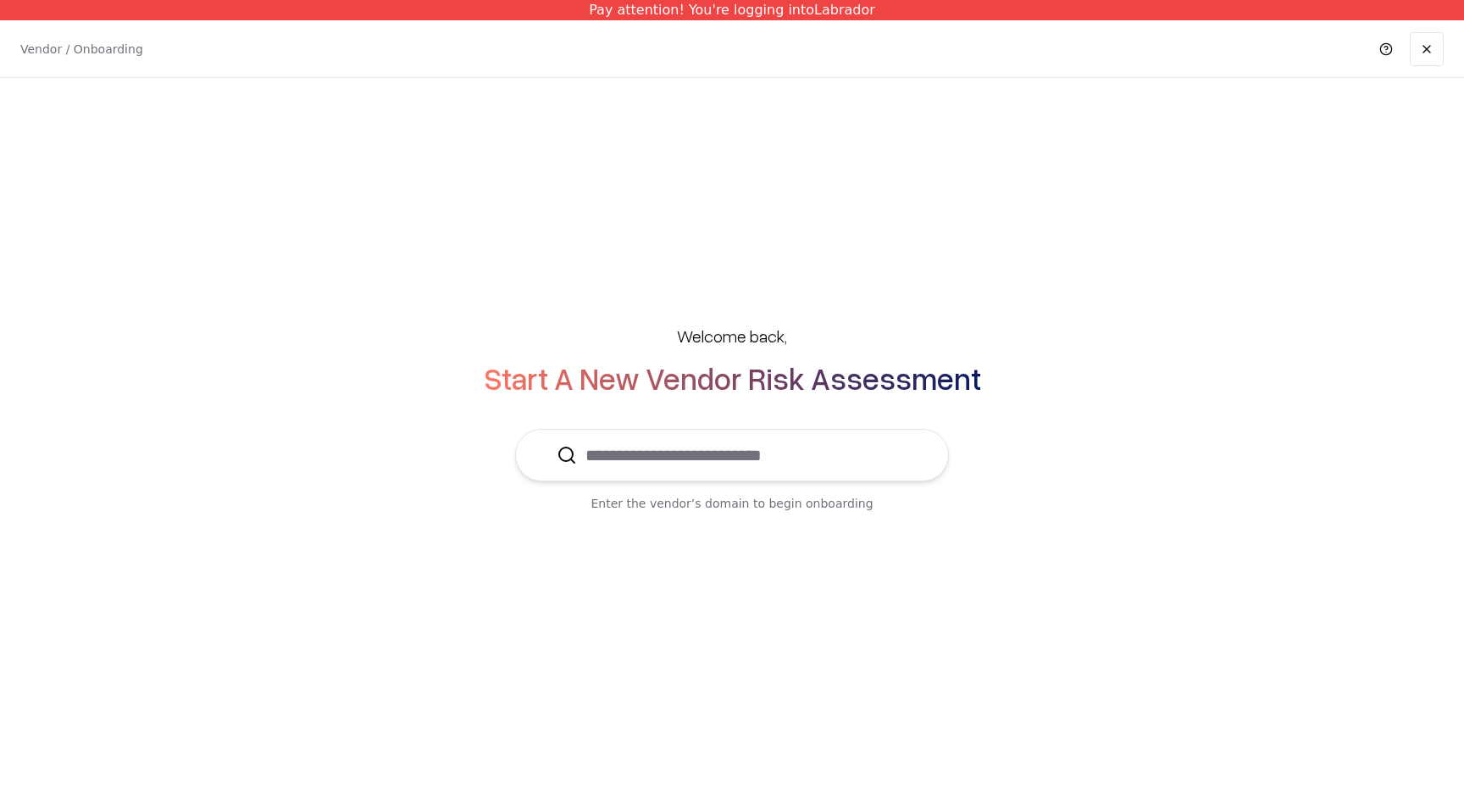
click at [715, 451] on input "text" at bounding box center [742, 454] width 330 height 51
type input "*"
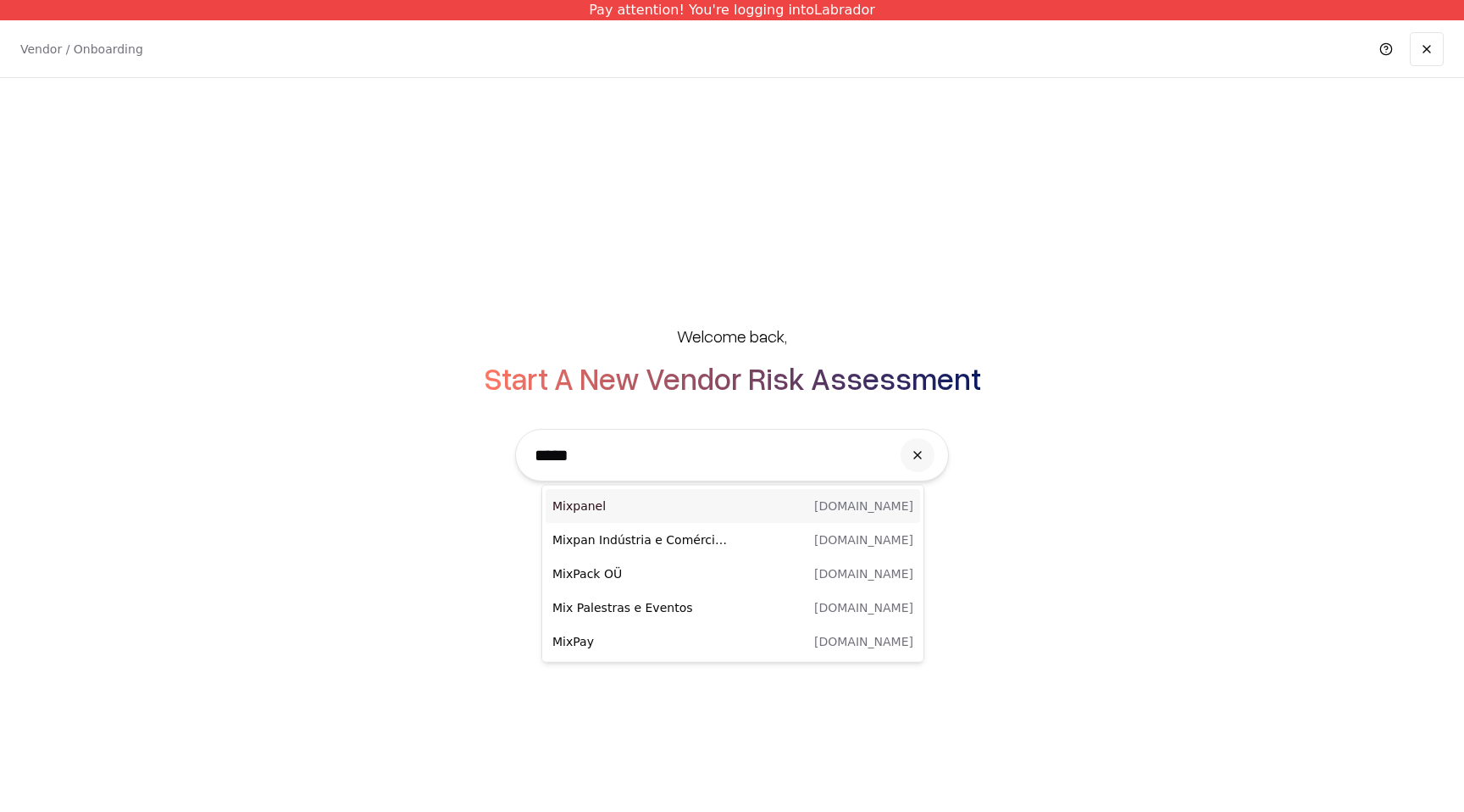
click at [842, 508] on p "mixpanel.com" at bounding box center [864, 505] width 99 height 17
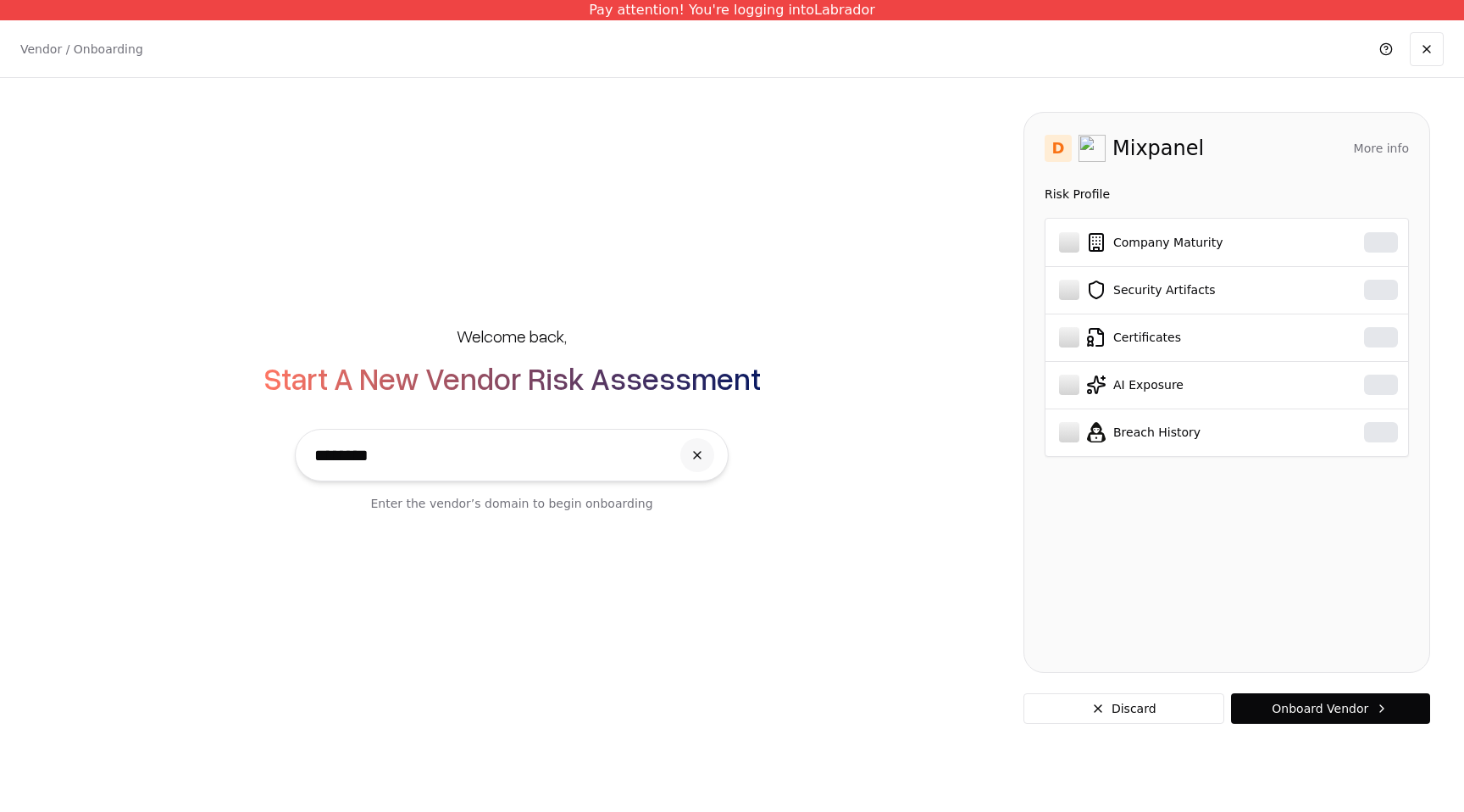
type input "********"
click at [1389, 149] on button "More info" at bounding box center [1381, 148] width 55 height 31
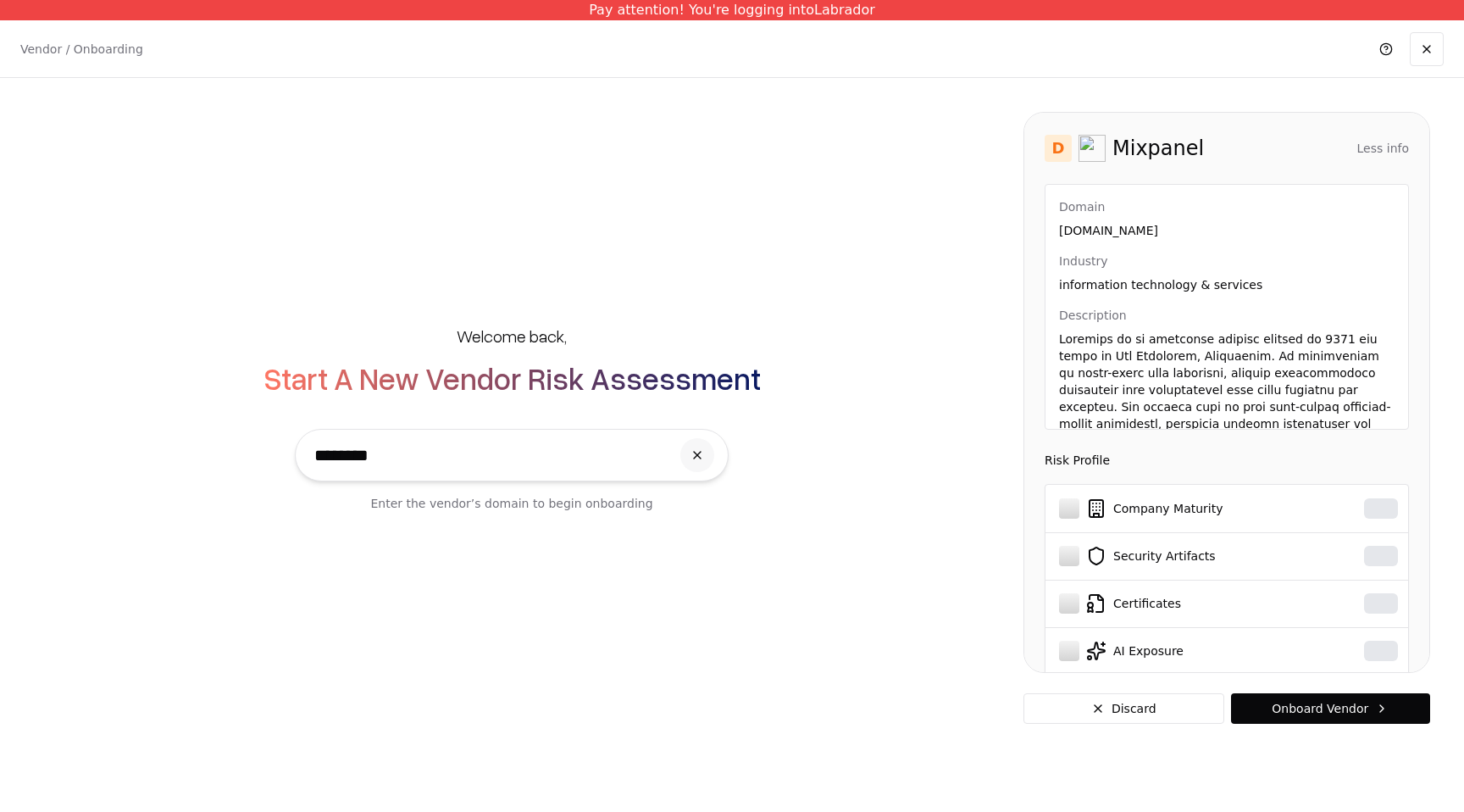
click at [1382, 147] on button "Less info" at bounding box center [1383, 148] width 52 height 31
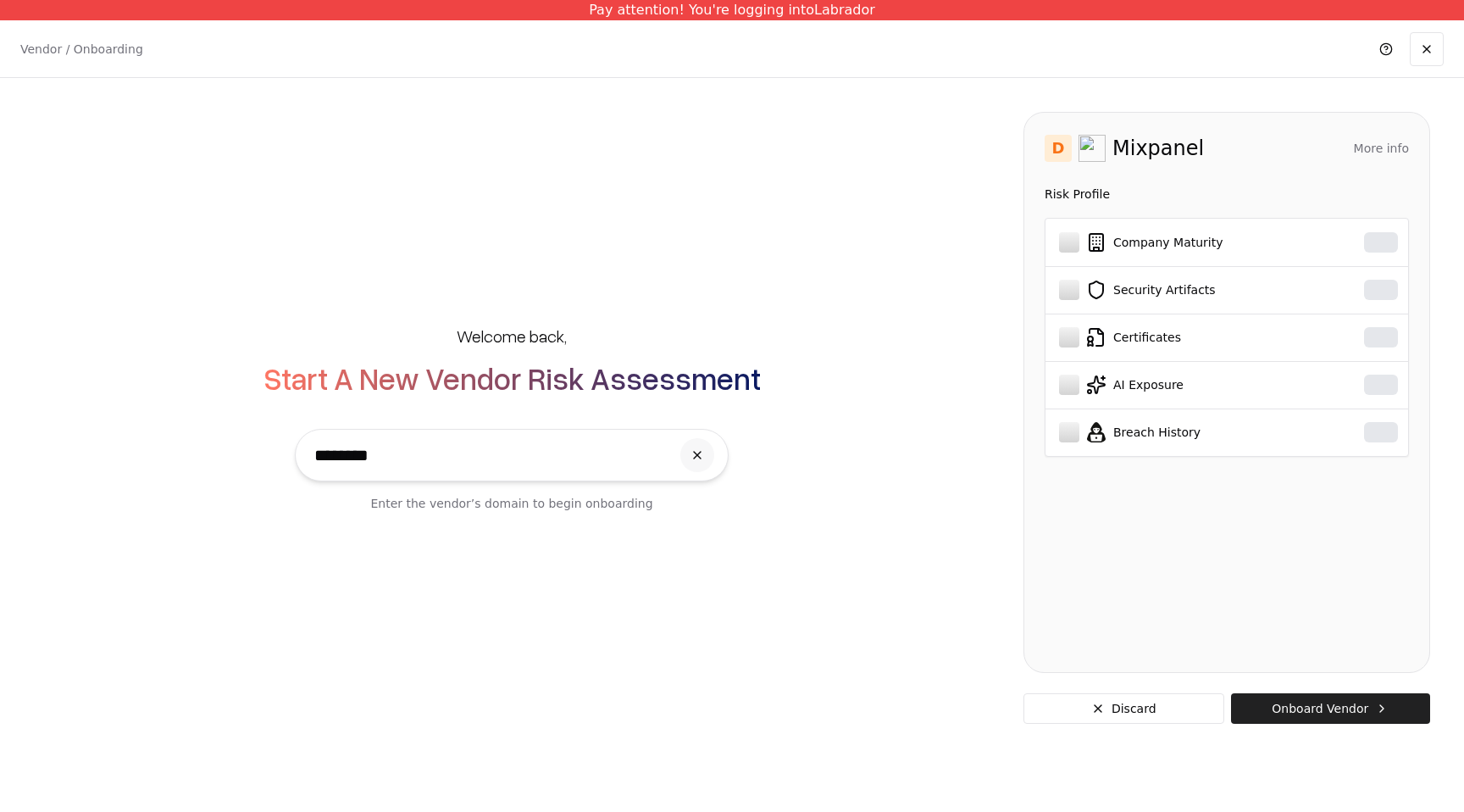
click at [1330, 712] on button "Onboard Vendor" at bounding box center [1331, 708] width 199 height 31
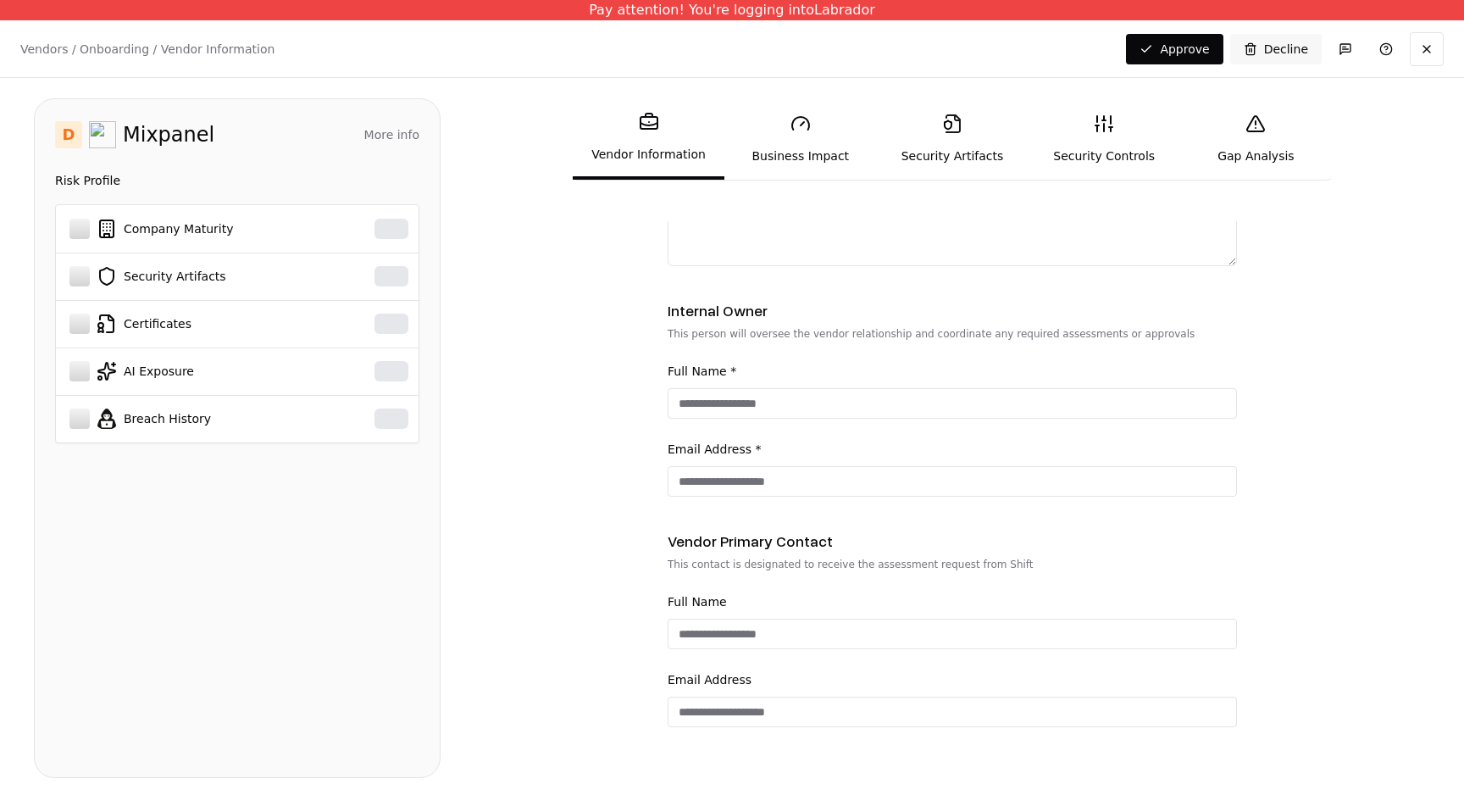
scroll to position [558, 0]
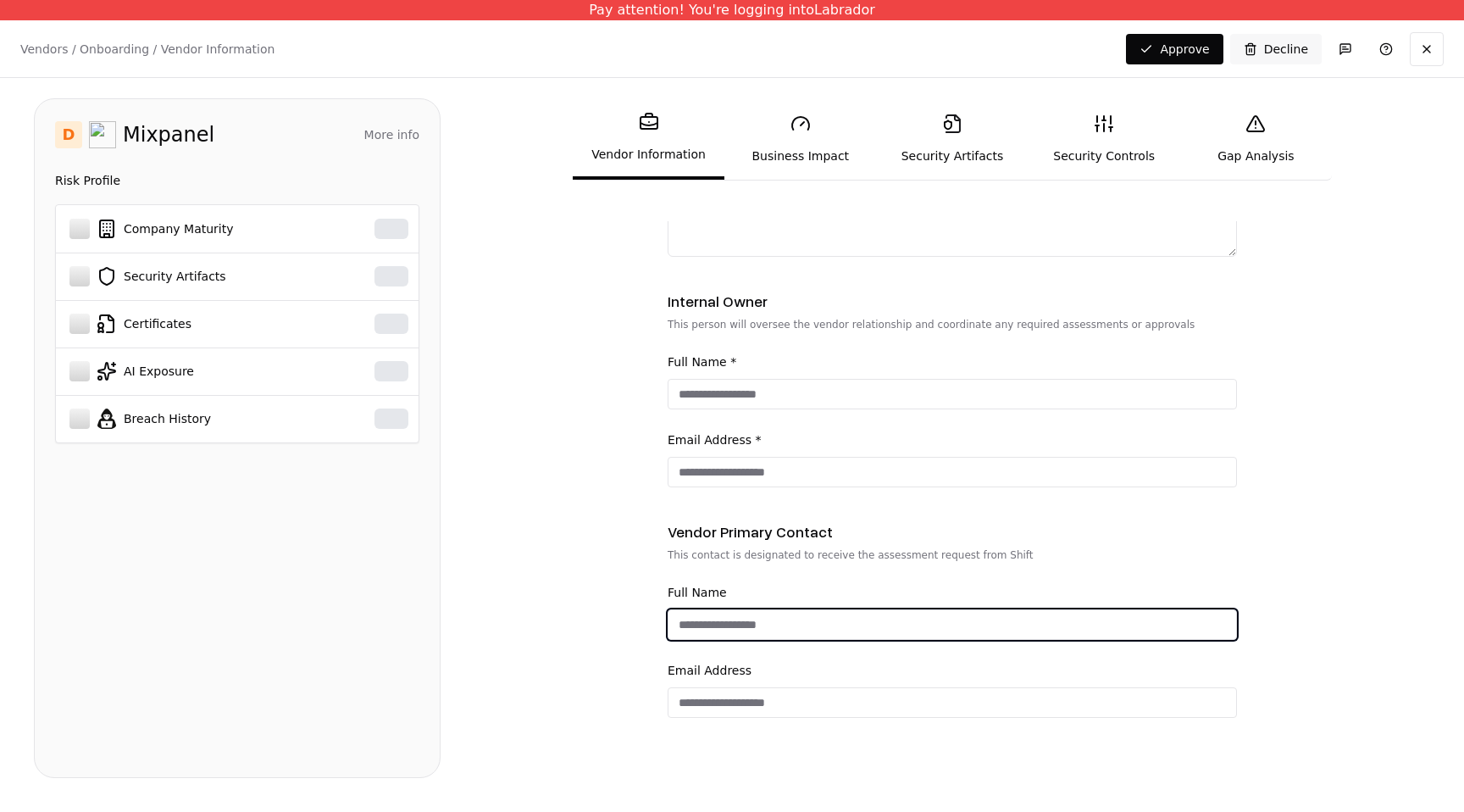
click at [753, 629] on input "Full Name" at bounding box center [952, 624] width 568 height 31
type input "***"
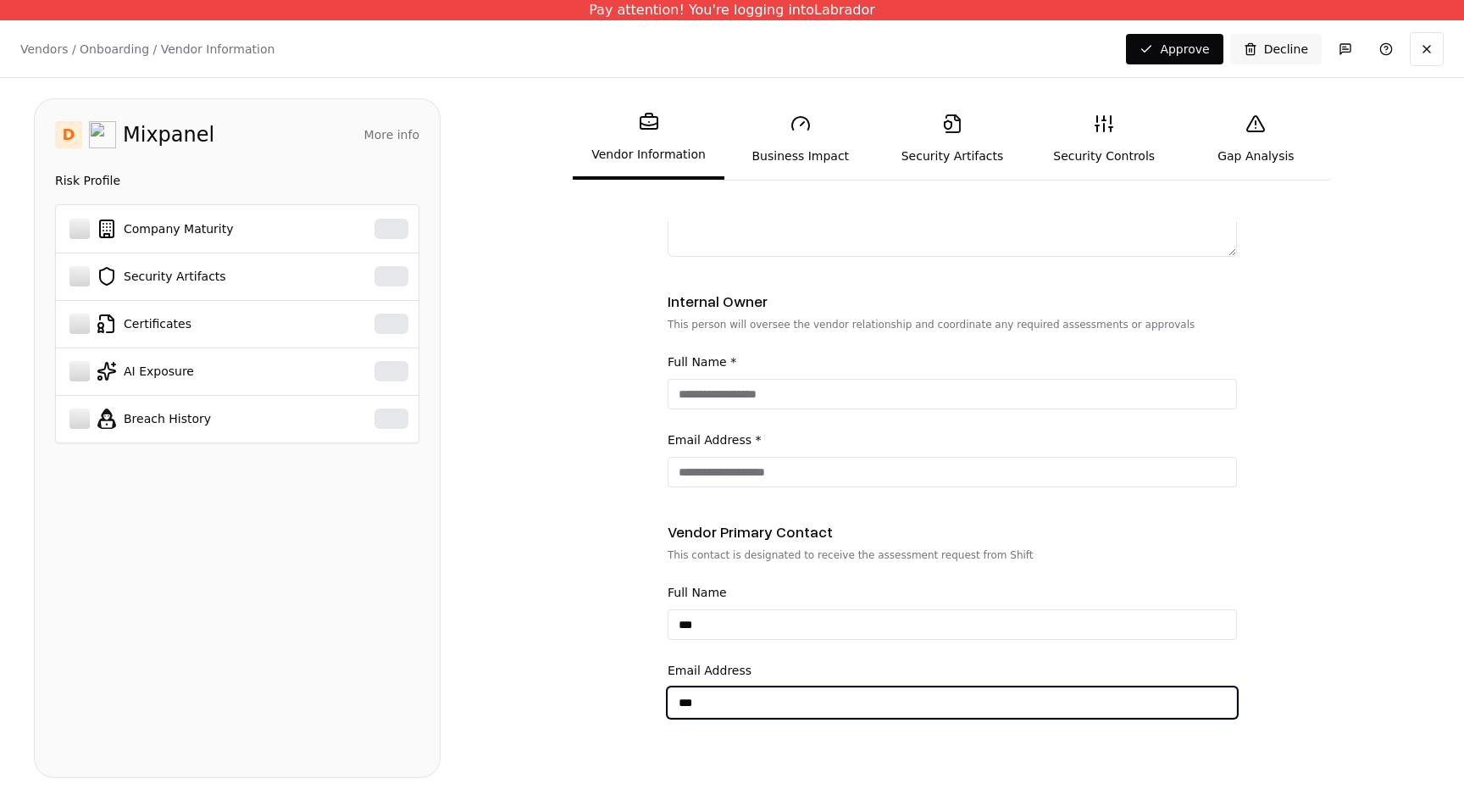
type input "**********"
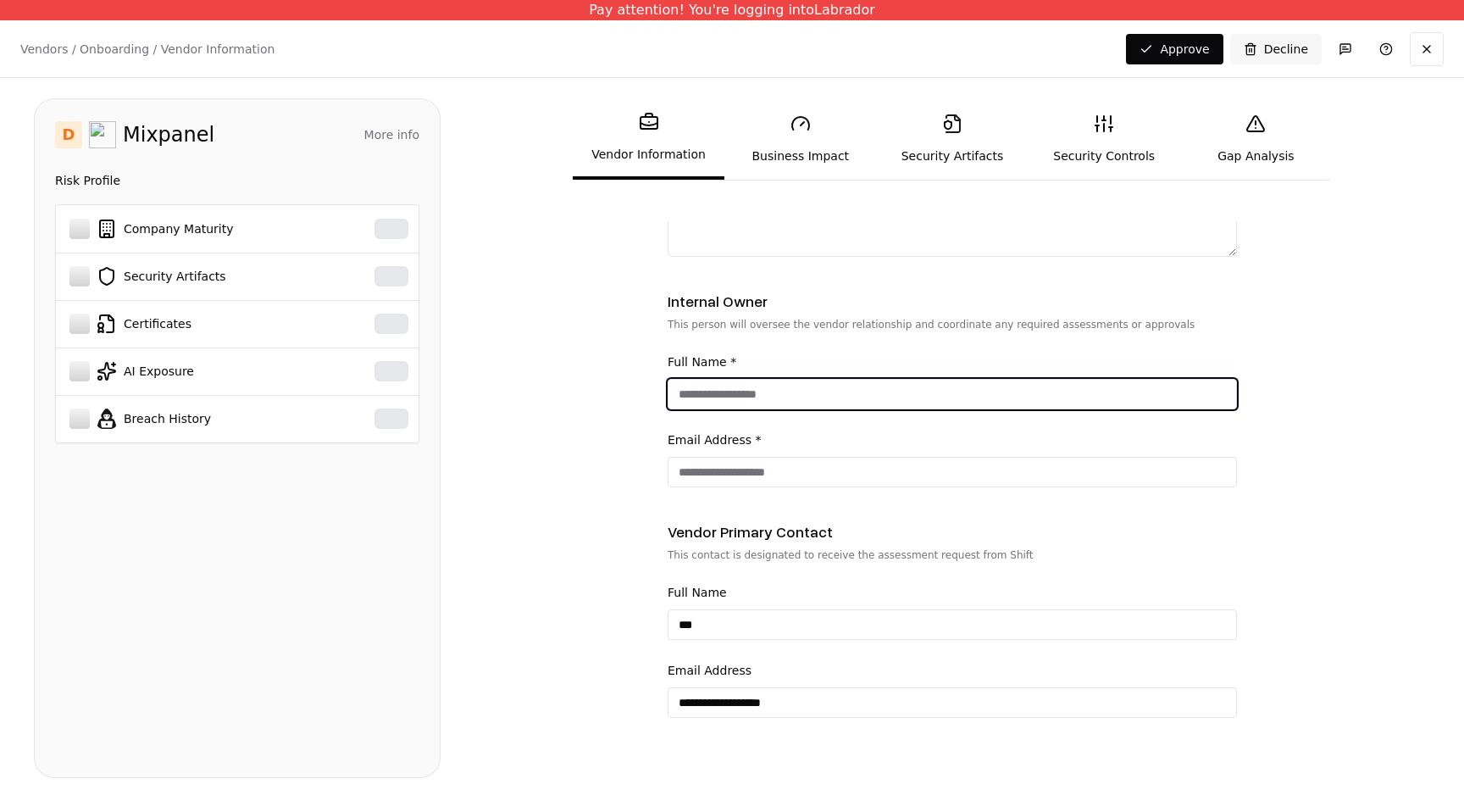
click at [794, 399] on input "Full Name *" at bounding box center [952, 394] width 568 height 31
type input "****"
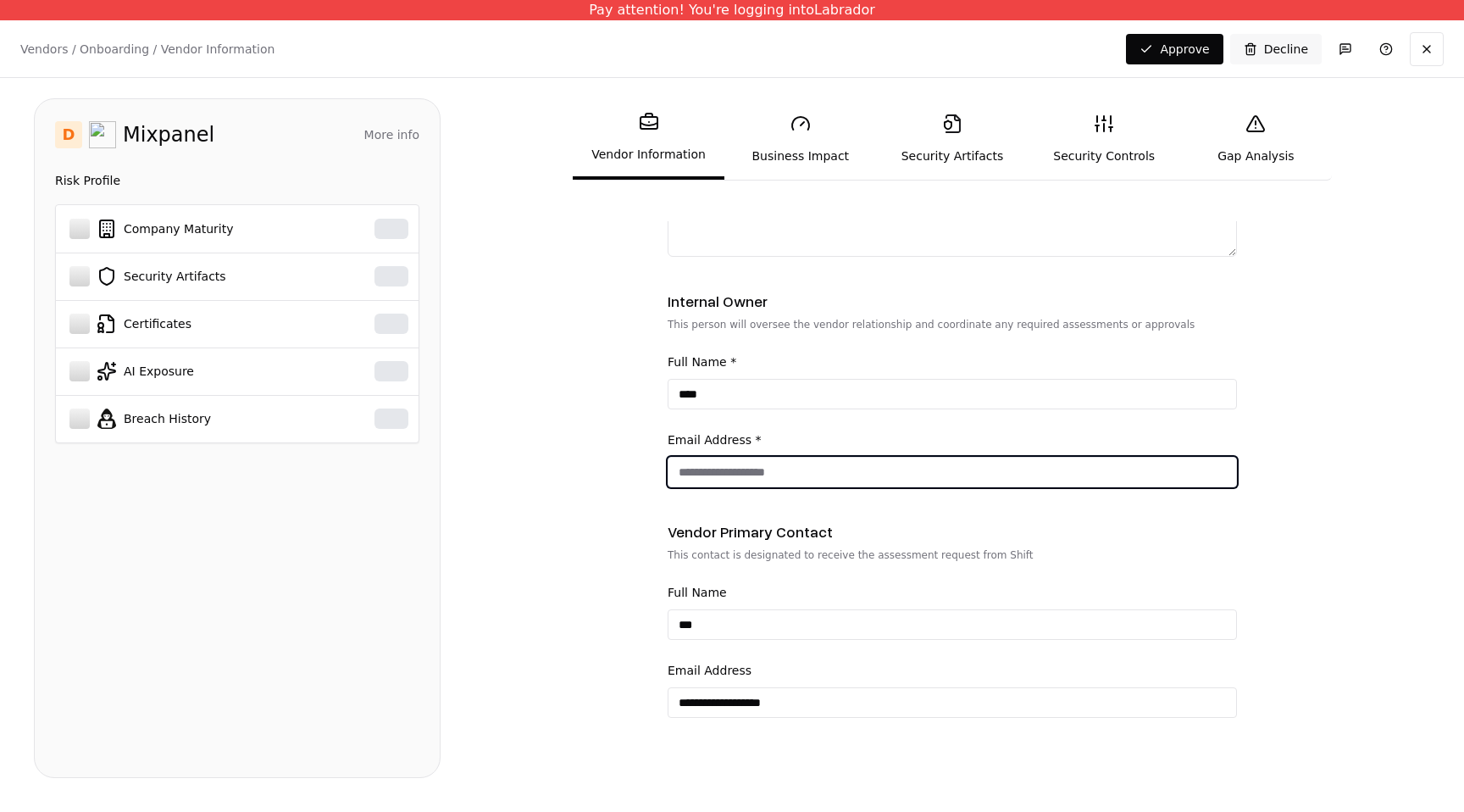
click at [761, 467] on input "Email Address *" at bounding box center [952, 471] width 568 height 31
type input "**********"
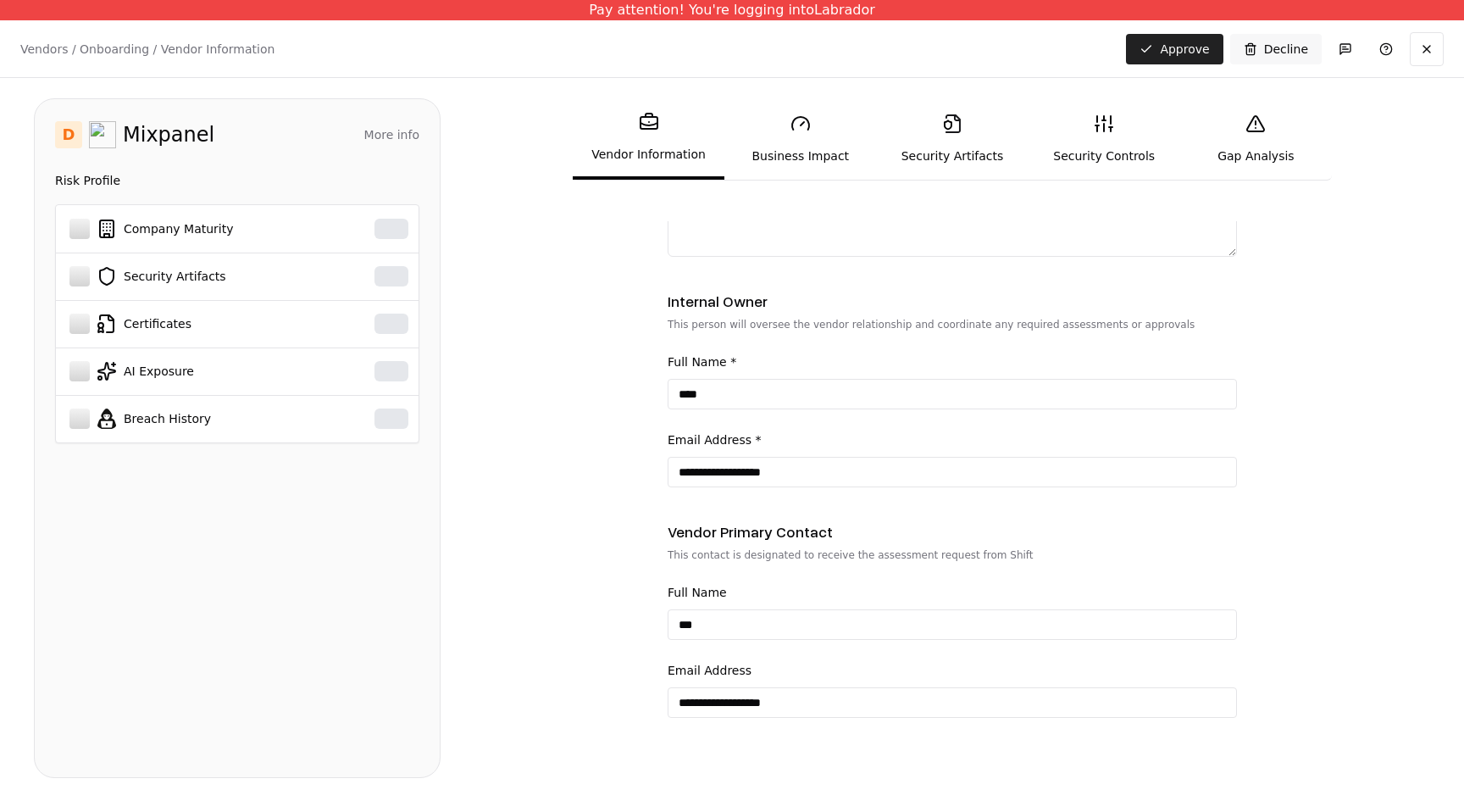
click at [1188, 49] on button "Approve" at bounding box center [1174, 49] width 96 height 31
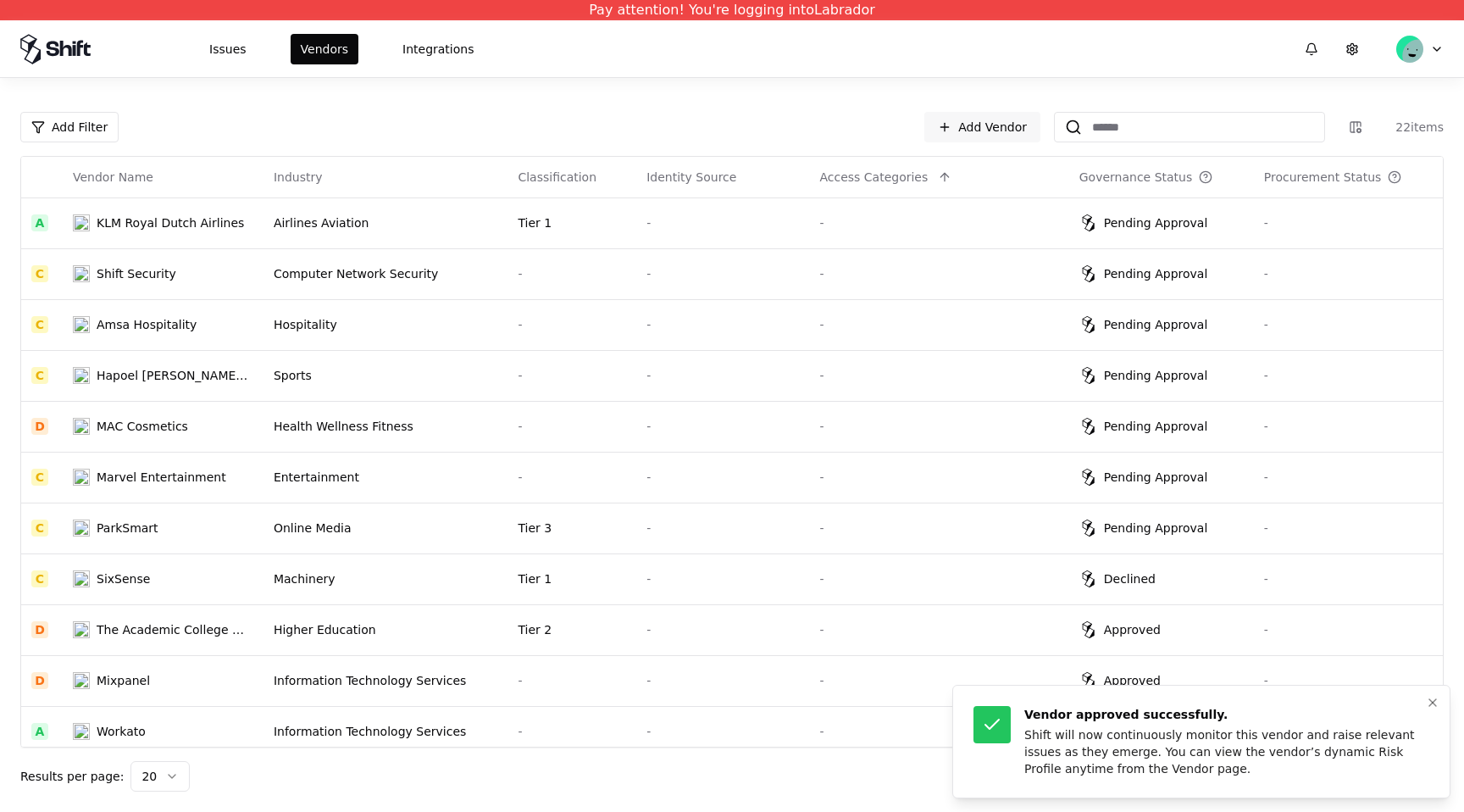
click at [1084, 749] on div "Shift will now continuously monitor this vendor and raise relevant issues as th…" at bounding box center [1223, 751] width 399 height 51
click at [978, 128] on link "Add Vendor" at bounding box center [982, 127] width 116 height 31
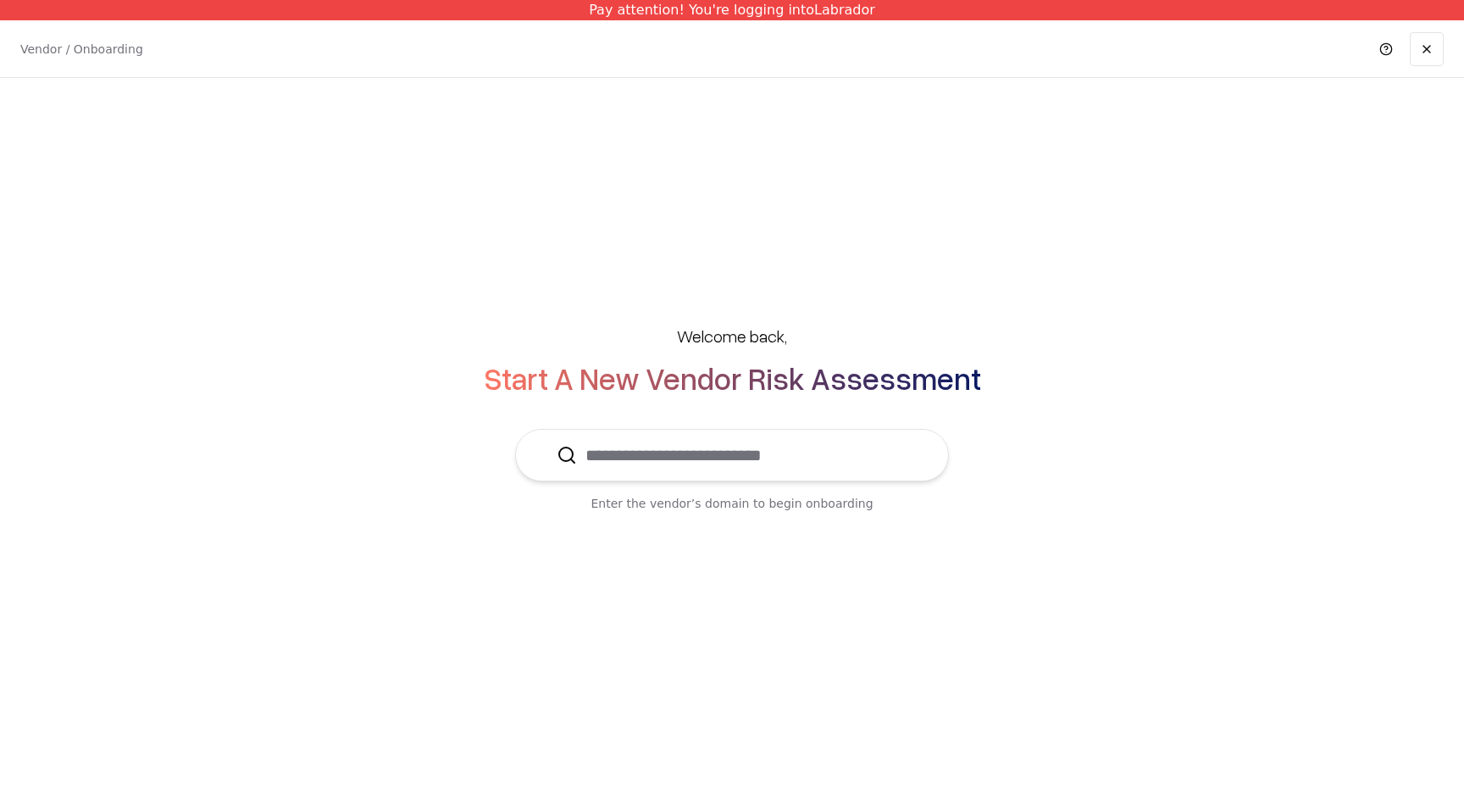
click at [633, 473] on input "text" at bounding box center [742, 454] width 330 height 51
click at [728, 464] on input "text" at bounding box center [742, 454] width 330 height 51
type input "*"
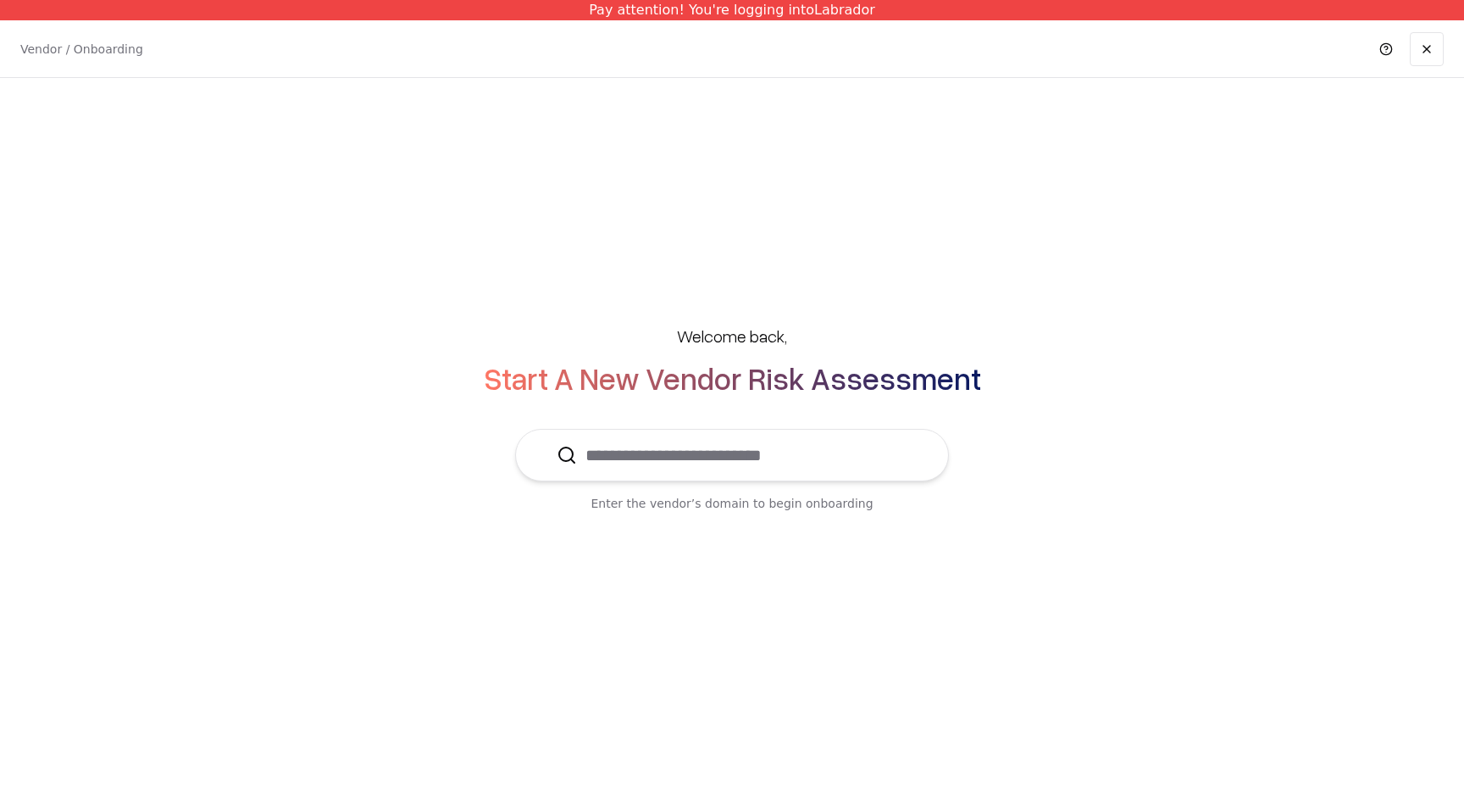
type input "*"
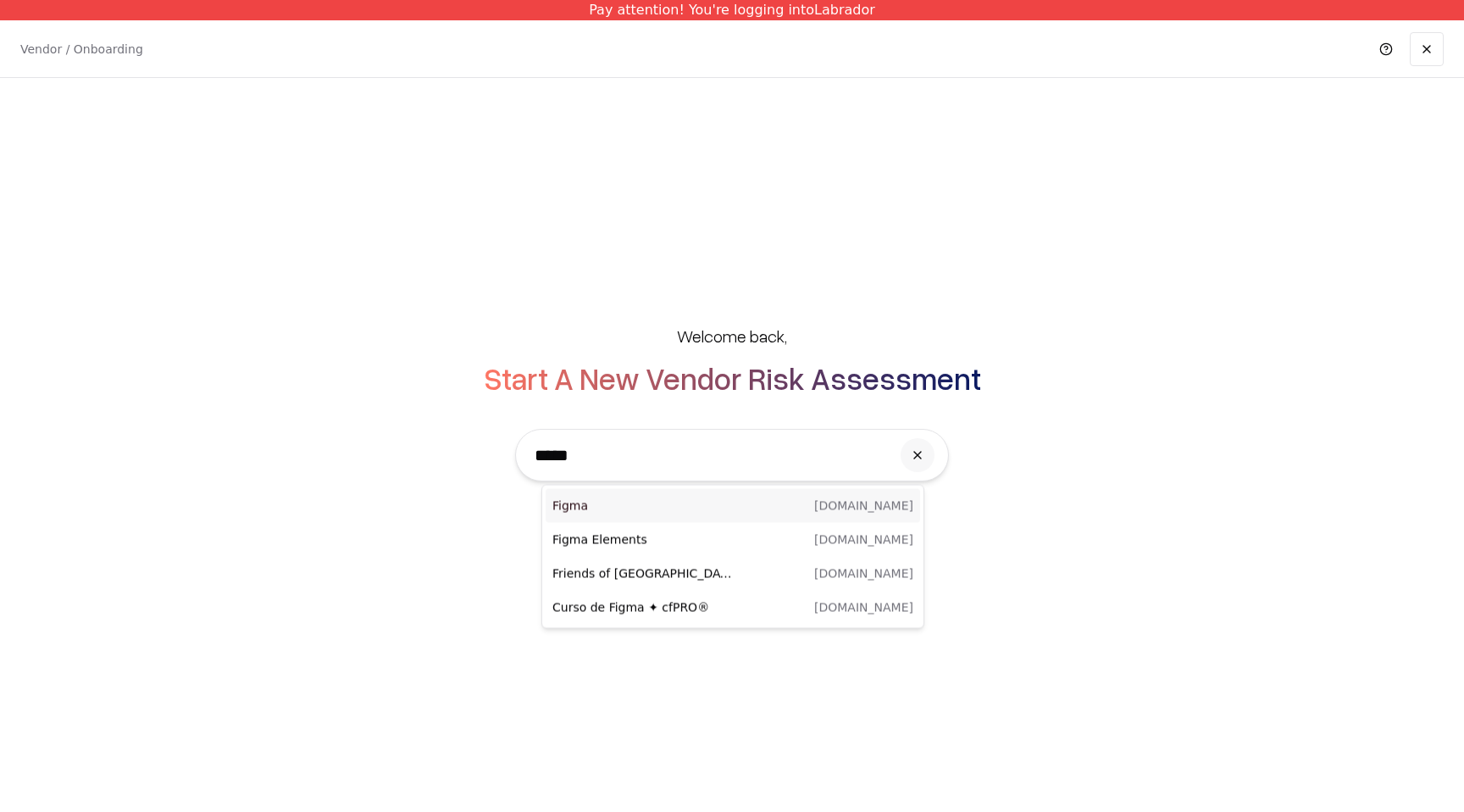
type input "*****"
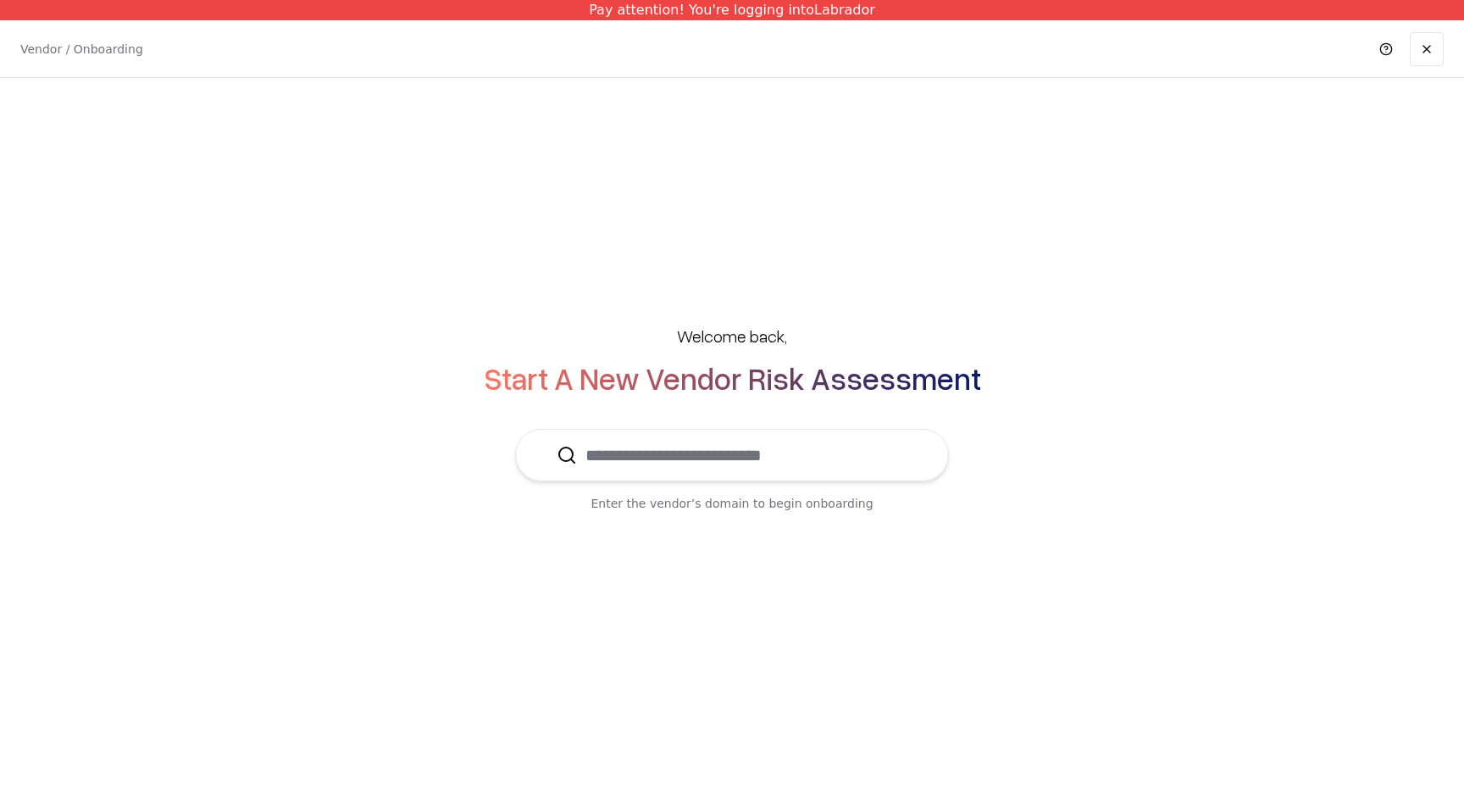
click at [714, 458] on input "text" at bounding box center [742, 454] width 330 height 51
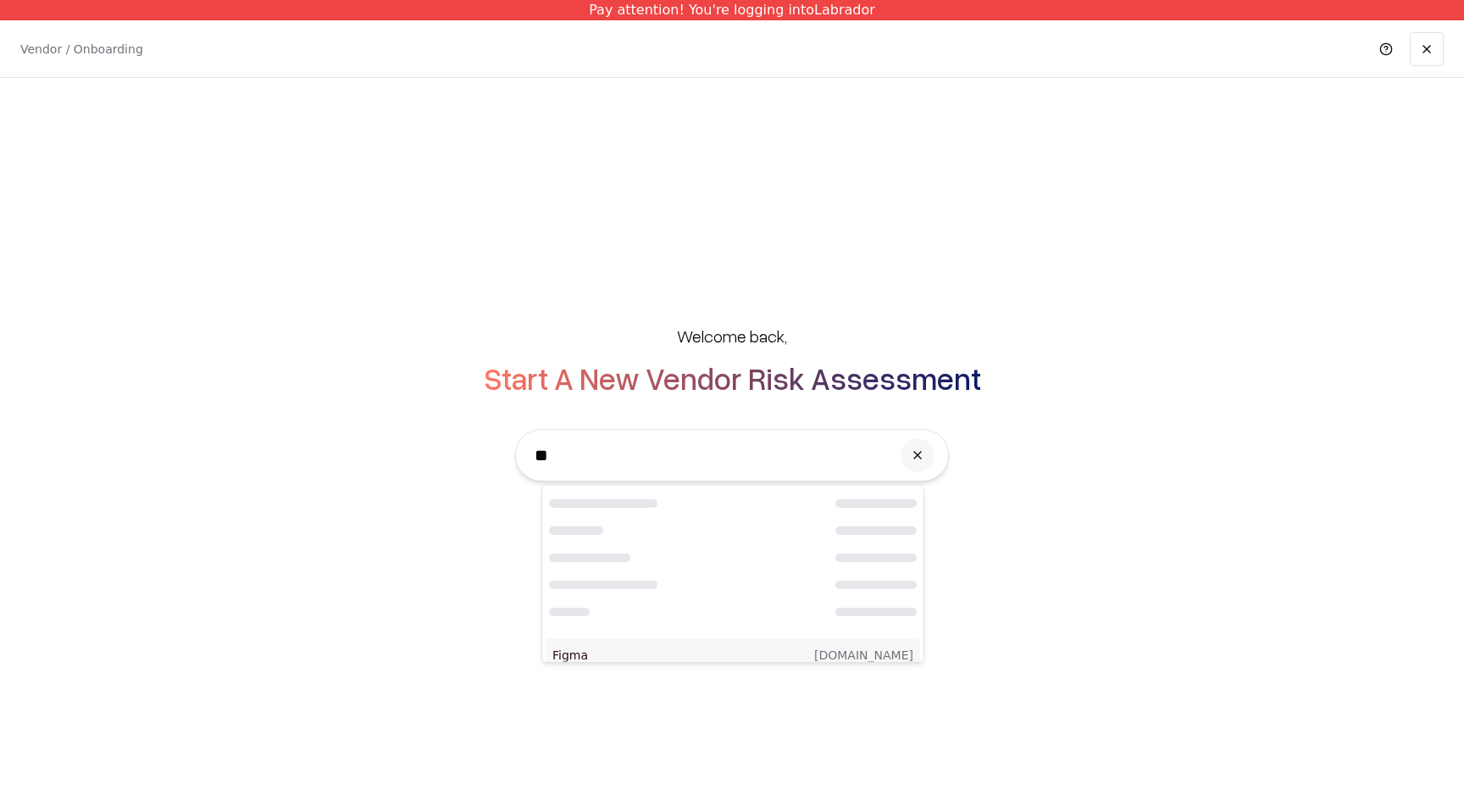
type input "*"
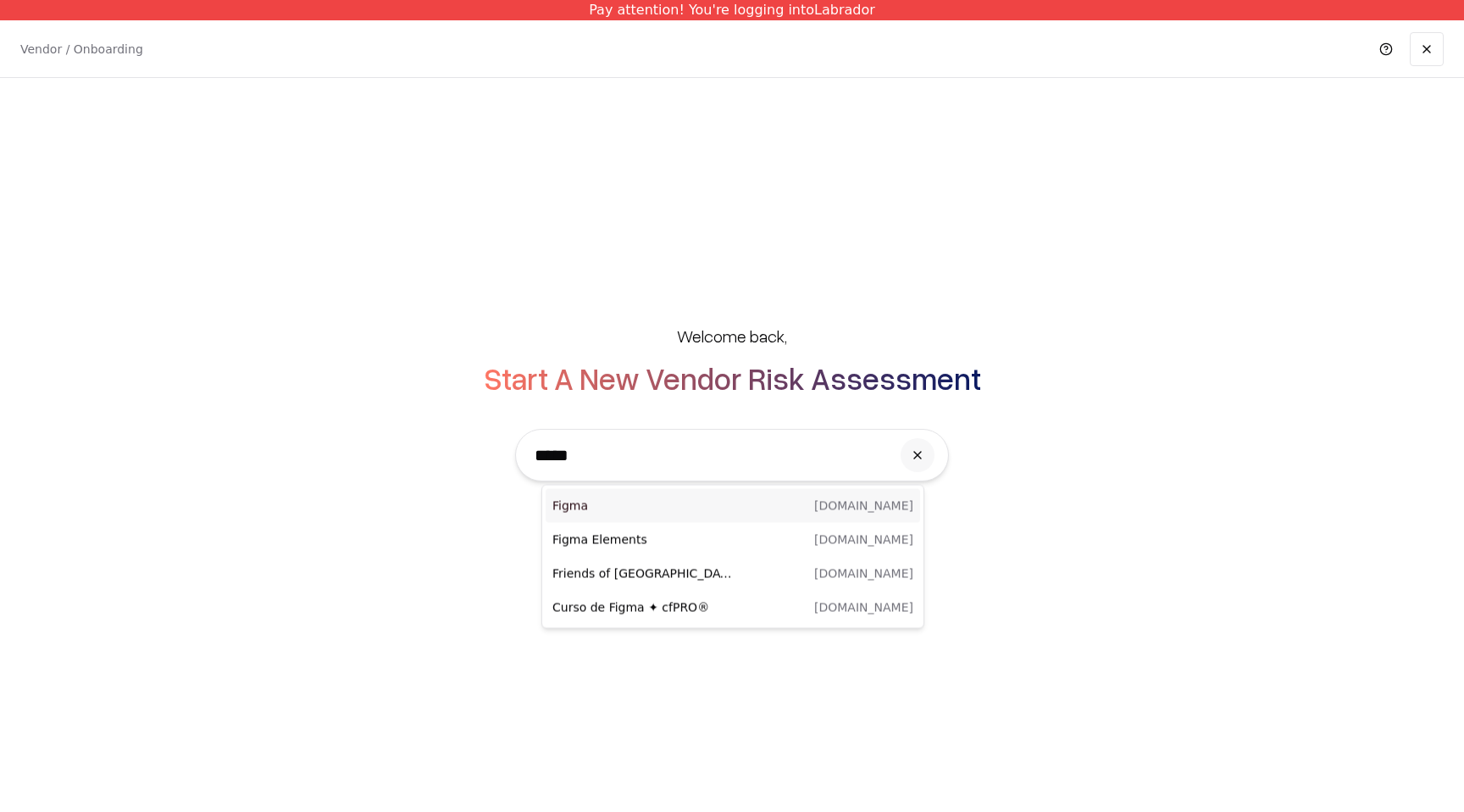
click at [688, 504] on p "Figma" at bounding box center [643, 505] width 181 height 17
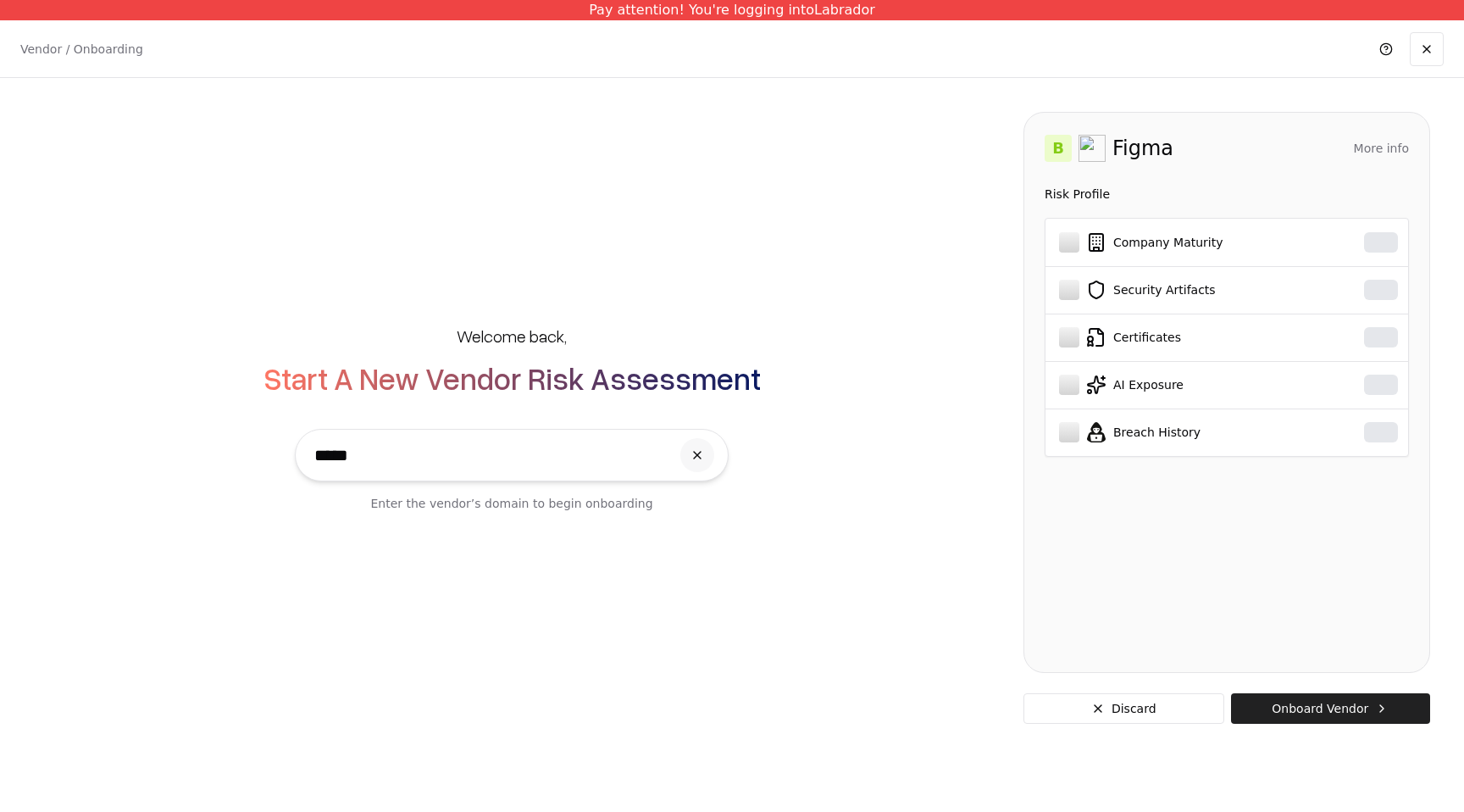
type input "*****"
click at [1338, 714] on button "Onboard Vendor" at bounding box center [1331, 708] width 199 height 31
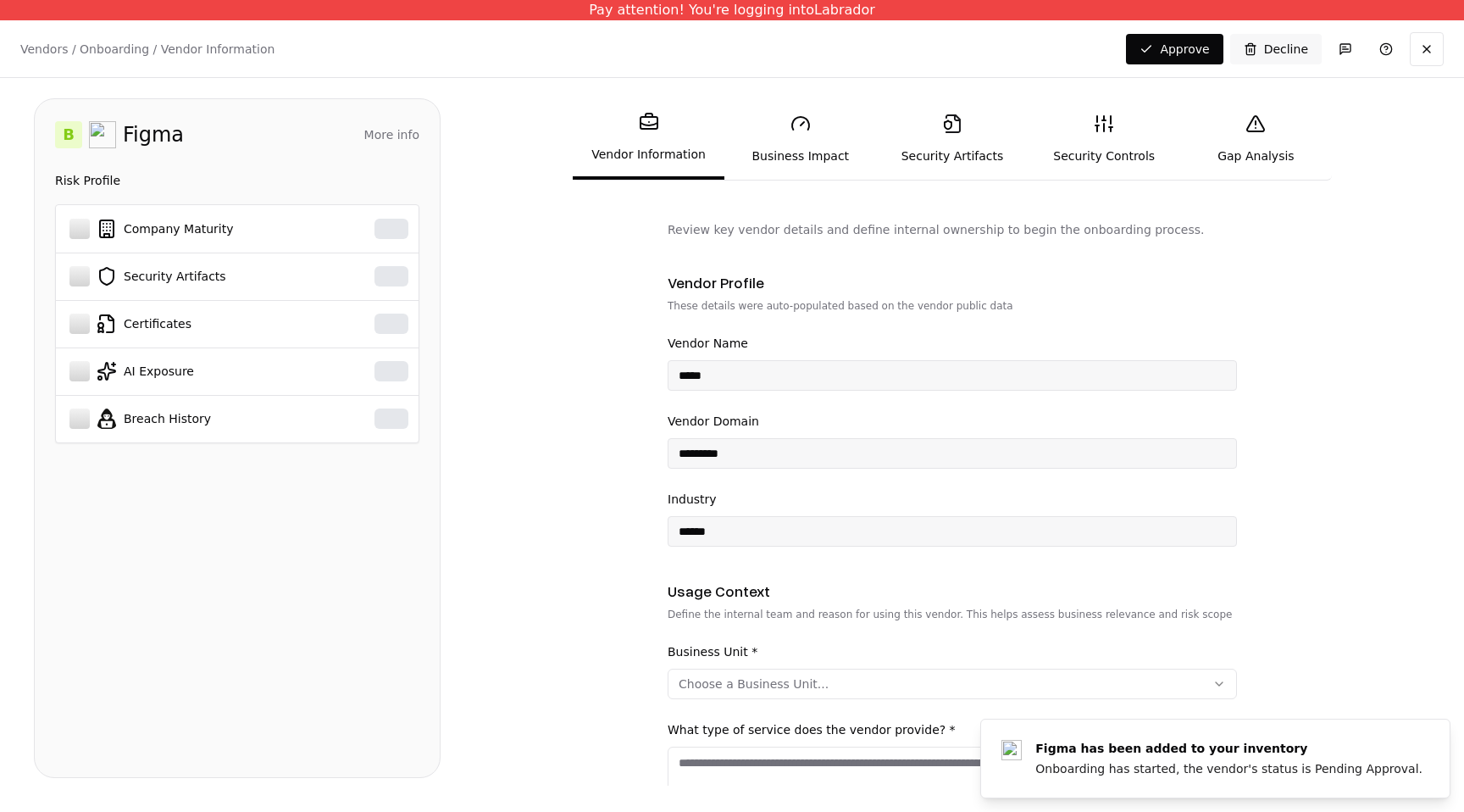
click at [807, 146] on link "Business Impact" at bounding box center [800, 139] width 152 height 78
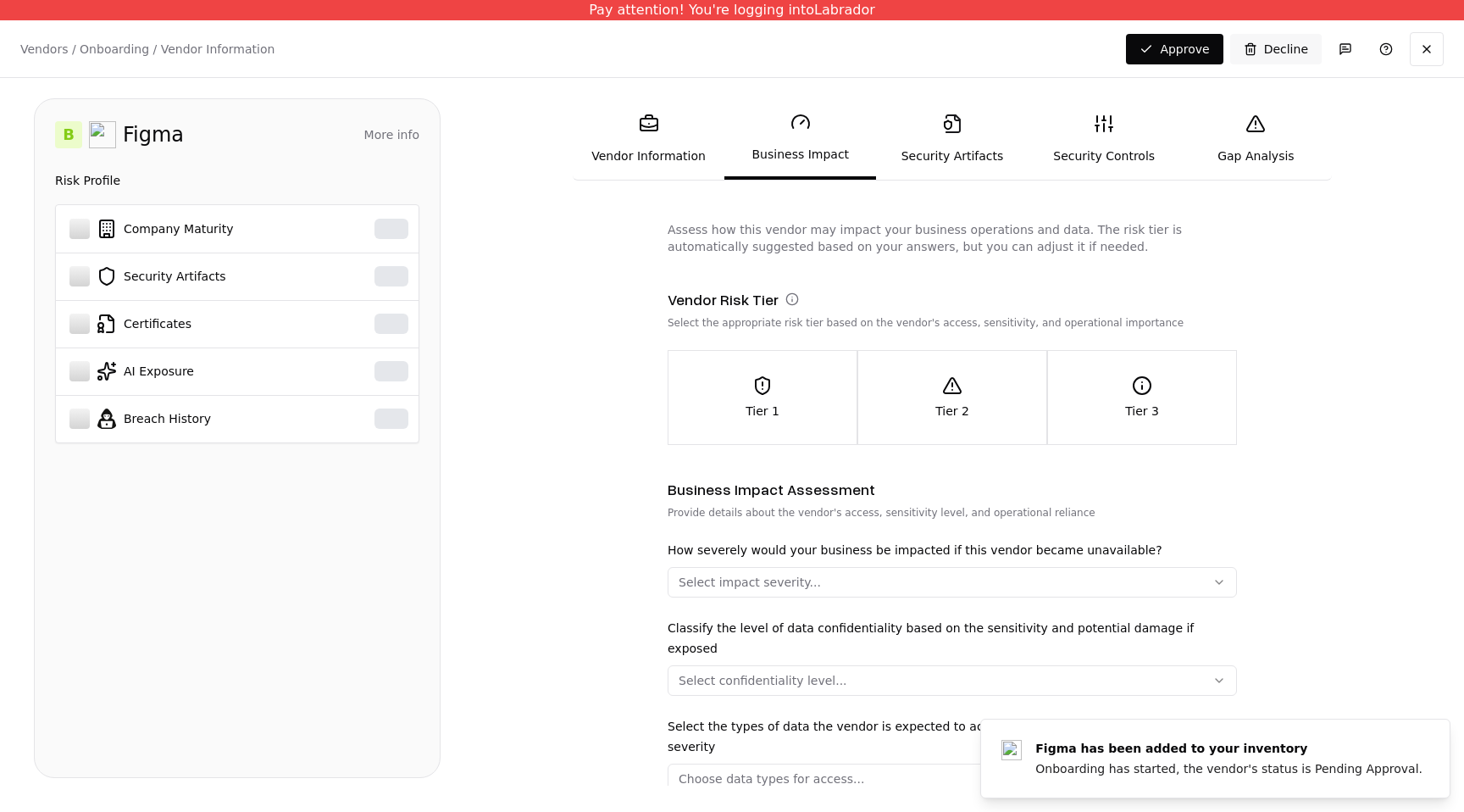
click at [754, 426] on button "Tier 1" at bounding box center [762, 398] width 188 height 93
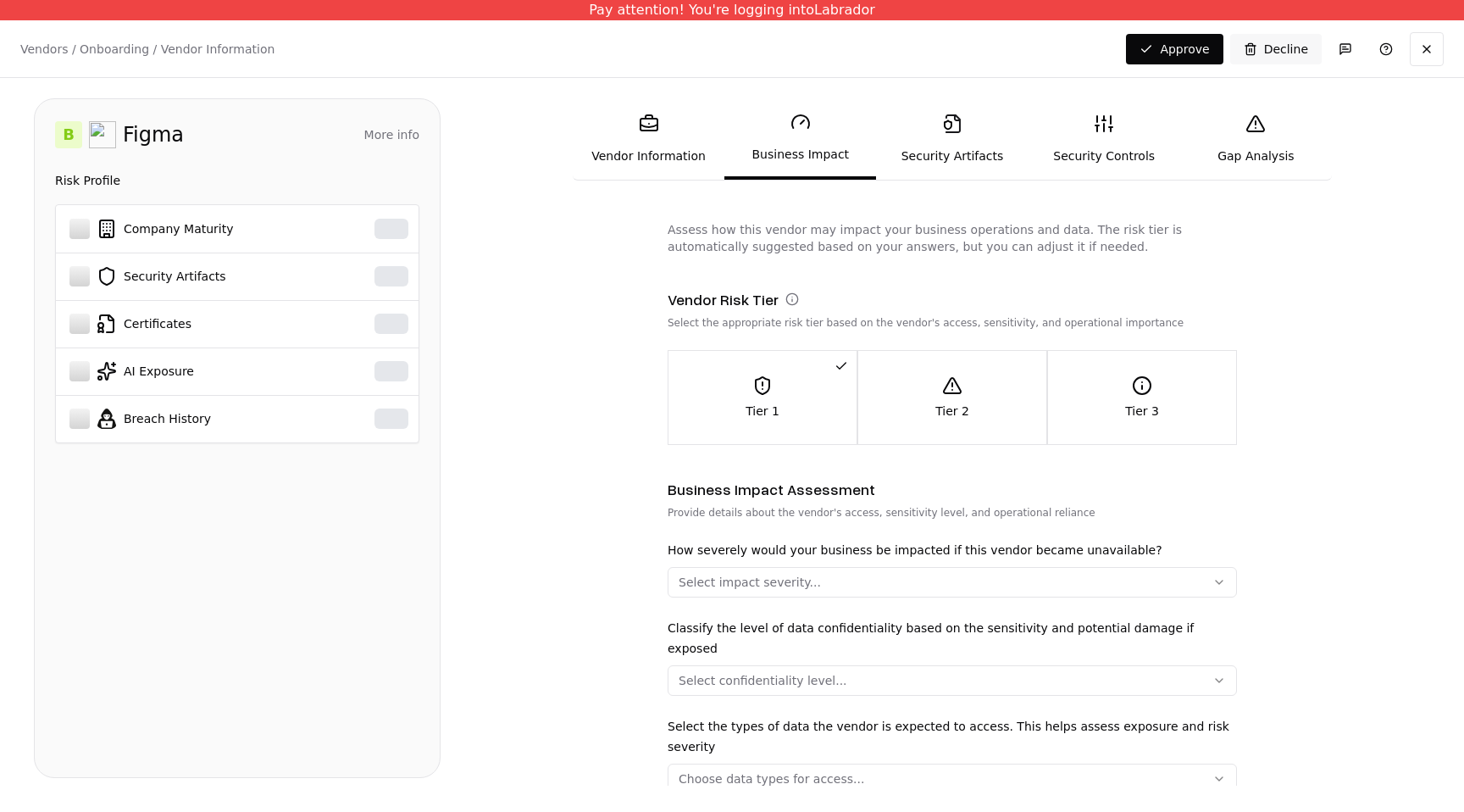
click at [636, 169] on link "Vendor Information" at bounding box center [648, 139] width 152 height 78
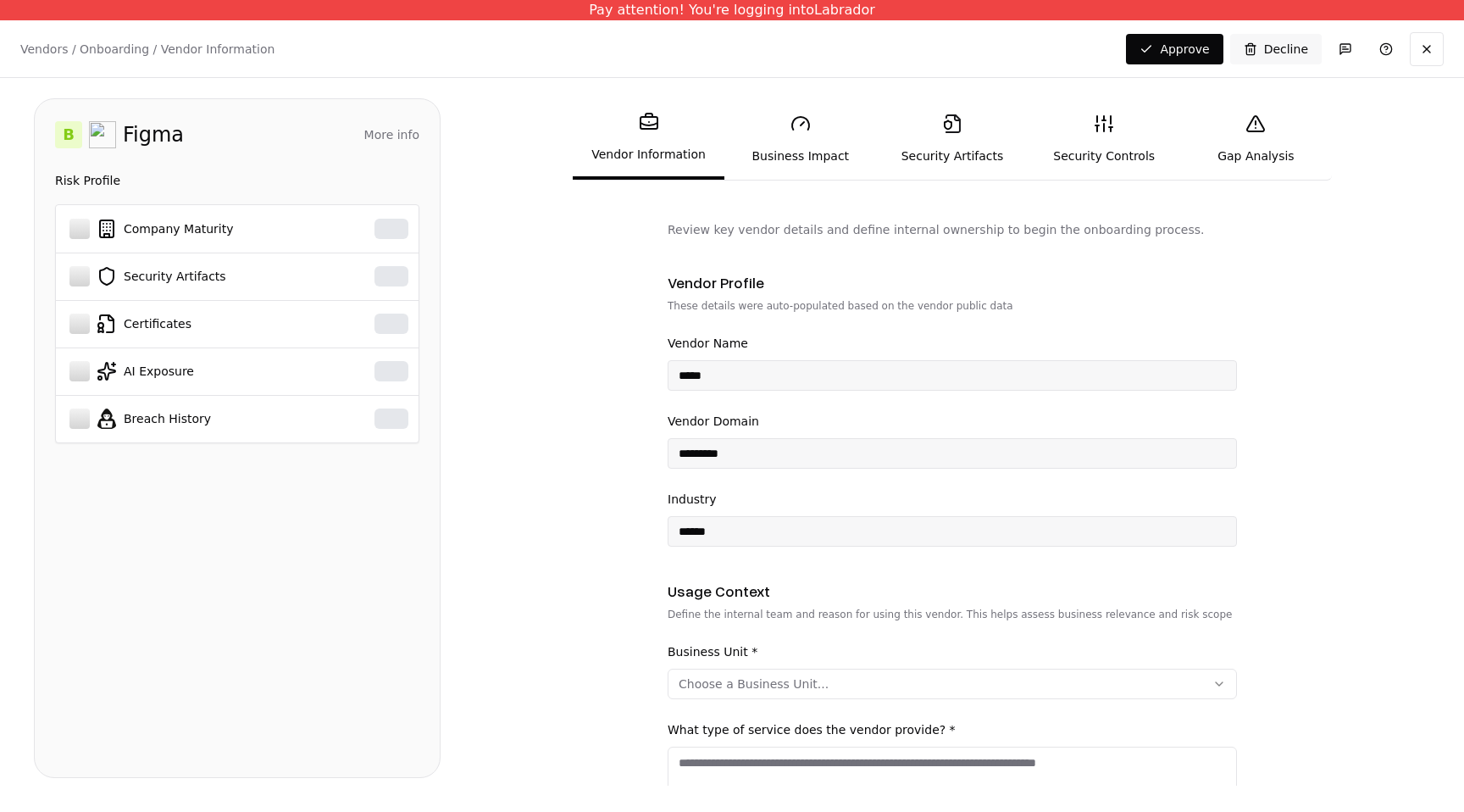
scroll to position [558, 0]
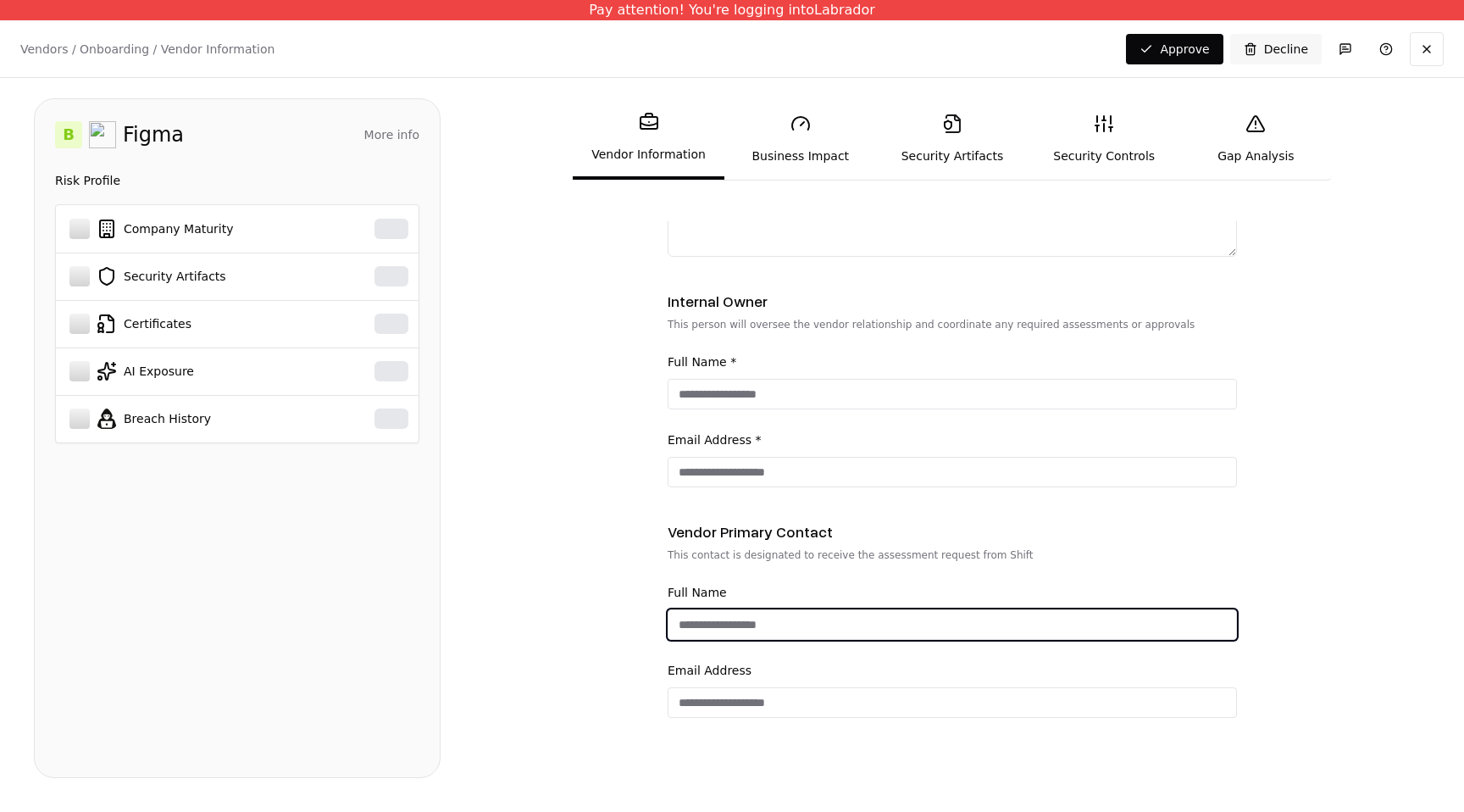
click at [716, 635] on input "Full Name" at bounding box center [952, 624] width 568 height 31
type input "****"
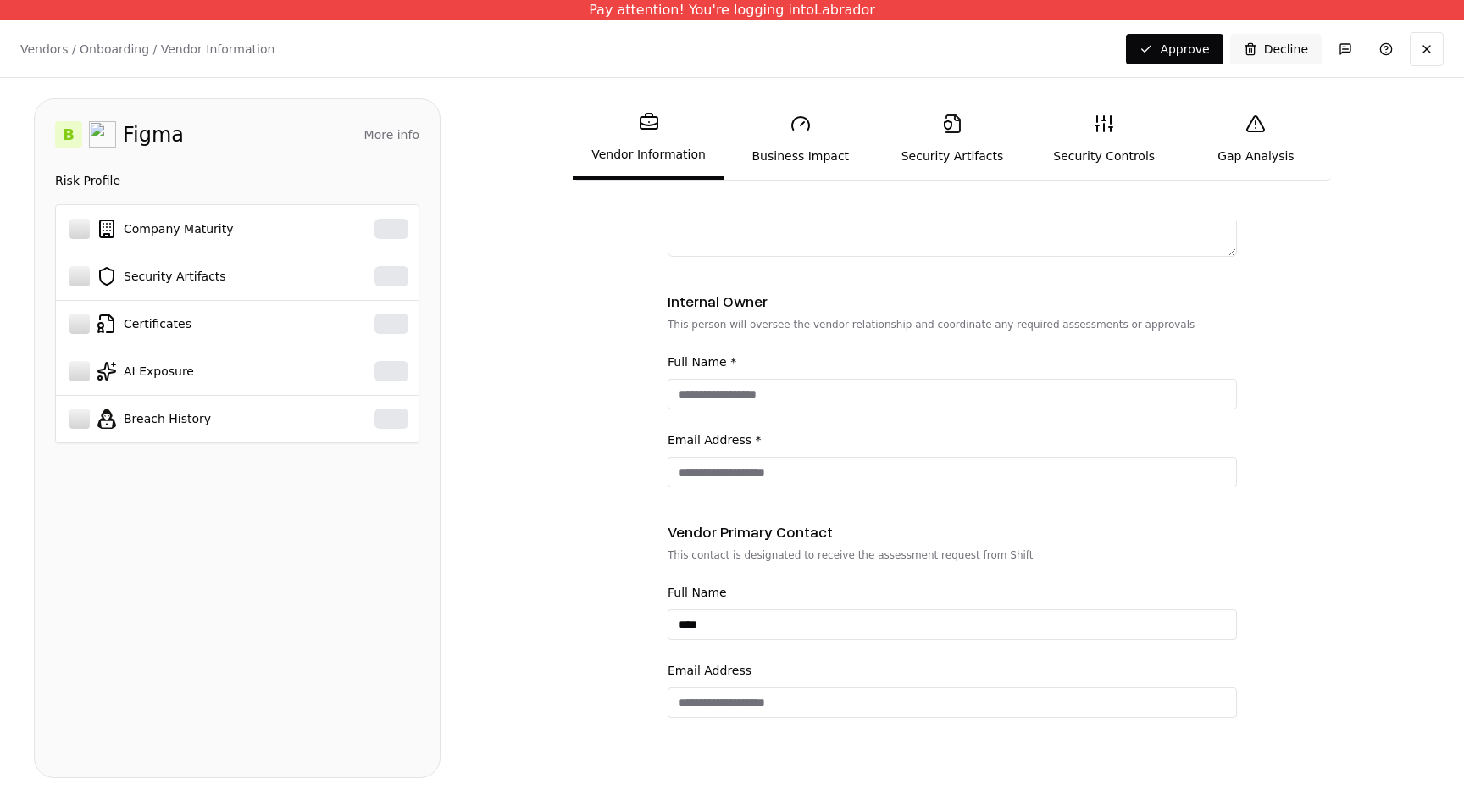
click at [973, 137] on link "Security Artifacts" at bounding box center [951, 139] width 152 height 78
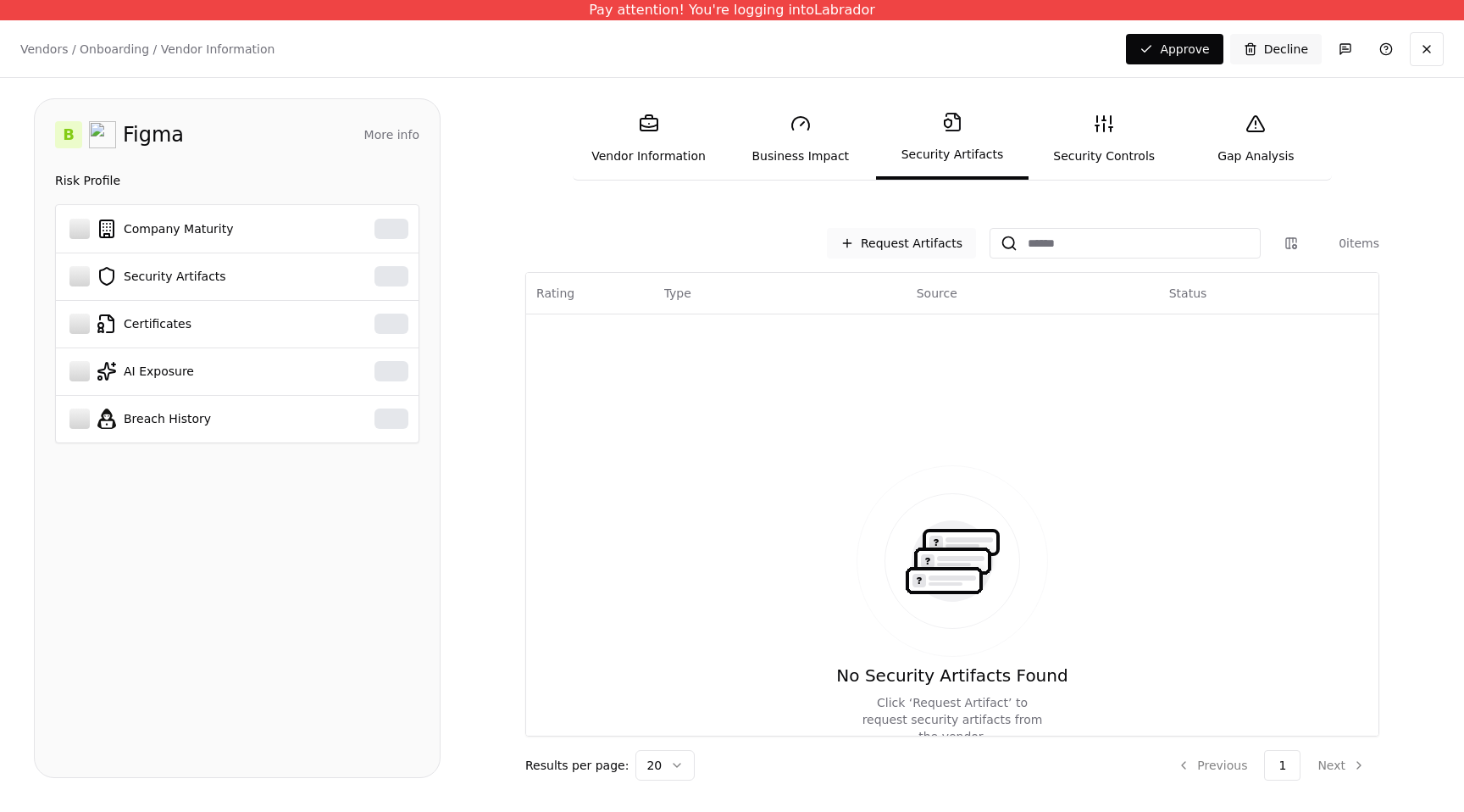
click at [936, 236] on button "Request Artifacts" at bounding box center [901, 243] width 149 height 31
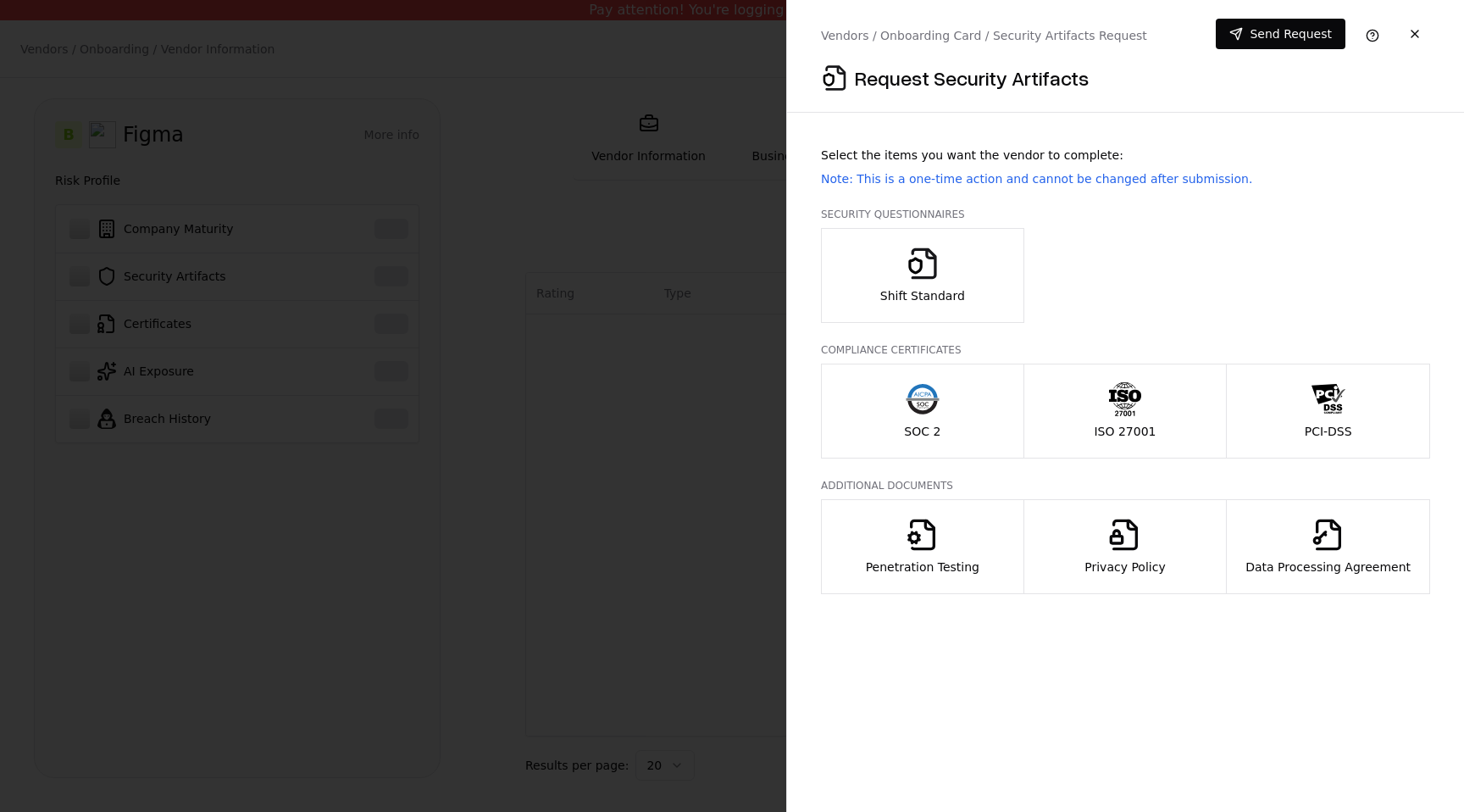
click at [661, 269] on div at bounding box center [732, 406] width 1464 height 812
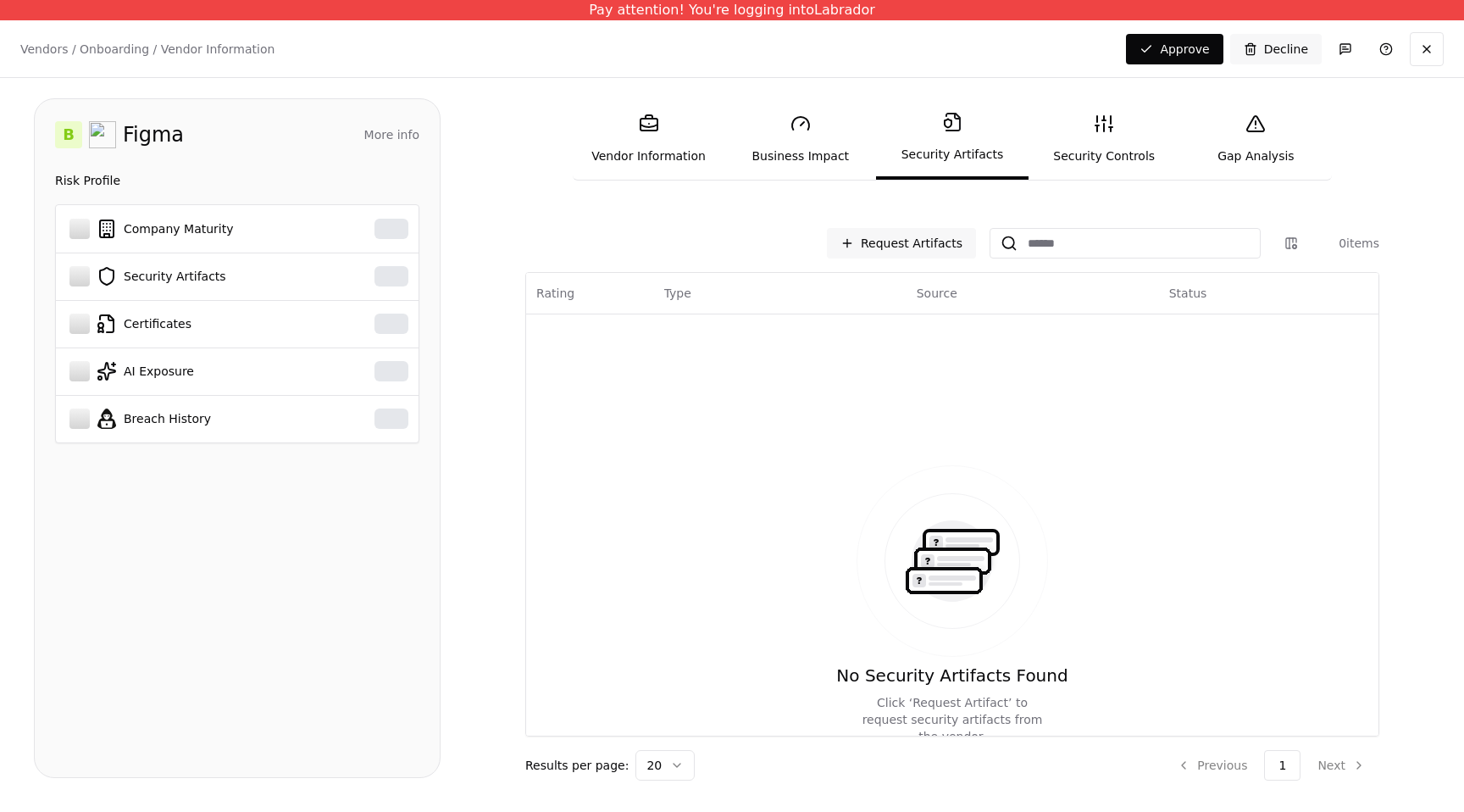
click at [634, 141] on link "Vendor Information" at bounding box center [648, 139] width 152 height 78
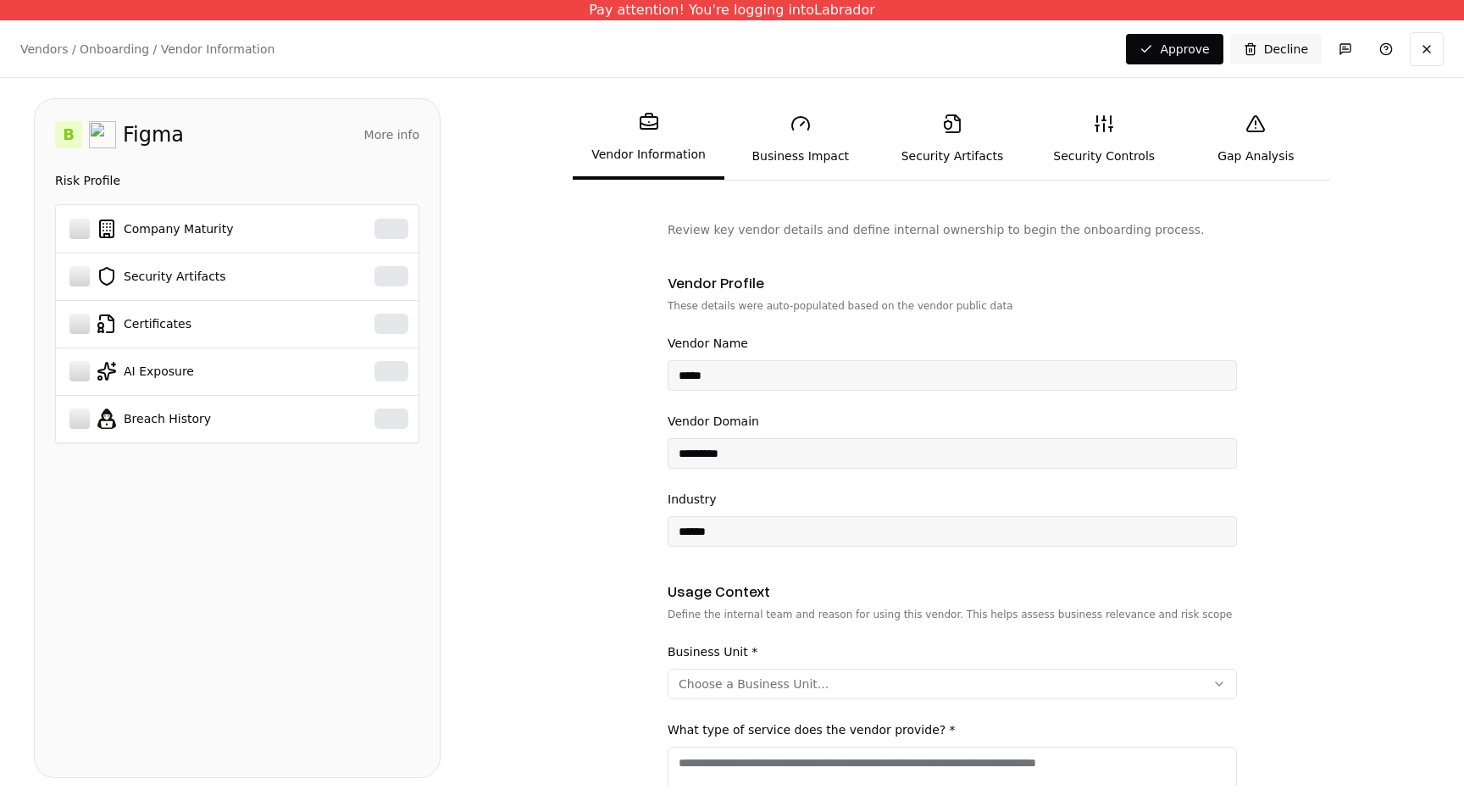
scroll to position [558, 0]
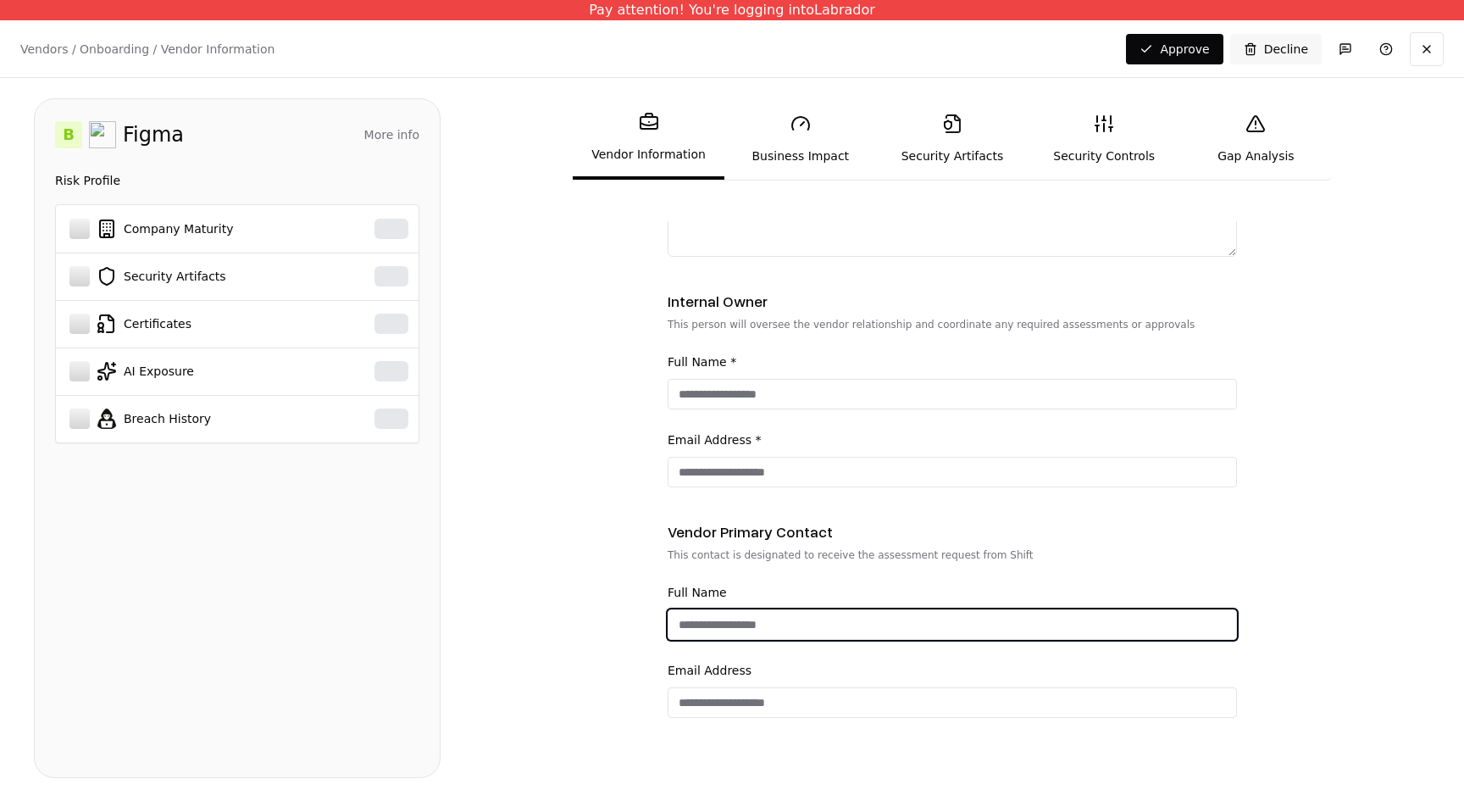
click at [737, 638] on input "Full Name" at bounding box center [952, 624] width 568 height 31
type input "***"
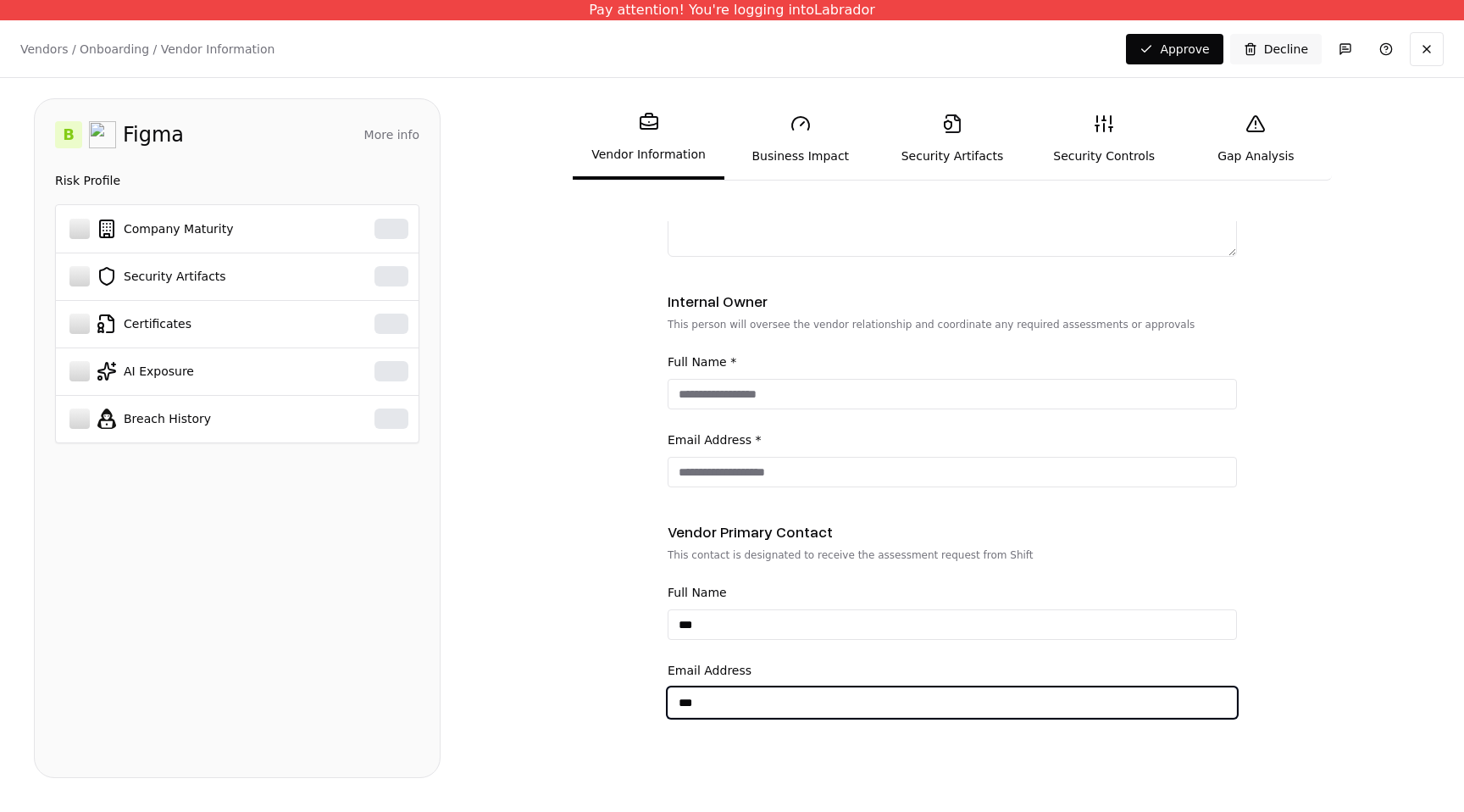
type input "**********"
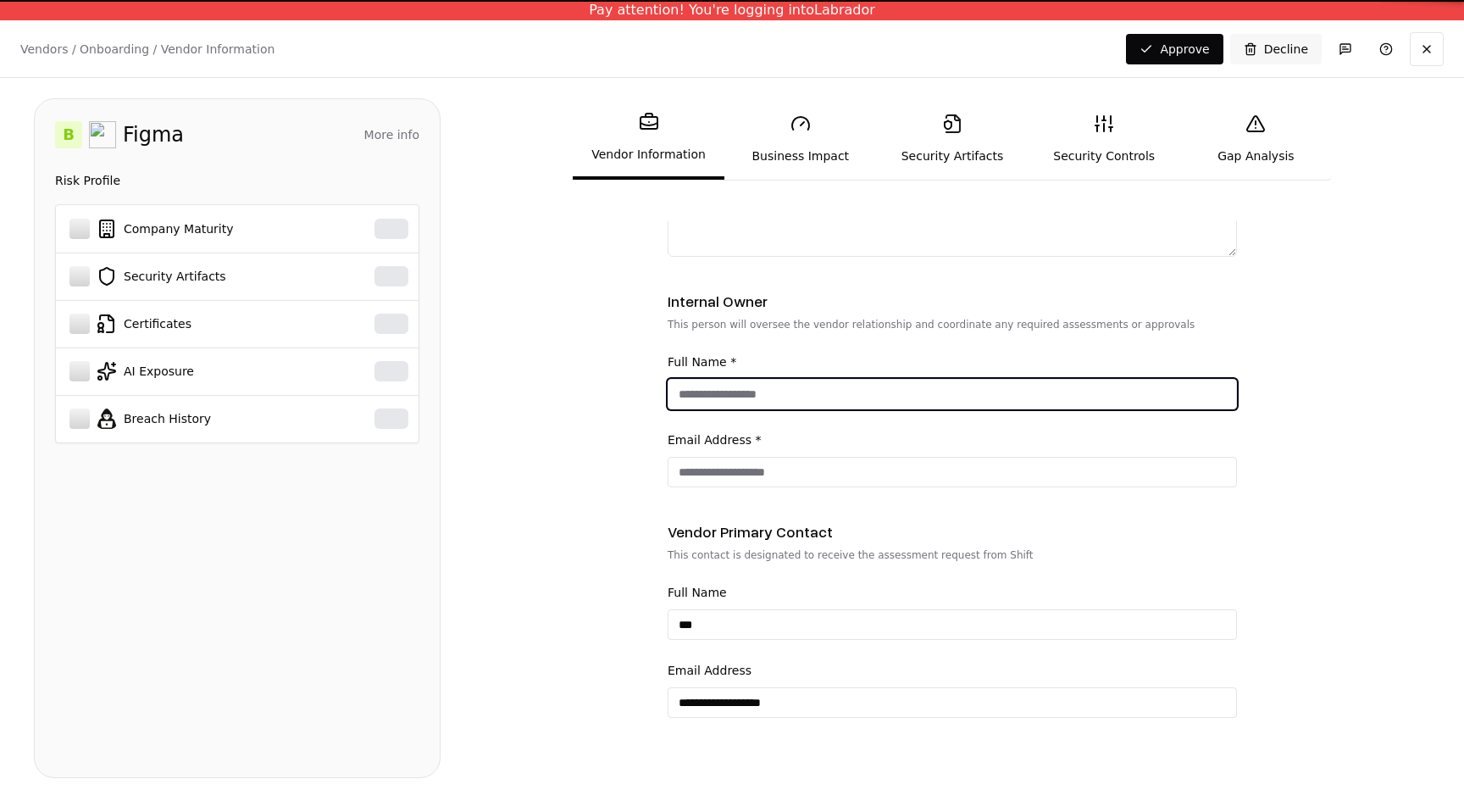
click at [819, 394] on input "Full Name *" at bounding box center [952, 394] width 568 height 31
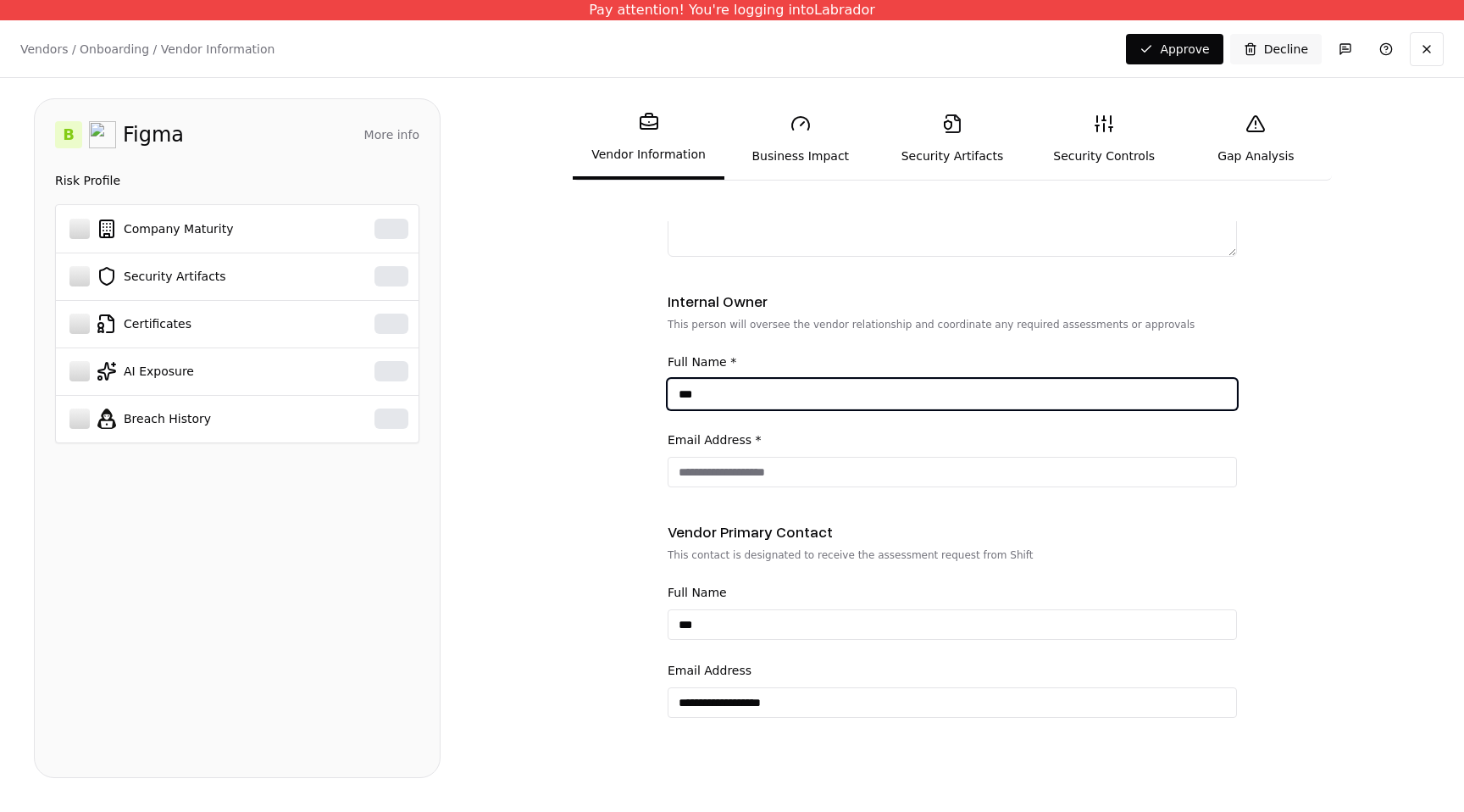
type input "***"
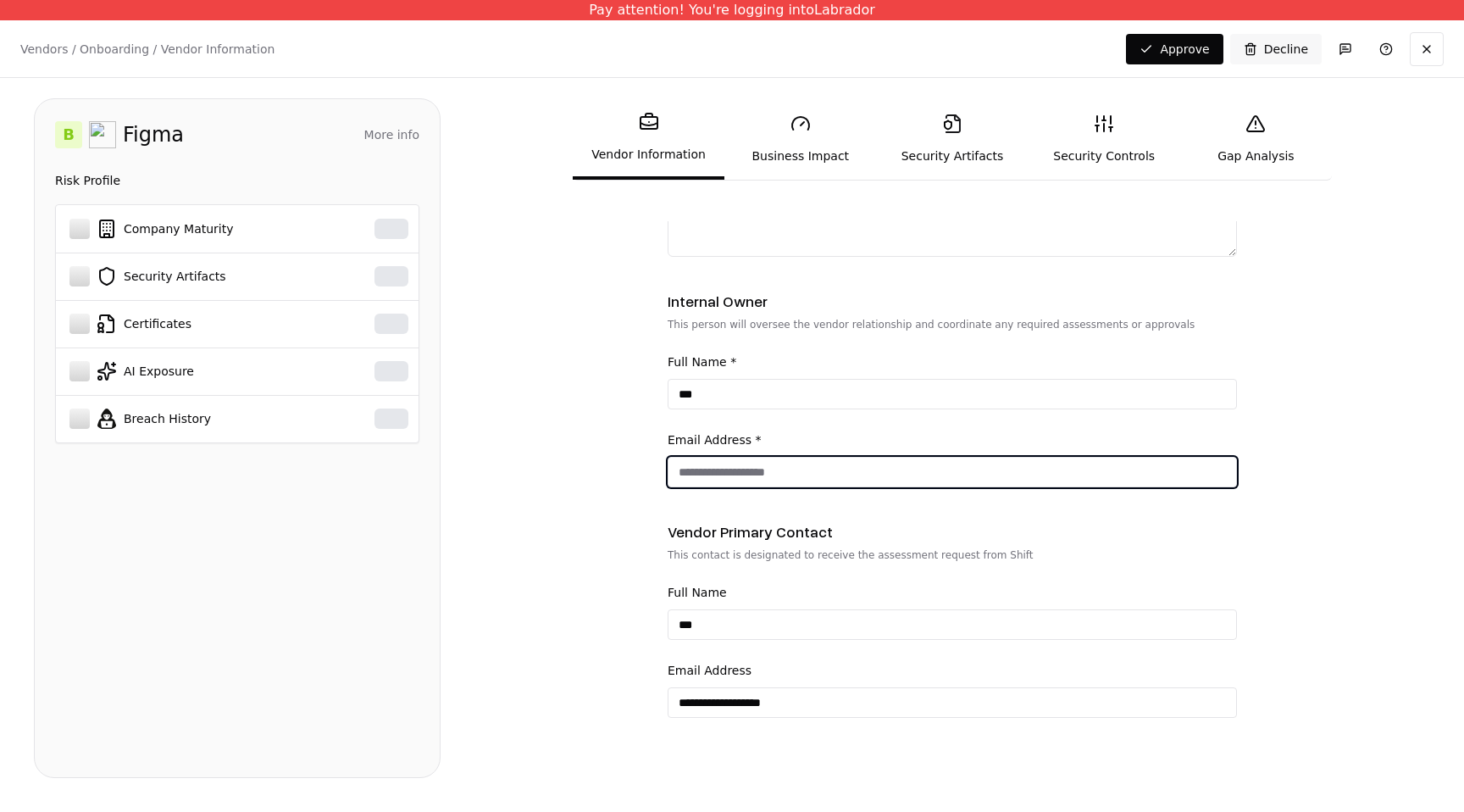
click at [802, 477] on input "Email Address *" at bounding box center [952, 471] width 568 height 31
type input "**********"
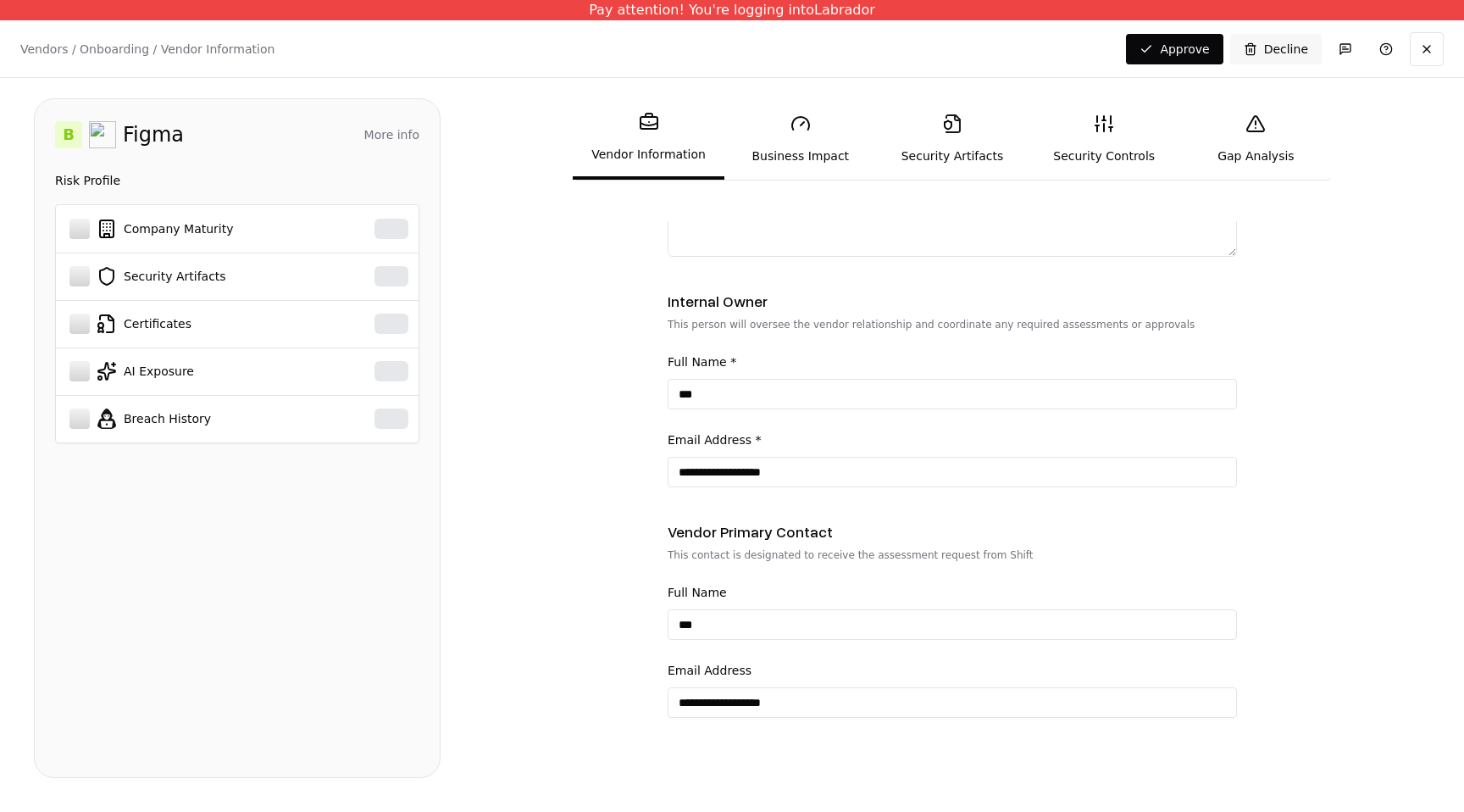
click at [800, 165] on link "Business Impact" at bounding box center [800, 139] width 152 height 78
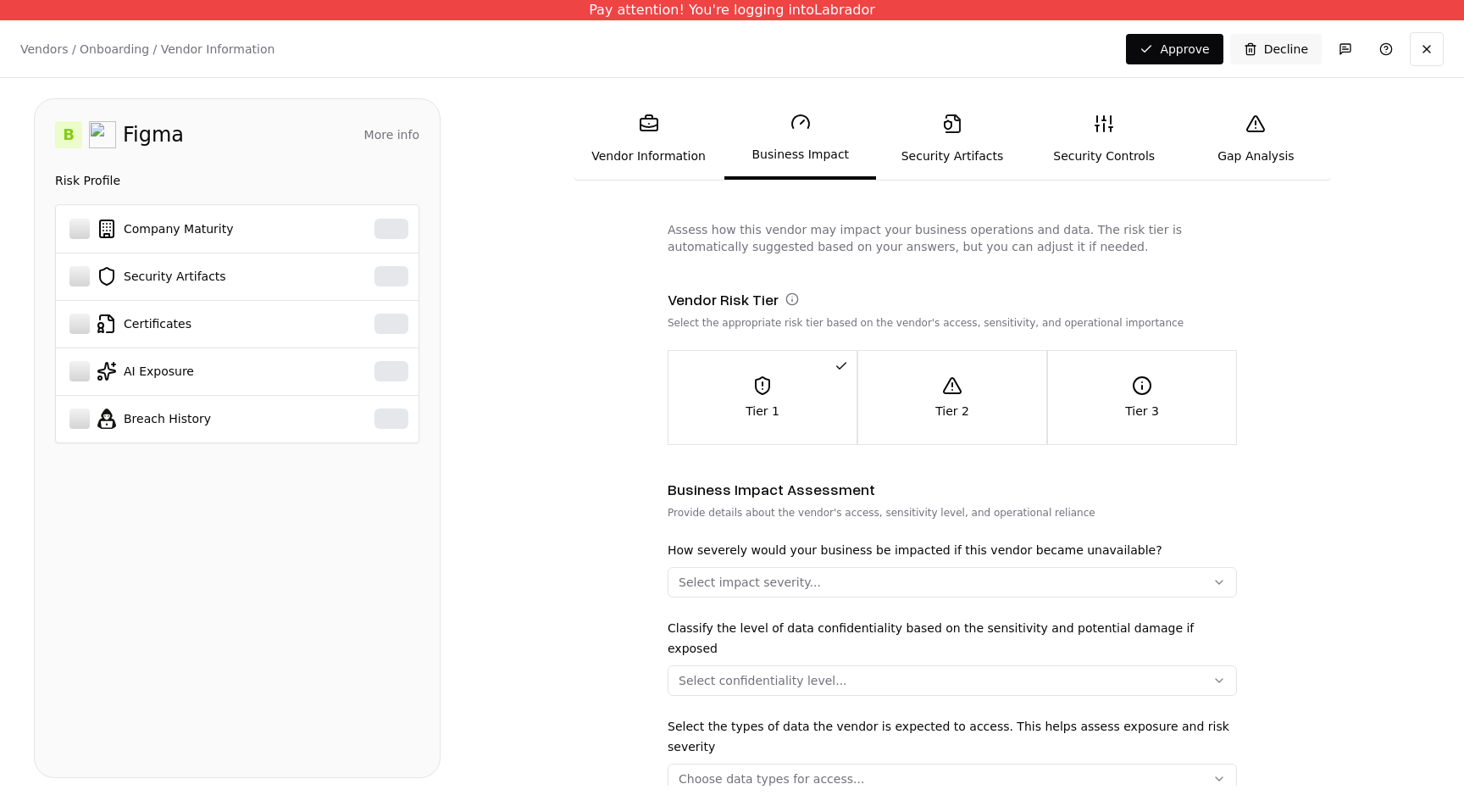
click at [932, 153] on link "Security Artifacts" at bounding box center [951, 139] width 152 height 78
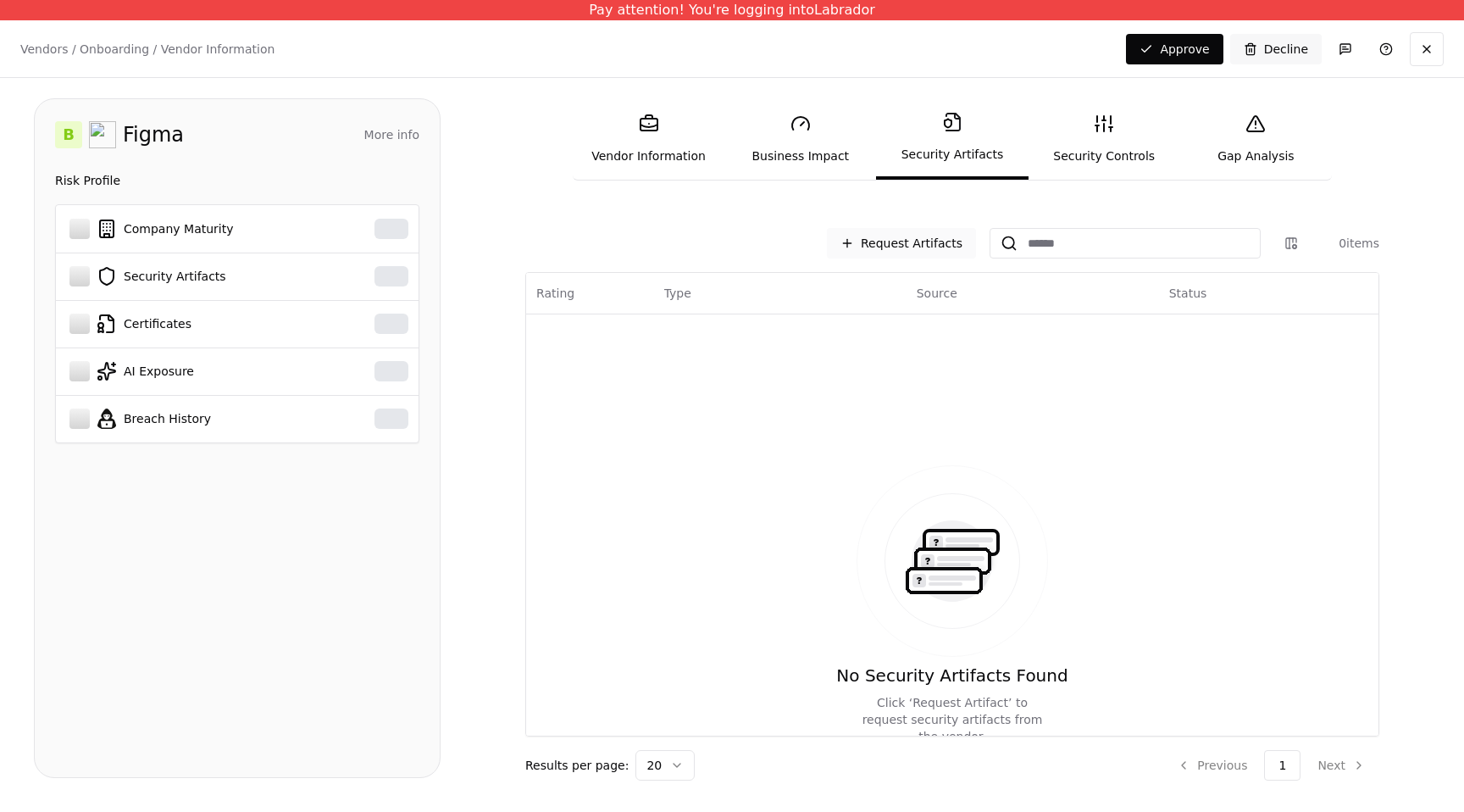
click at [924, 248] on button "Request Artifacts" at bounding box center [901, 243] width 149 height 31
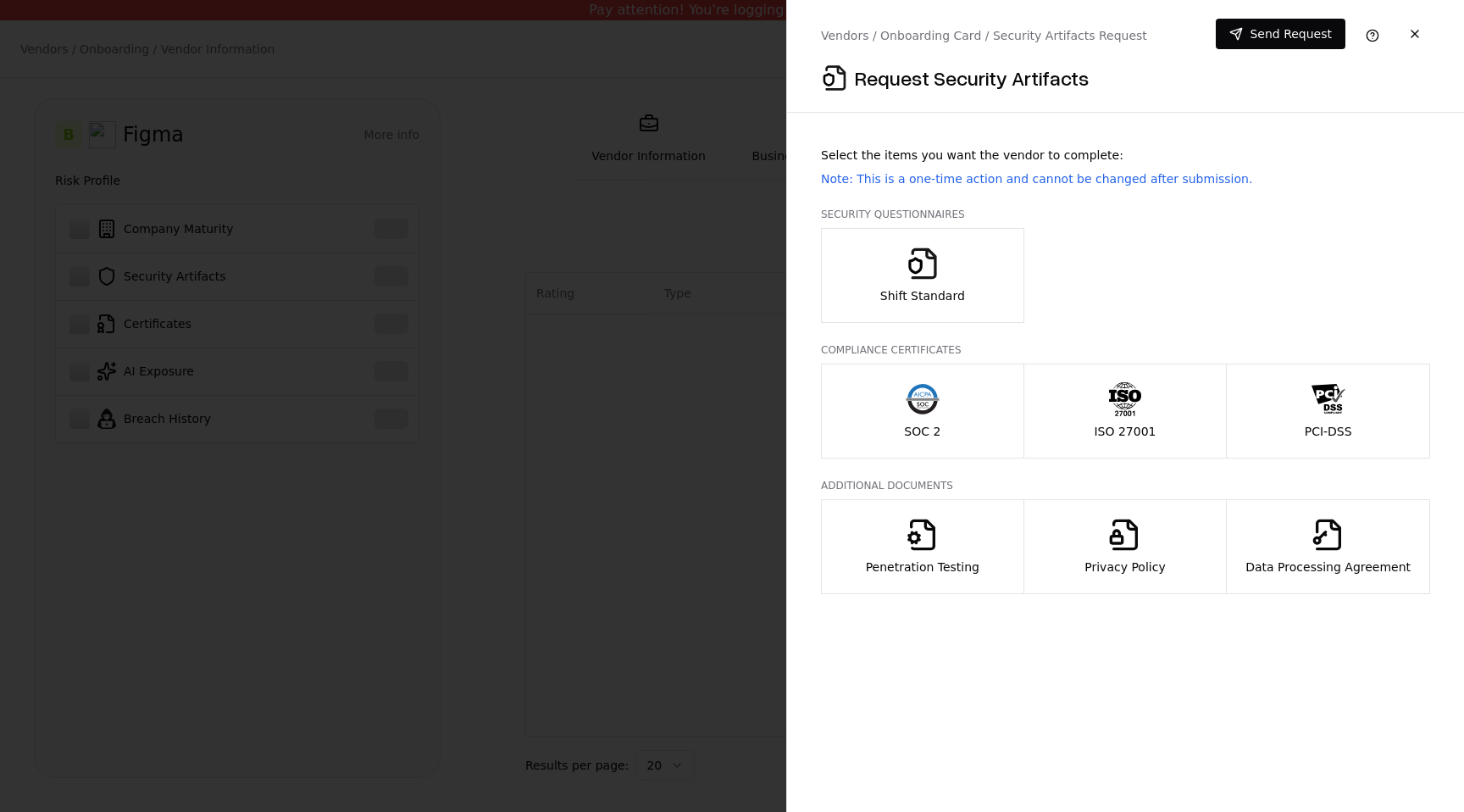
click at [953, 405] on button "SOC 2" at bounding box center [922, 410] width 204 height 94
click at [1106, 409] on div "ISO 27001" at bounding box center [1125, 410] width 62 height 58
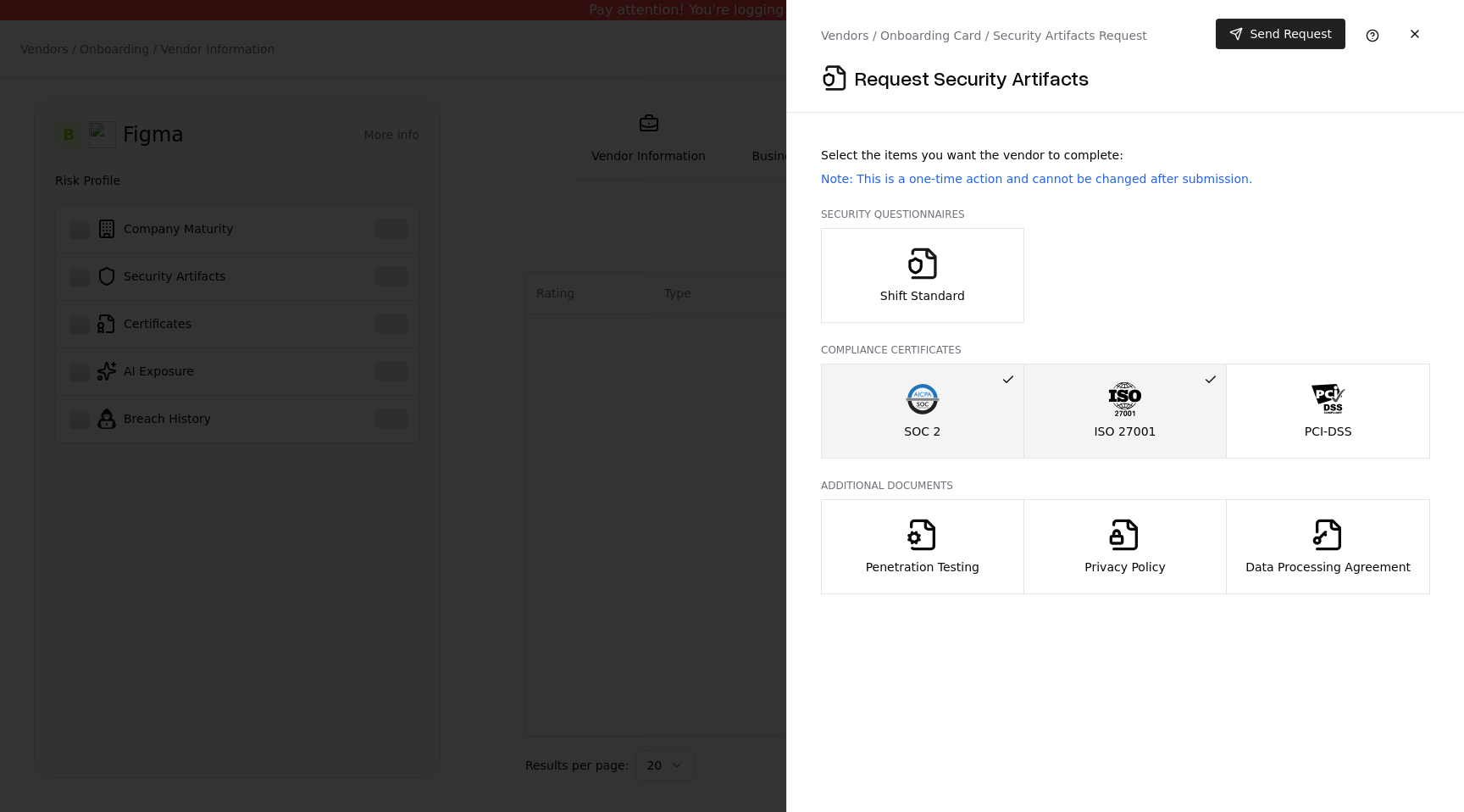
click at [1254, 41] on button "Send Request" at bounding box center [1280, 34] width 129 height 31
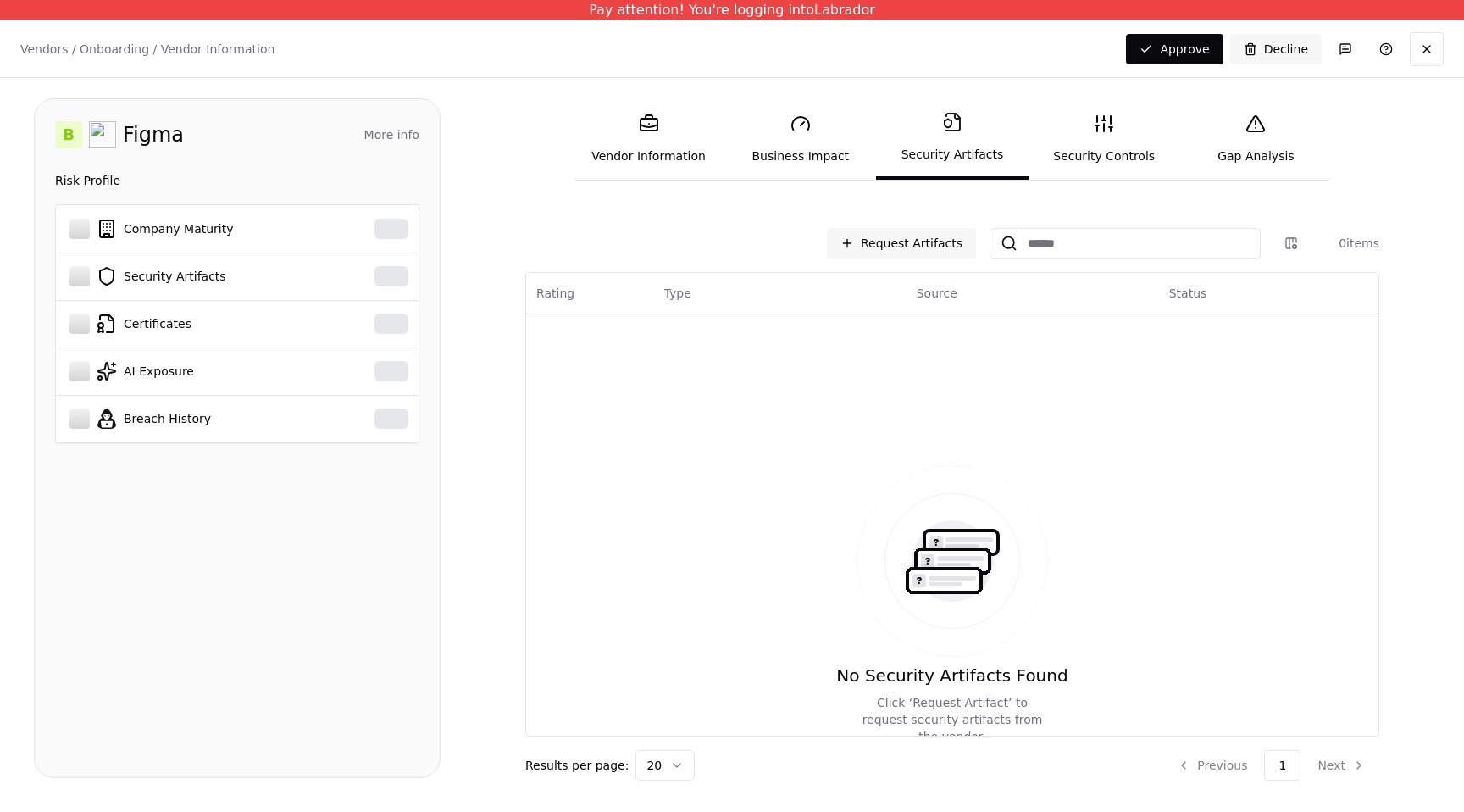
click at [690, 141] on link "Vendor Information" at bounding box center [648, 139] width 152 height 78
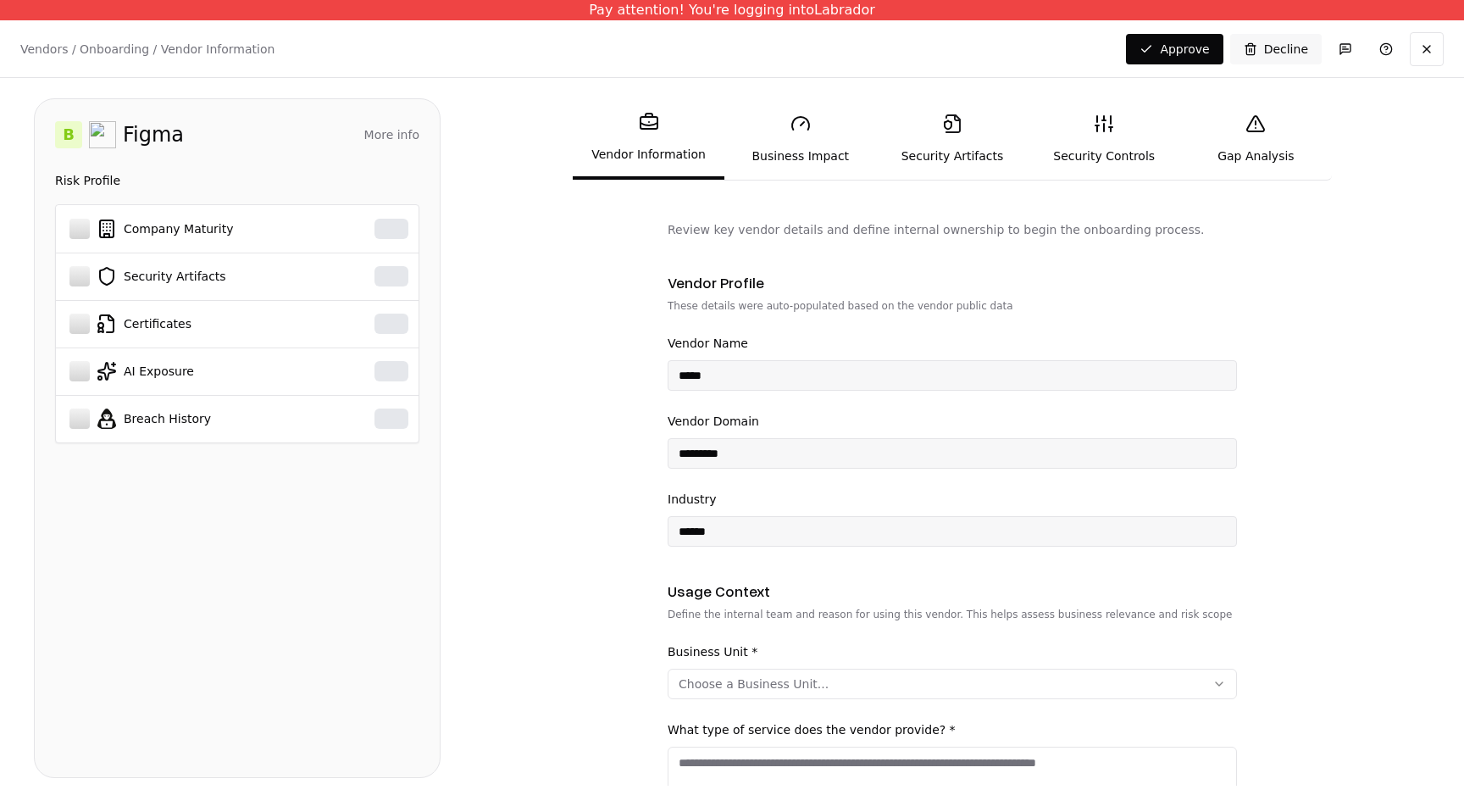
scroll to position [558, 0]
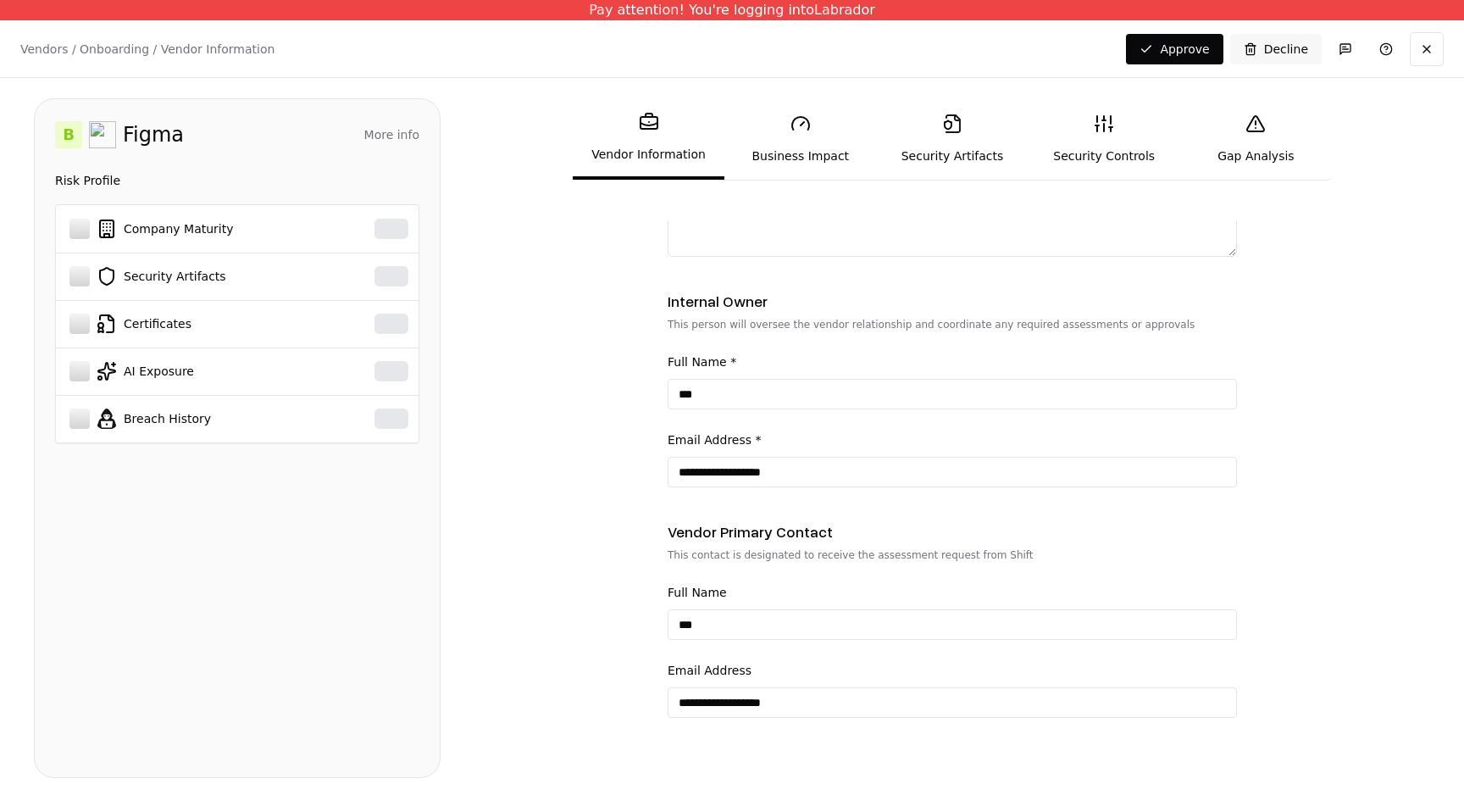
click at [974, 128] on link "Security Artifacts" at bounding box center [951, 139] width 152 height 78
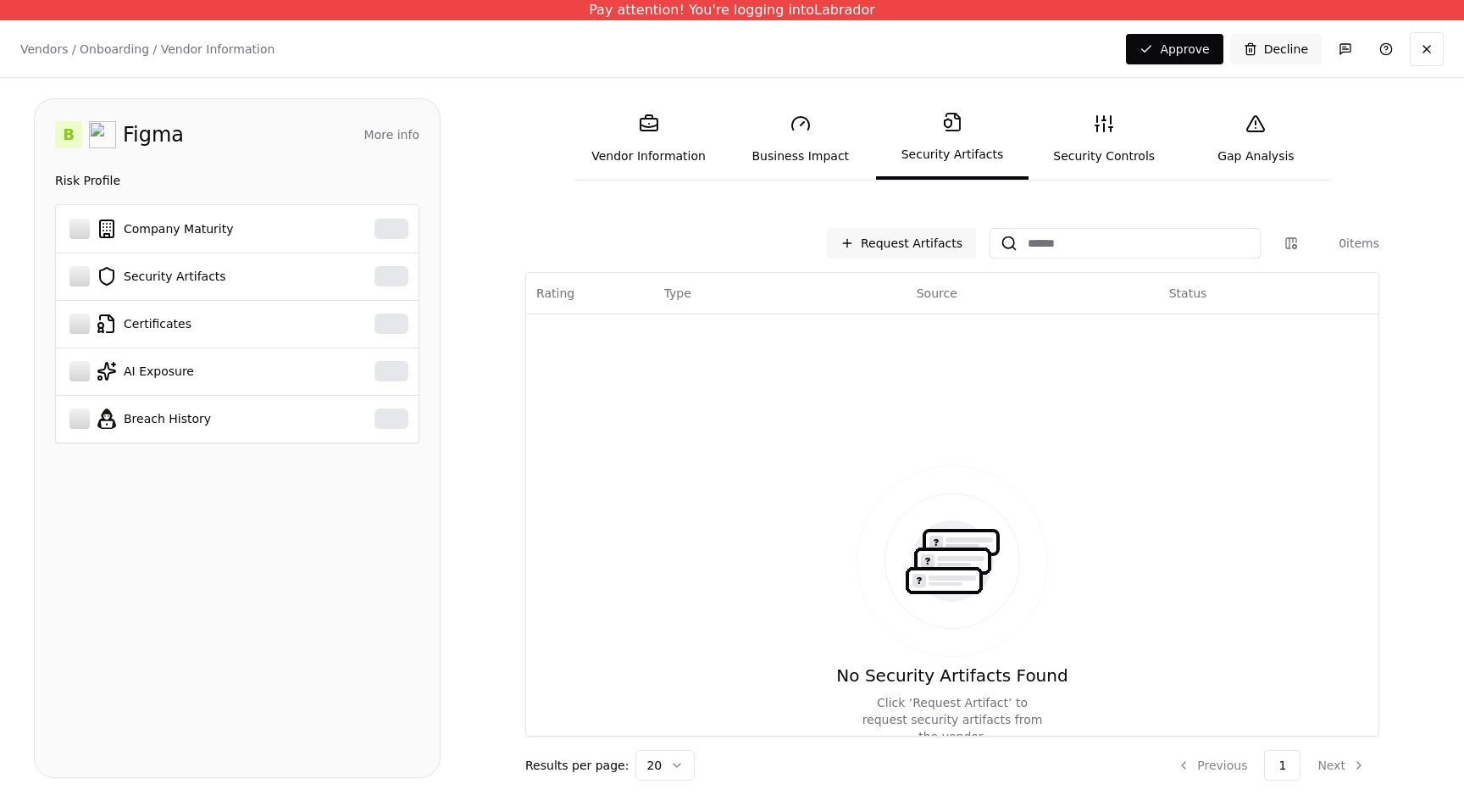
click at [912, 264] on div "Request Artifacts 0 items Rating Type Source Status No Security Artifacts Found…" at bounding box center [952, 504] width 854 height 553
click at [912, 253] on button "Request Artifacts" at bounding box center [901, 243] width 149 height 31
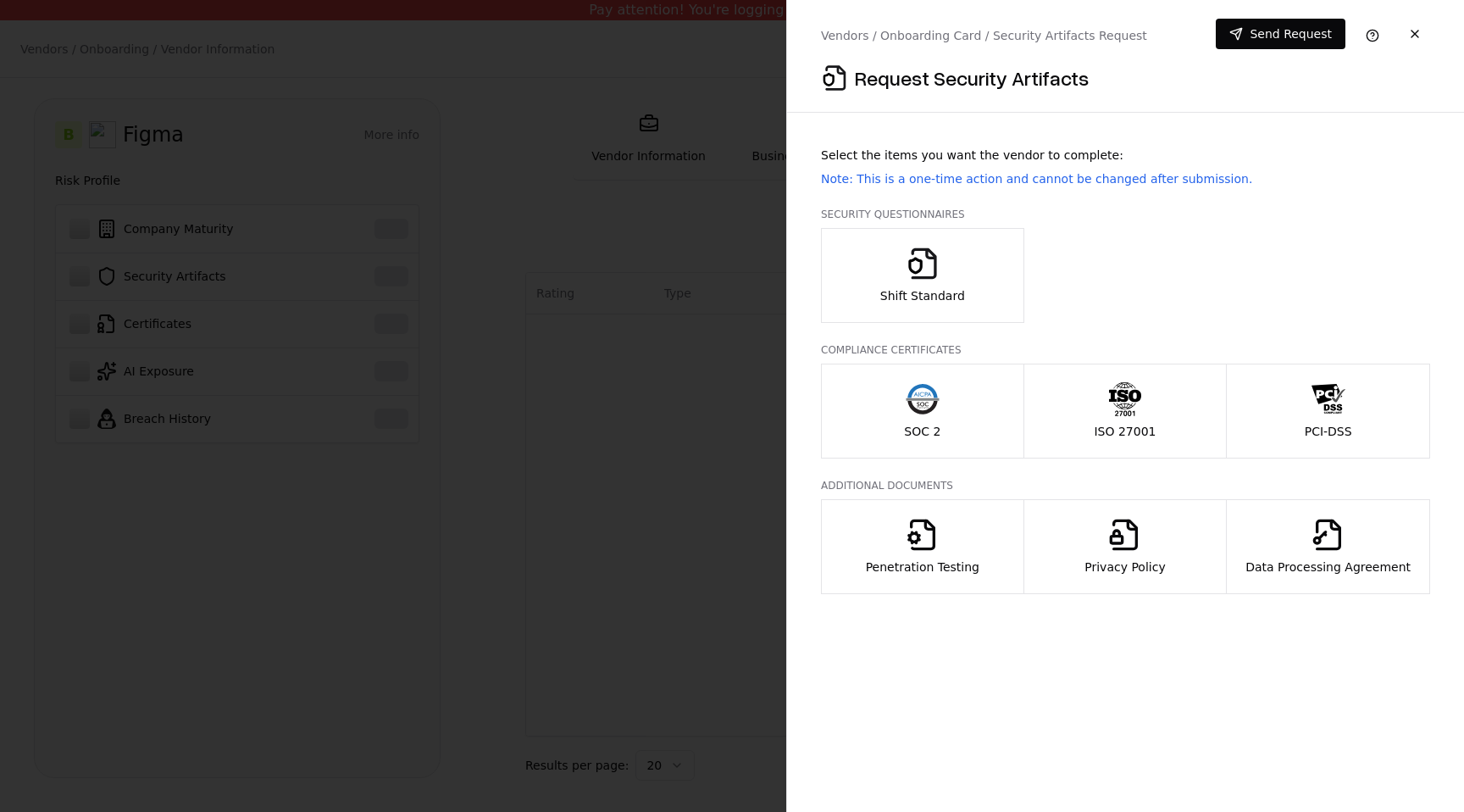
click at [945, 401] on button "SOC 2" at bounding box center [922, 410] width 204 height 94
click at [1166, 416] on button "ISO 27001" at bounding box center [1125, 410] width 204 height 94
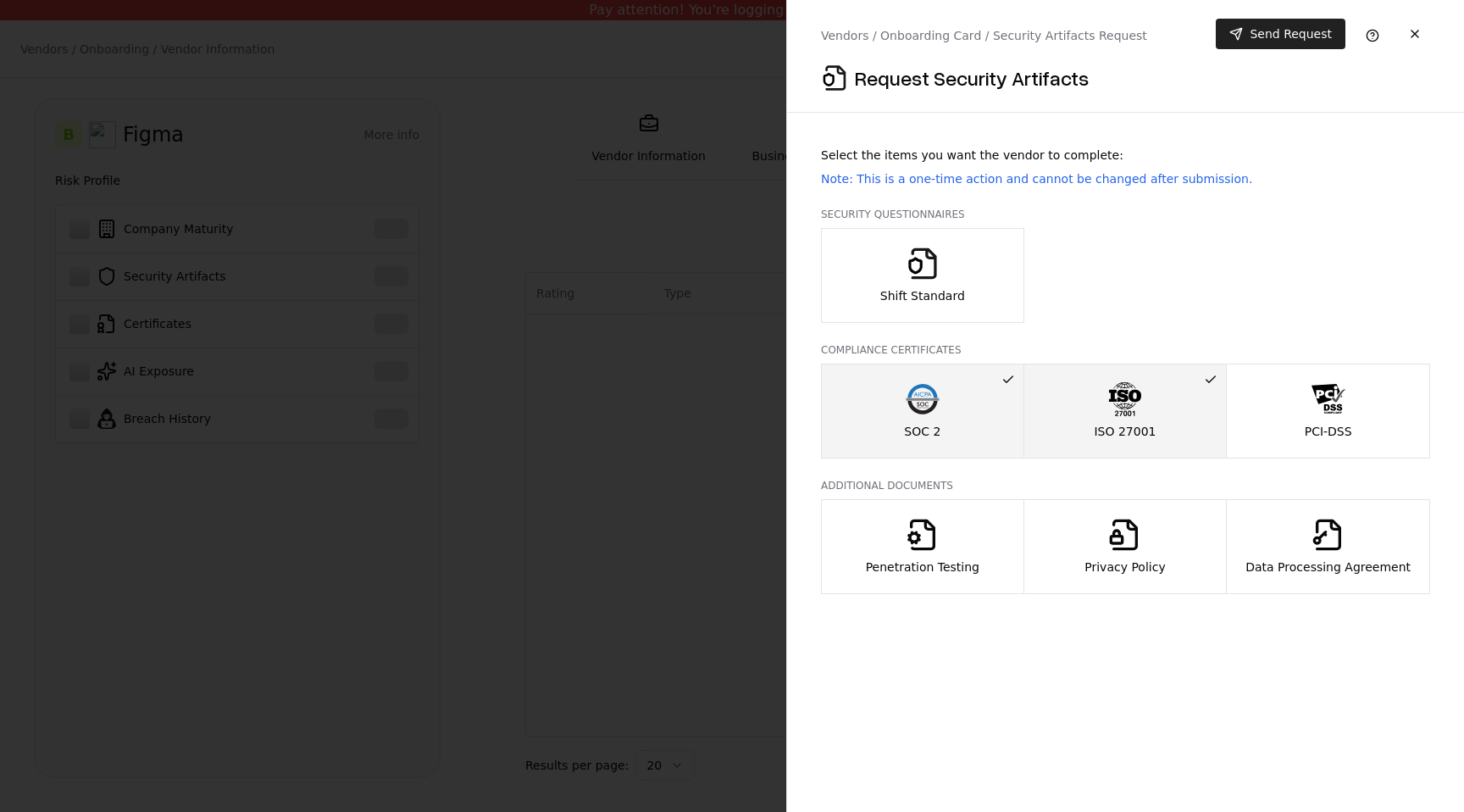
click at [1282, 33] on button "Send Request" at bounding box center [1280, 34] width 129 height 31
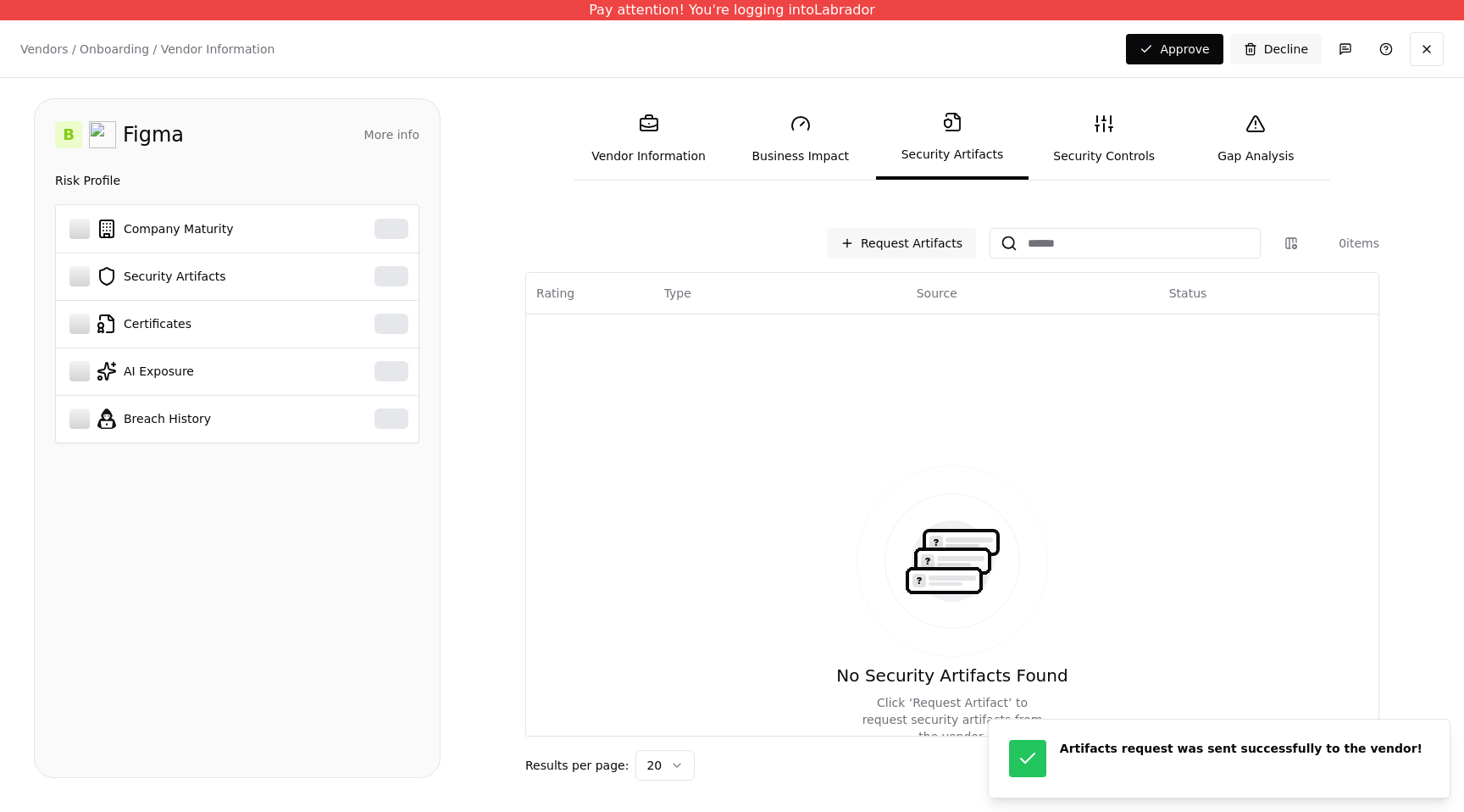
click at [950, 148] on link "Security Artifacts" at bounding box center [951, 139] width 152 height 81
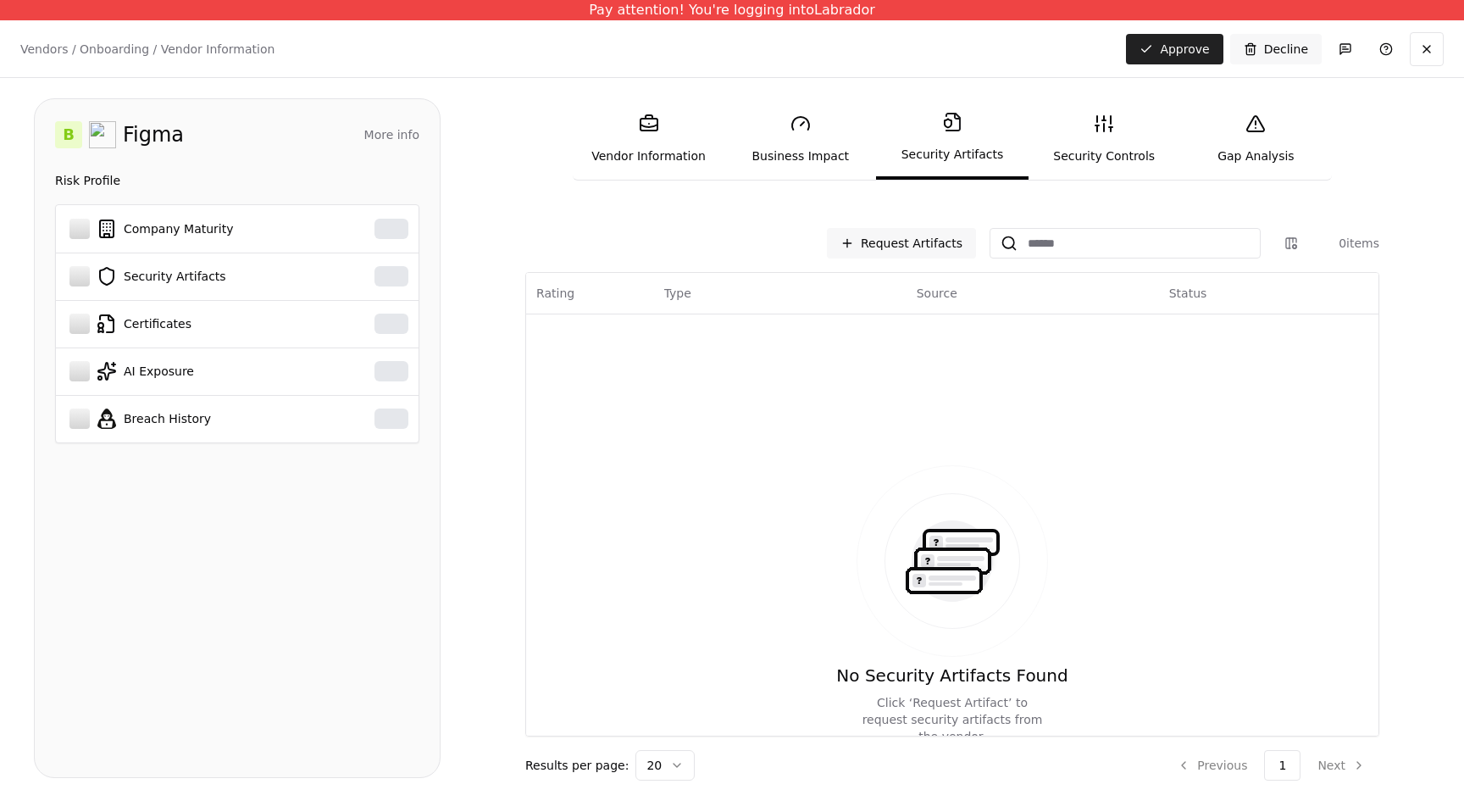
click at [1154, 58] on button "Approve" at bounding box center [1174, 49] width 96 height 31
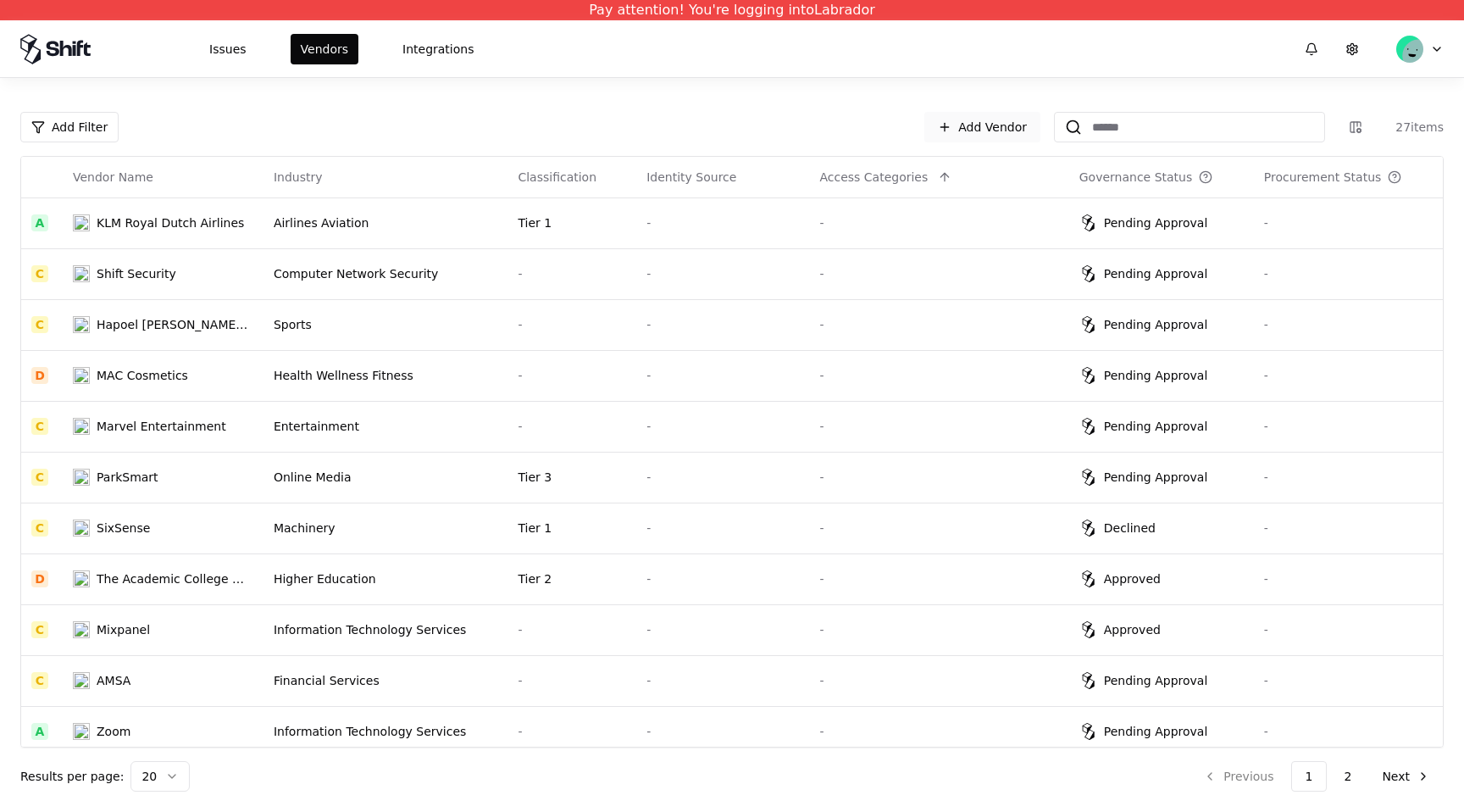
click at [965, 113] on link "Add Vendor" at bounding box center [982, 127] width 116 height 31
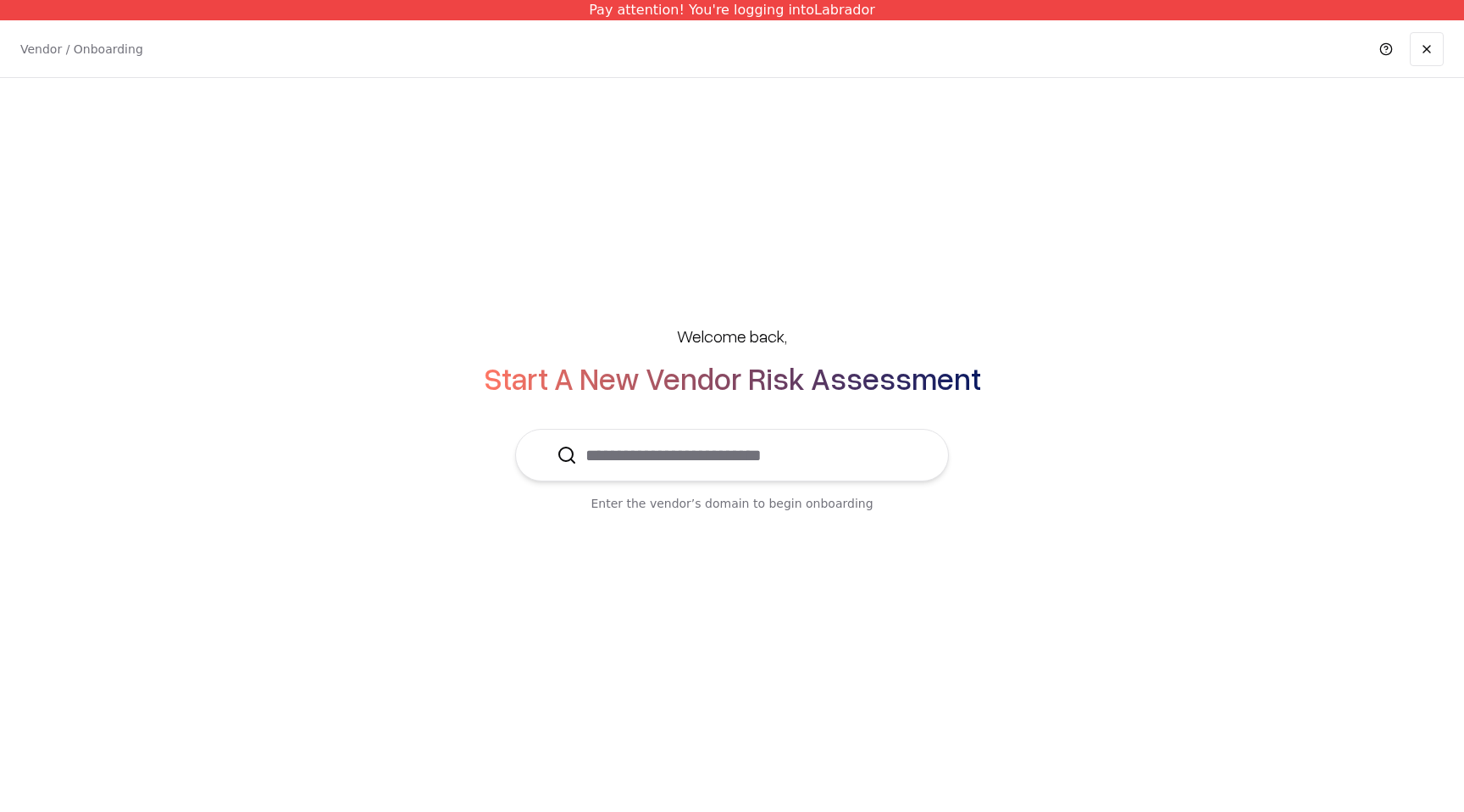
click at [735, 438] on input "text" at bounding box center [742, 454] width 330 height 51
type input "*"
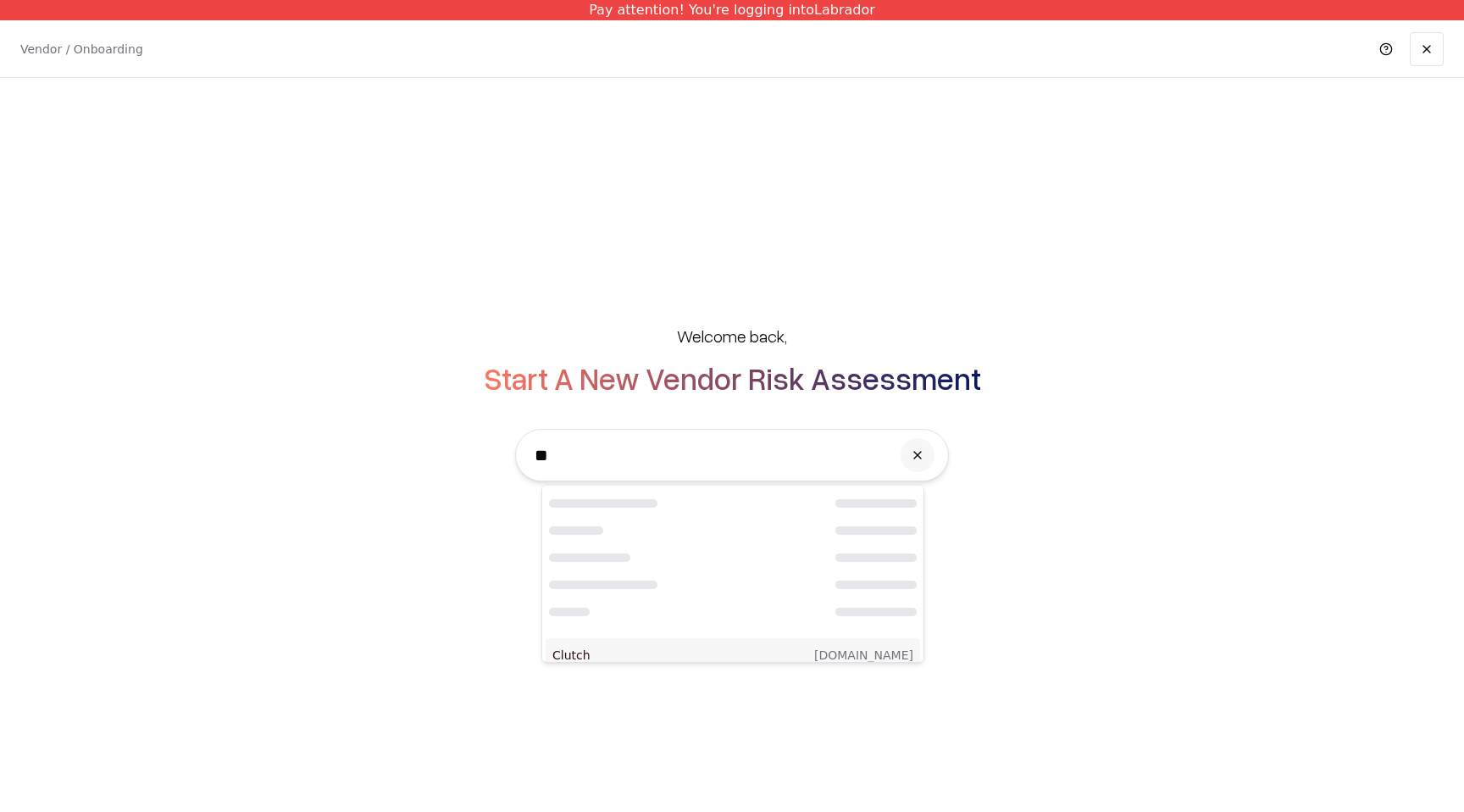
type input "*"
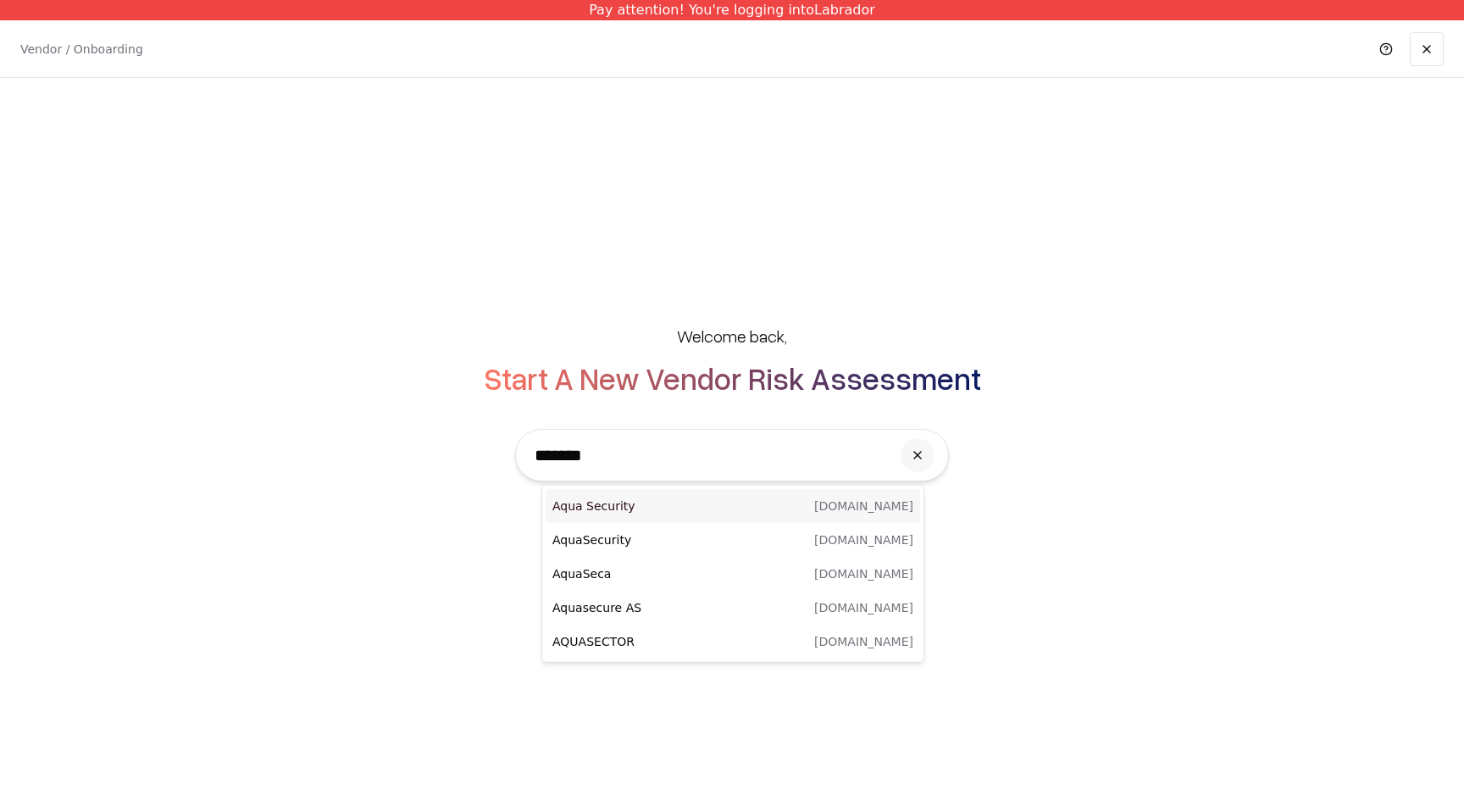
click at [870, 511] on p "[DOMAIN_NAME]" at bounding box center [864, 505] width 99 height 17
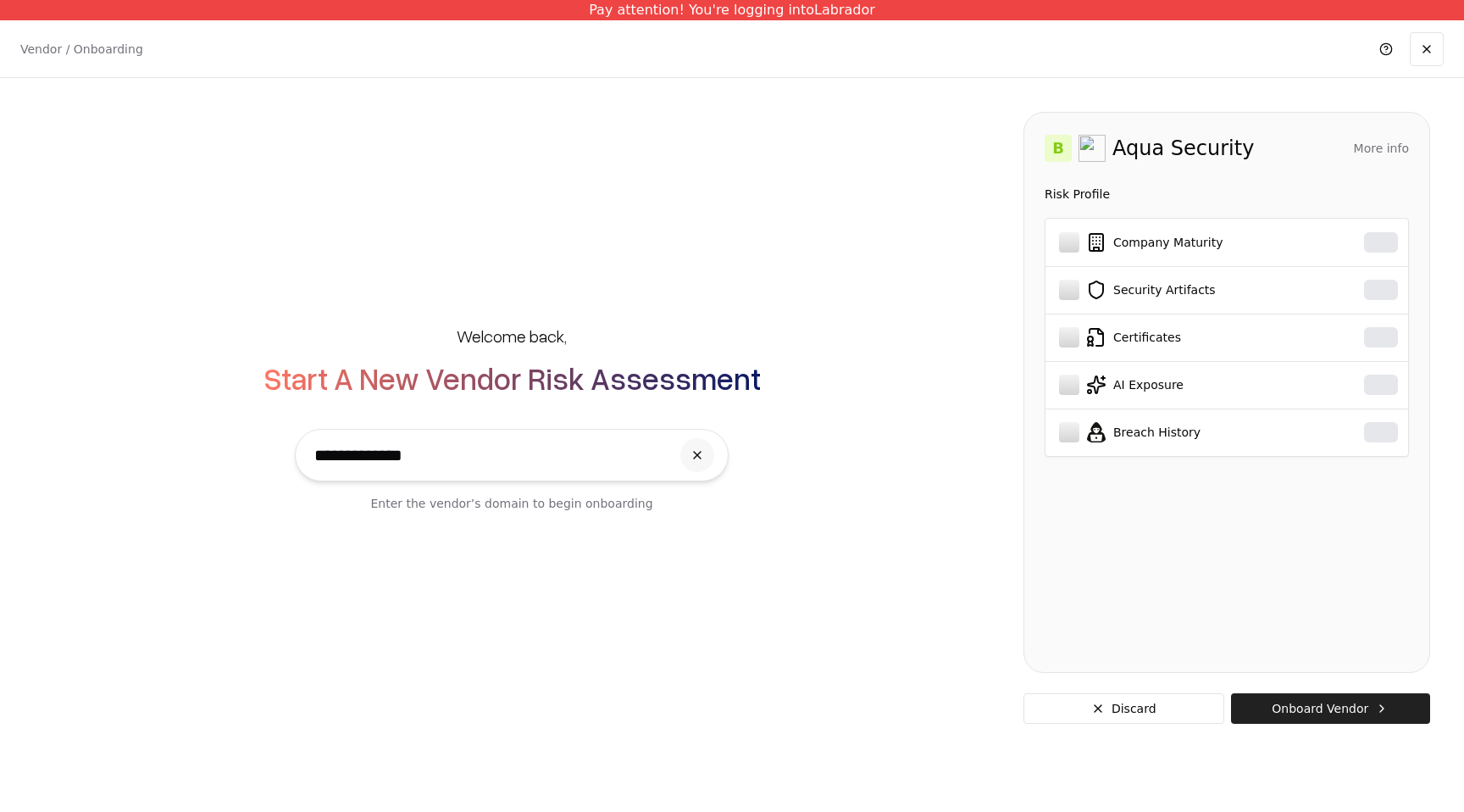
type input "**********"
click at [1331, 716] on button "Onboard Vendor" at bounding box center [1331, 708] width 199 height 31
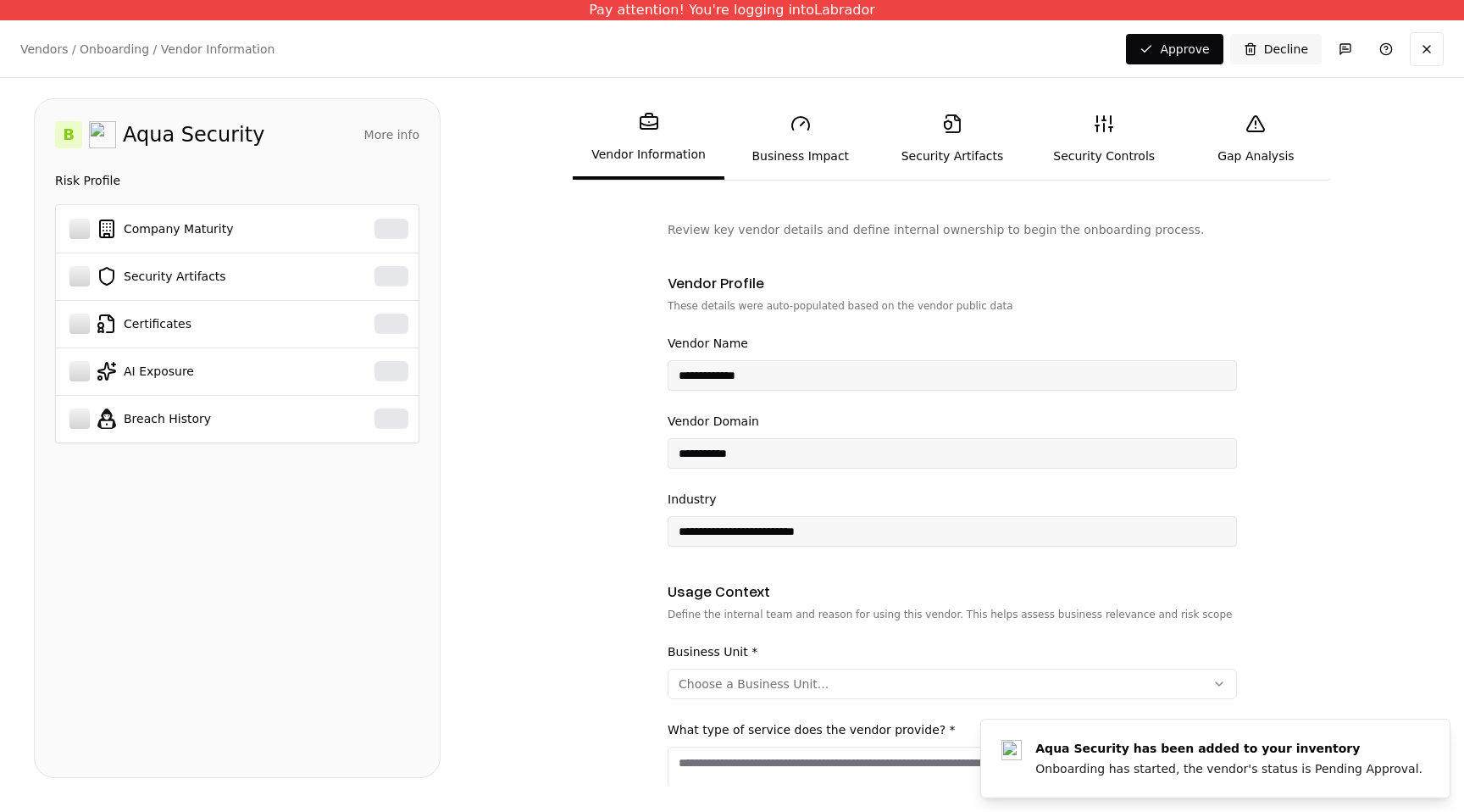
scroll to position [558, 0]
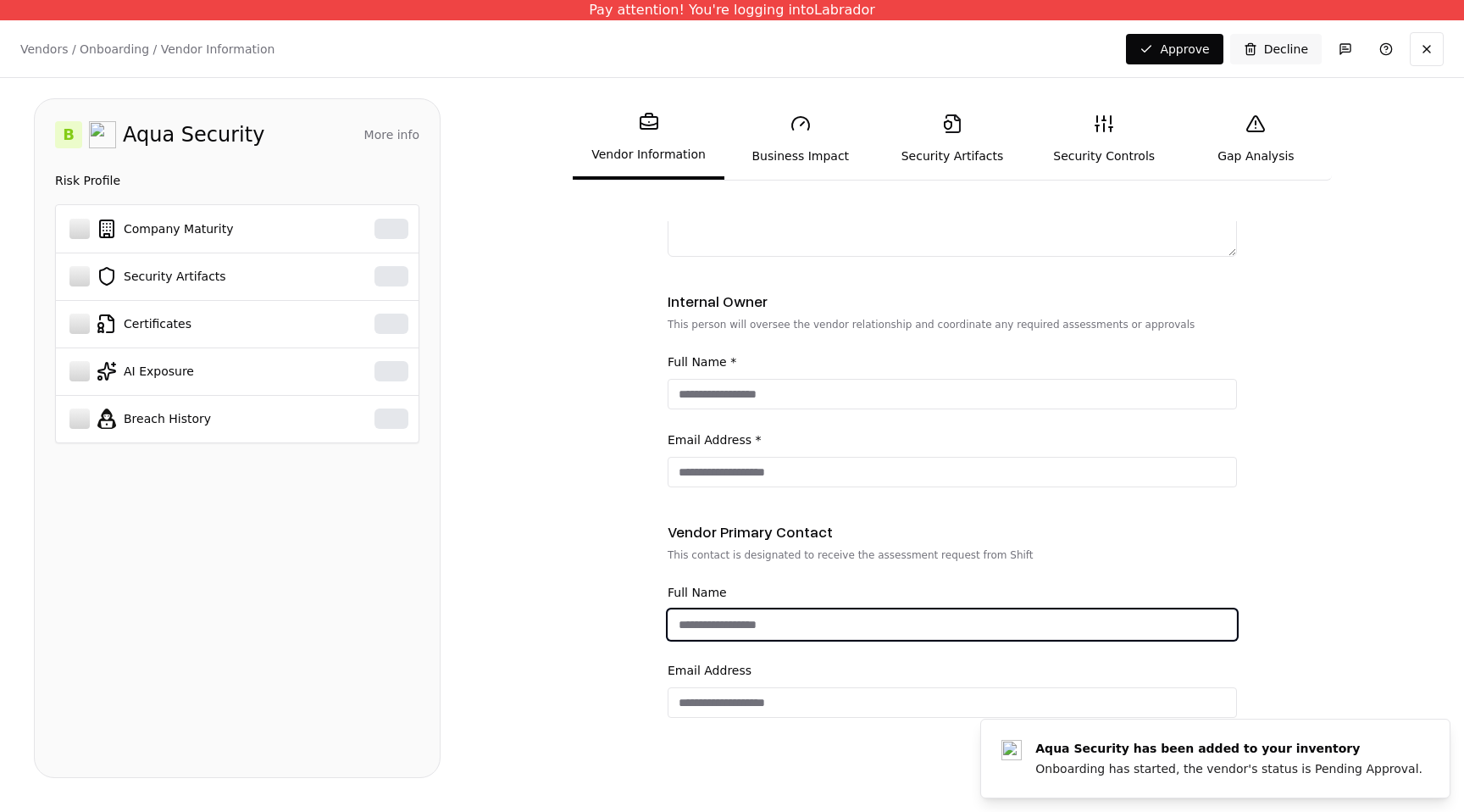
click at [698, 628] on input "Full Name" at bounding box center [952, 624] width 568 height 31
type input "***"
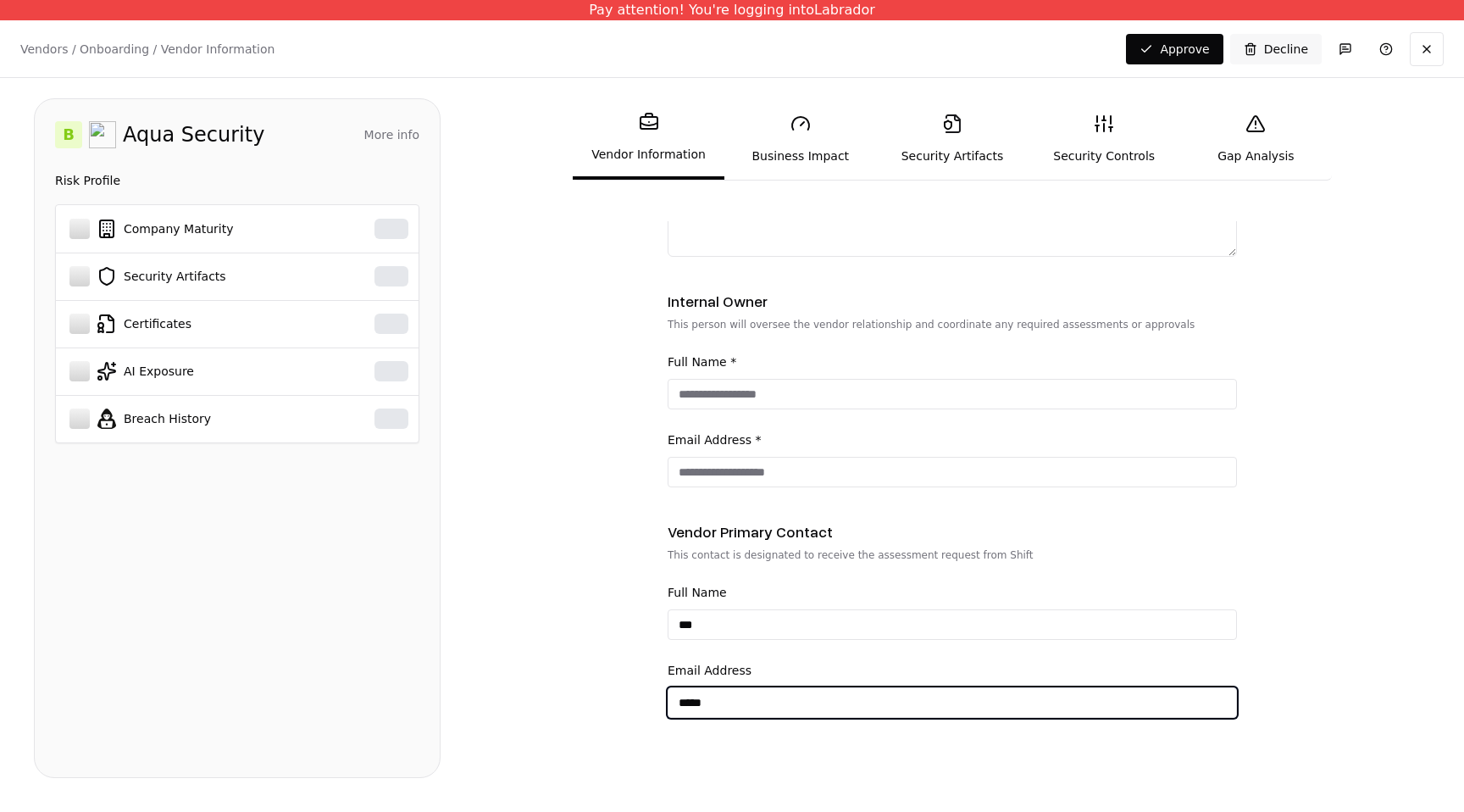
type input "**********"
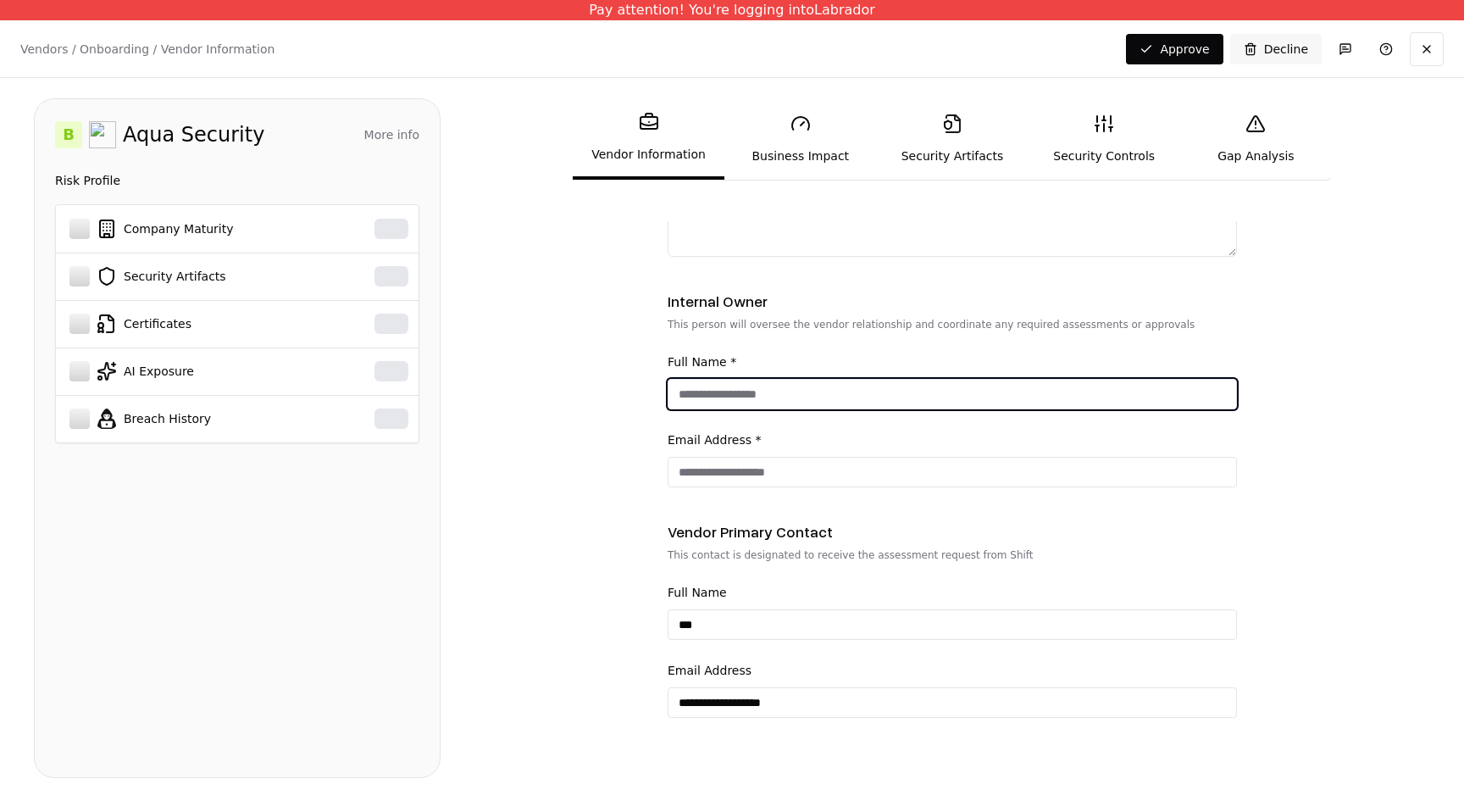
click at [802, 406] on input "Full Name *" at bounding box center [952, 394] width 568 height 31
type input "****"
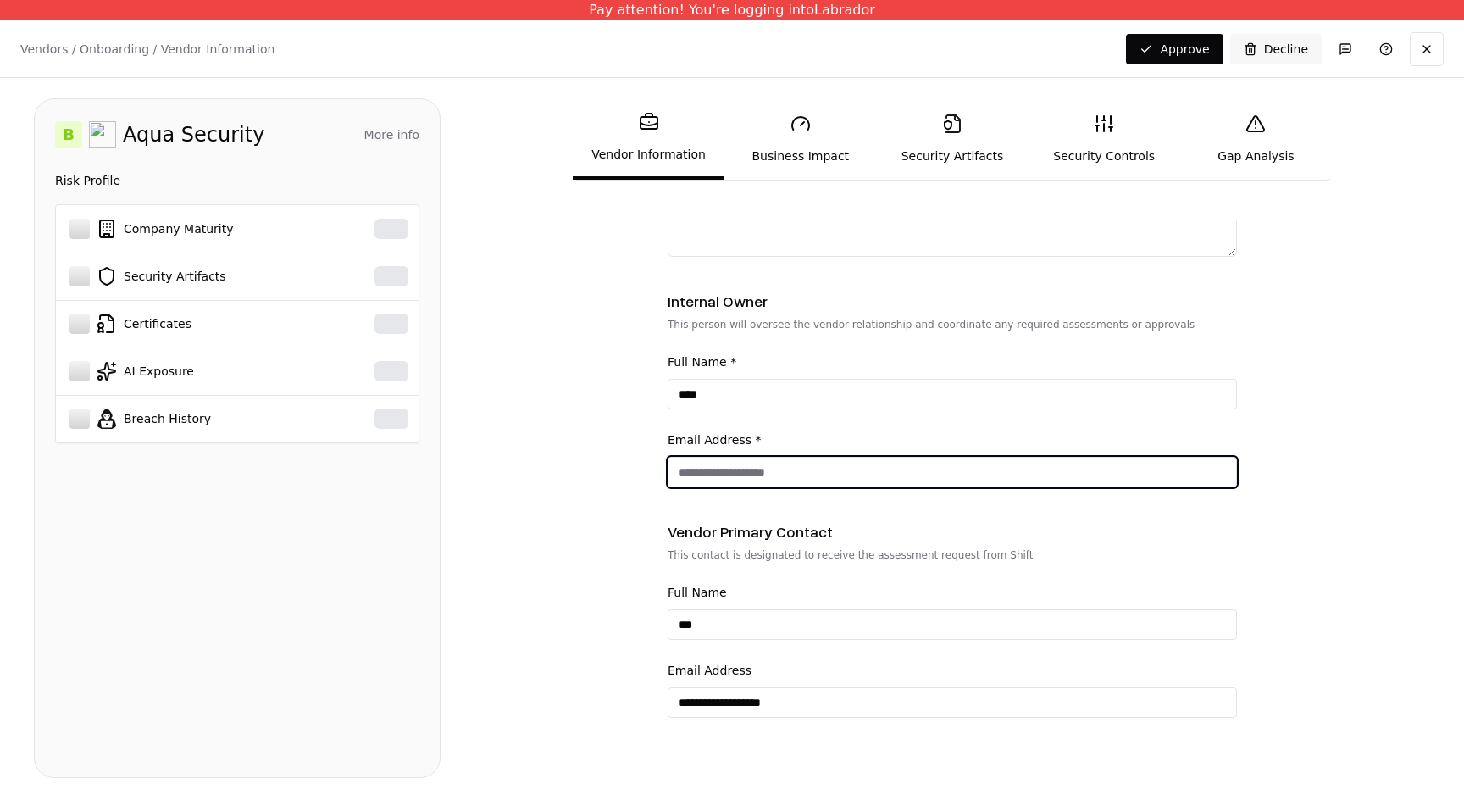
click at [785, 477] on input "Email Address *" at bounding box center [952, 471] width 568 height 31
type input "**********"
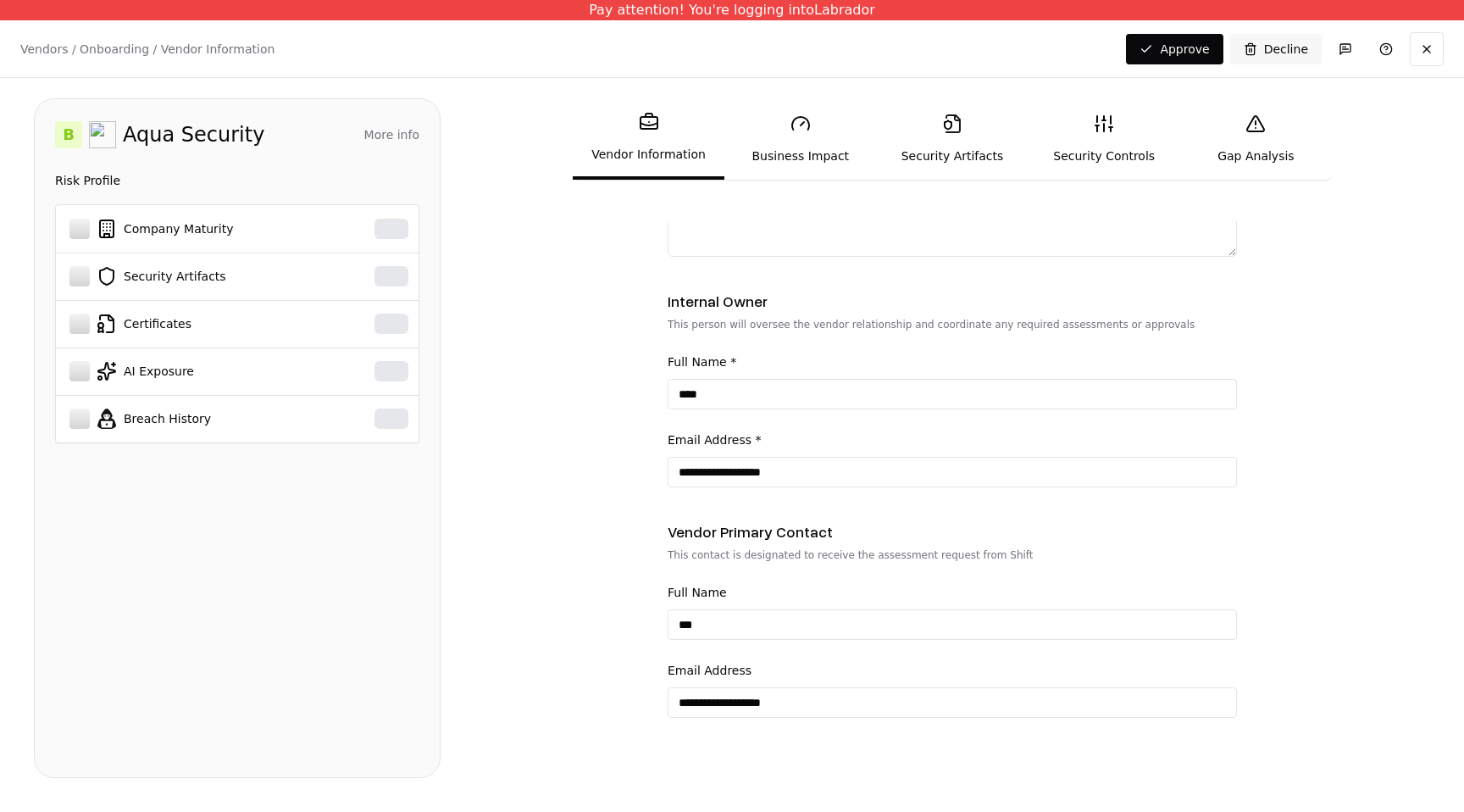
click at [818, 157] on link "Business Impact" at bounding box center [800, 139] width 152 height 78
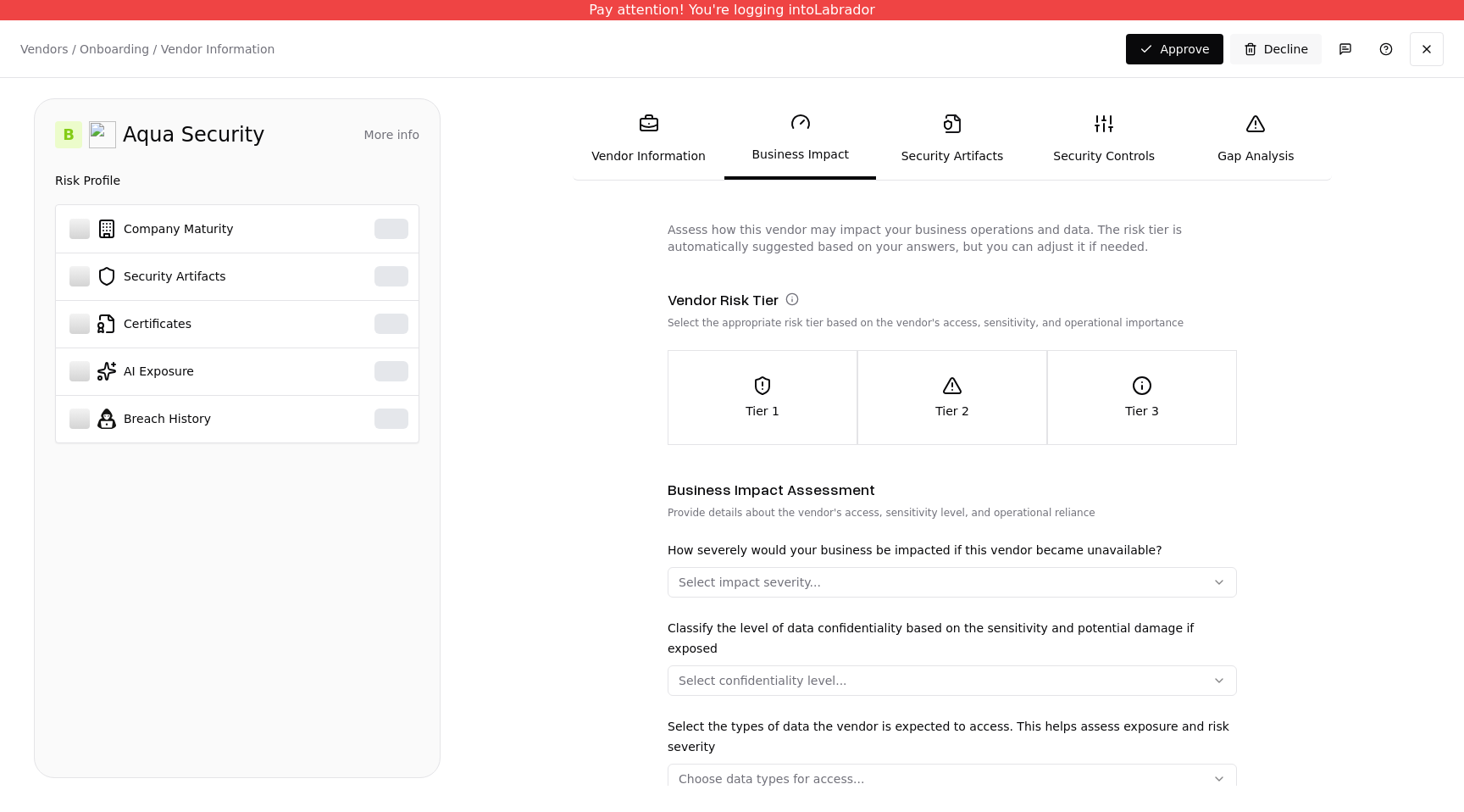
click at [907, 168] on link "Security Artifacts" at bounding box center [951, 139] width 152 height 78
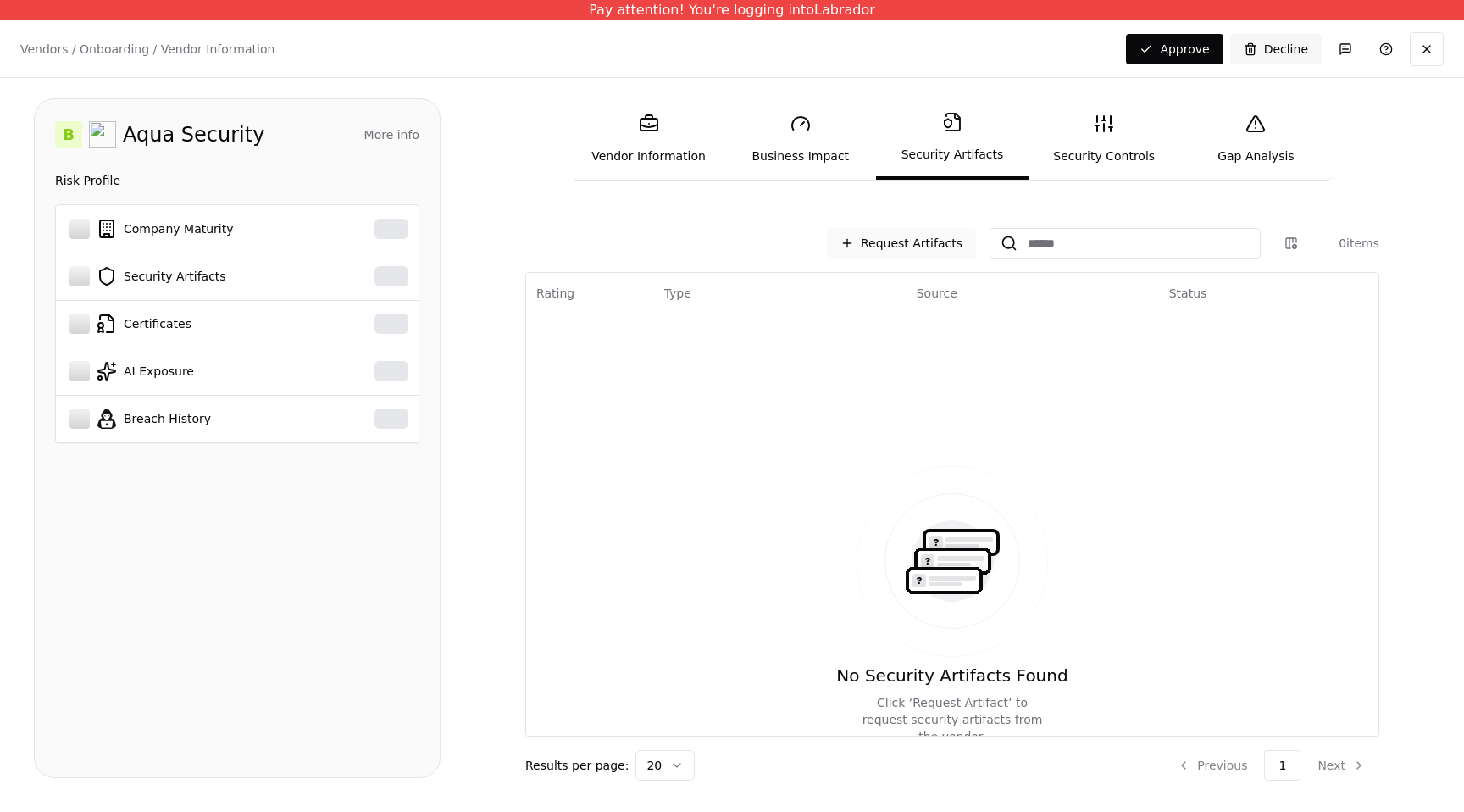
click at [917, 241] on button "Request Artifacts" at bounding box center [901, 243] width 149 height 31
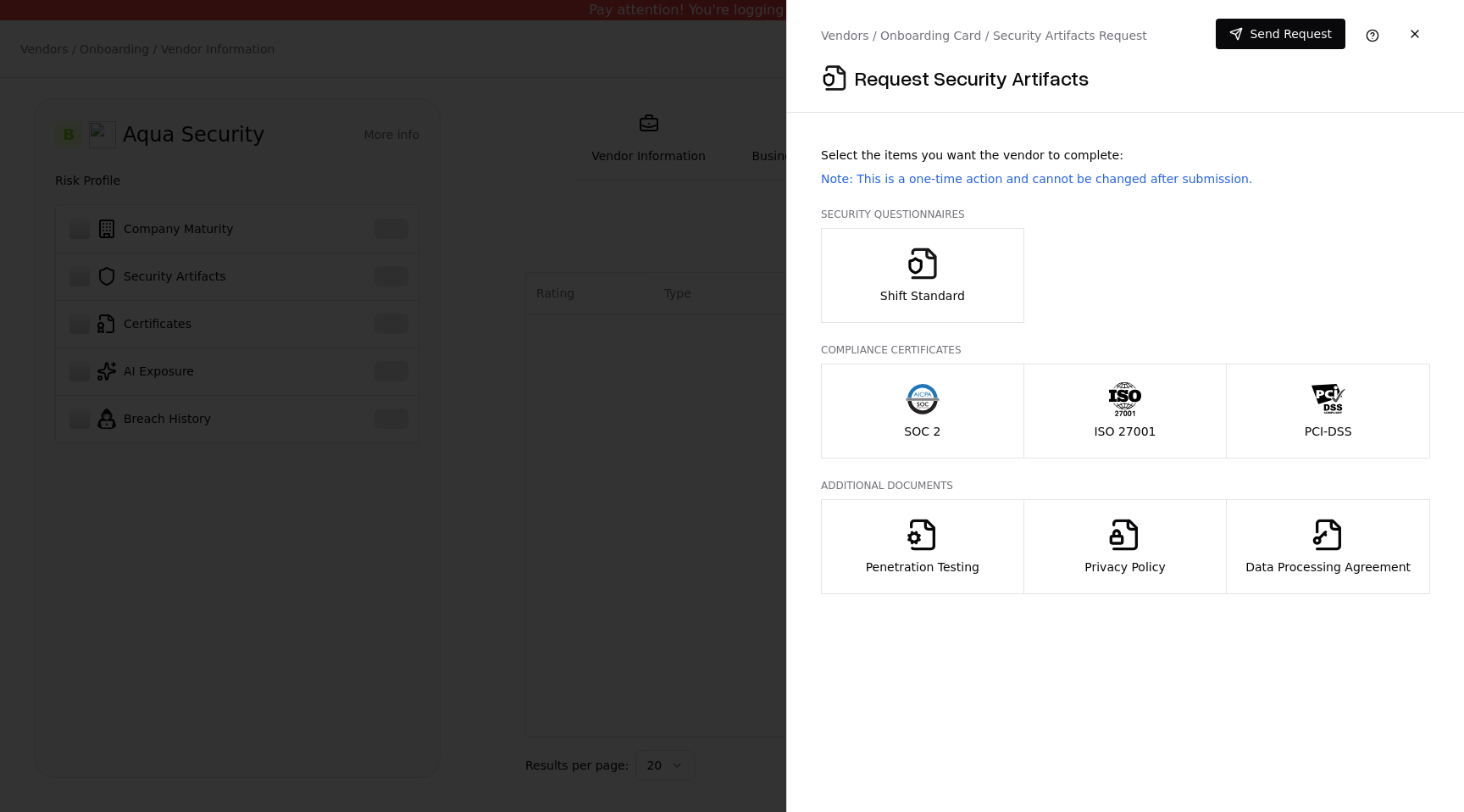
click at [926, 413] on icon "button" at bounding box center [922, 407] width 30 height 14
click at [1144, 426] on p "ISO 27001" at bounding box center [1125, 430] width 62 height 17
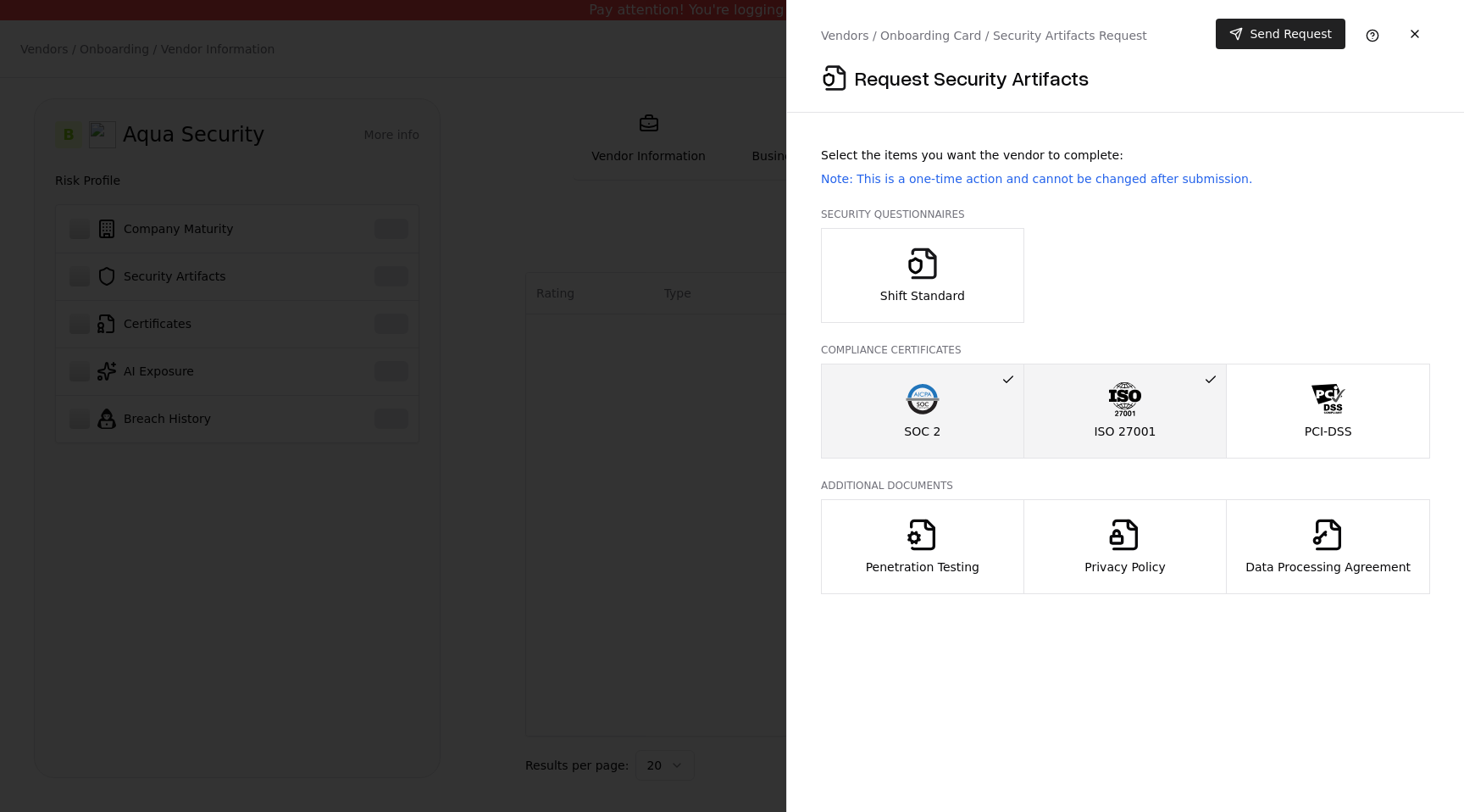
click at [1257, 27] on button "Send Request" at bounding box center [1280, 34] width 129 height 31
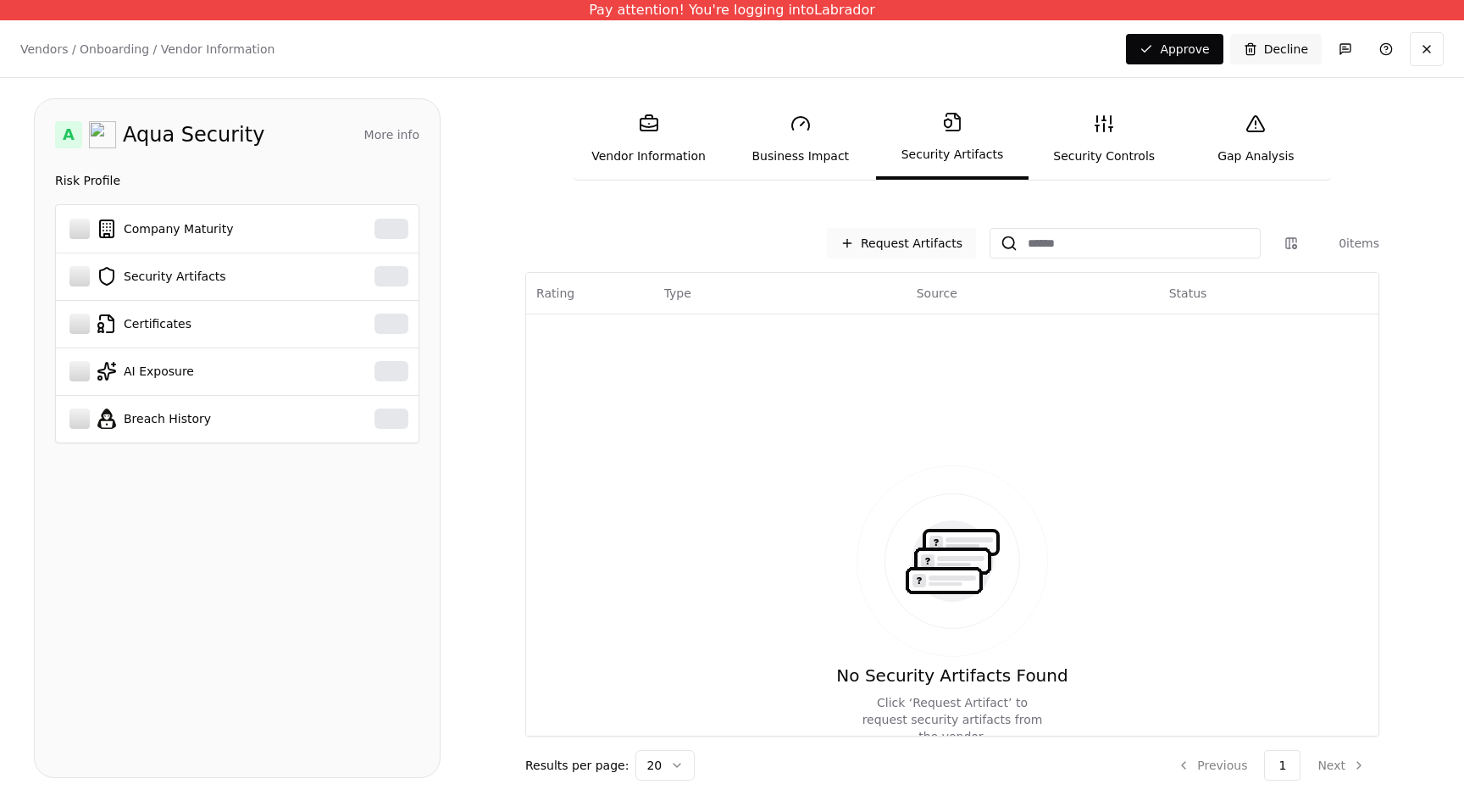
click at [898, 244] on button "Request Artifacts" at bounding box center [901, 243] width 149 height 31
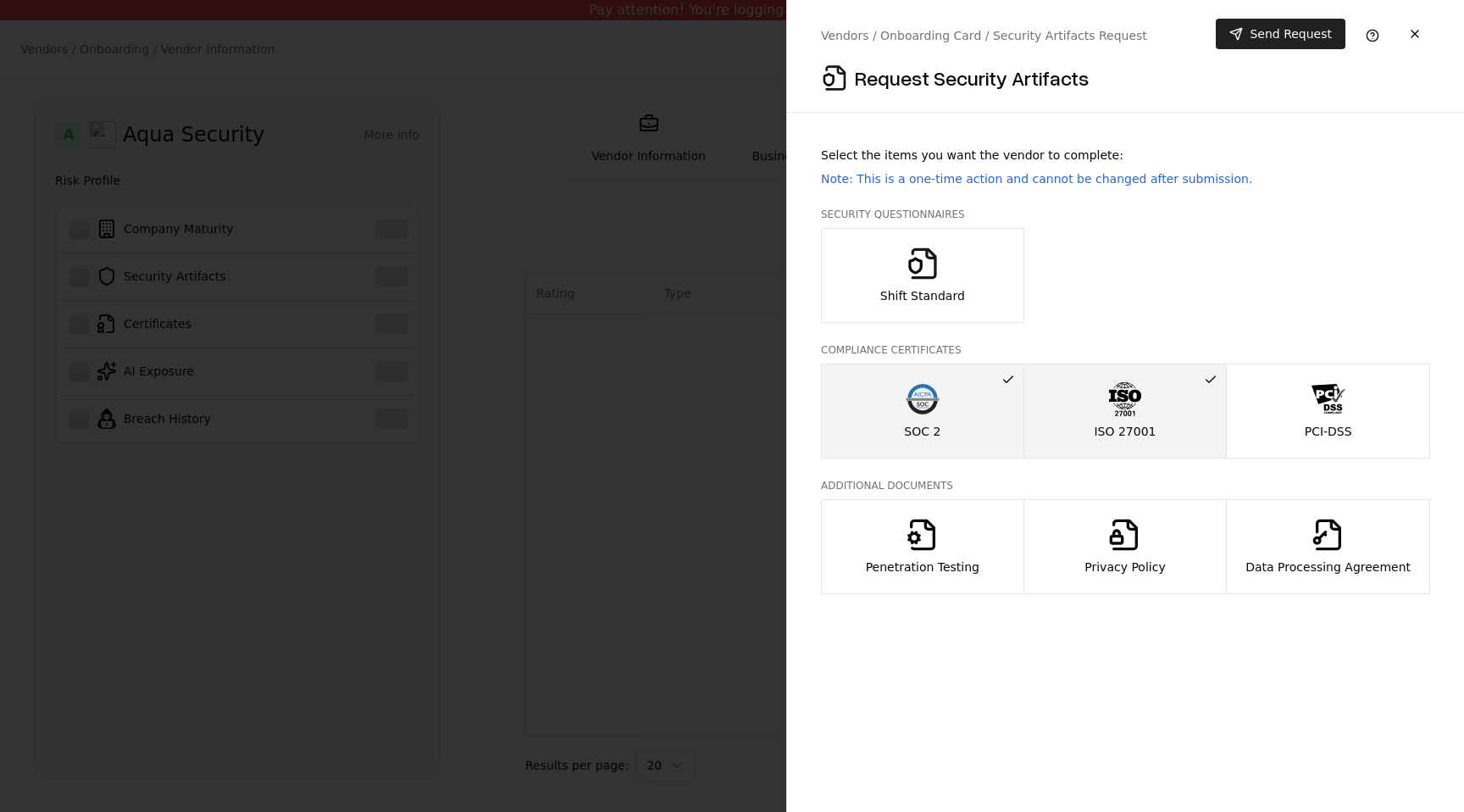
click at [1284, 19] on button "Send Request" at bounding box center [1280, 34] width 129 height 31
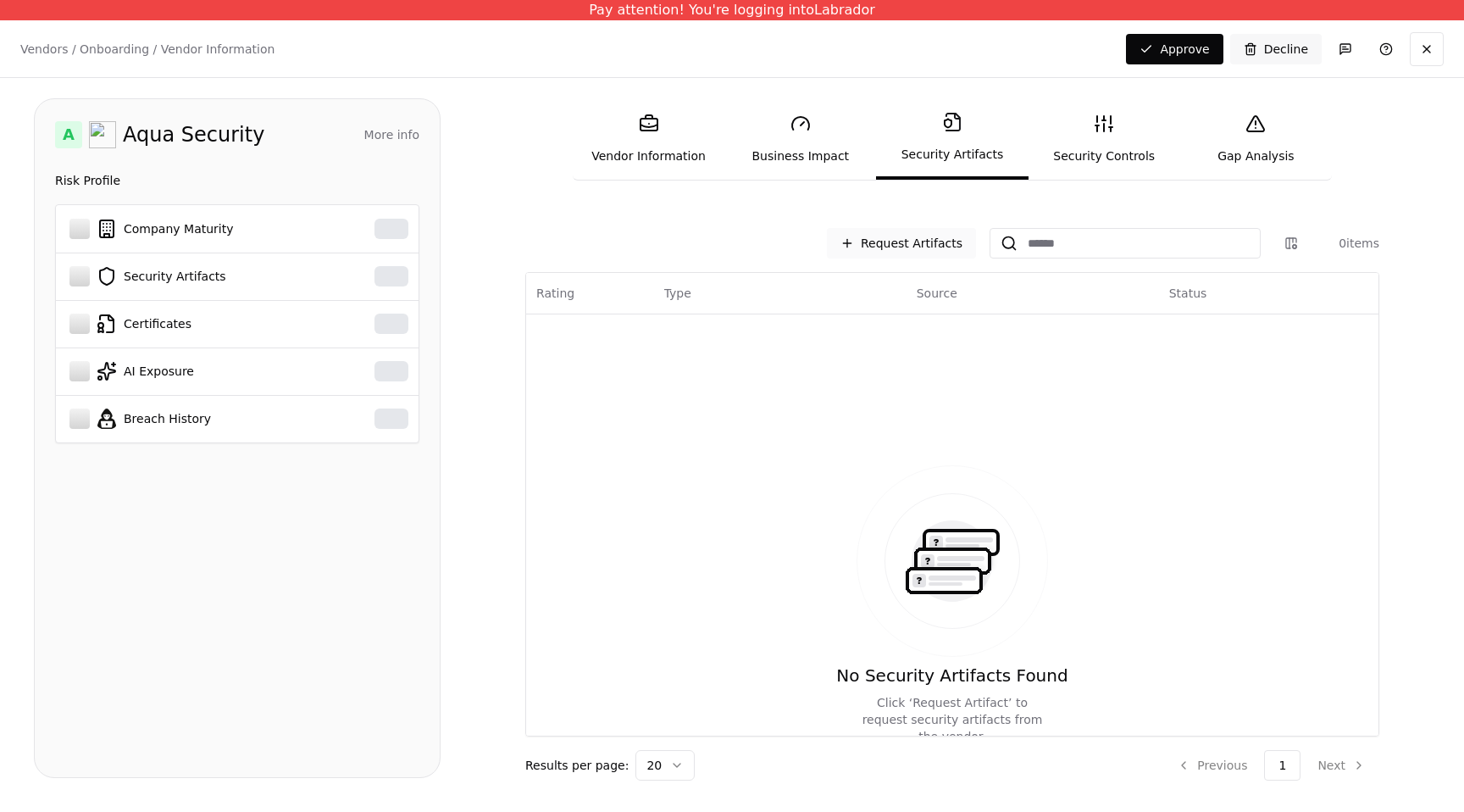
click at [943, 244] on button "Request Artifacts" at bounding box center [901, 243] width 149 height 31
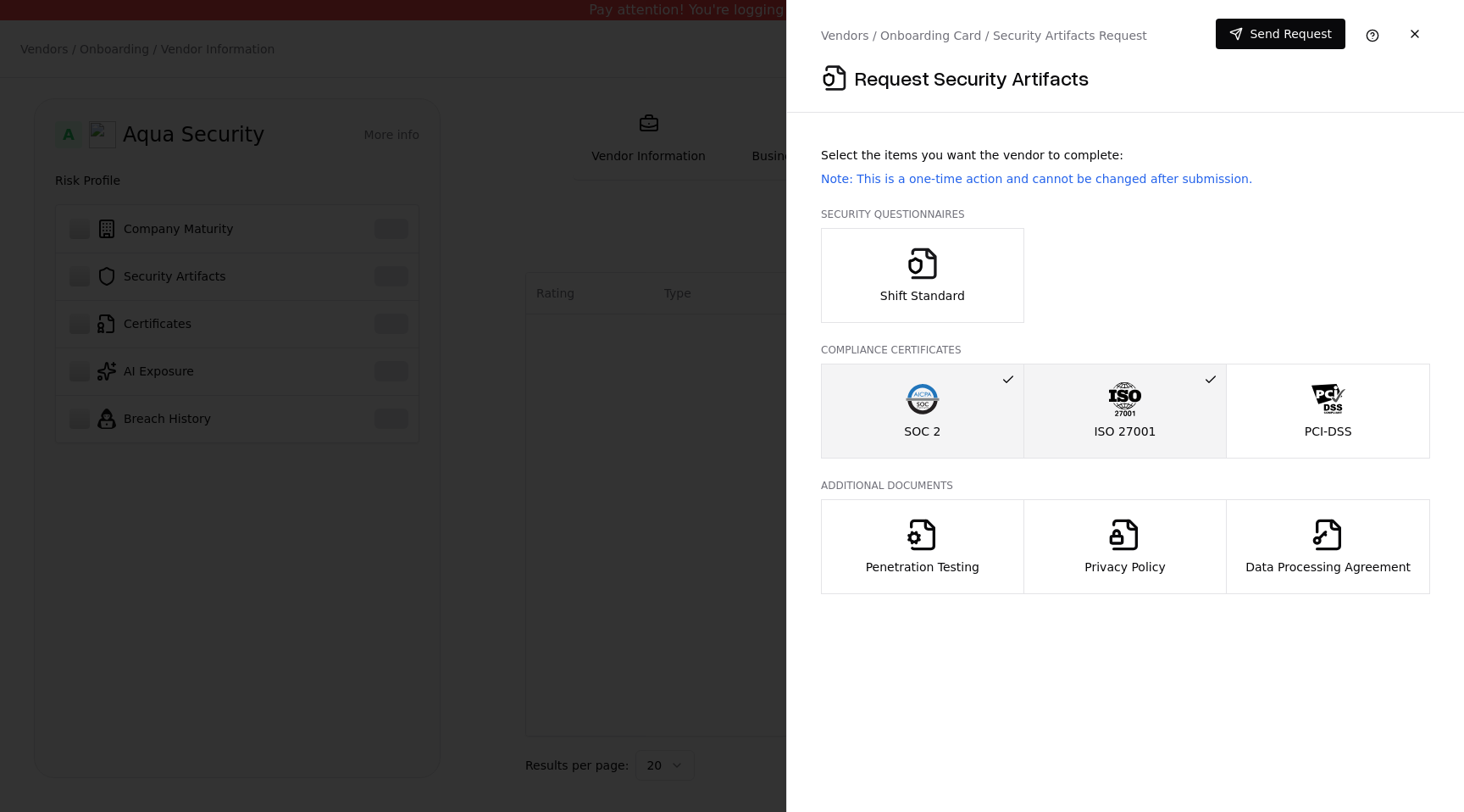
click at [944, 276] on div "Shift Standard" at bounding box center [922, 275] width 84 height 58
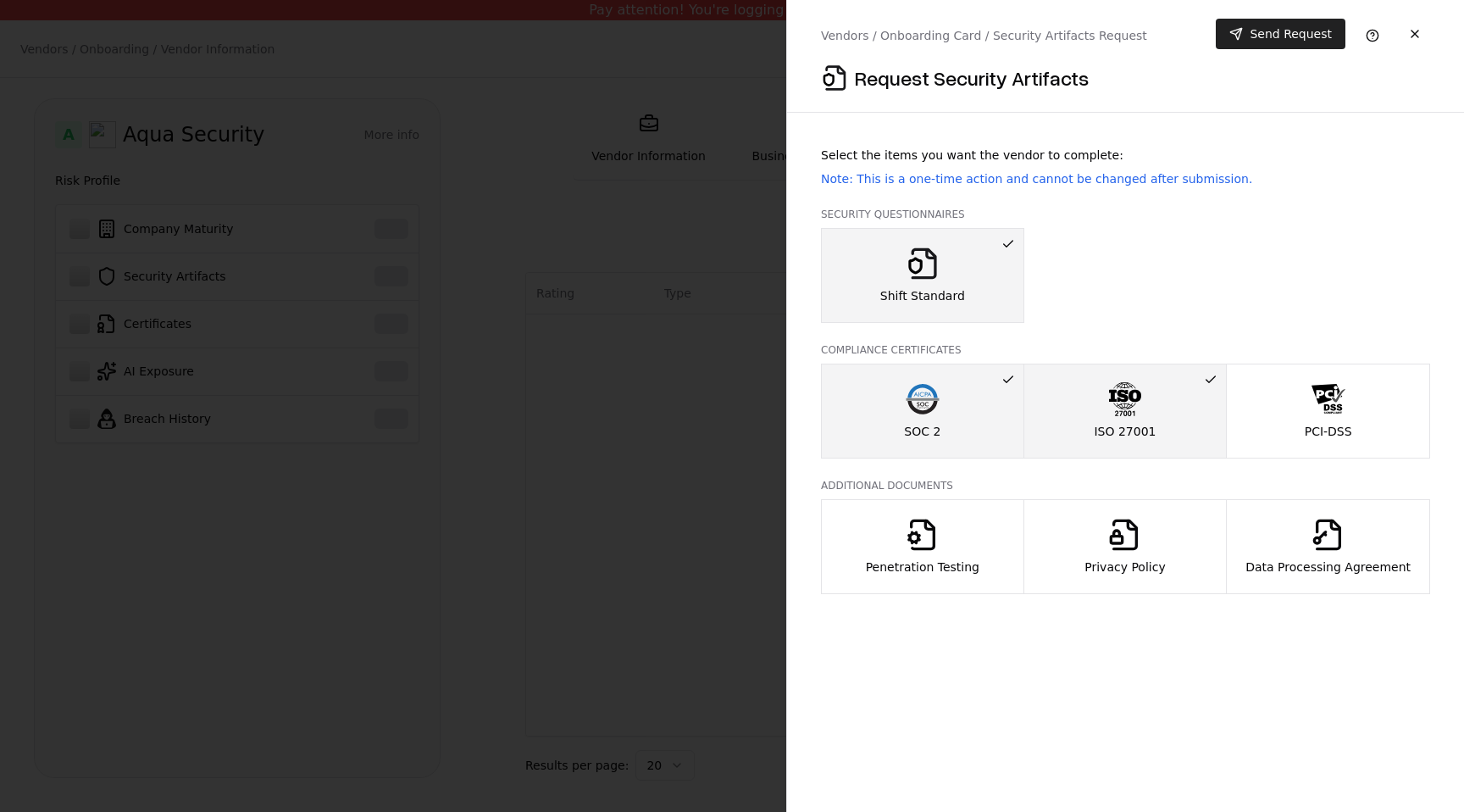
click at [1279, 33] on button "Send Request" at bounding box center [1280, 34] width 129 height 31
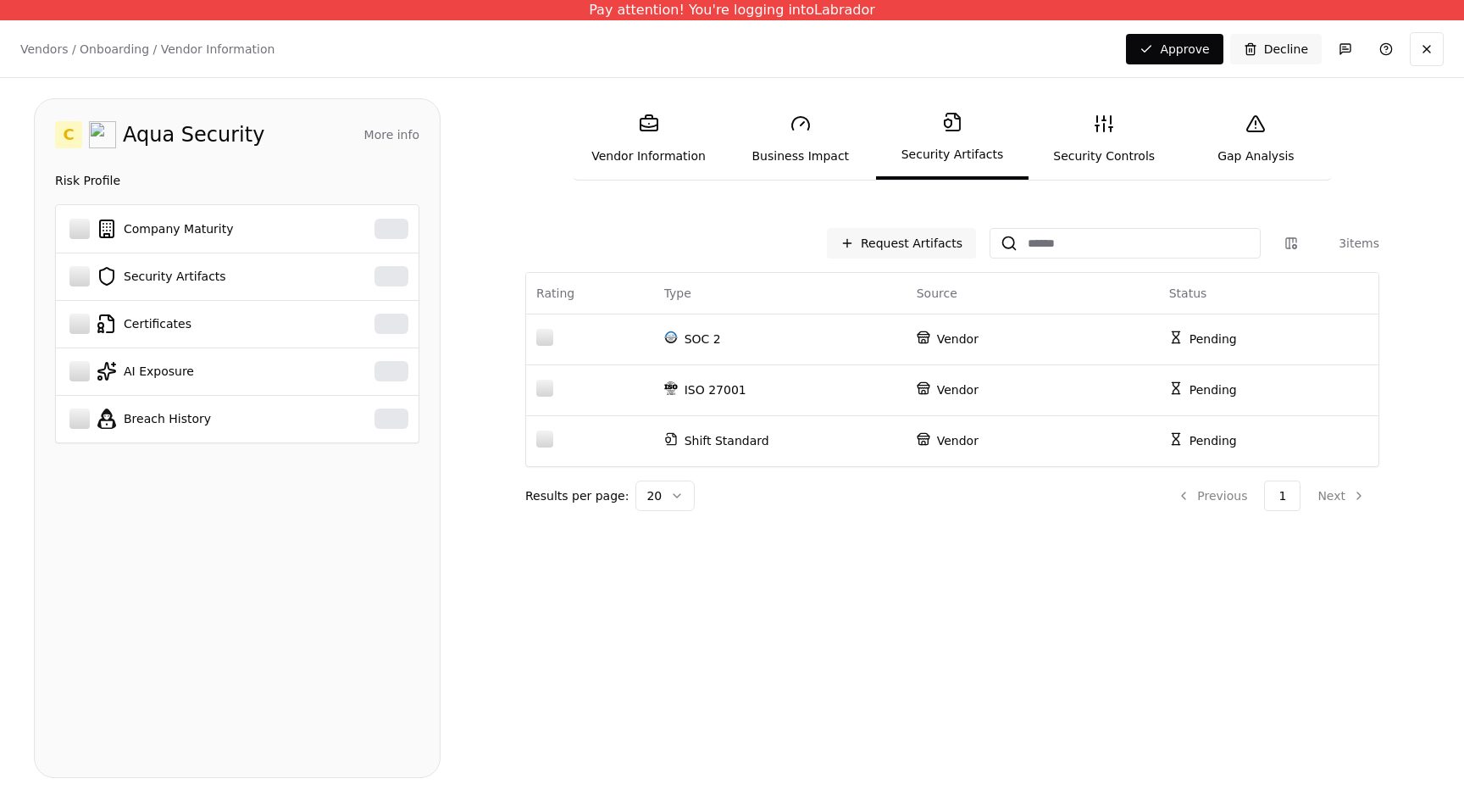
click at [477, 109] on div "Vendor Information Business Impact Security Artifacts Security Controls Gap Ana…" at bounding box center [952, 438] width 956 height 680
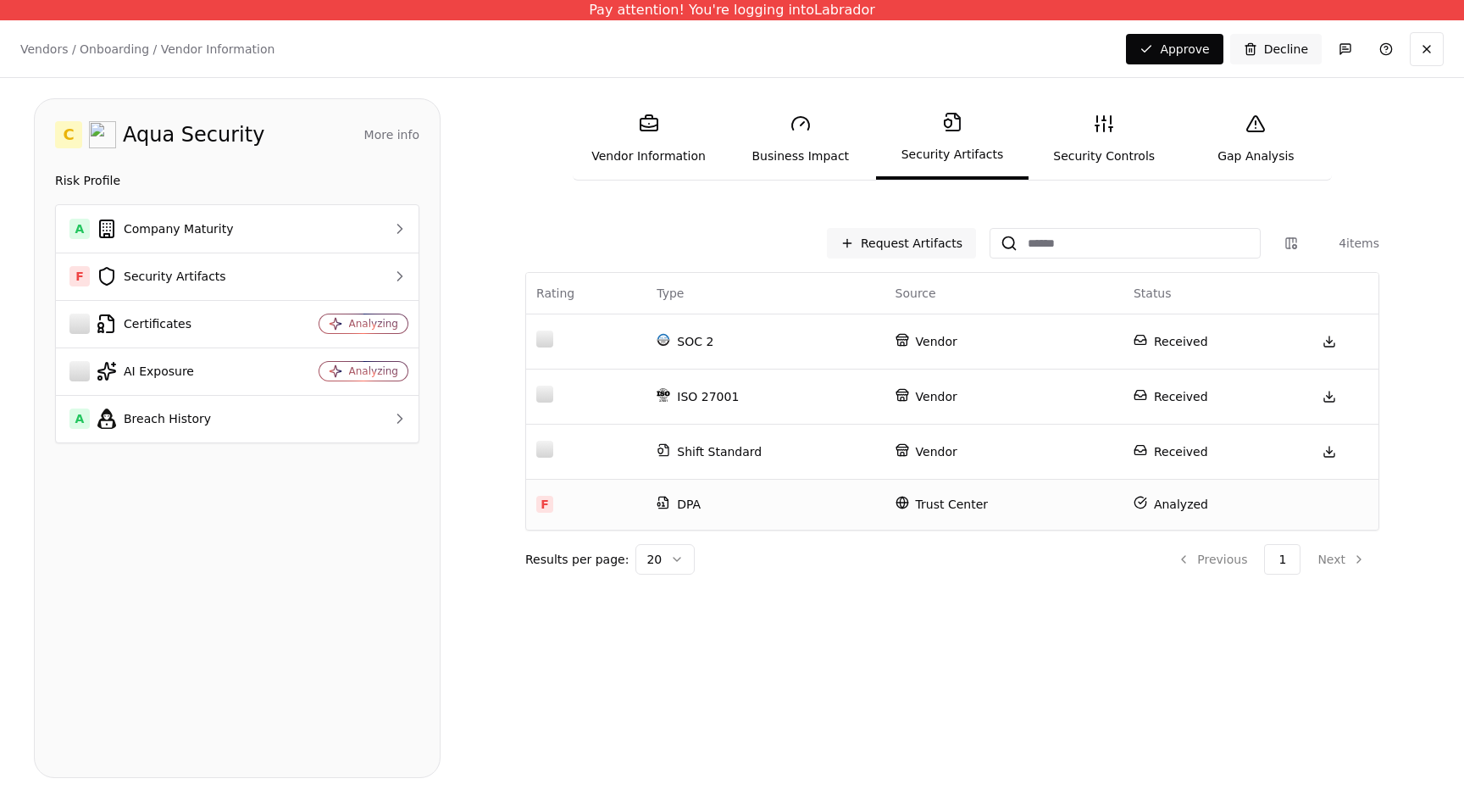
click at [914, 509] on p "Trust Center" at bounding box center [1004, 504] width 218 height 17
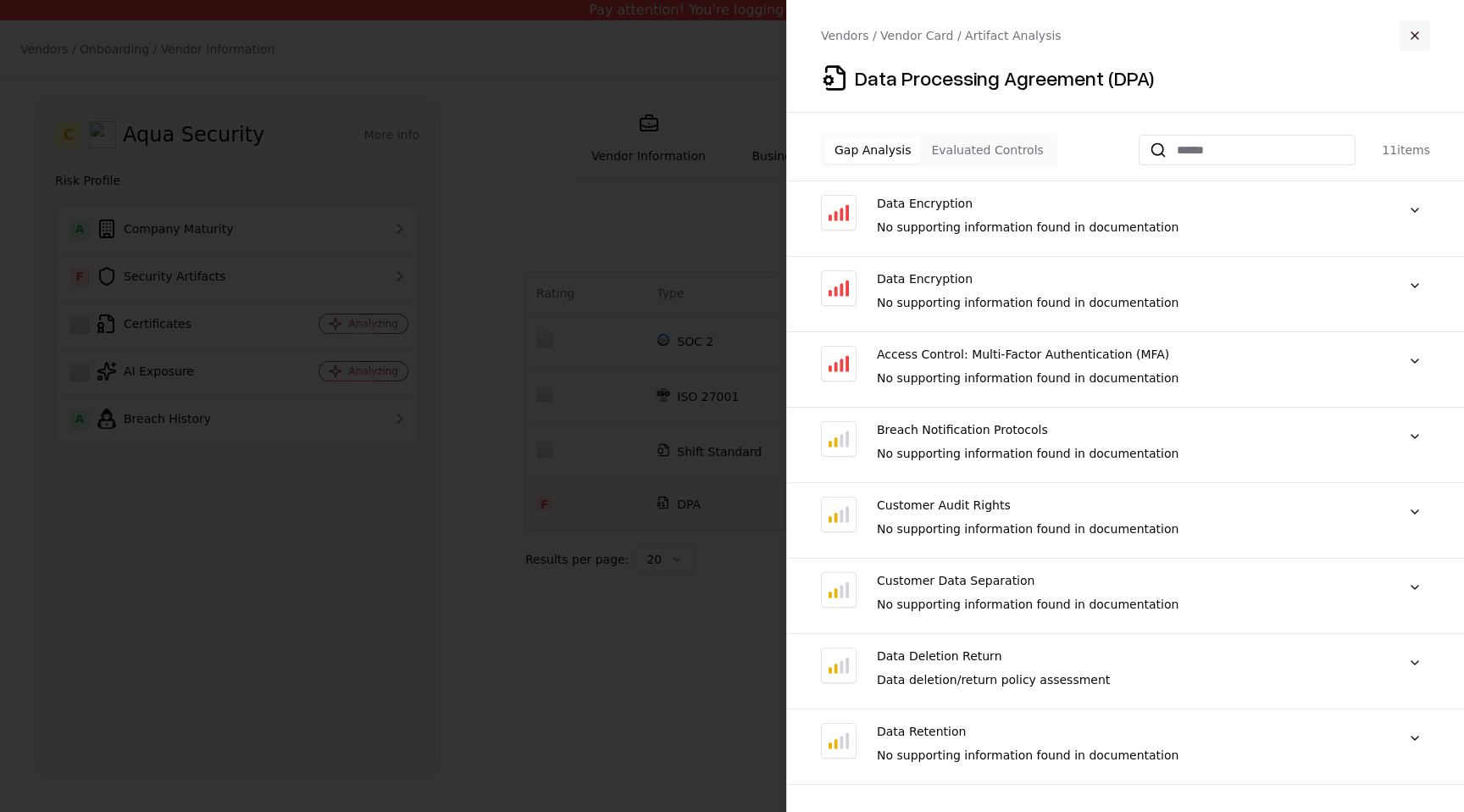
click at [1411, 35] on button "button" at bounding box center [1414, 35] width 31 height 31
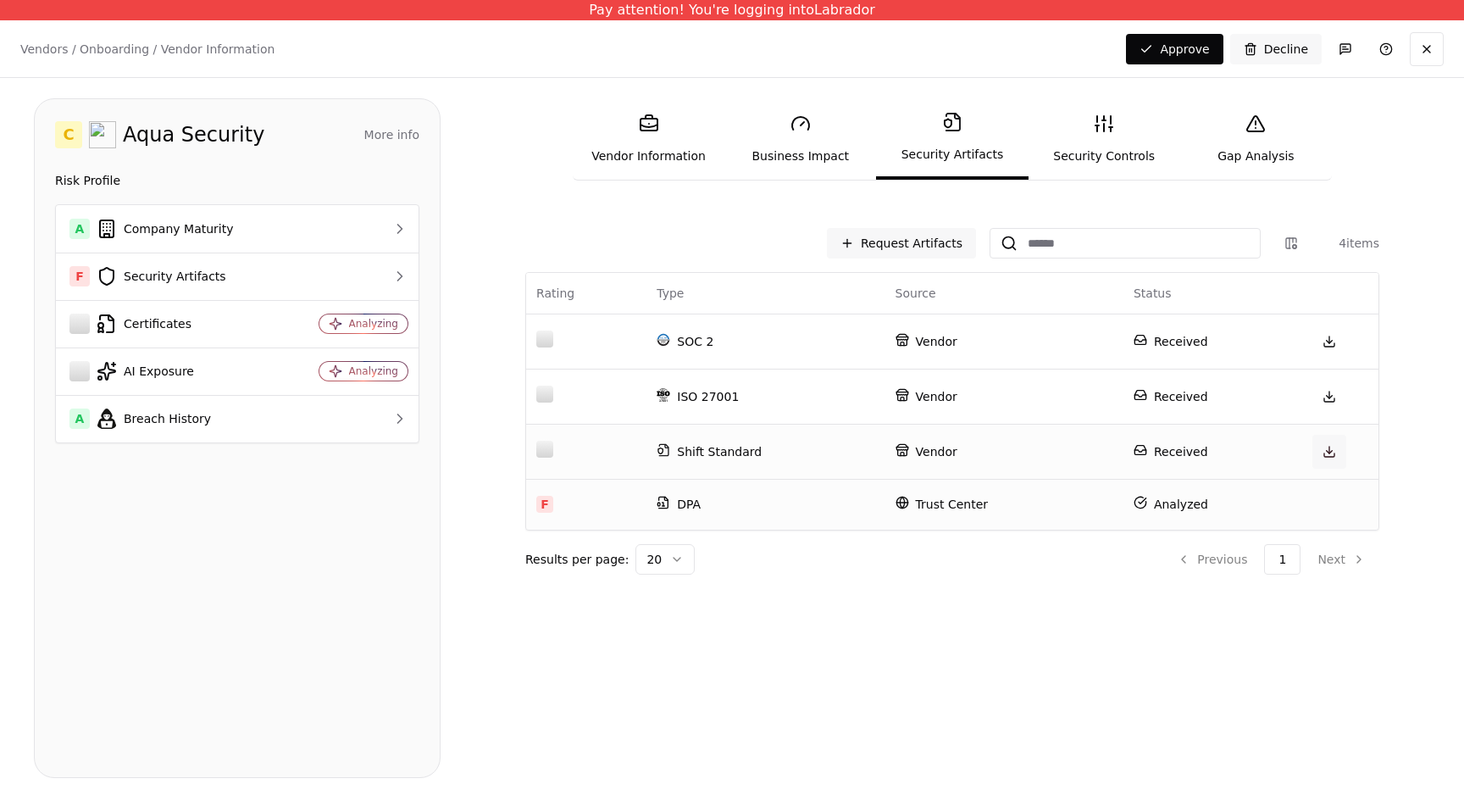
click at [1330, 449] on link at bounding box center [1330, 451] width 34 height 34
click at [1095, 128] on icon at bounding box center [1104, 123] width 20 height 20
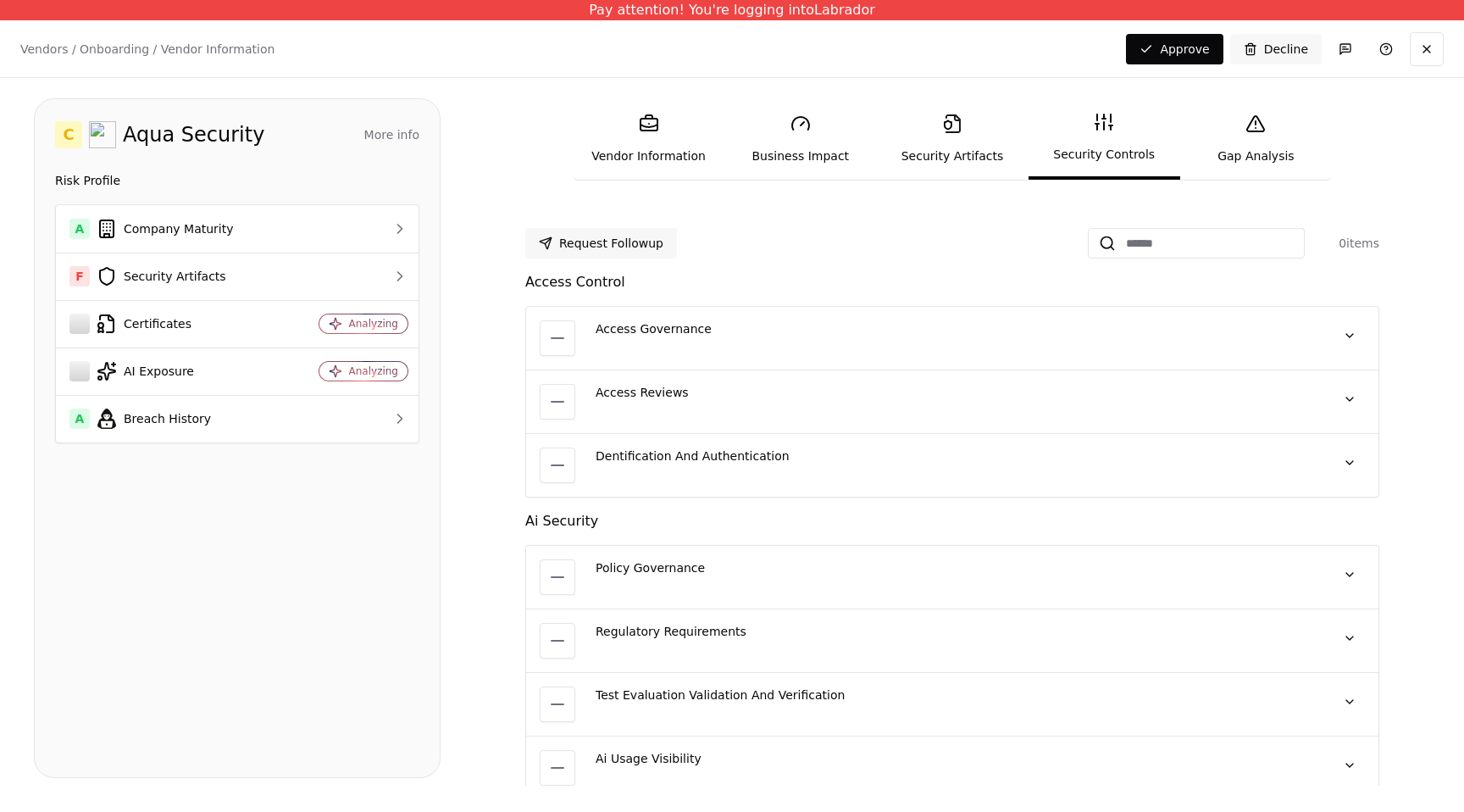
click at [922, 340] on div "Access Governance No quote available" at bounding box center [954, 338] width 719 height 36
click at [1358, 336] on button at bounding box center [1350, 335] width 31 height 31
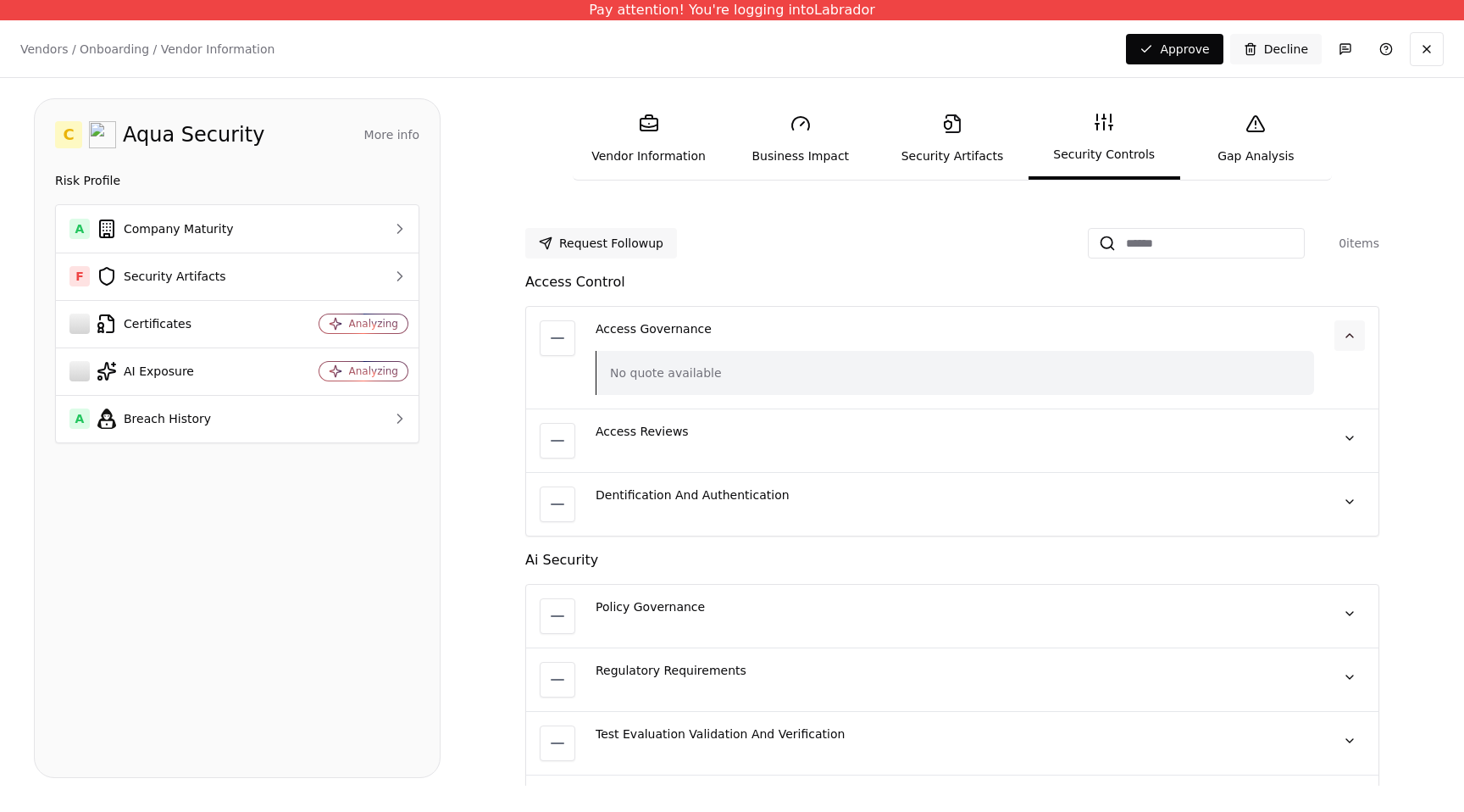
click at [1358, 336] on button at bounding box center [1350, 335] width 31 height 31
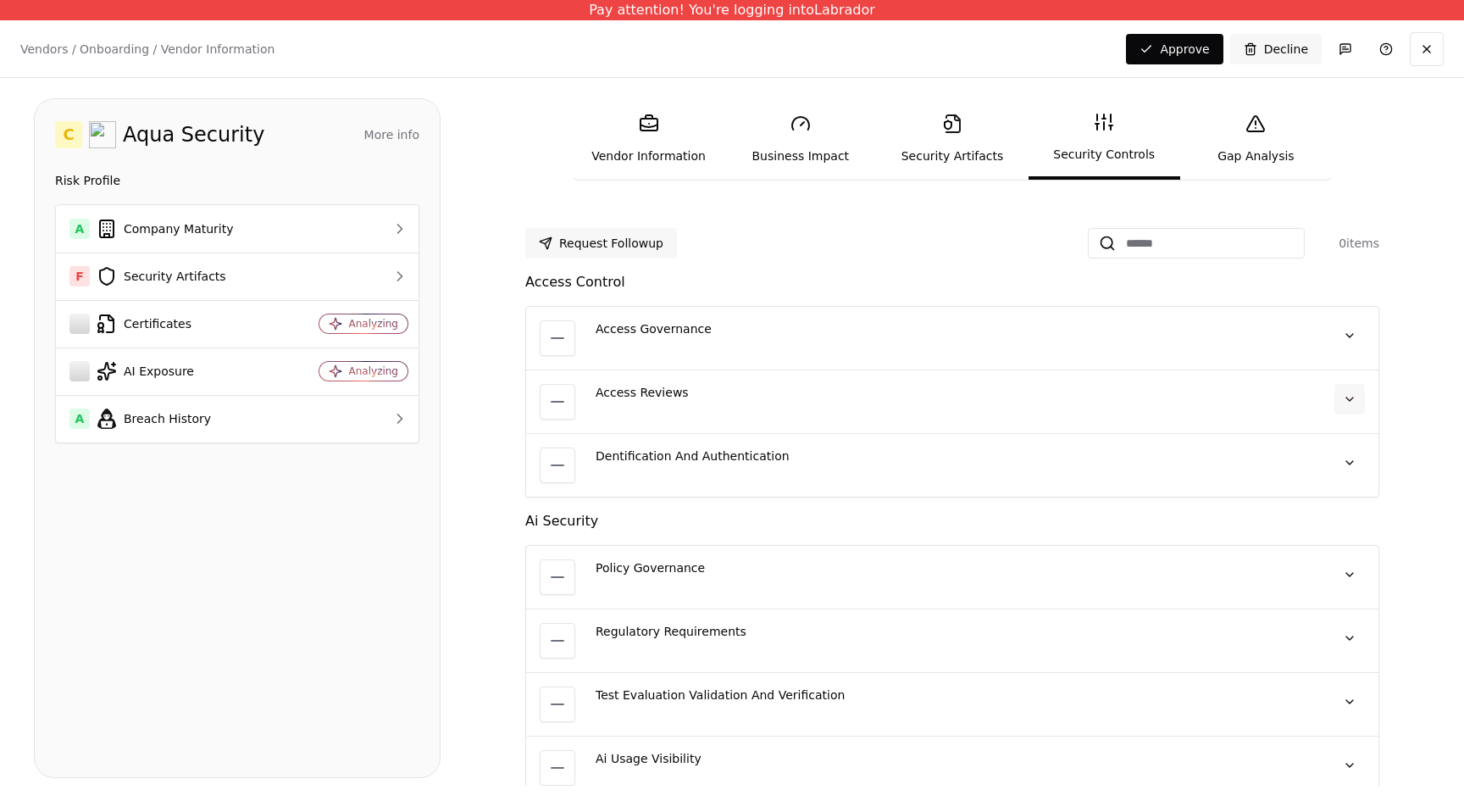
click at [1358, 396] on button at bounding box center [1350, 399] width 31 height 31
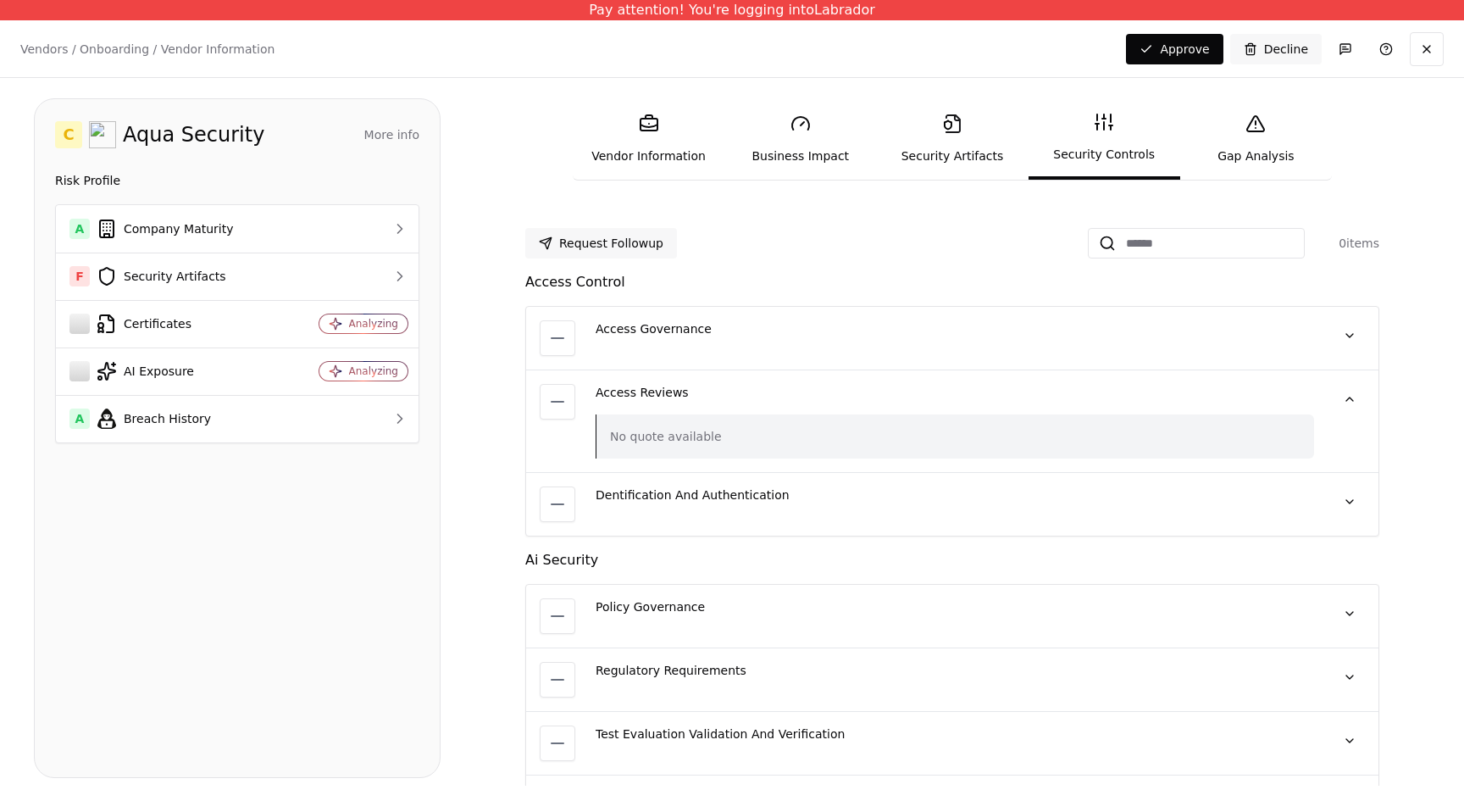
click at [982, 148] on link "Security Artifacts" at bounding box center [951, 139] width 152 height 78
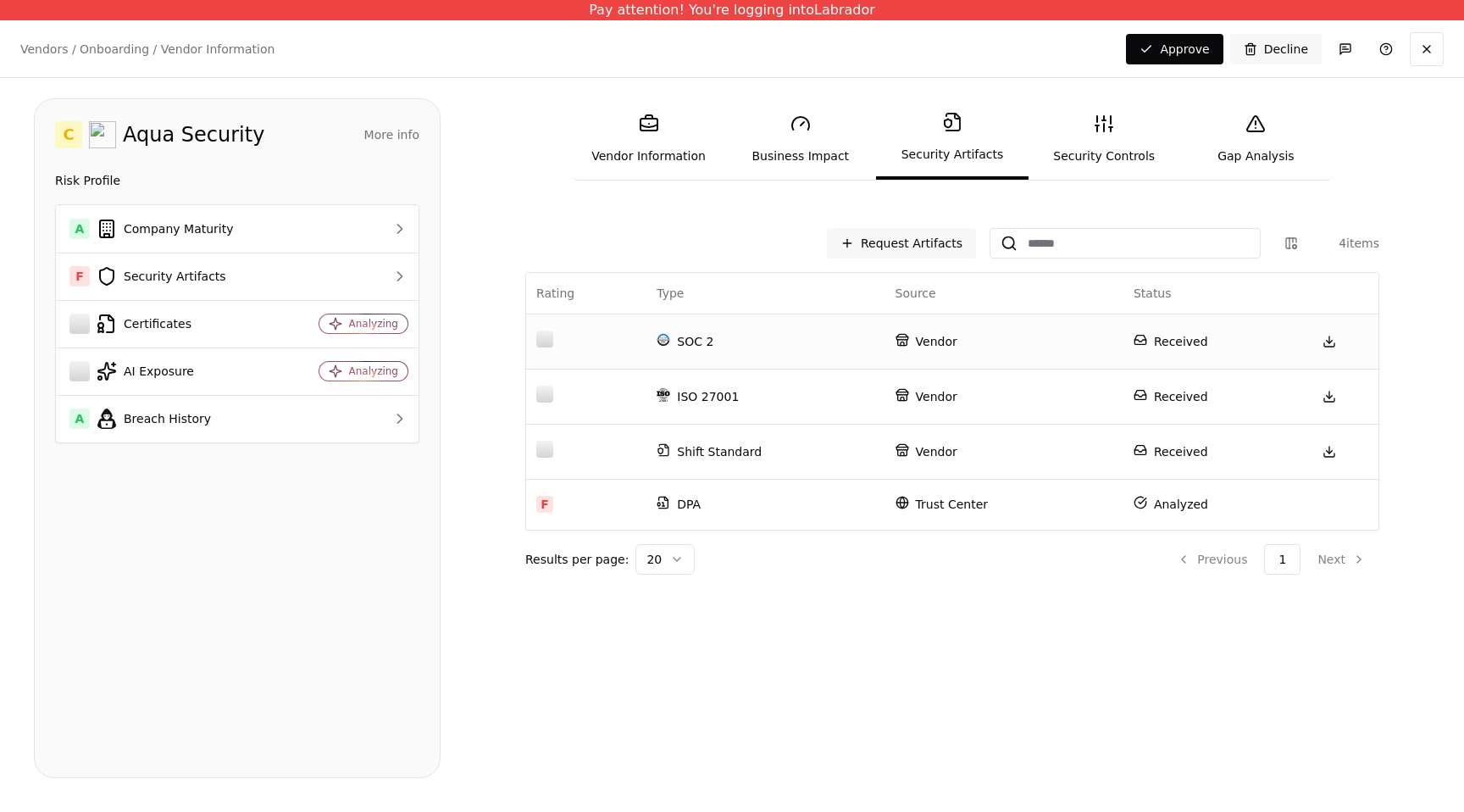
click at [921, 346] on p "Vendor" at bounding box center [1004, 341] width 218 height 17
click at [1089, 110] on link "Security Controls" at bounding box center [1104, 139] width 152 height 78
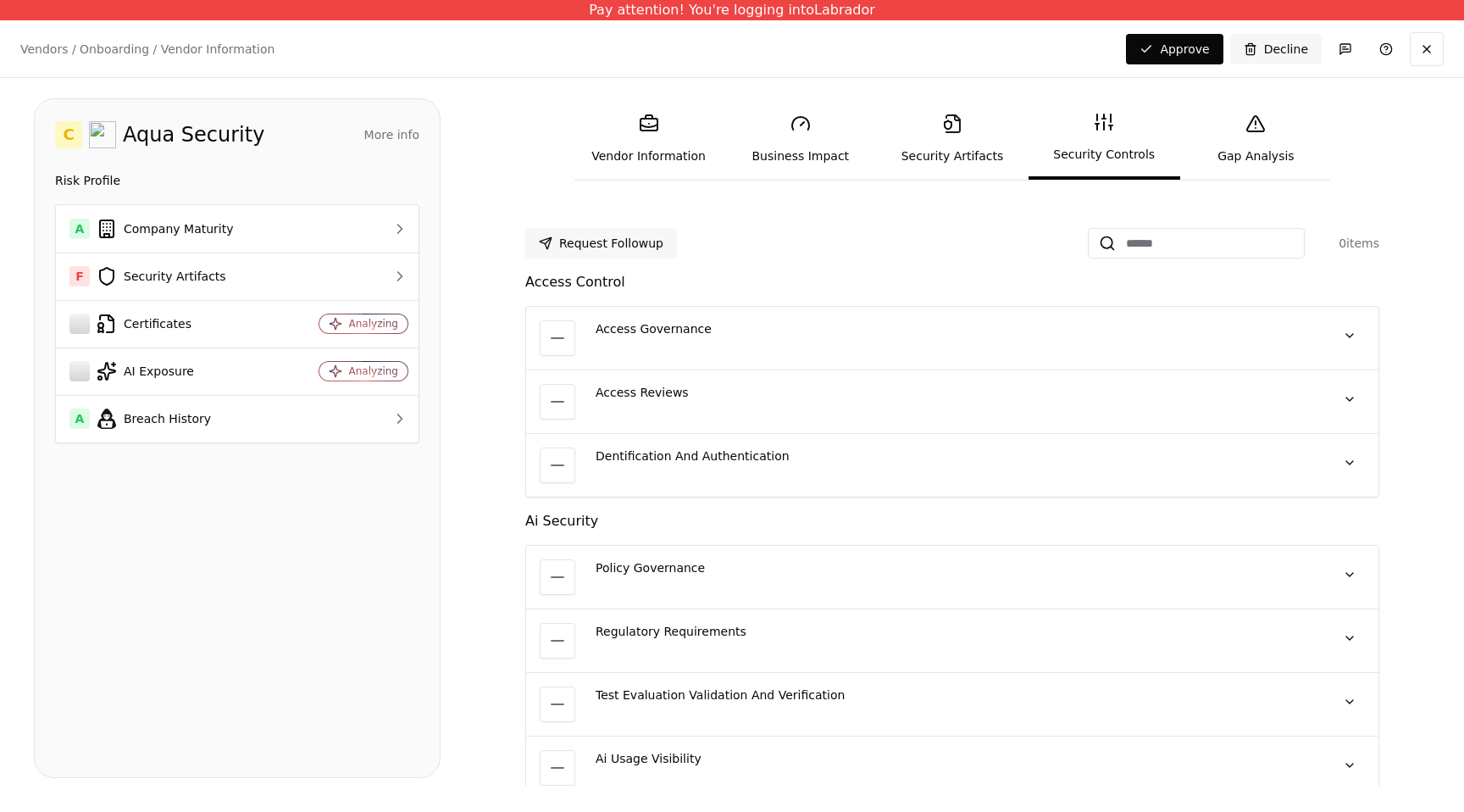
click at [963, 143] on link "Security Artifacts" at bounding box center [951, 139] width 152 height 78
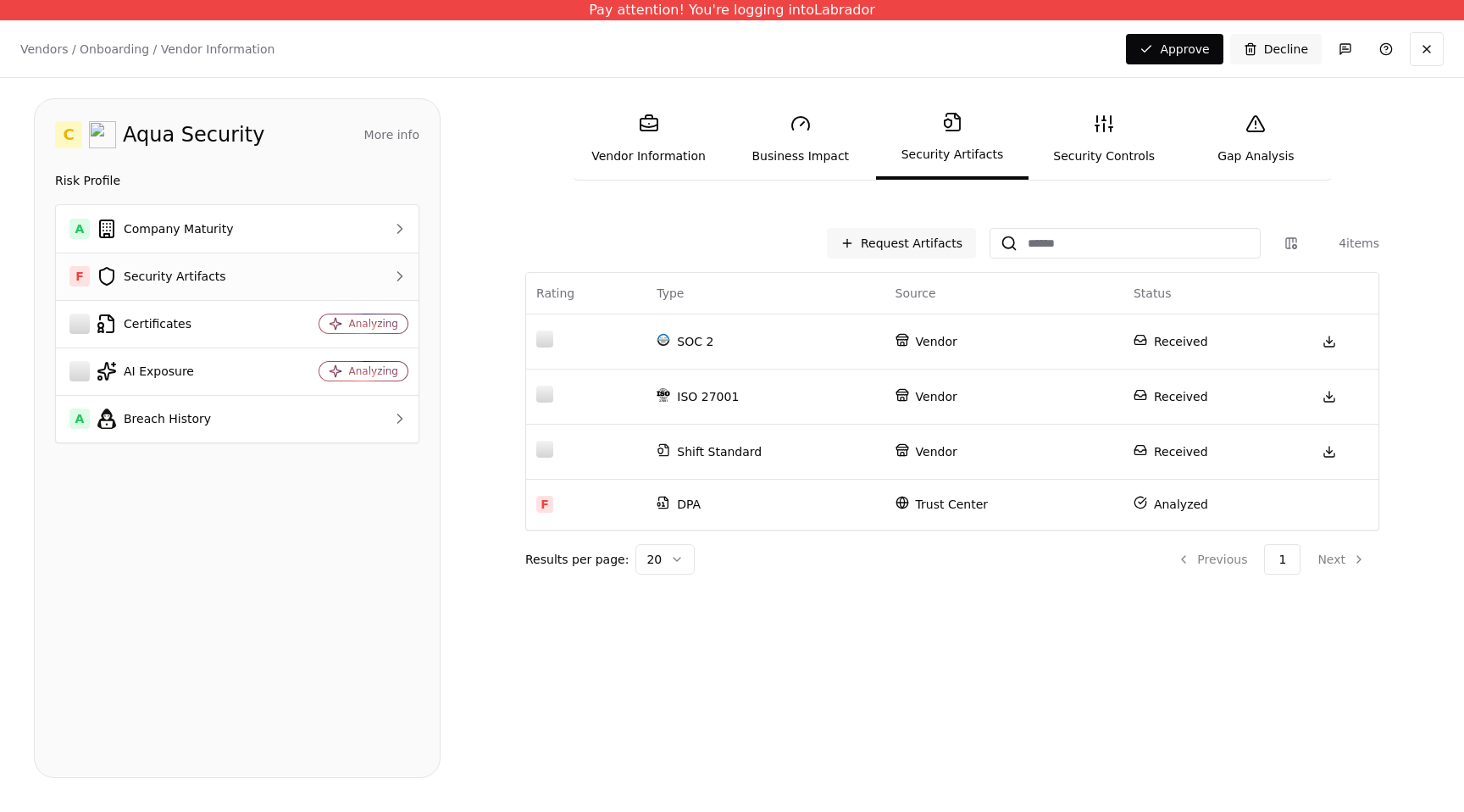
click at [172, 293] on td "F Security Artifacts" at bounding box center [170, 276] width 230 height 48
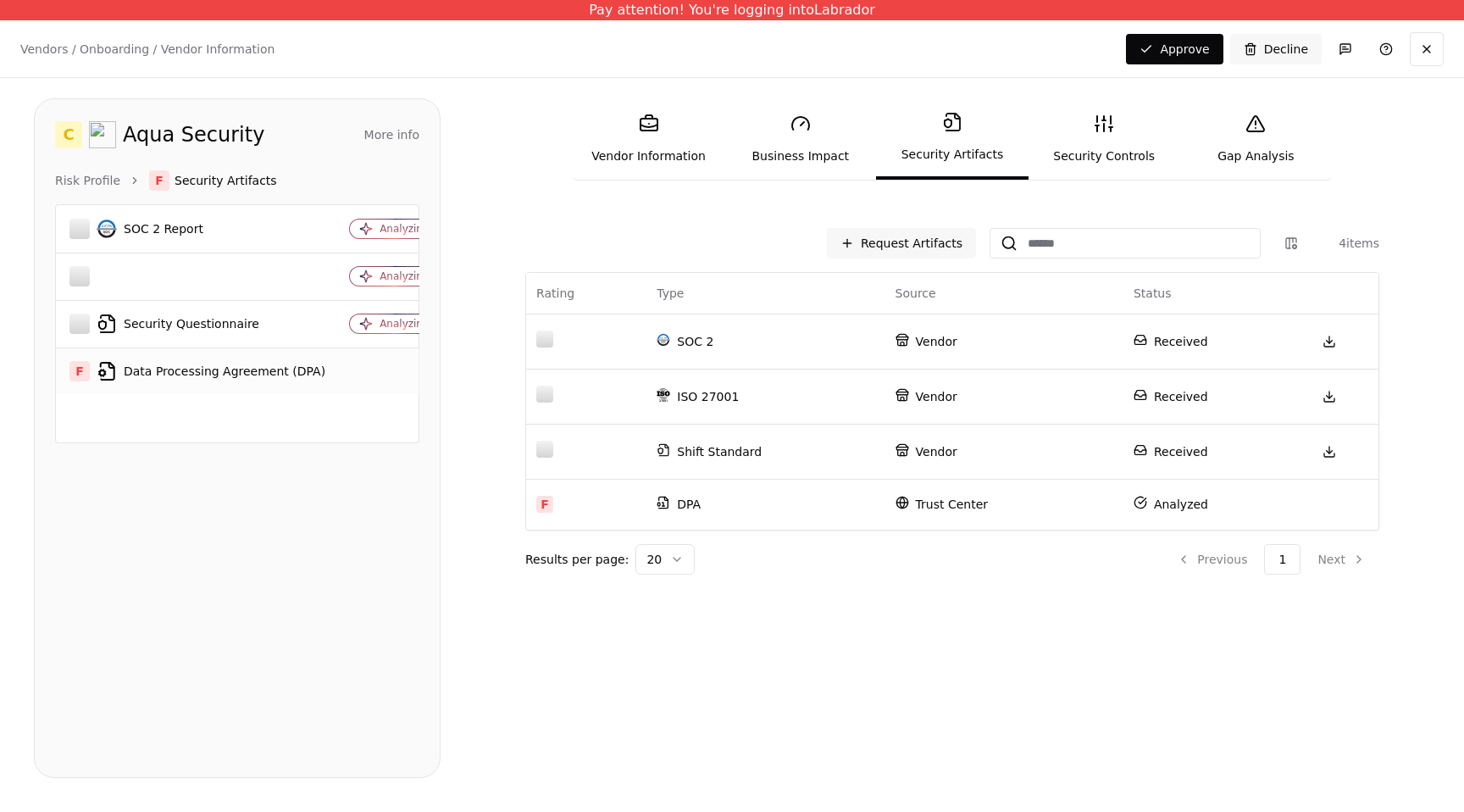
click at [177, 381] on div "F Data Processing Agreement (DPA)" at bounding box center [197, 371] width 255 height 20
click at [400, 222] on div at bounding box center [394, 229] width 89 height 17
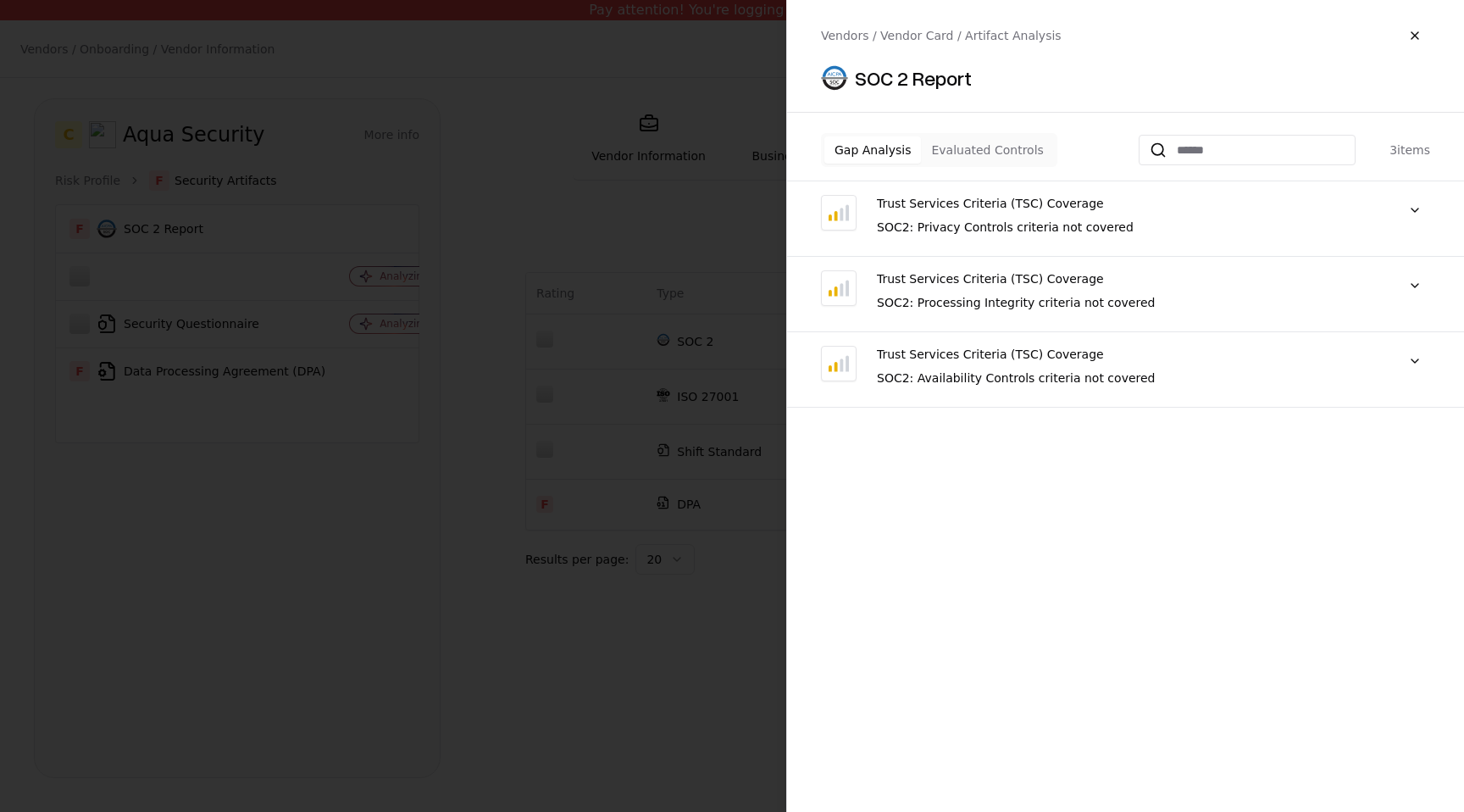
click at [960, 169] on div "Gap Analysis Evaluated Controls 3 items" at bounding box center [1125, 157] width 677 height 49
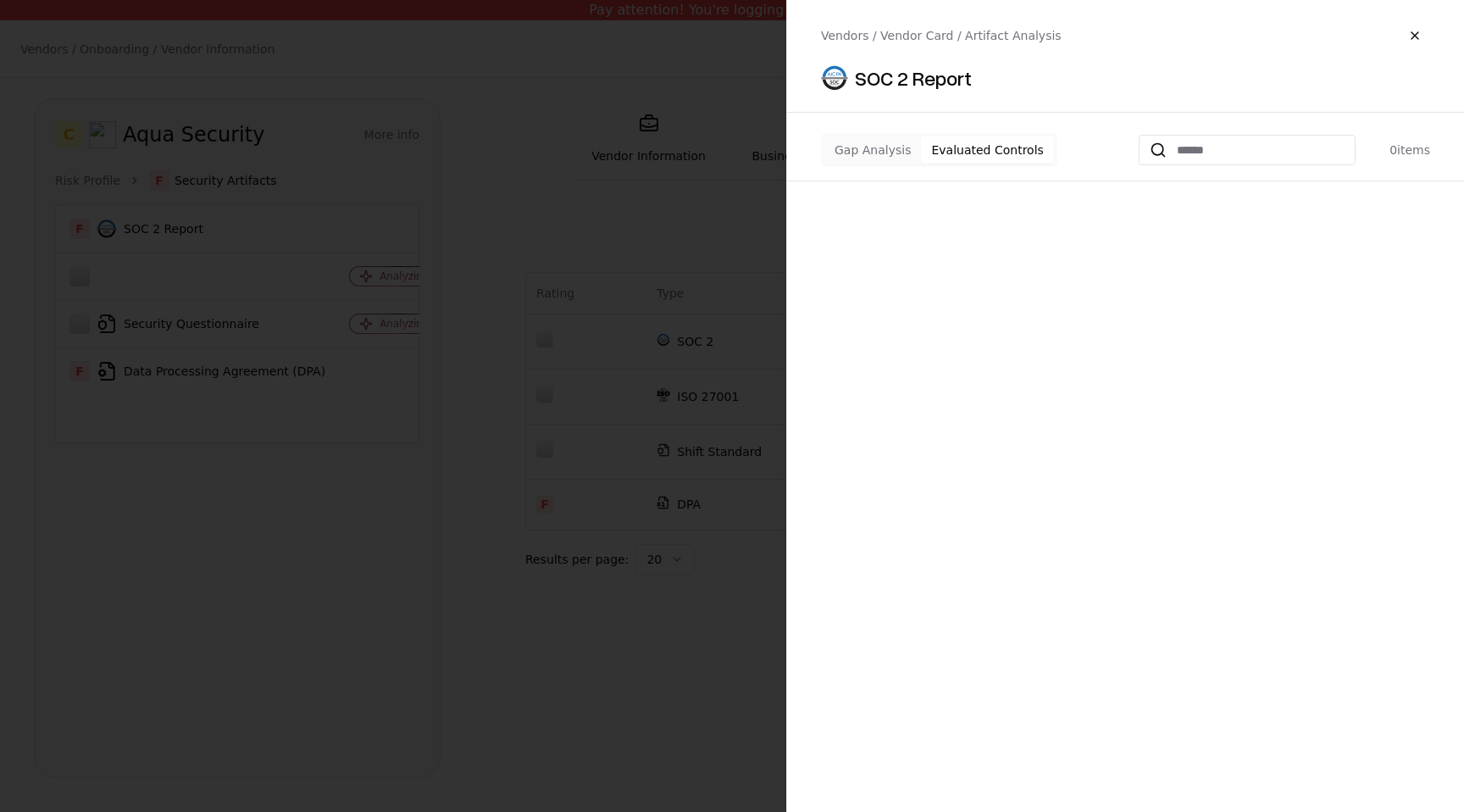
click at [960, 159] on button "Evaluated Controls" at bounding box center [987, 149] width 132 height 27
click at [898, 148] on button "Gap Analysis" at bounding box center [872, 149] width 96 height 27
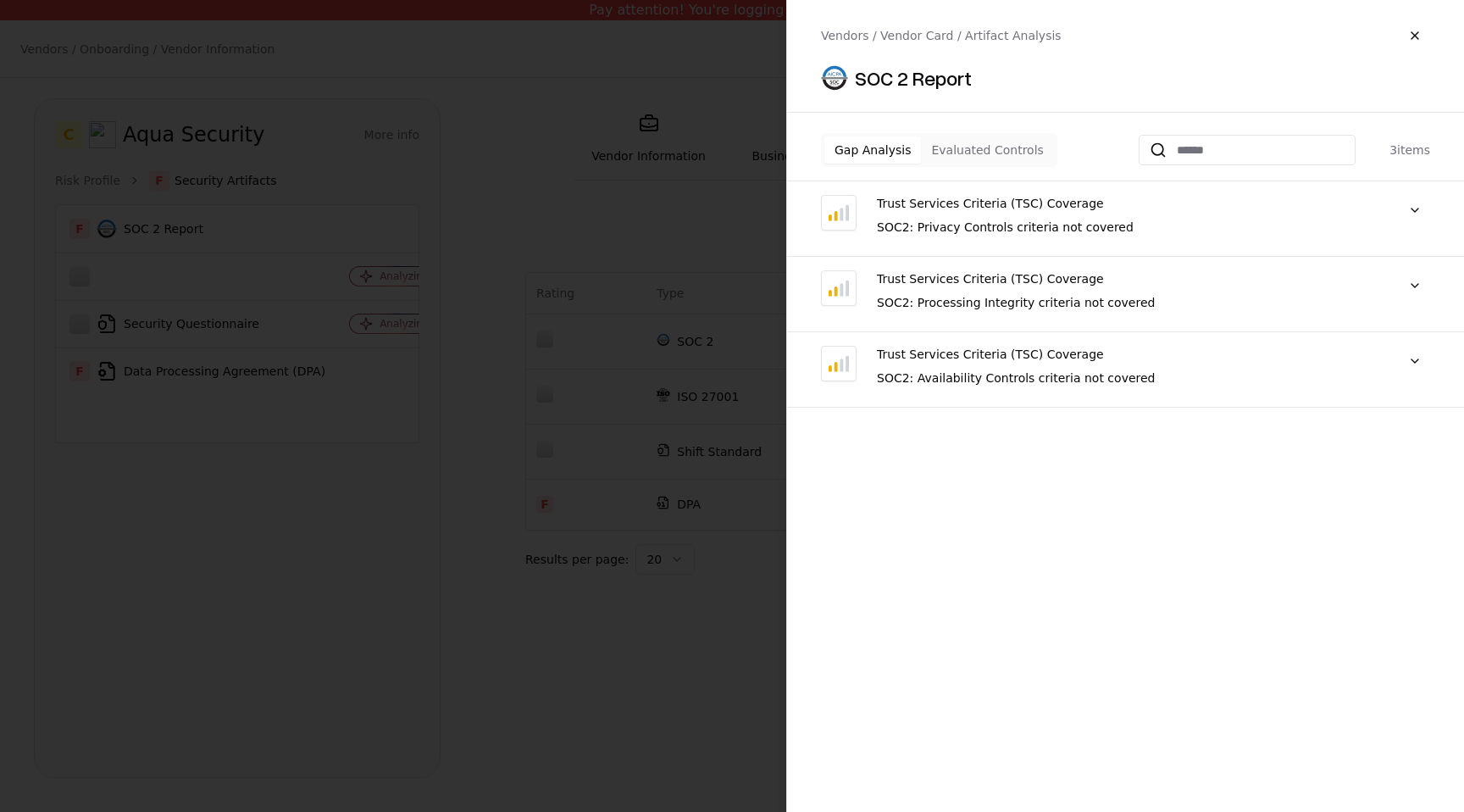
click at [964, 146] on button "Evaluated Controls" at bounding box center [987, 149] width 132 height 27
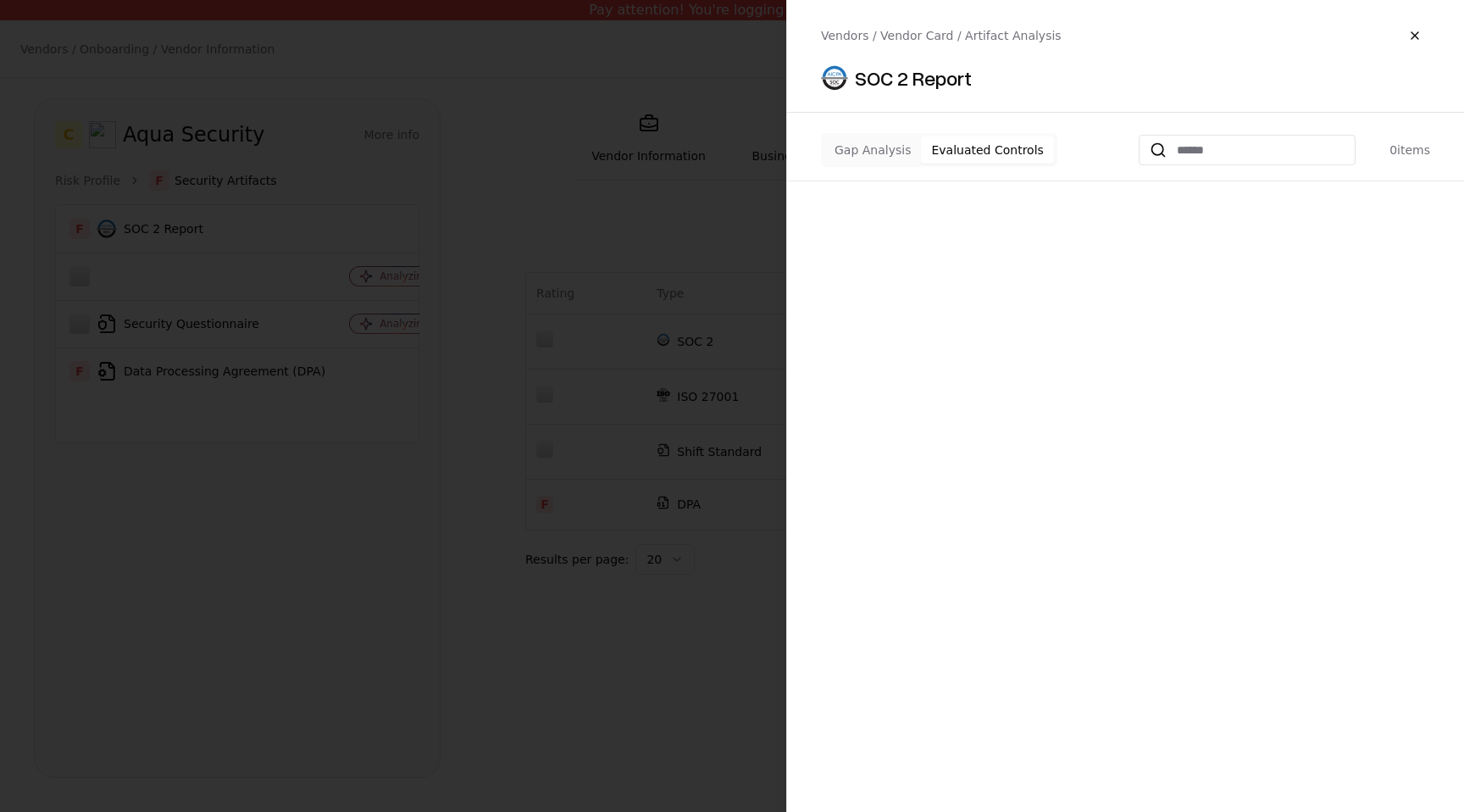
click at [869, 150] on button "Gap Analysis" at bounding box center [872, 149] width 96 height 27
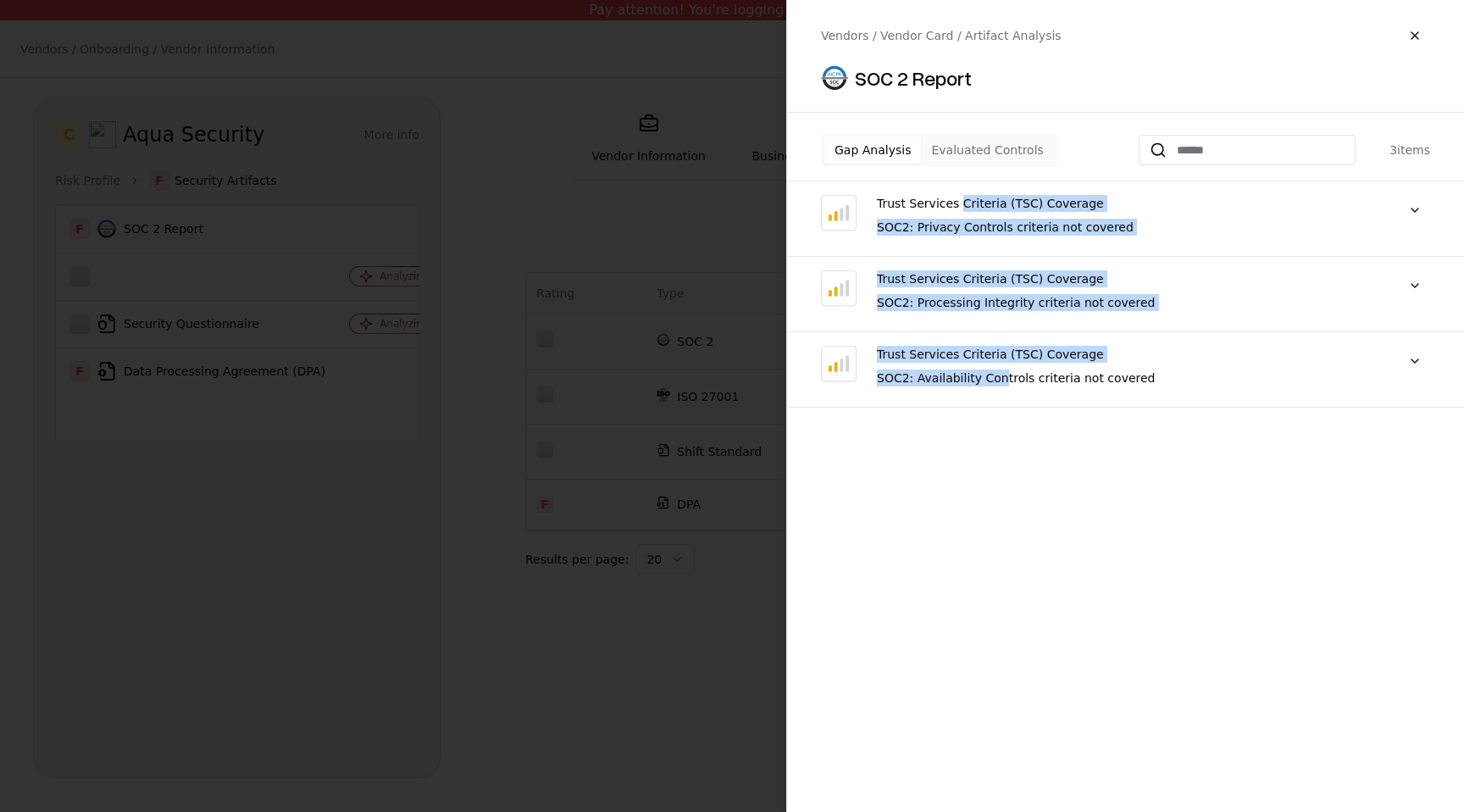
drag, startPoint x: 962, startPoint y: 204, endPoint x: 998, endPoint y: 380, distance: 179.6
click at [998, 380] on div "Trust Services Criteria (TSC) Coverage SOC2: Privacy Controls criteria not cove…" at bounding box center [1125, 301] width 677 height 213
click at [969, 151] on button "Evaluated Controls" at bounding box center [987, 149] width 132 height 27
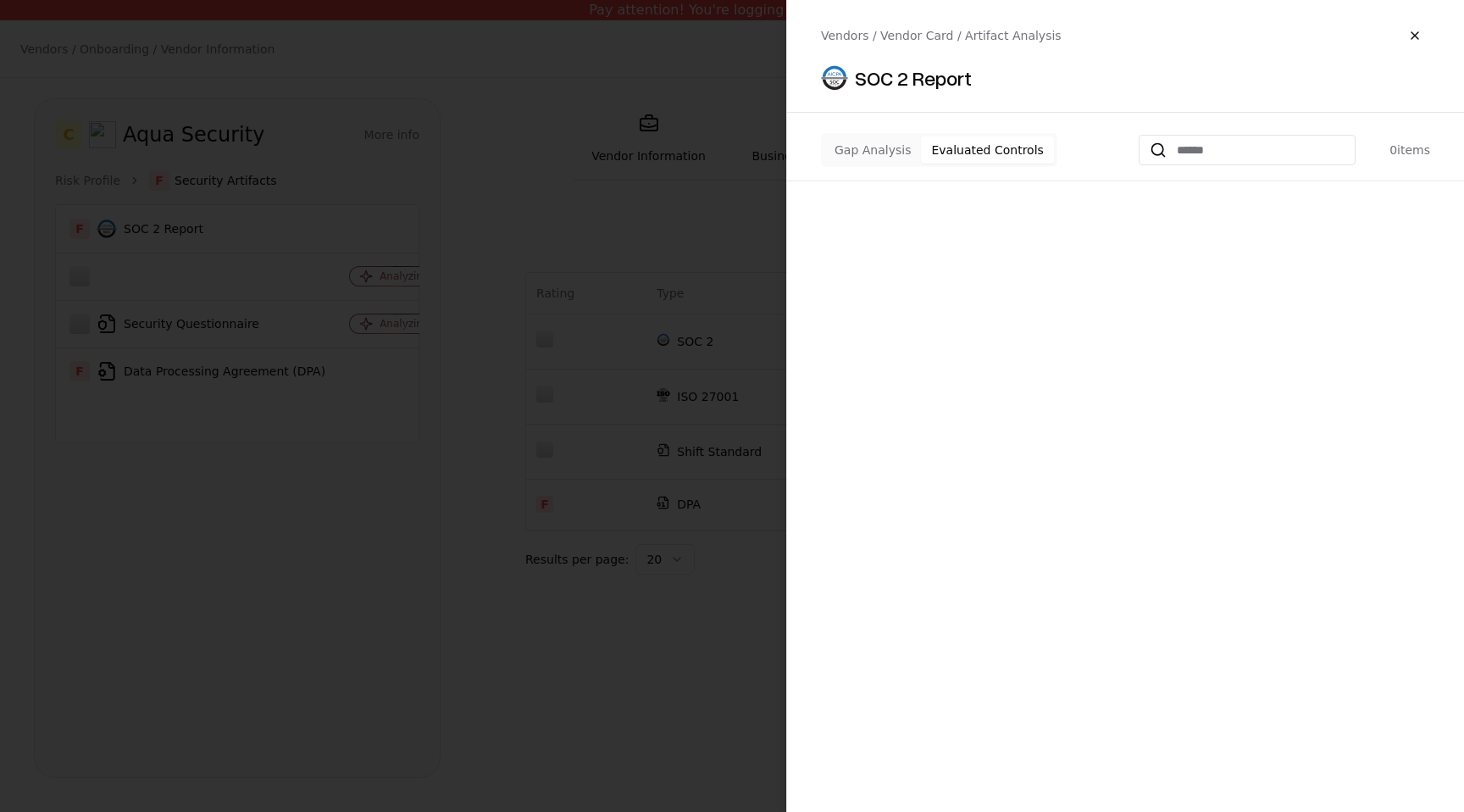
click at [870, 155] on button "Gap Analysis" at bounding box center [872, 149] width 96 height 27
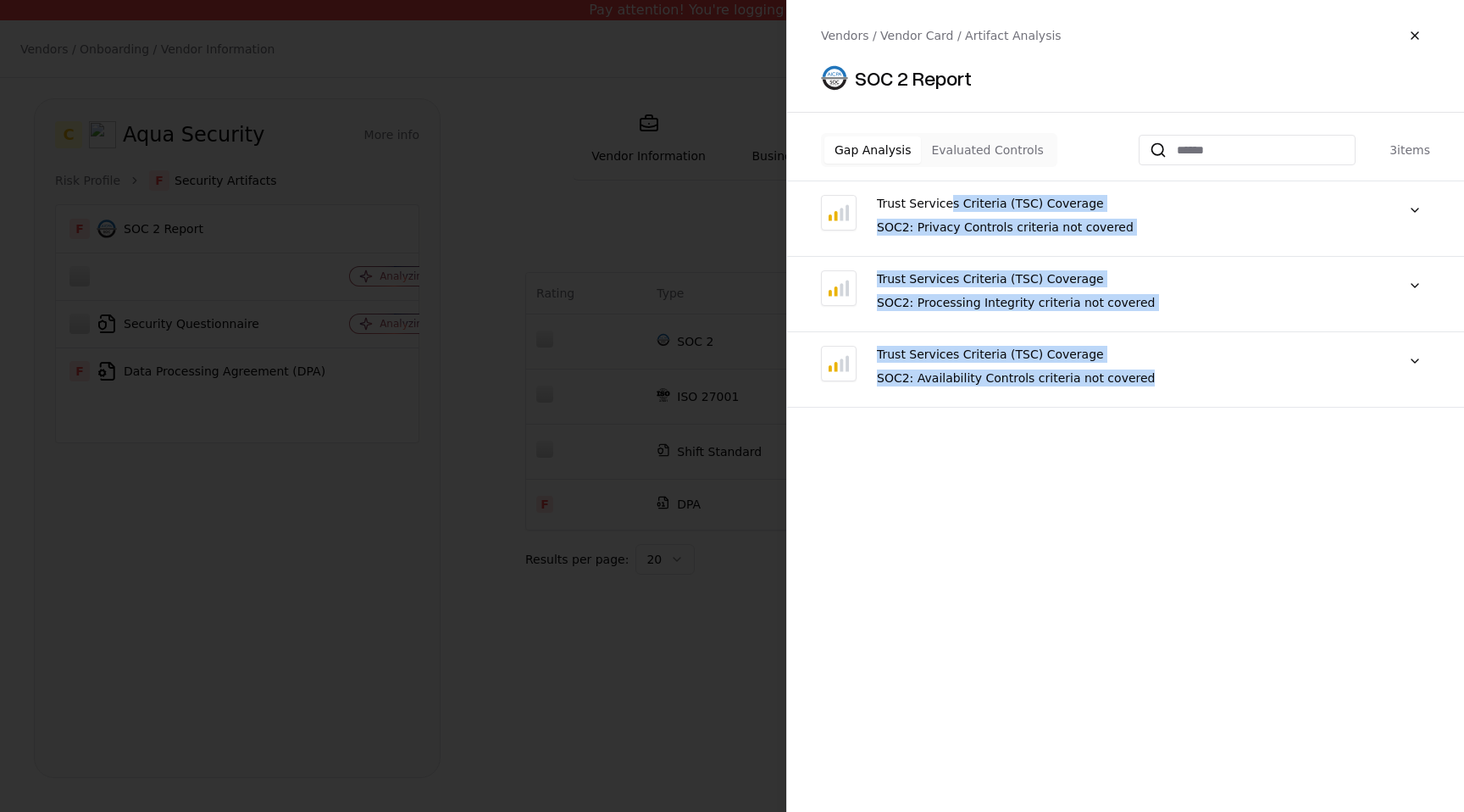
drag, startPoint x: 953, startPoint y: 206, endPoint x: 987, endPoint y: 389, distance: 186.1
click at [987, 389] on div "Trust Services Criteria (TSC) Coverage SOC2: Privacy Controls criteria not cove…" at bounding box center [1125, 301] width 677 height 213
click at [985, 142] on button "Evaluated Controls" at bounding box center [987, 149] width 132 height 27
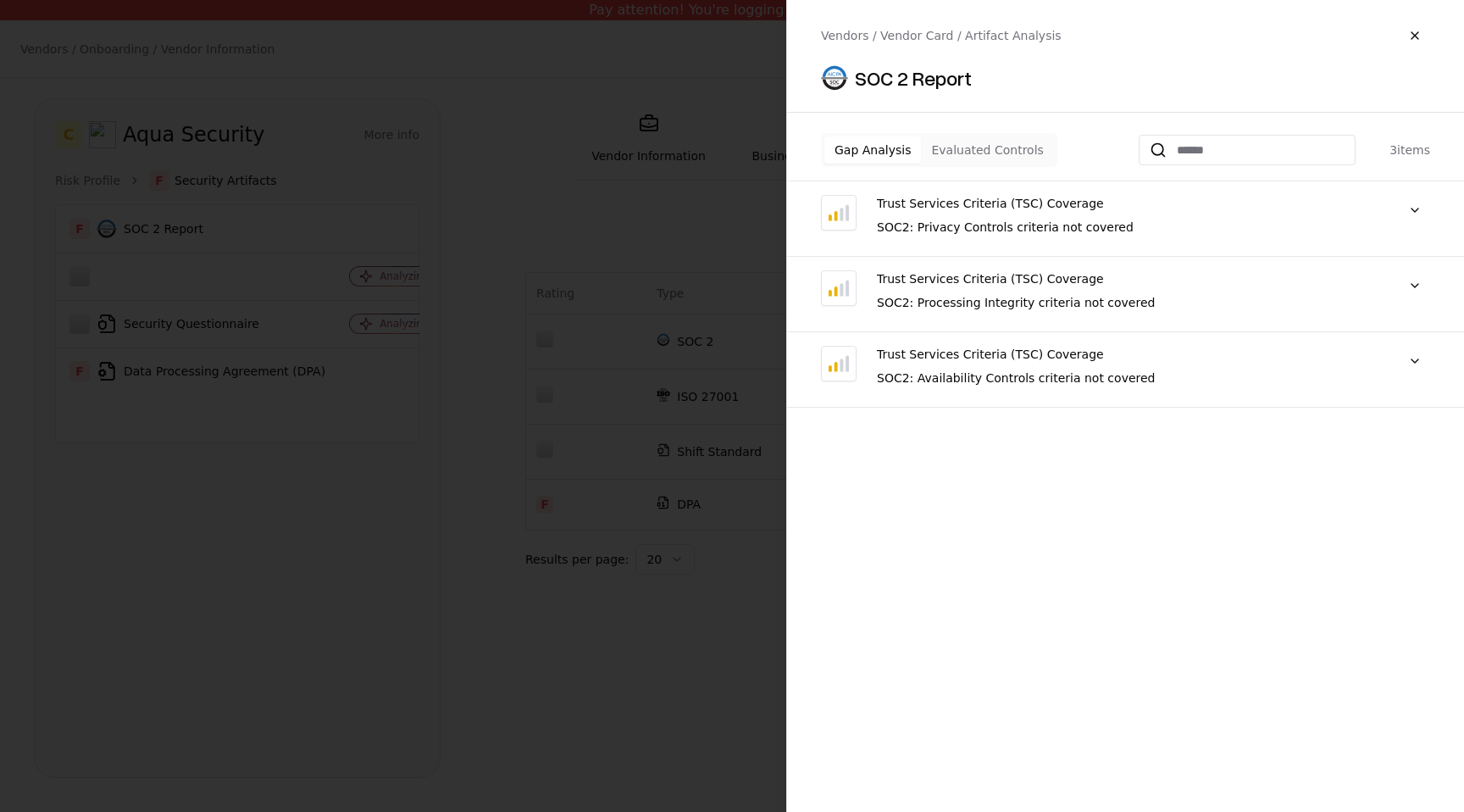
click at [888, 148] on button "Gap Analysis" at bounding box center [872, 149] width 96 height 27
click at [986, 239] on div "Trust Services Criteria (TSC) Coverage SOC2: Privacy Controls criteria not cove…" at bounding box center [1128, 219] width 503 height 48
click at [986, 301] on div "SOC2: Processing Integrity criteria not covered" at bounding box center [1128, 302] width 503 height 17
click at [986, 342] on div "Trust Services Criteria (TSC) Coverage SOC2: Privacy Controls criteria not cove…" at bounding box center [1125, 301] width 677 height 213
click at [1415, 36] on button "button" at bounding box center [1414, 35] width 31 height 31
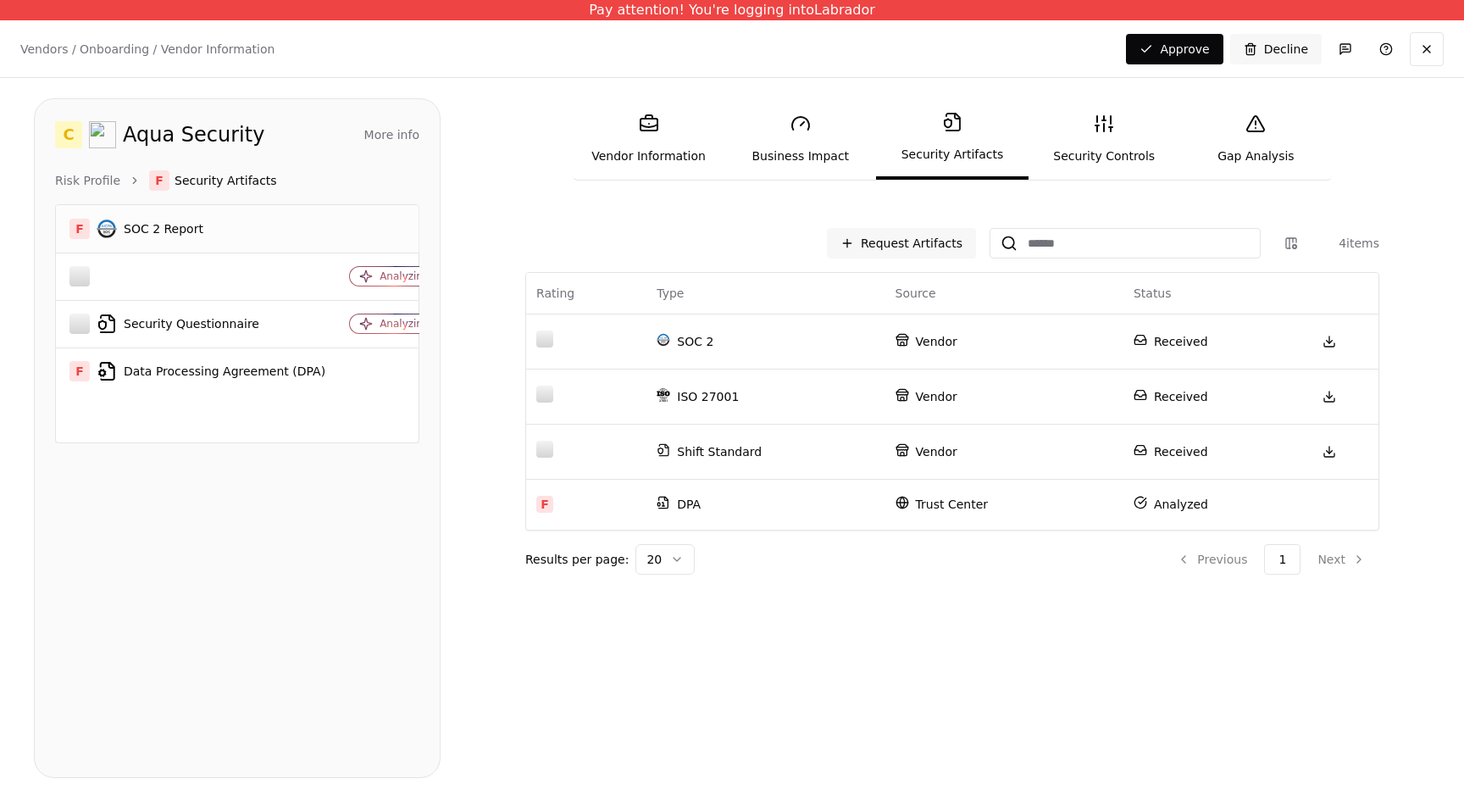
click at [349, 230] on div at bounding box center [394, 229] width 89 height 17
click at [288, 233] on div "F SOC 2 Report" at bounding box center [197, 229] width 255 height 20
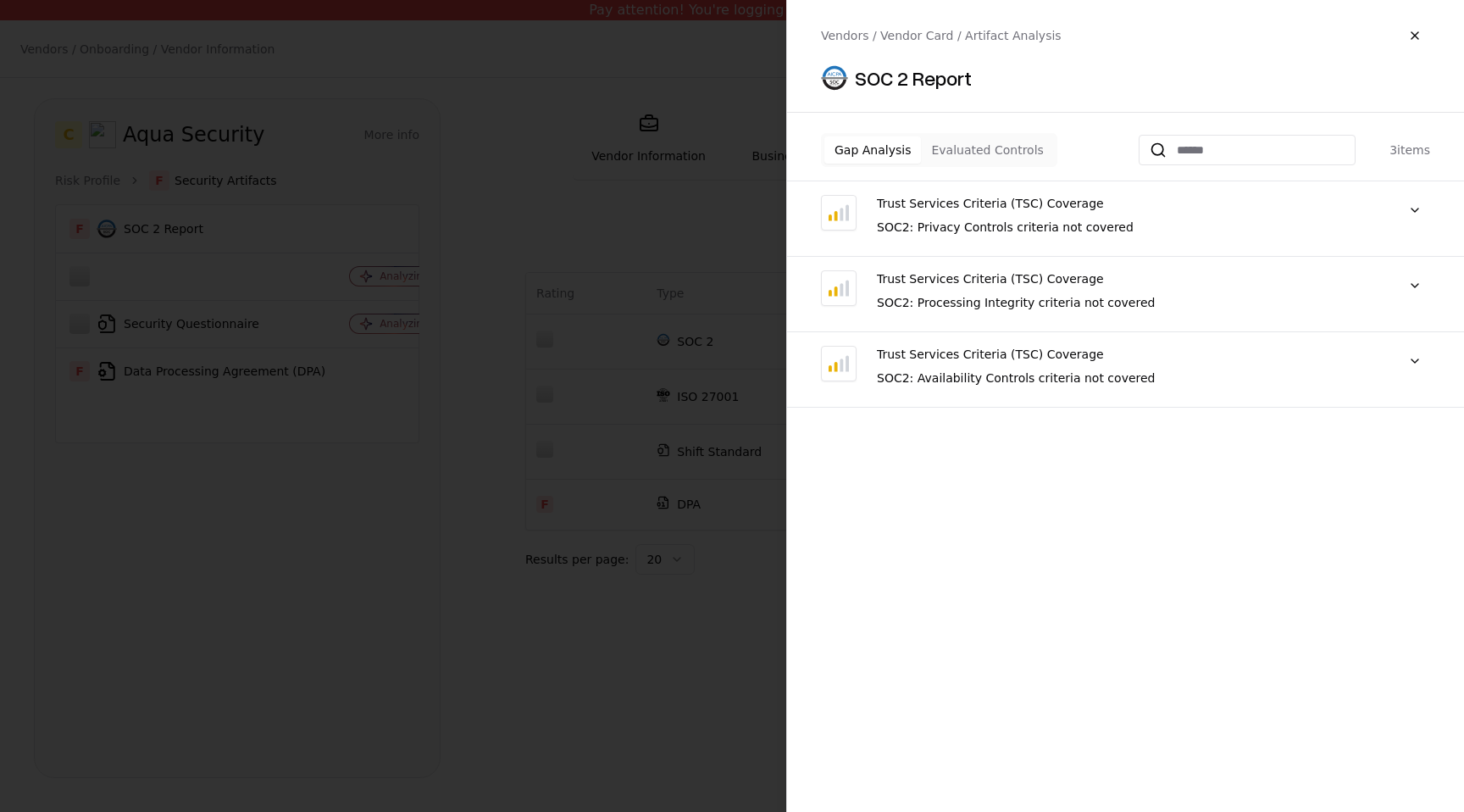
click at [1009, 143] on button "Evaluated Controls" at bounding box center [987, 149] width 132 height 27
click at [875, 146] on button "Gap Analysis" at bounding box center [872, 149] width 96 height 27
click at [1414, 31] on button "button" at bounding box center [1414, 35] width 31 height 31
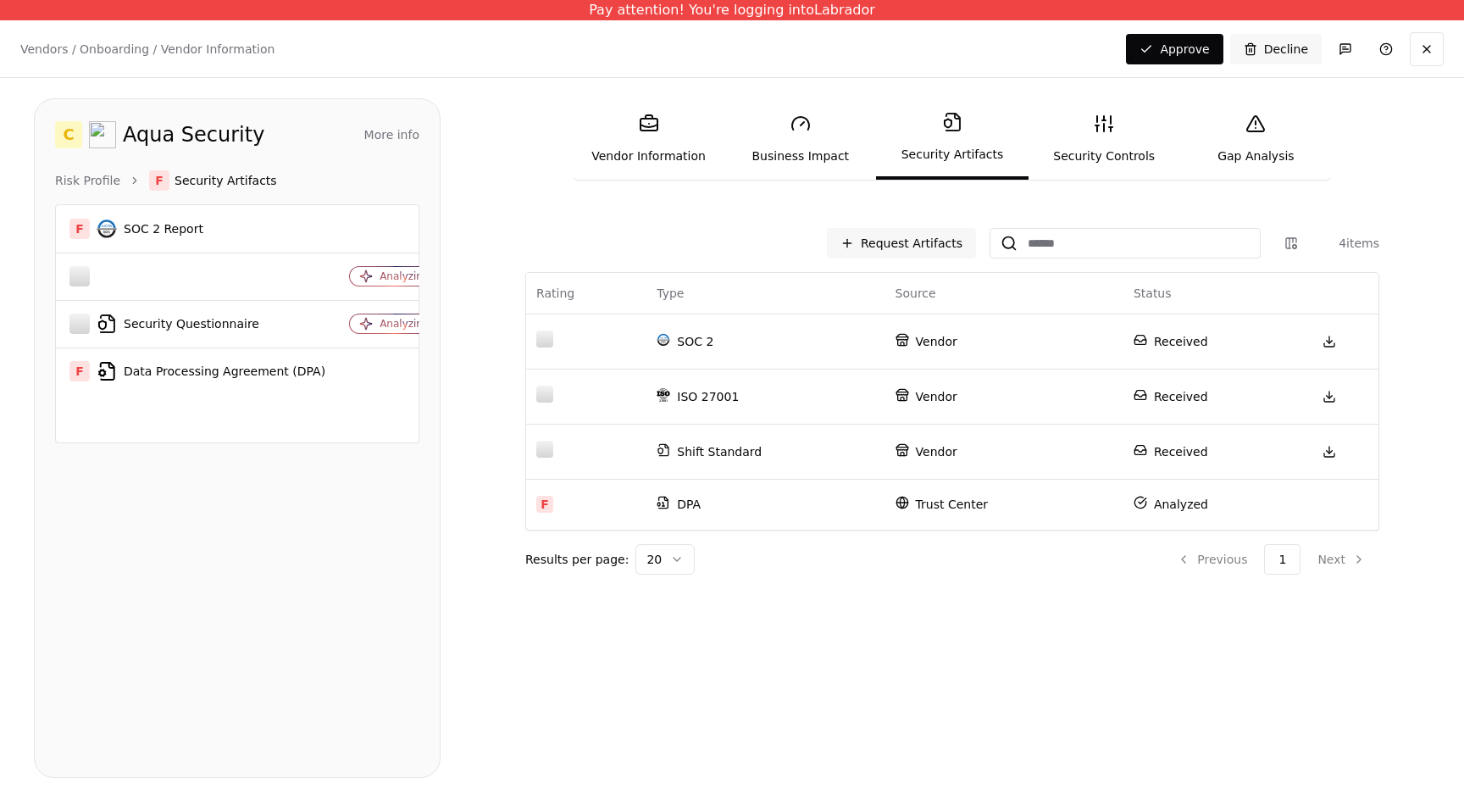
click at [1104, 147] on link "Security Controls" at bounding box center [1104, 139] width 152 height 78
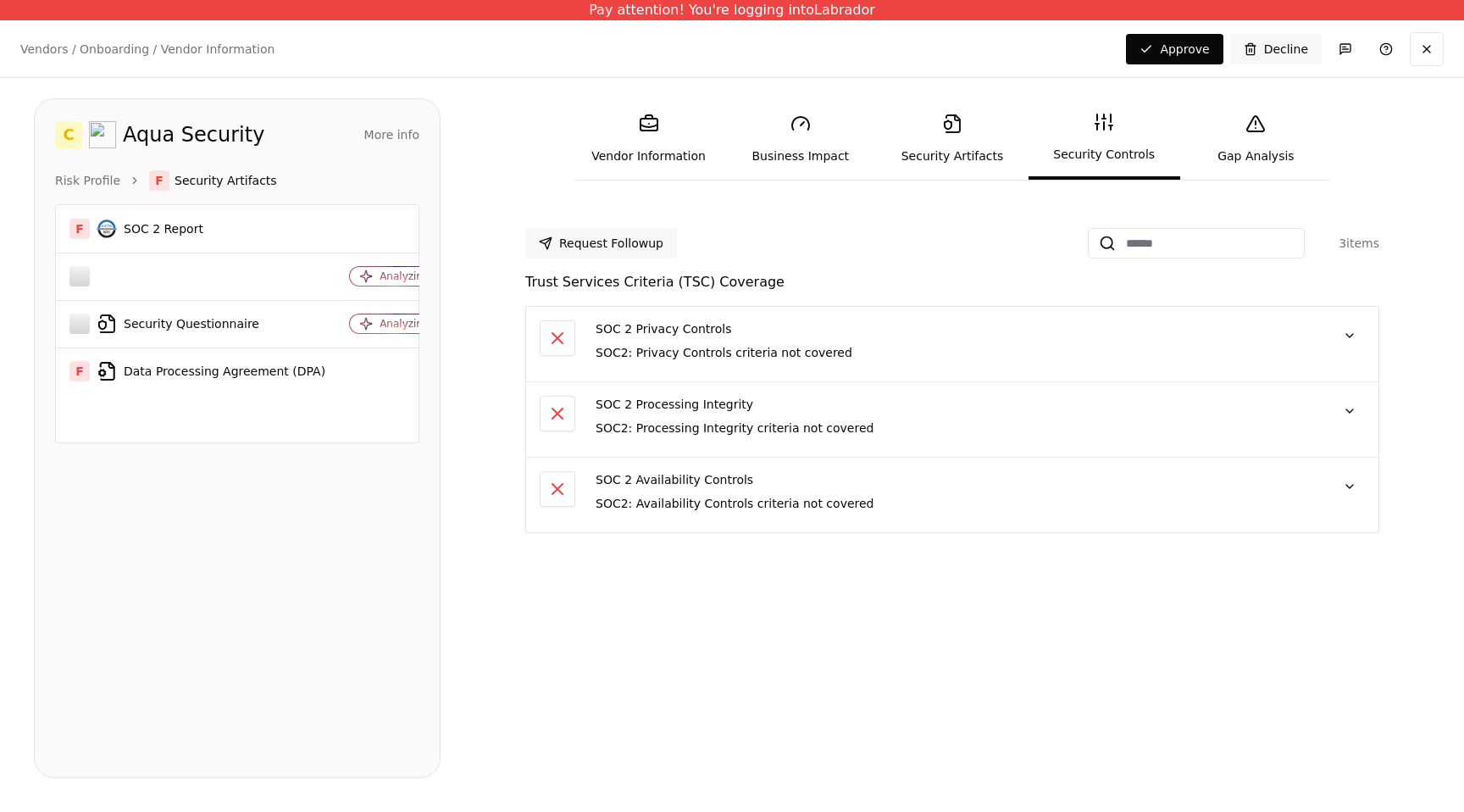
click at [801, 327] on div "SOC 2 Privacy Controls" at bounding box center [954, 328] width 719 height 17
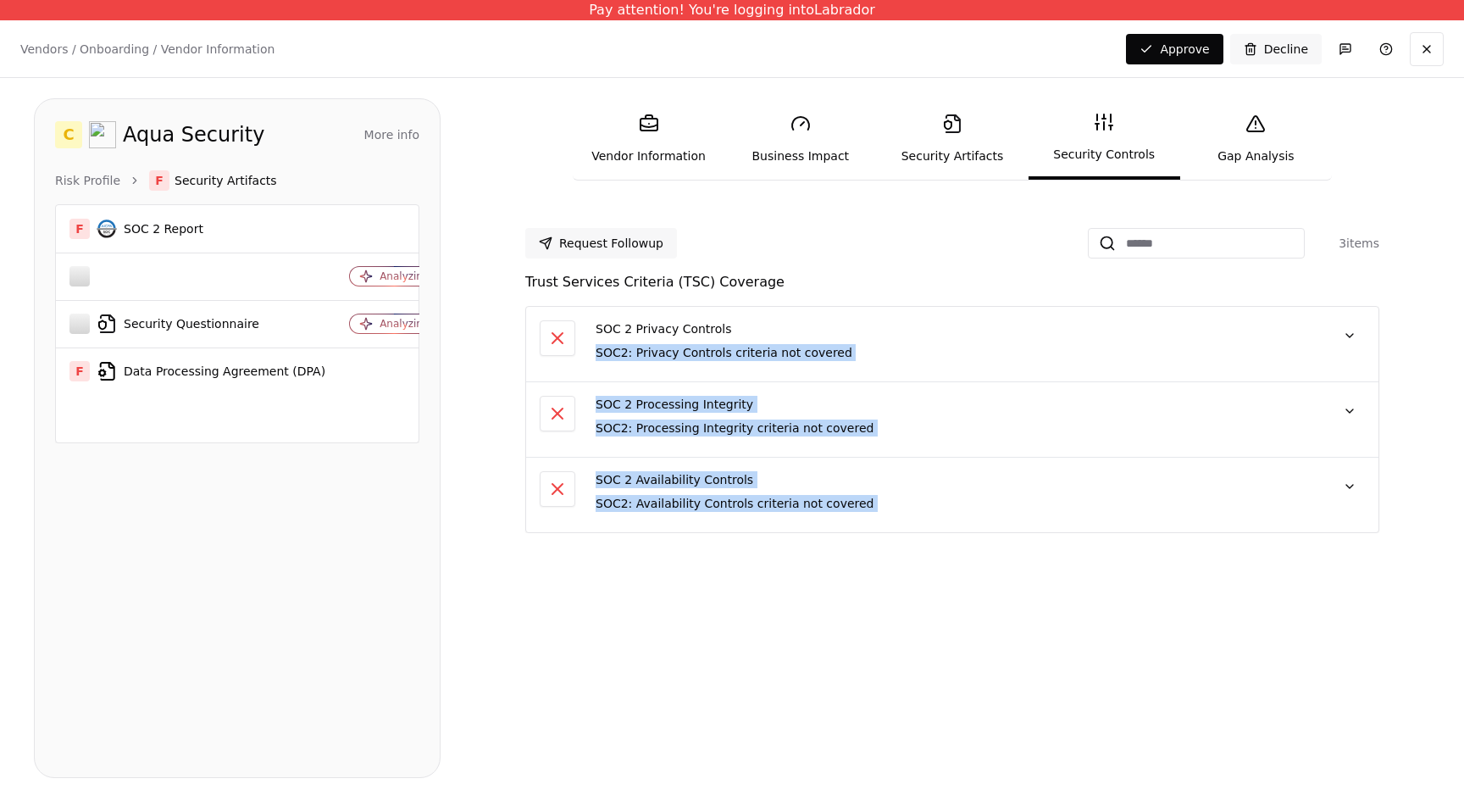
drag, startPoint x: 801, startPoint y: 327, endPoint x: 889, endPoint y: 528, distance: 219.4
click at [890, 529] on div "SOC 2 Privacy Controls SOC2: Privacy Controls criteria not covered "Kolide, Inc…" at bounding box center [952, 419] width 854 height 227
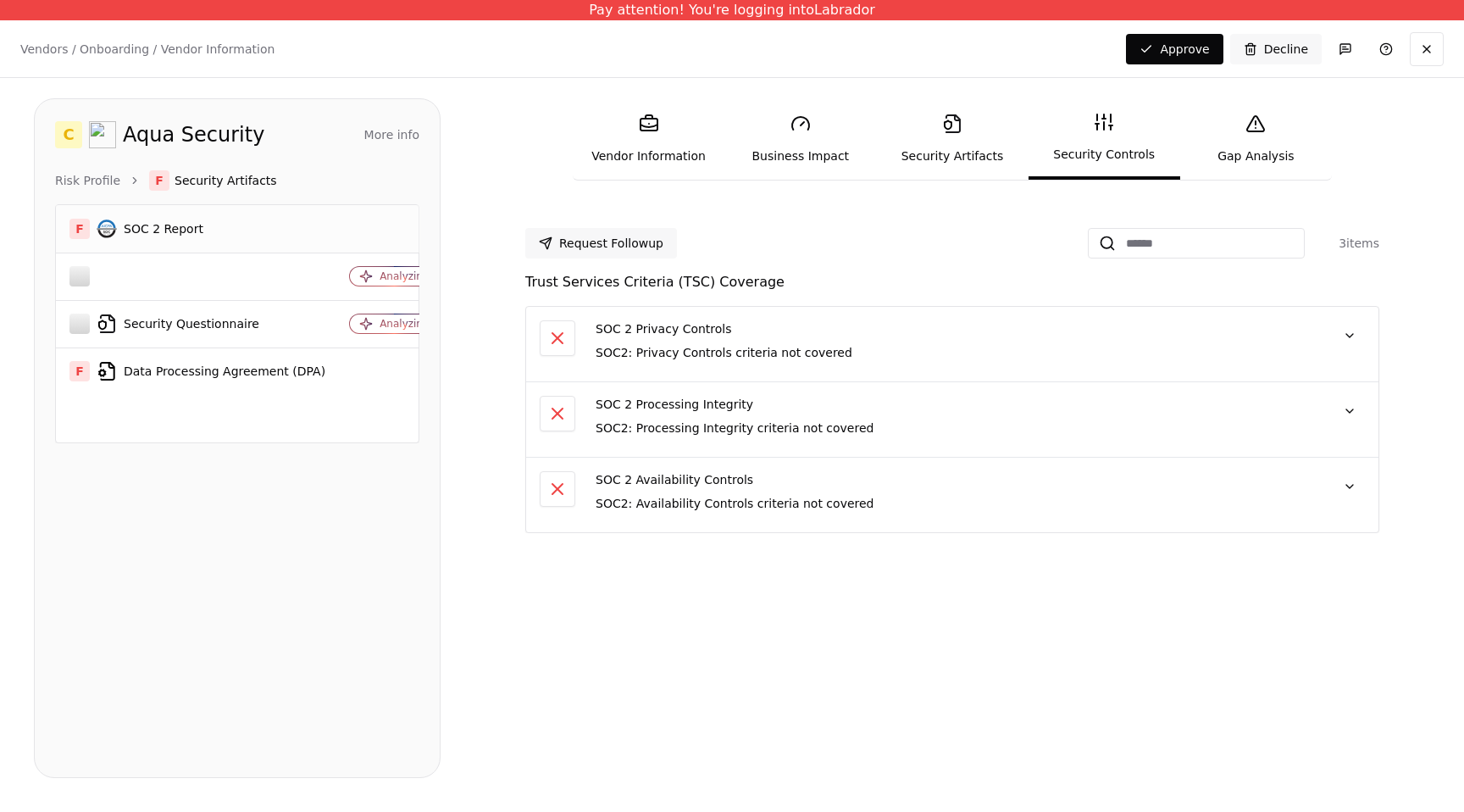
click at [349, 222] on div at bounding box center [394, 229] width 89 height 17
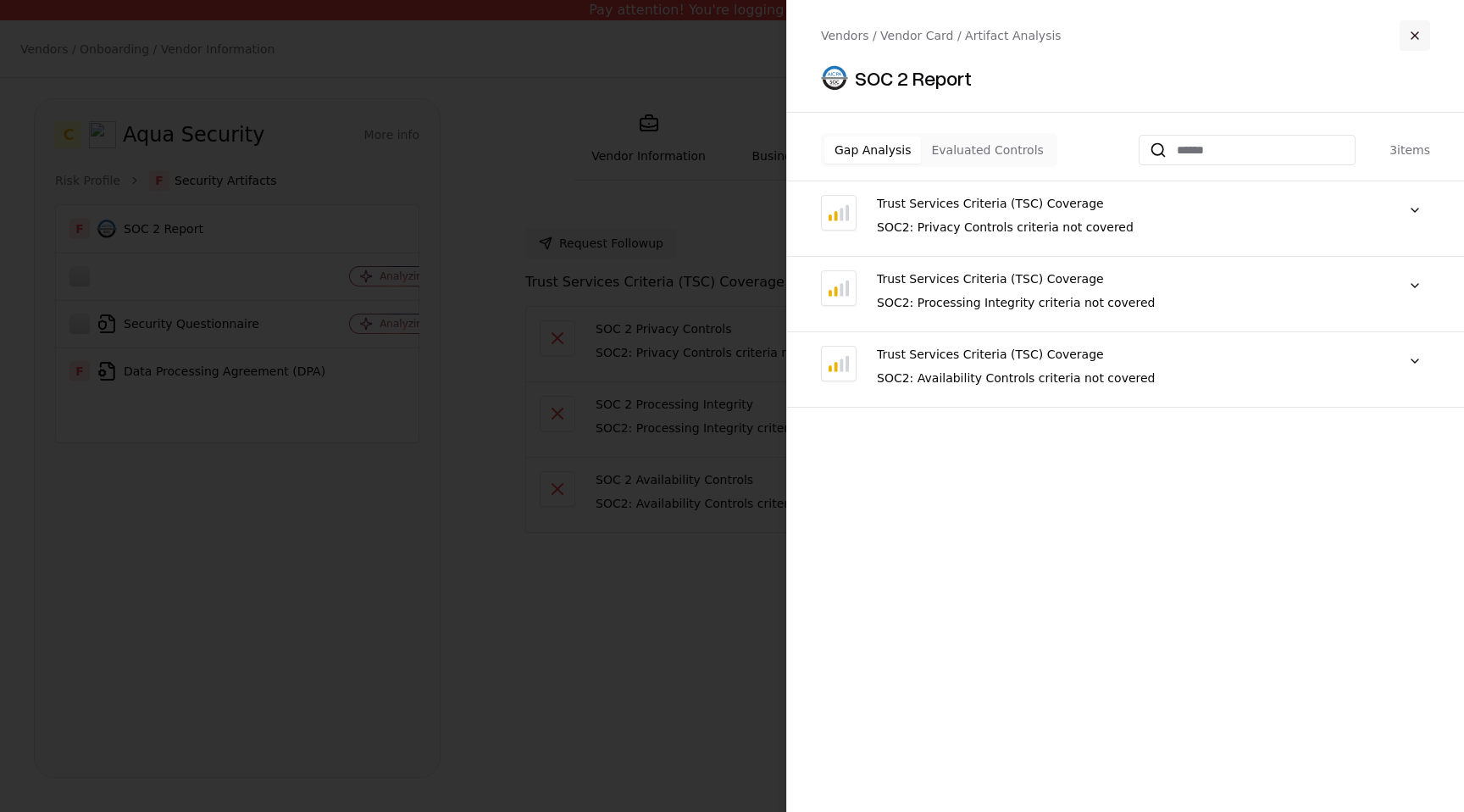
click at [1409, 38] on button "button" at bounding box center [1414, 35] width 31 height 31
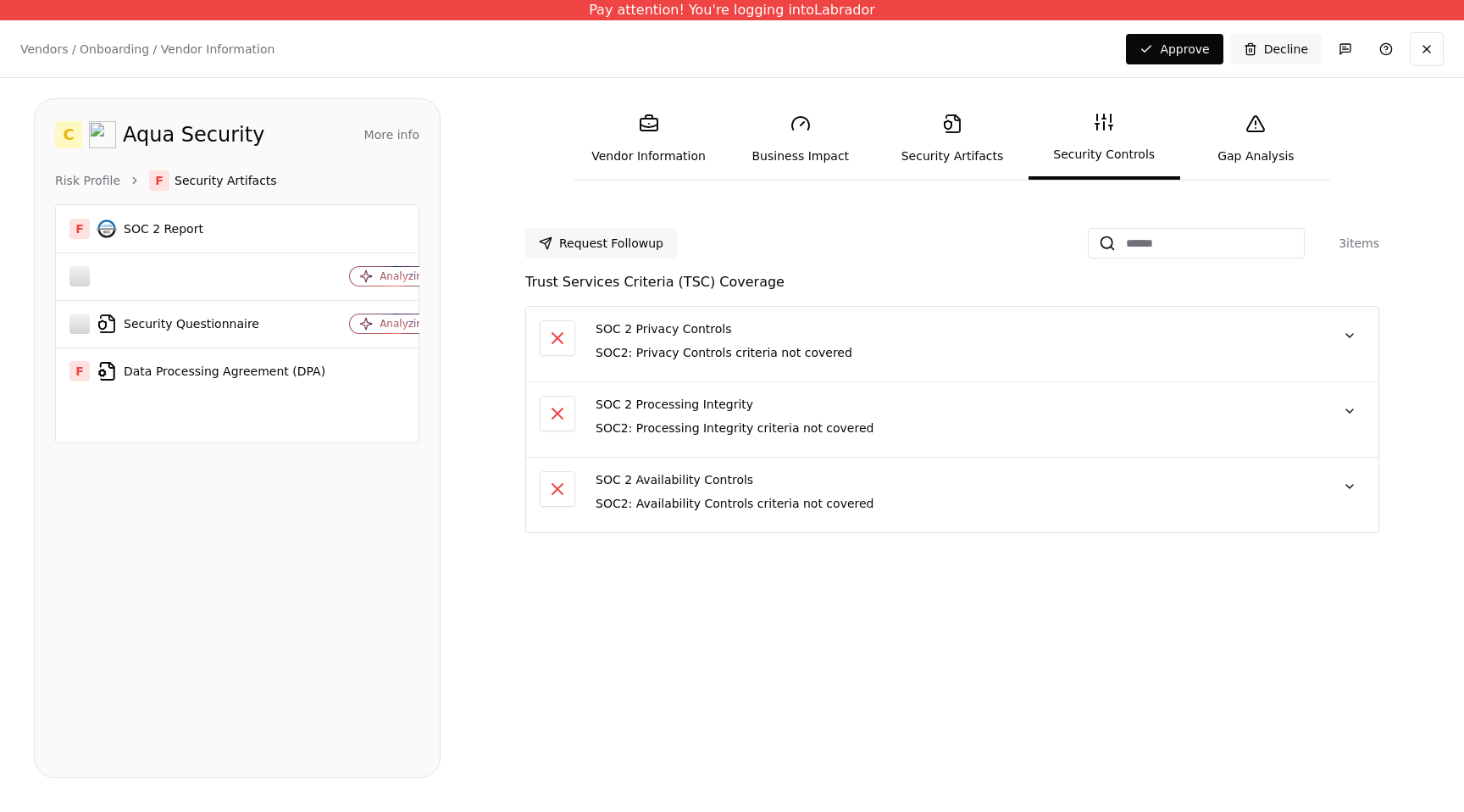
click at [1263, 149] on link "Gap Analysis" at bounding box center [1256, 139] width 152 height 78
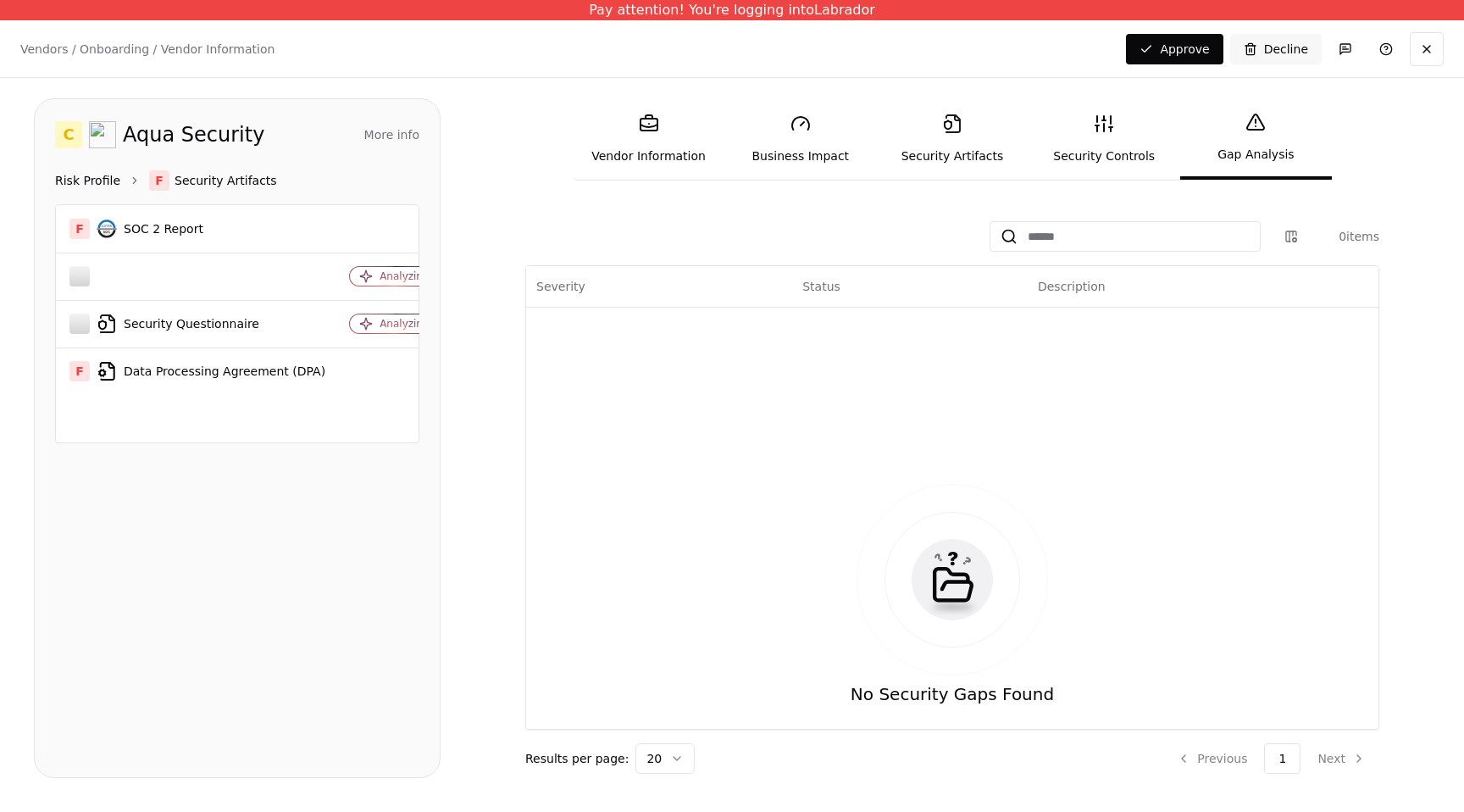
click at [96, 187] on link "Risk Profile" at bounding box center [87, 180] width 66 height 17
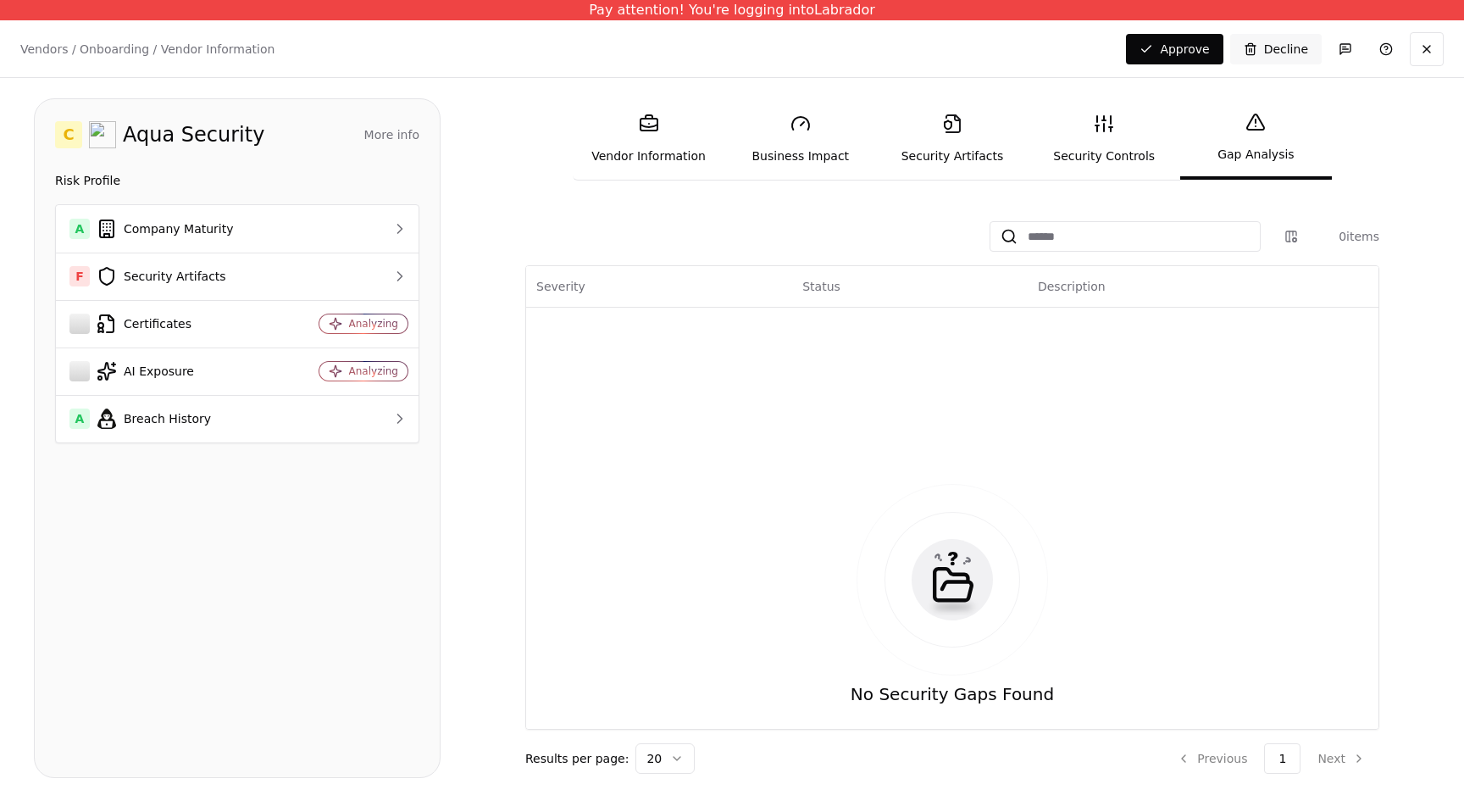
click at [1088, 123] on link "Security Controls" at bounding box center [1104, 139] width 152 height 78
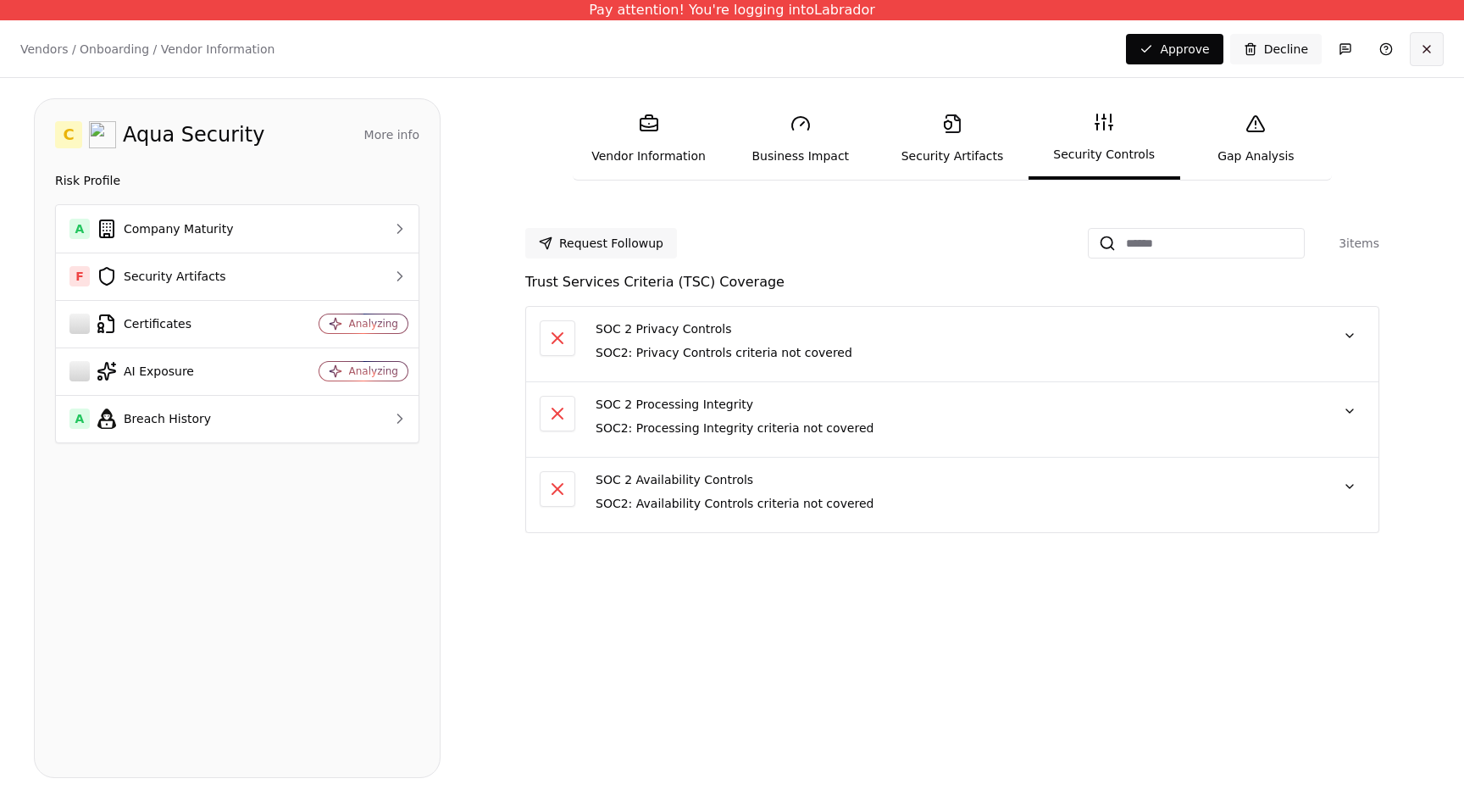
click at [1421, 52] on button at bounding box center [1427, 49] width 34 height 34
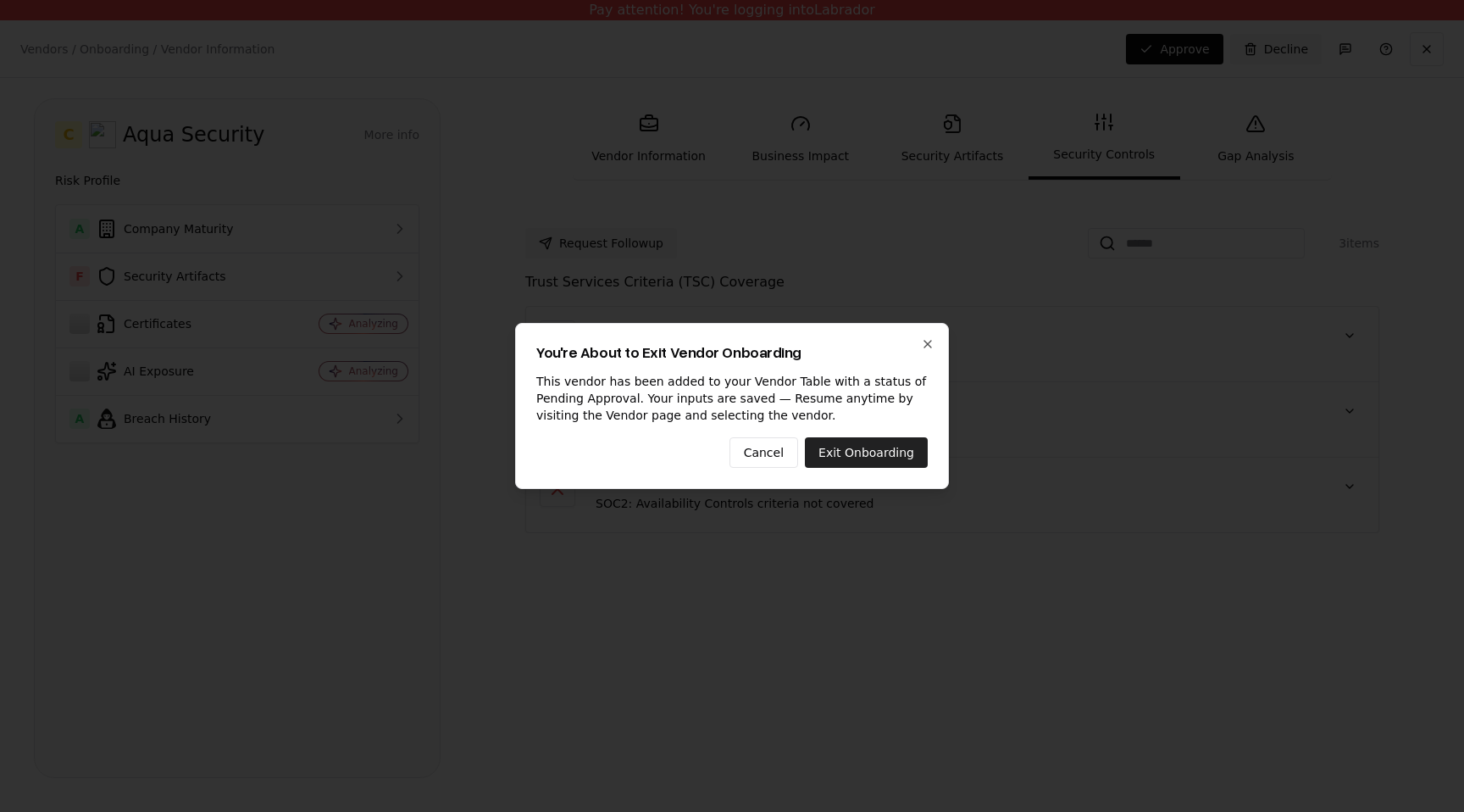
click at [894, 444] on button "Exit Onboarding" at bounding box center [867, 452] width 123 height 31
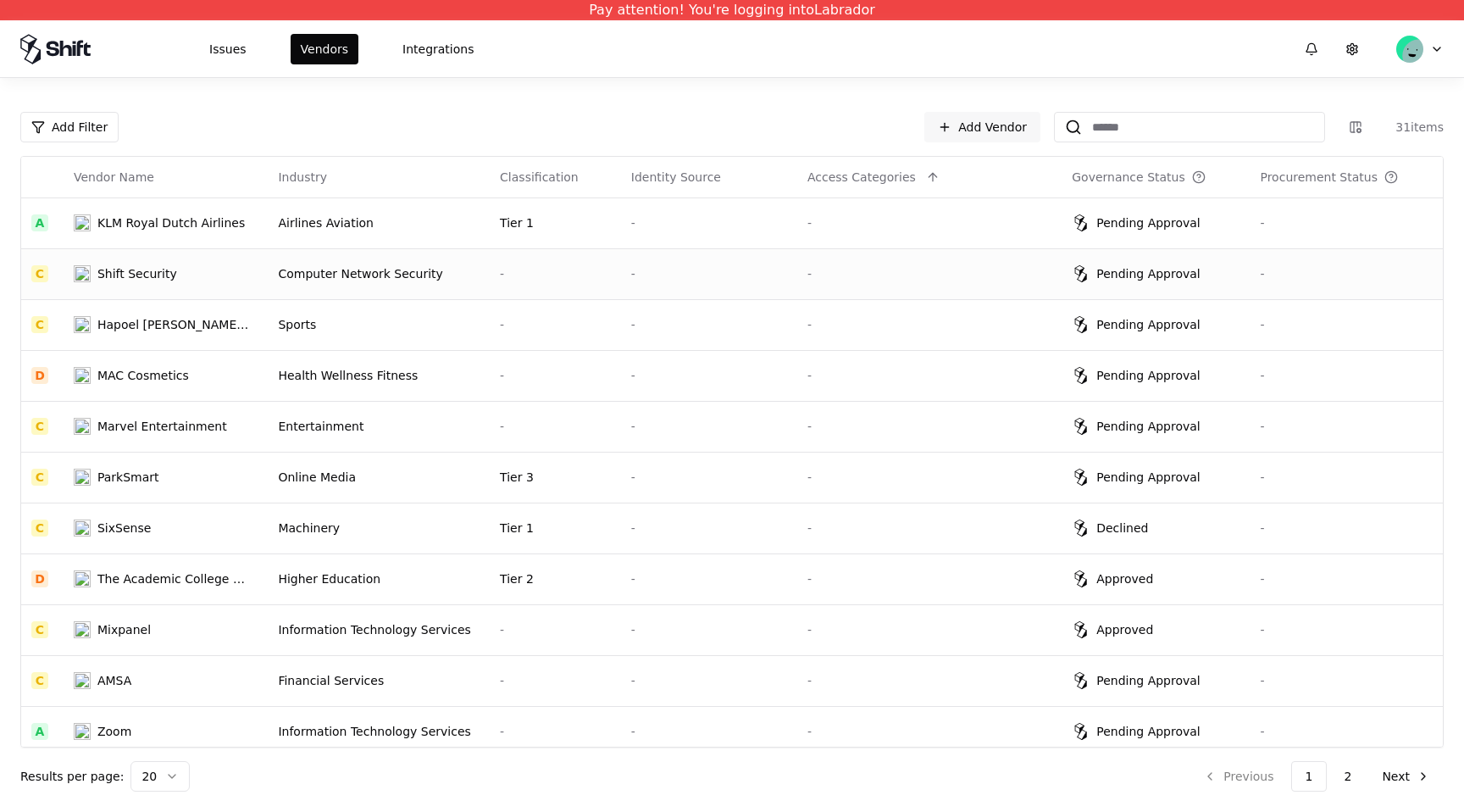
click at [864, 278] on div "-" at bounding box center [929, 273] width 244 height 17
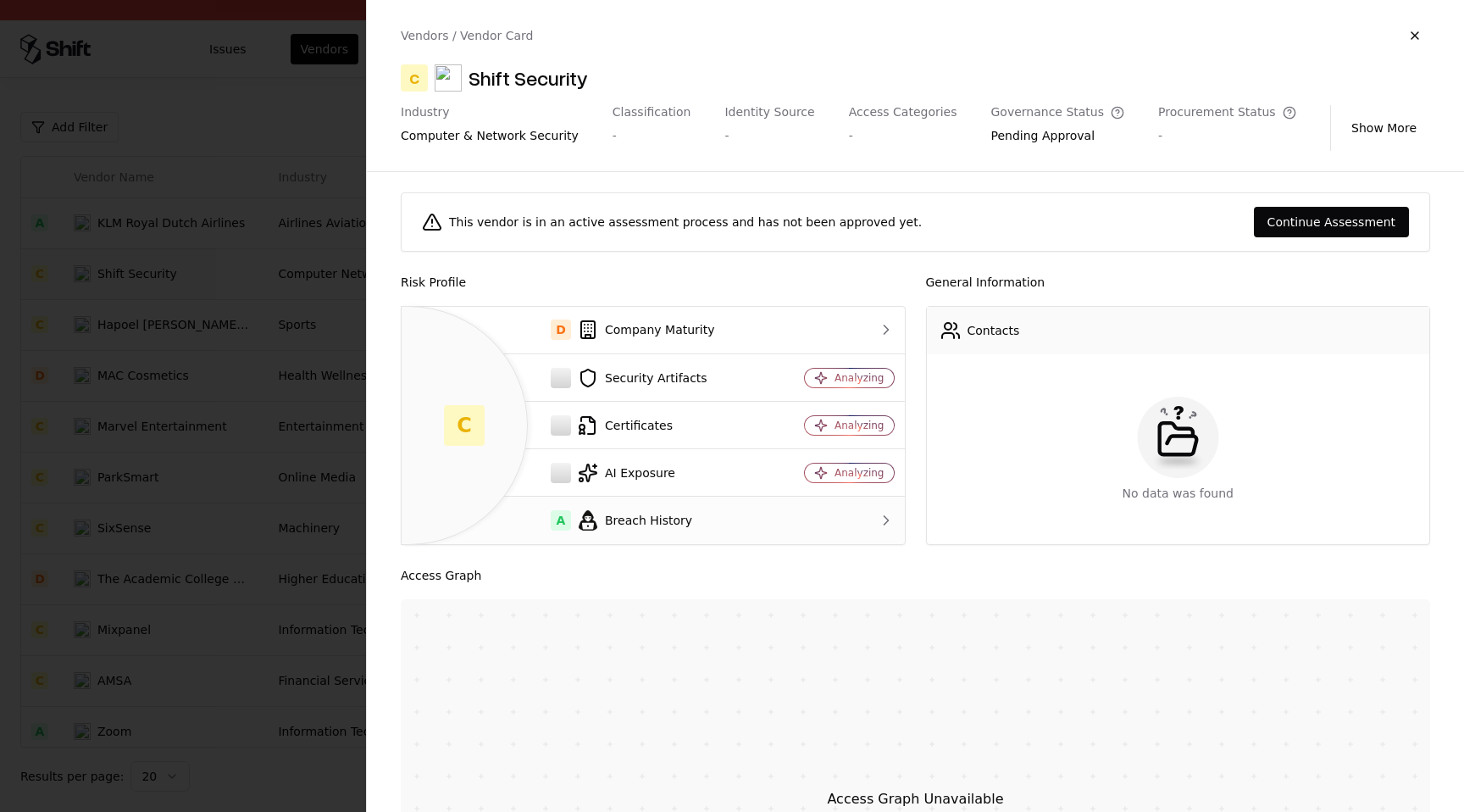
click at [757, 510] on div "A Breach History" at bounding box center [589, 520] width 348 height 20
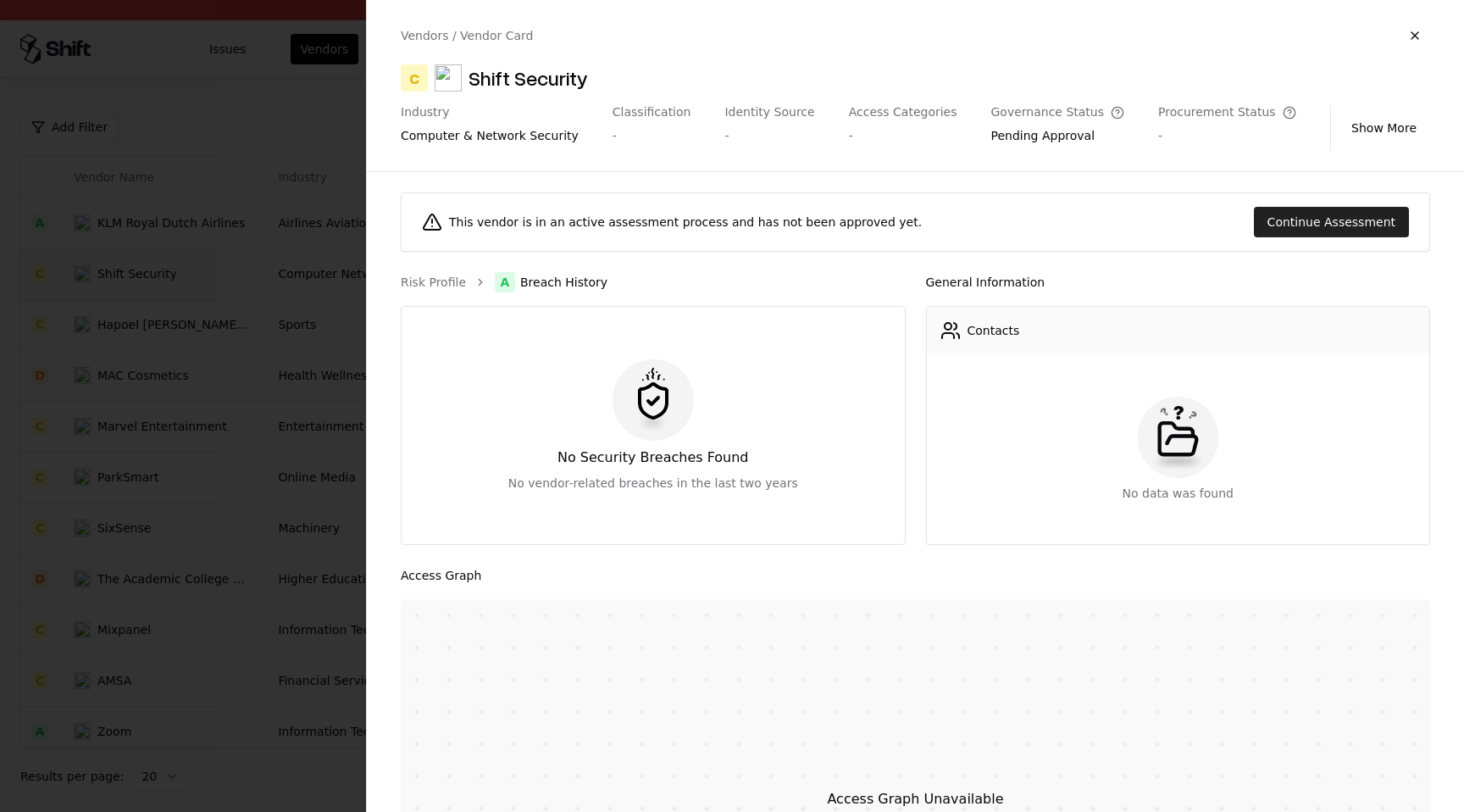
click at [1310, 209] on button "Continue Assessment" at bounding box center [1332, 222] width 155 height 31
click at [1304, 222] on button "Continue Assessment" at bounding box center [1332, 222] width 155 height 31
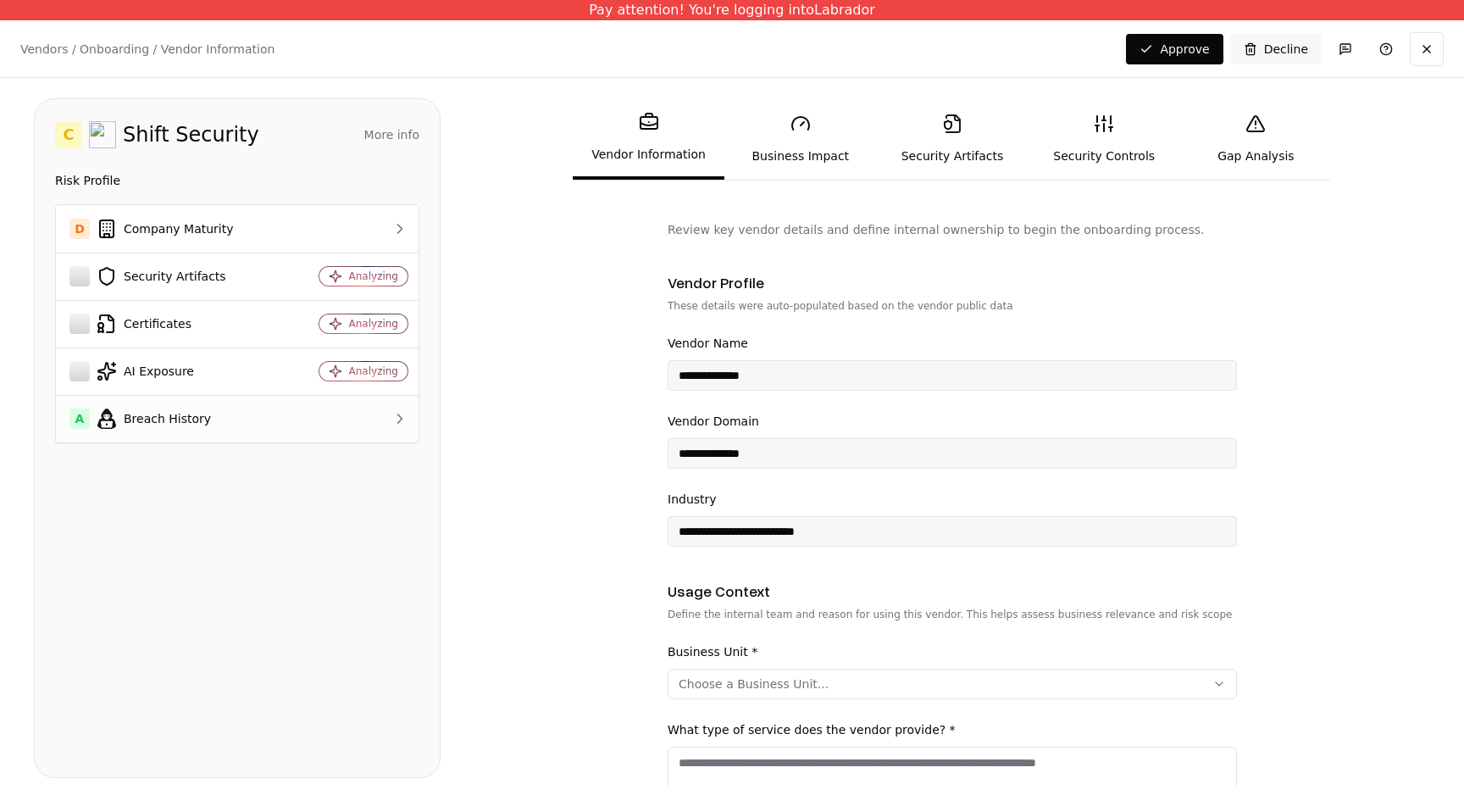
click at [344, 420] on div at bounding box center [352, 418] width 112 height 17
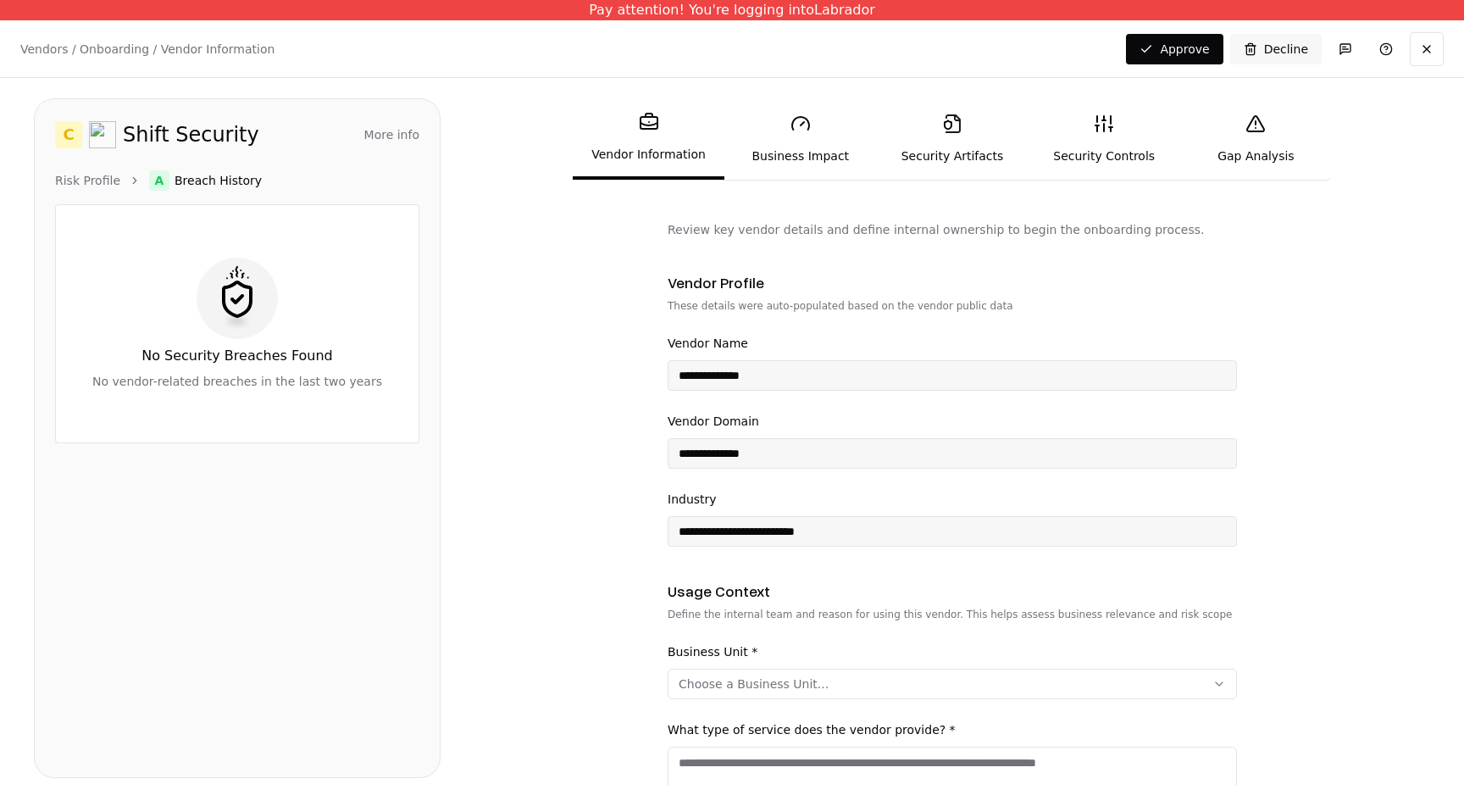
click at [60, 195] on div "Risk Profile A Breach History No Security Breaches Found No vendor-related brea…" at bounding box center [237, 306] width 365 height 273
click at [71, 189] on ol "Risk Profile A Breach History" at bounding box center [237, 180] width 365 height 20
click at [80, 181] on link "Risk Profile" at bounding box center [87, 180] width 66 height 17
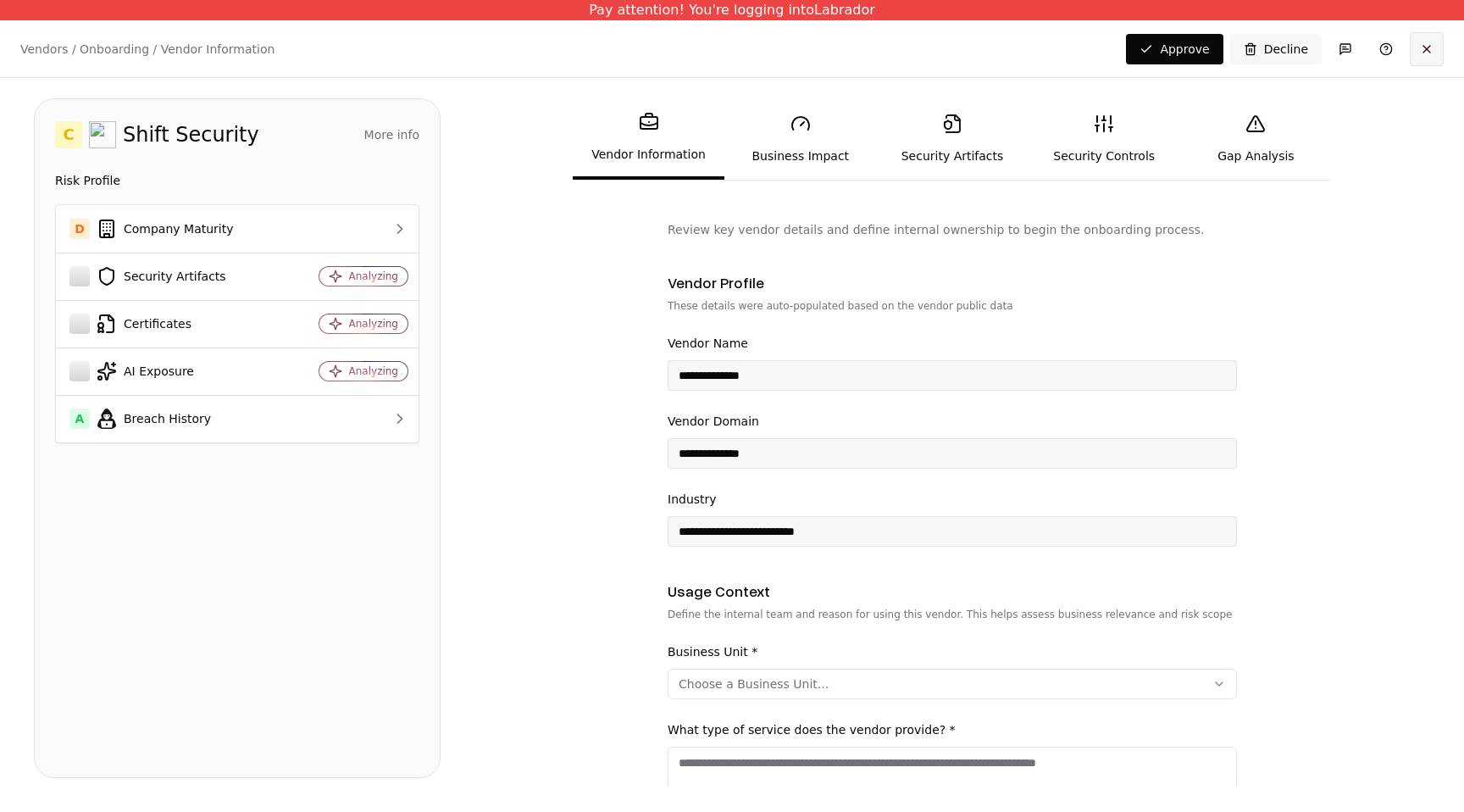
click at [1418, 45] on button at bounding box center [1427, 49] width 34 height 34
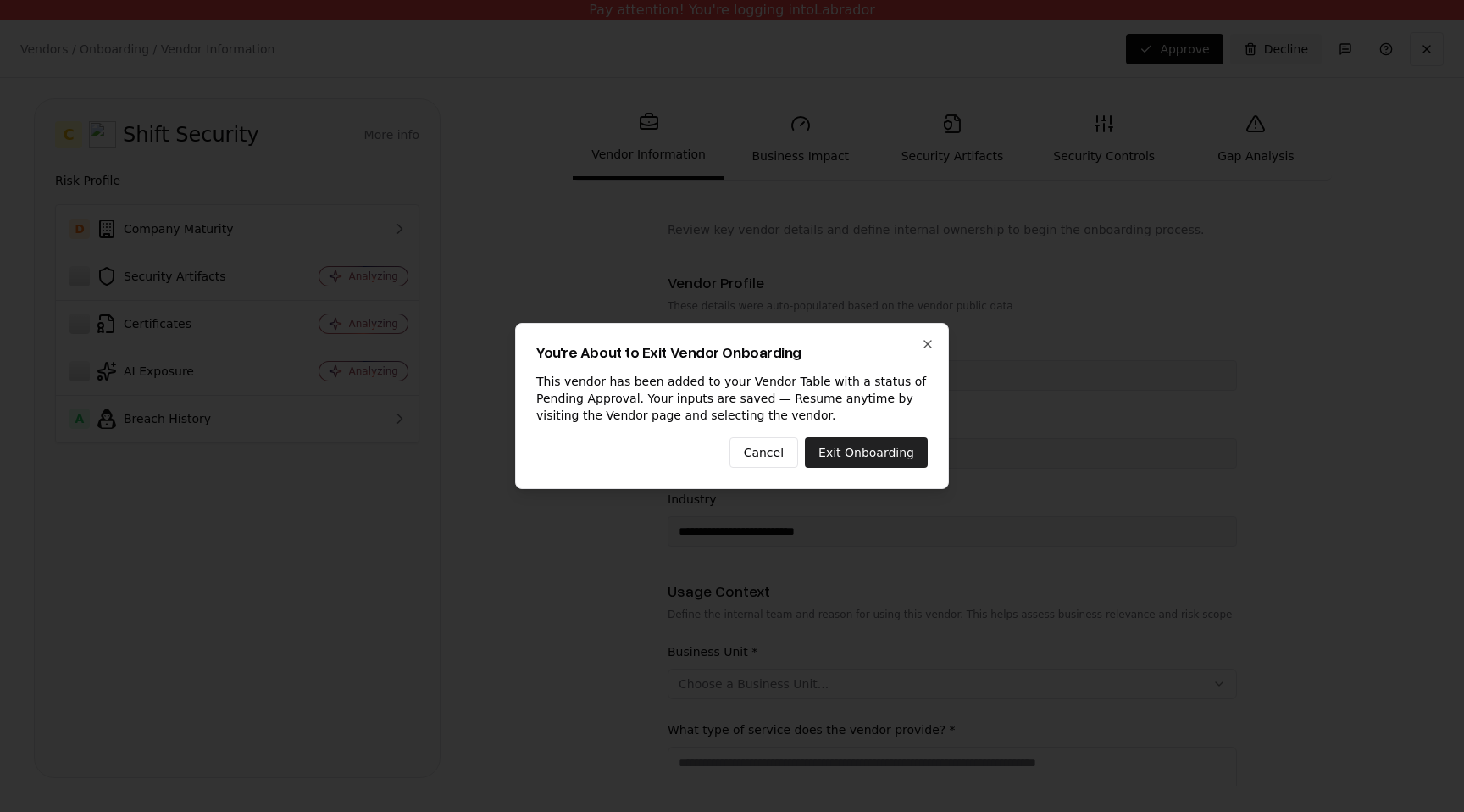
click at [902, 454] on button "Exit Onboarding" at bounding box center [867, 452] width 123 height 31
